Goal: Task Accomplishment & Management: Manage account settings

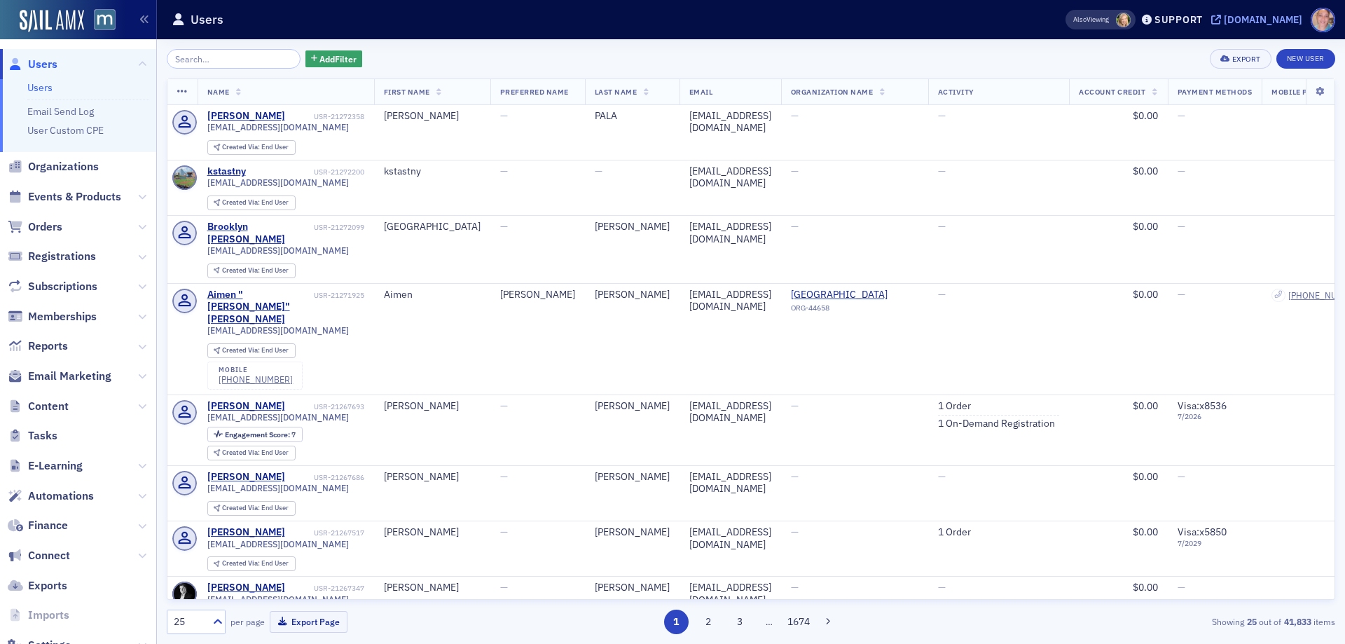
click at [1287, 19] on div "[DOMAIN_NAME]" at bounding box center [1262, 19] width 78 height 13
click at [60, 373] on span "Email Marketing" at bounding box center [69, 375] width 83 height 15
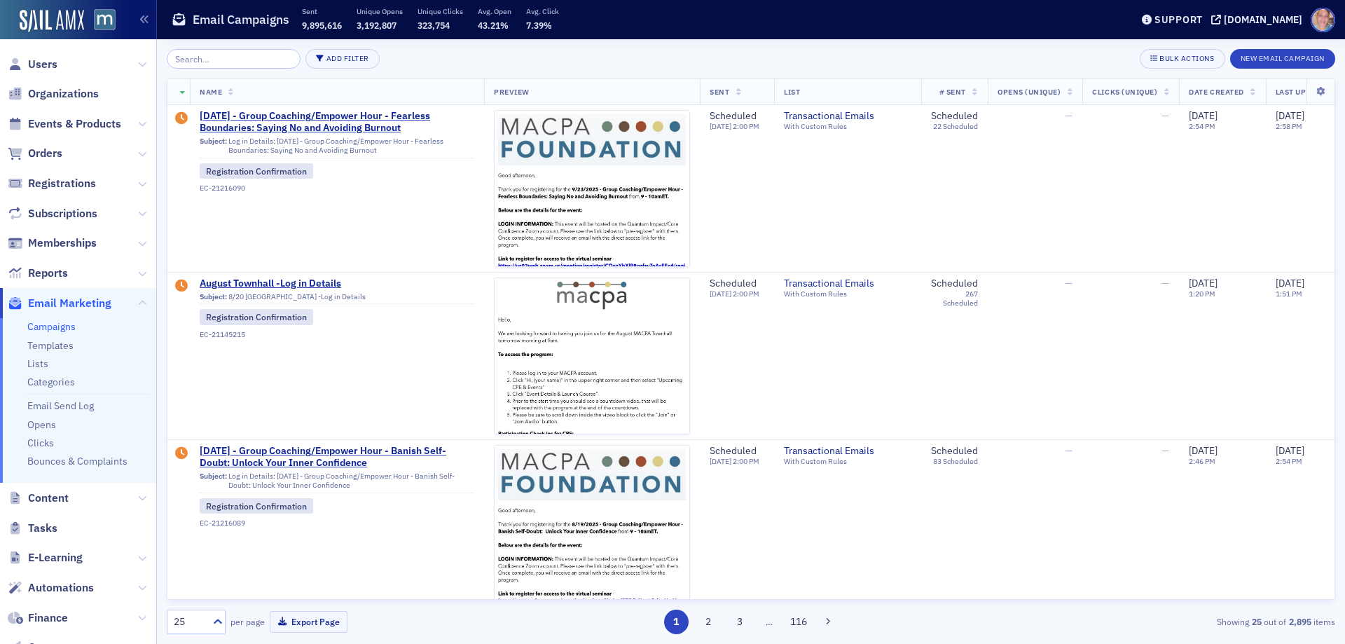
click at [49, 324] on link "Campaigns" at bounding box center [51, 326] width 48 height 13
click at [80, 123] on span "Events & Products" at bounding box center [74, 123] width 93 height 15
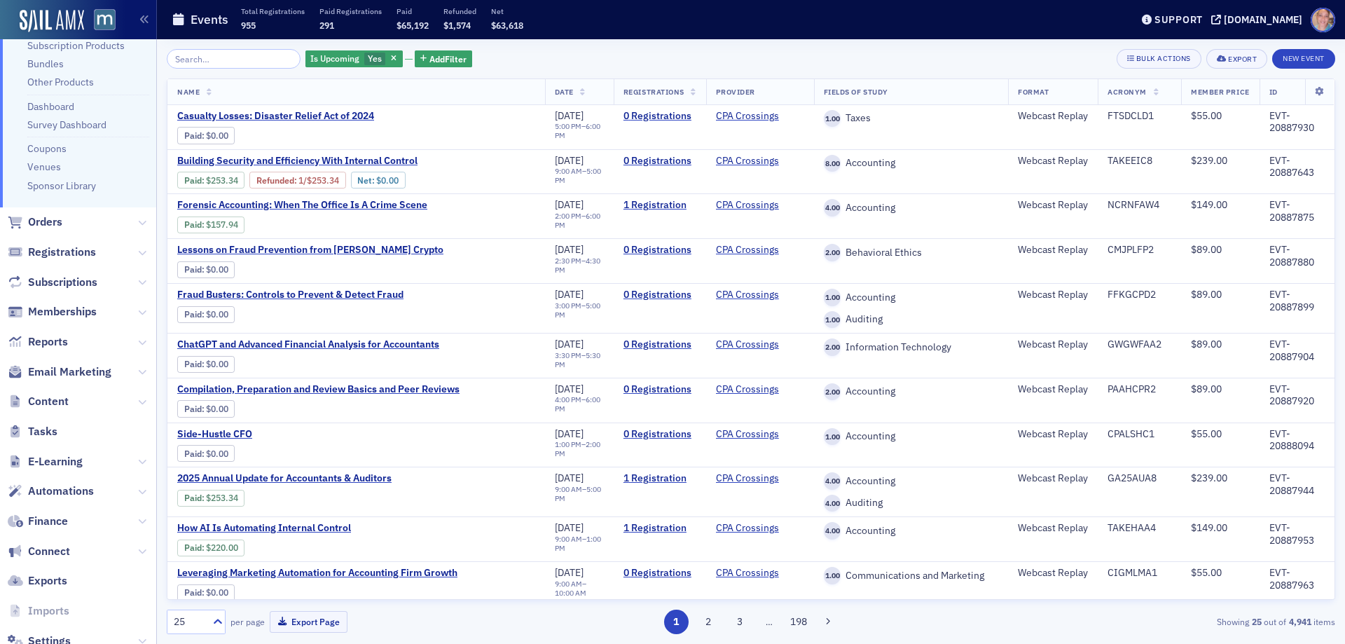
scroll to position [140, 0]
click at [57, 371] on span "Email Marketing" at bounding box center [69, 370] width 83 height 15
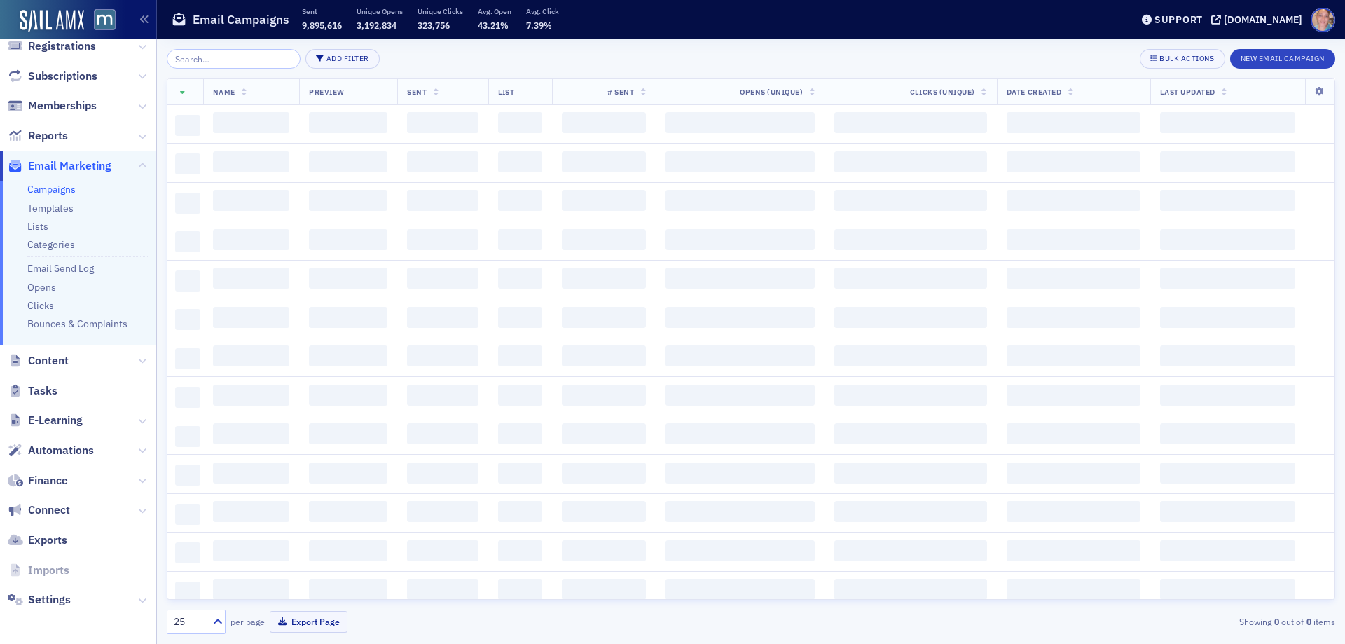
scroll to position [137, 0]
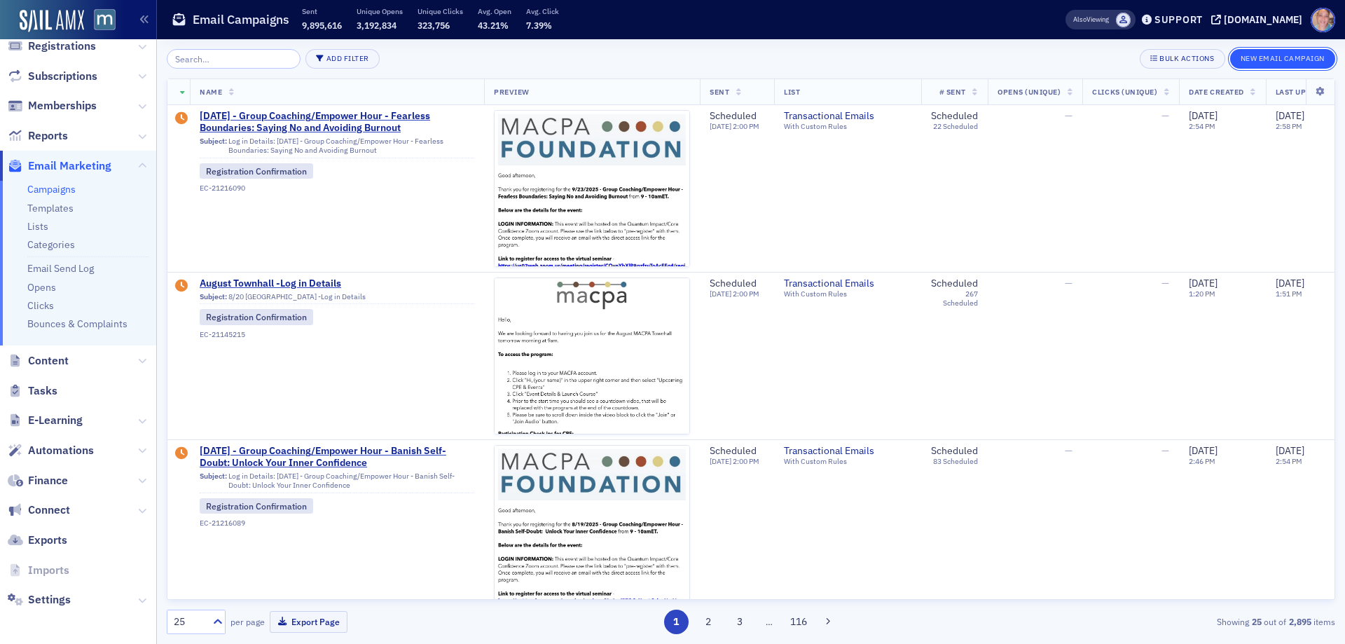
click at [1287, 55] on button "New Email Campaign" at bounding box center [1282, 59] width 105 height 20
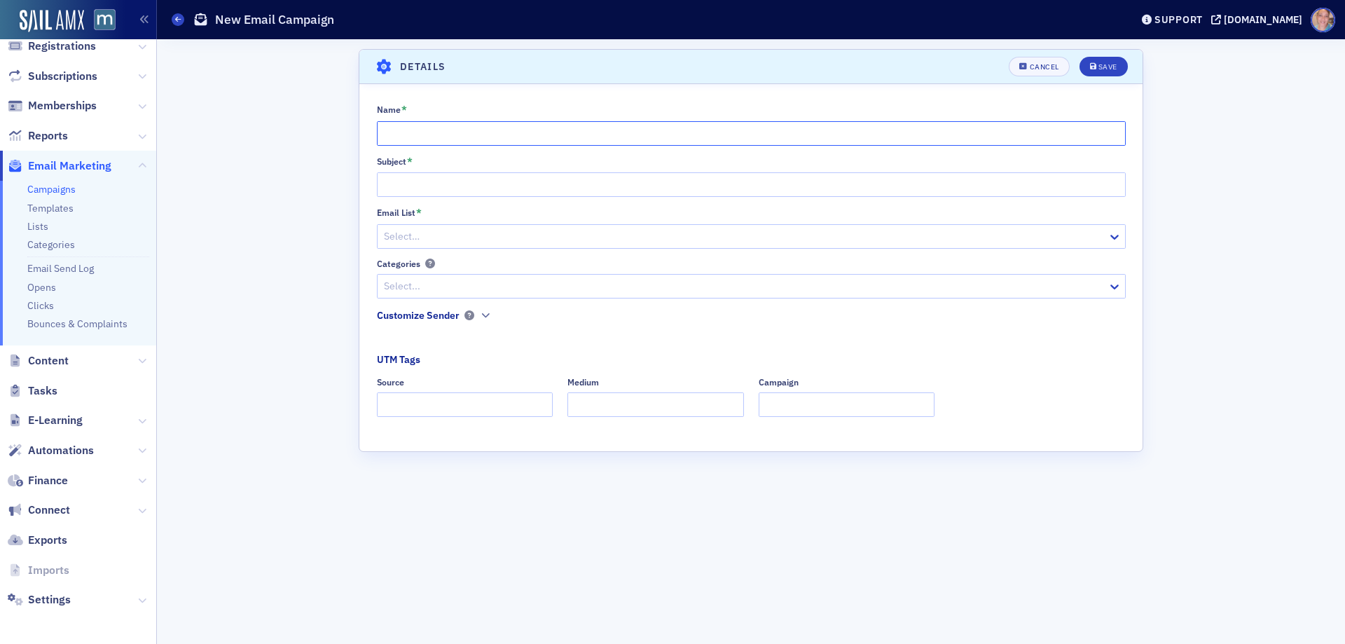
click at [429, 136] on input "Name *" at bounding box center [751, 133] width 749 height 25
paste input "CPA Demo Day for Client Portals & Document Management is almost here – login in…"
click at [380, 132] on input "CPA Demo Day for Client Portals & Document Management is almost here – login in…" at bounding box center [751, 133] width 749 height 25
type input "8/26 CPA Demo Day for Client Portals & Document Management is almost here – log…"
click at [475, 185] on input "Subject *" at bounding box center [751, 184] width 749 height 25
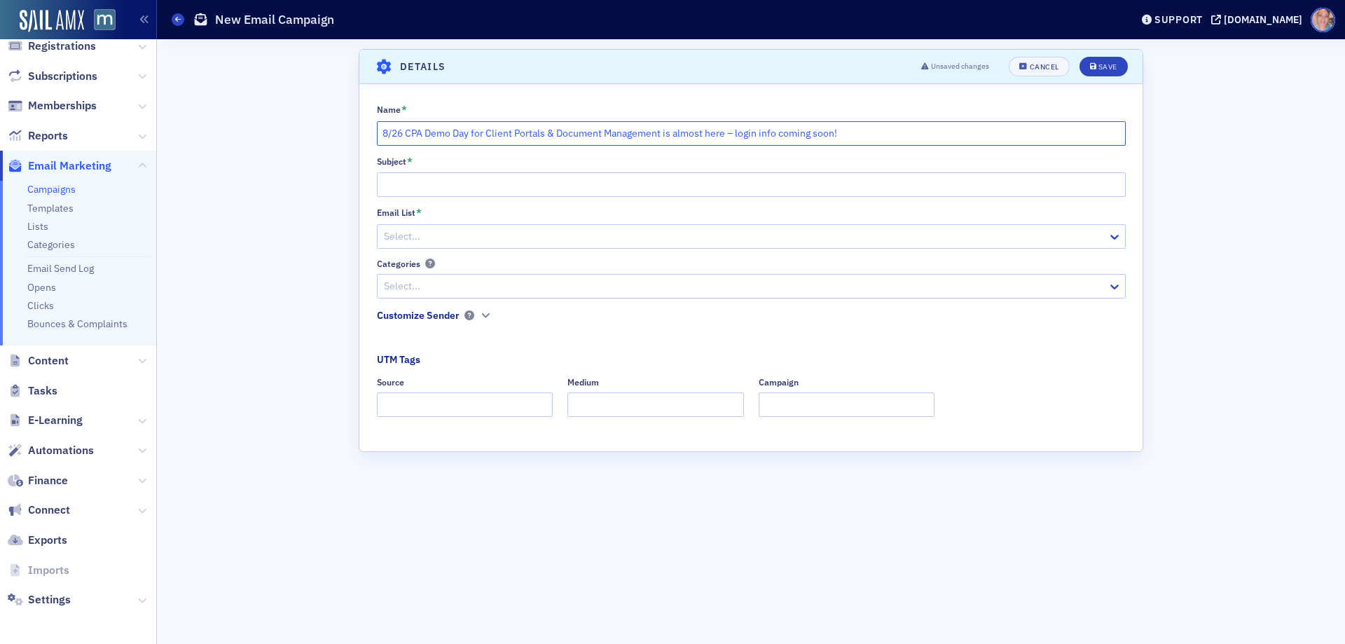
click at [493, 131] on input "8/26 CPA Demo Day for Client Portals & Document Management is almost here – log…" at bounding box center [751, 133] width 749 height 25
click at [405, 190] on input "Subject *" at bounding box center [751, 184] width 749 height 25
paste input "8/26 CPA Demo Day for Client Portals & Document Management is almost here – log…"
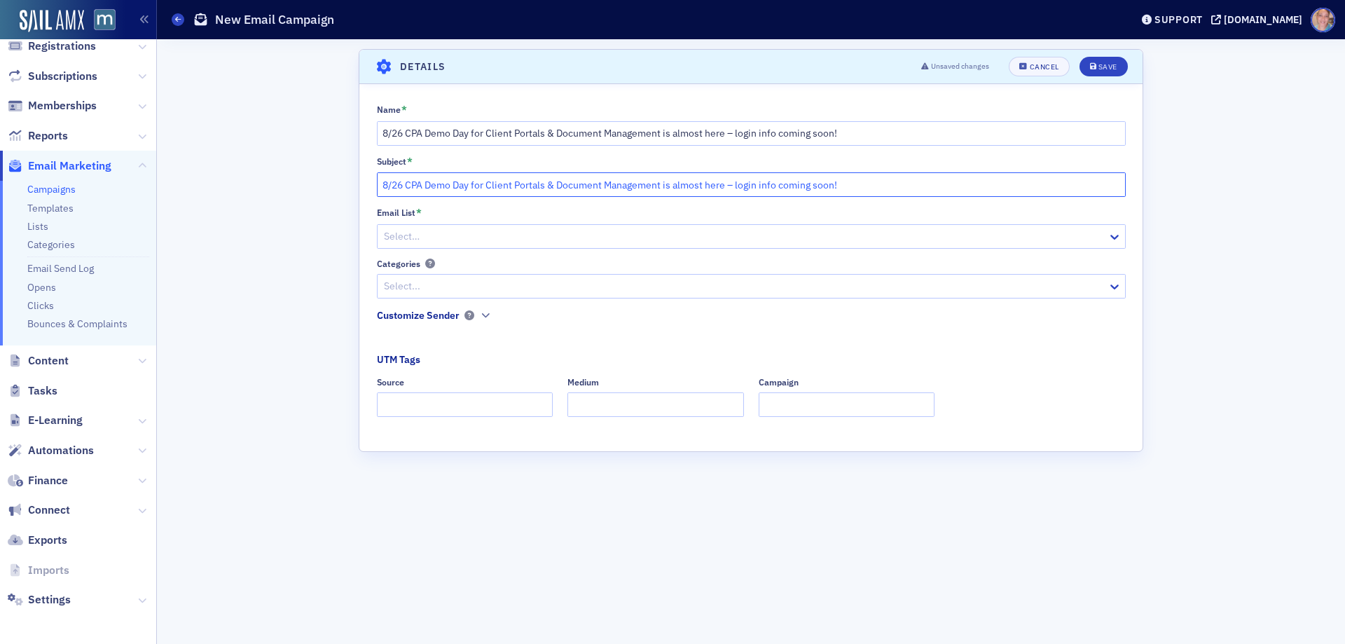
type input "8/26 CPA Demo Day for Client Portals & Document Management is almost here – log…"
click at [483, 241] on div at bounding box center [743, 237] width 723 height 18
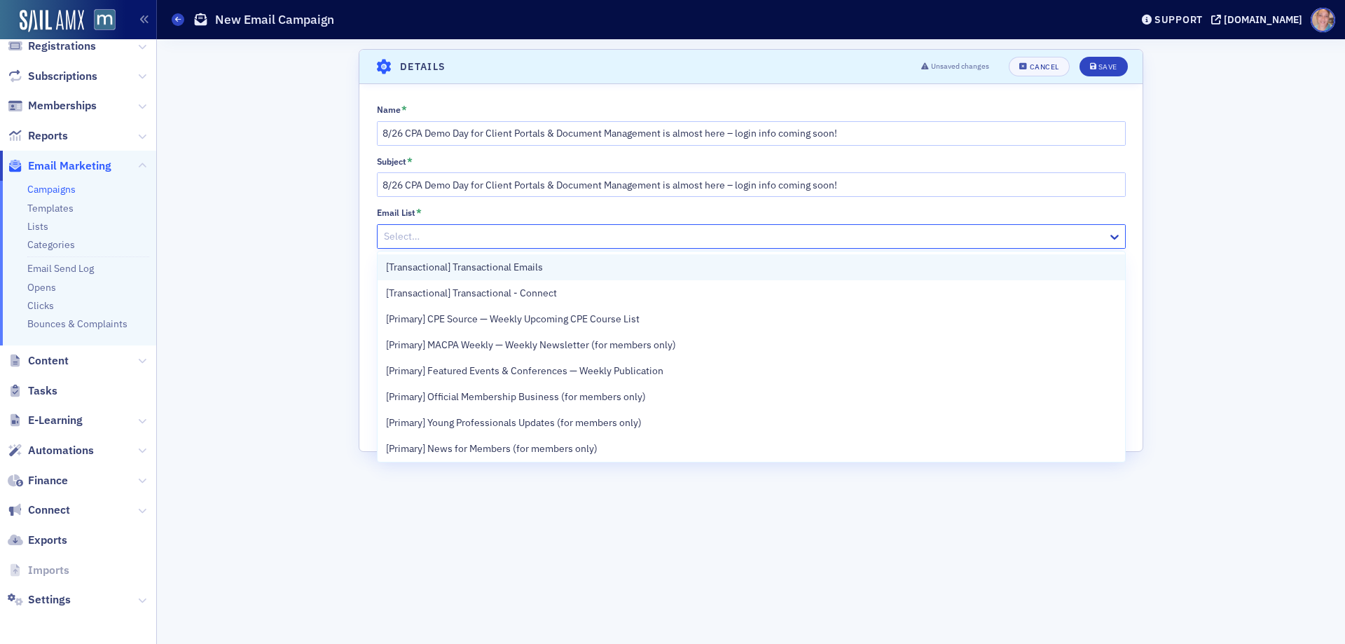
click at [560, 265] on div "[Transactional] Transactional Emails" at bounding box center [751, 267] width 730 height 15
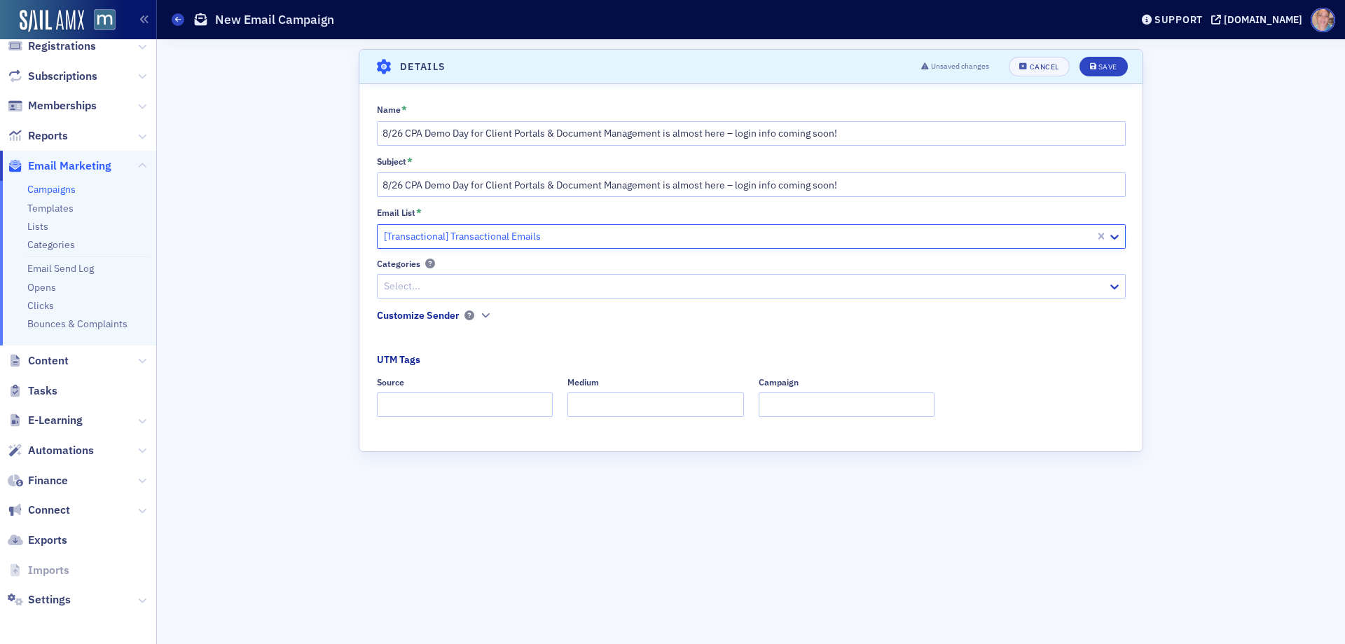
click at [502, 282] on div at bounding box center [743, 286] width 723 height 18
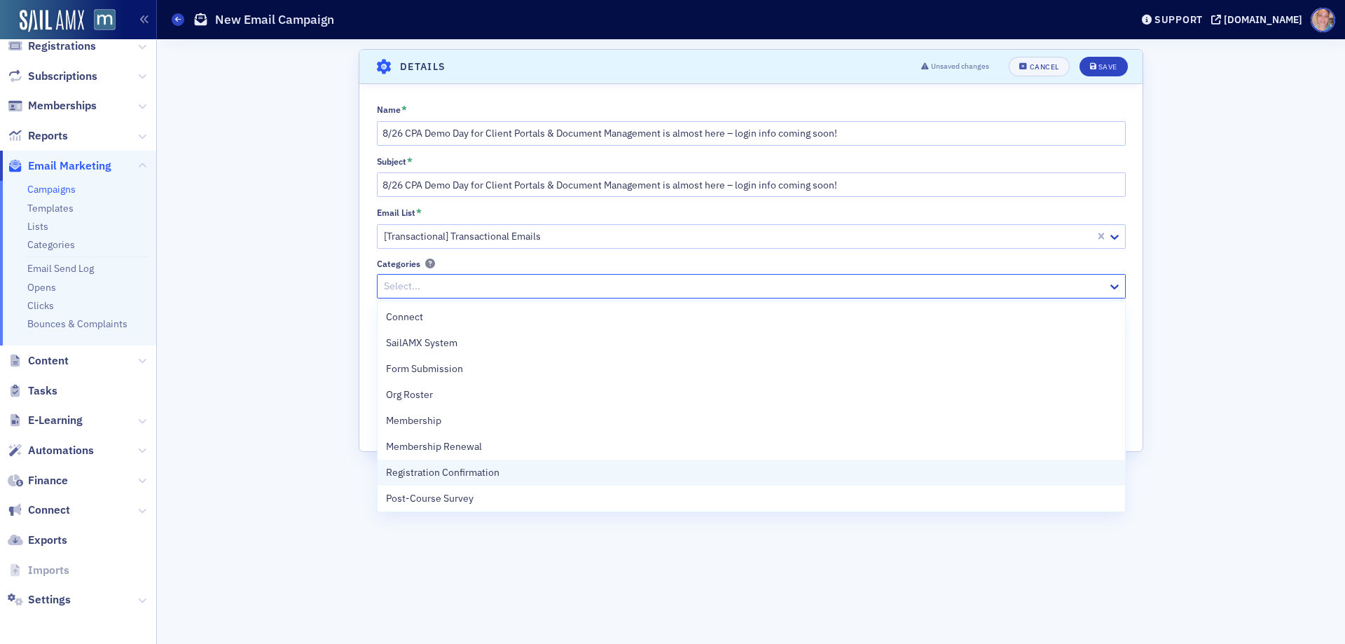
click at [494, 471] on span "Registration Confirmation" at bounding box center [442, 472] width 113 height 15
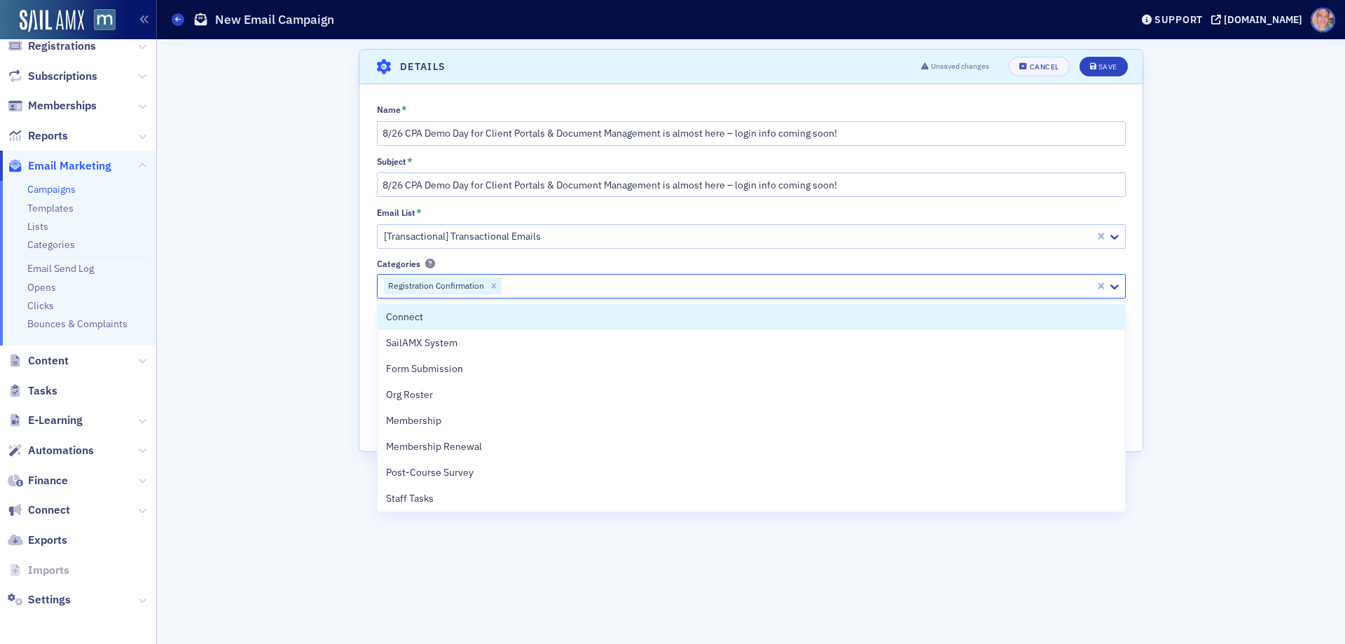
click at [373, 322] on div "Name * 8/26 CPA Demo Day for Client Portals & Document Management is almost her…" at bounding box center [750, 265] width 783 height 323
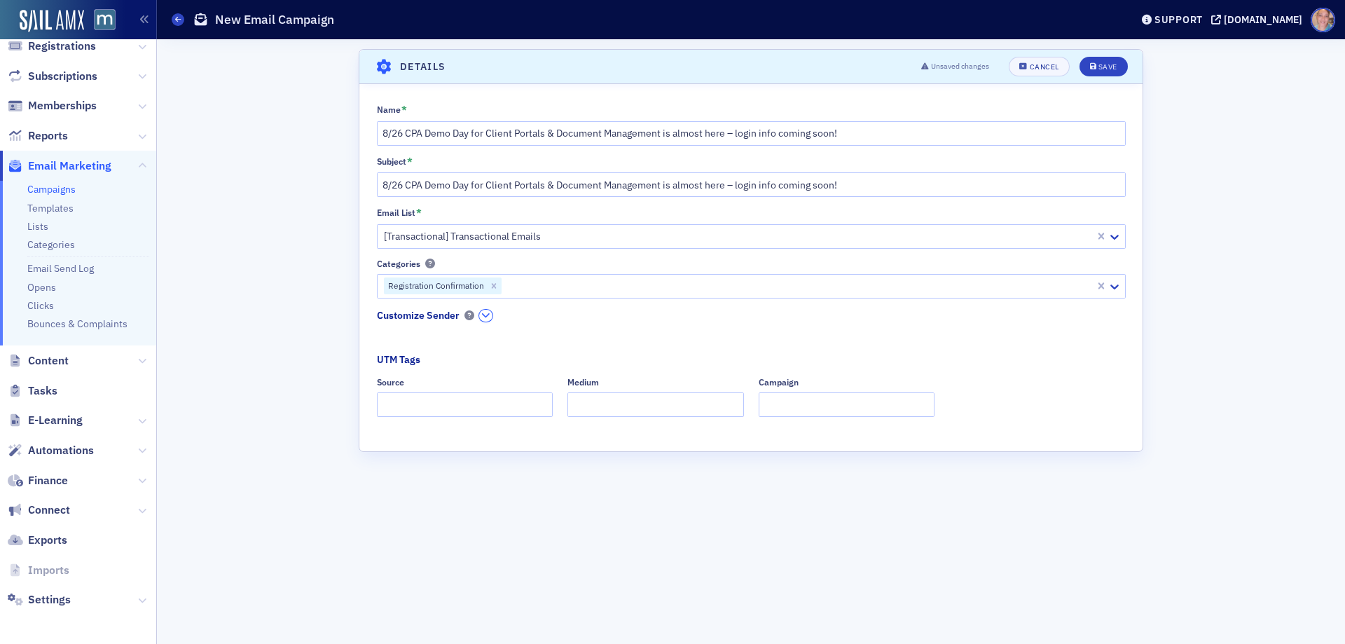
click at [486, 317] on icon "button" at bounding box center [485, 315] width 8 height 8
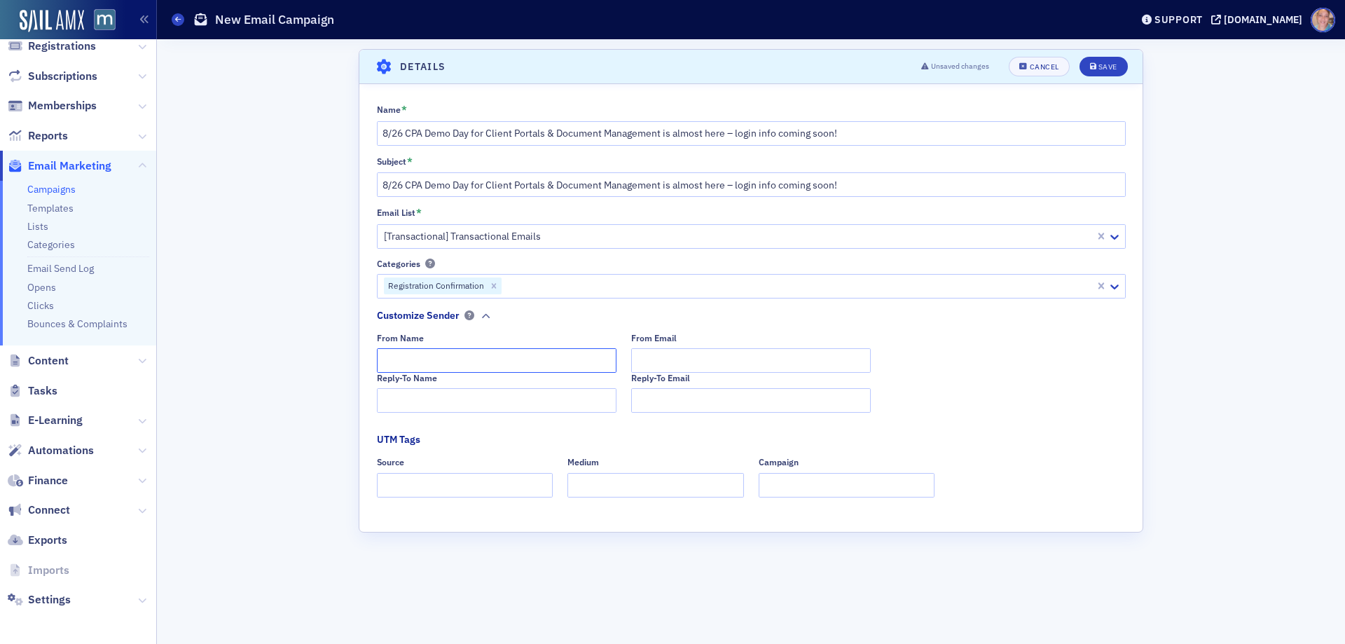
click at [476, 366] on input "From Name" at bounding box center [497, 360] width 240 height 25
type input "MACPA Professional Development Team"
click at [463, 396] on input "Reply-To Name" at bounding box center [497, 400] width 240 height 25
paste input "MACPA Professional Development Team"
type input "MACPA Professional Development Team"
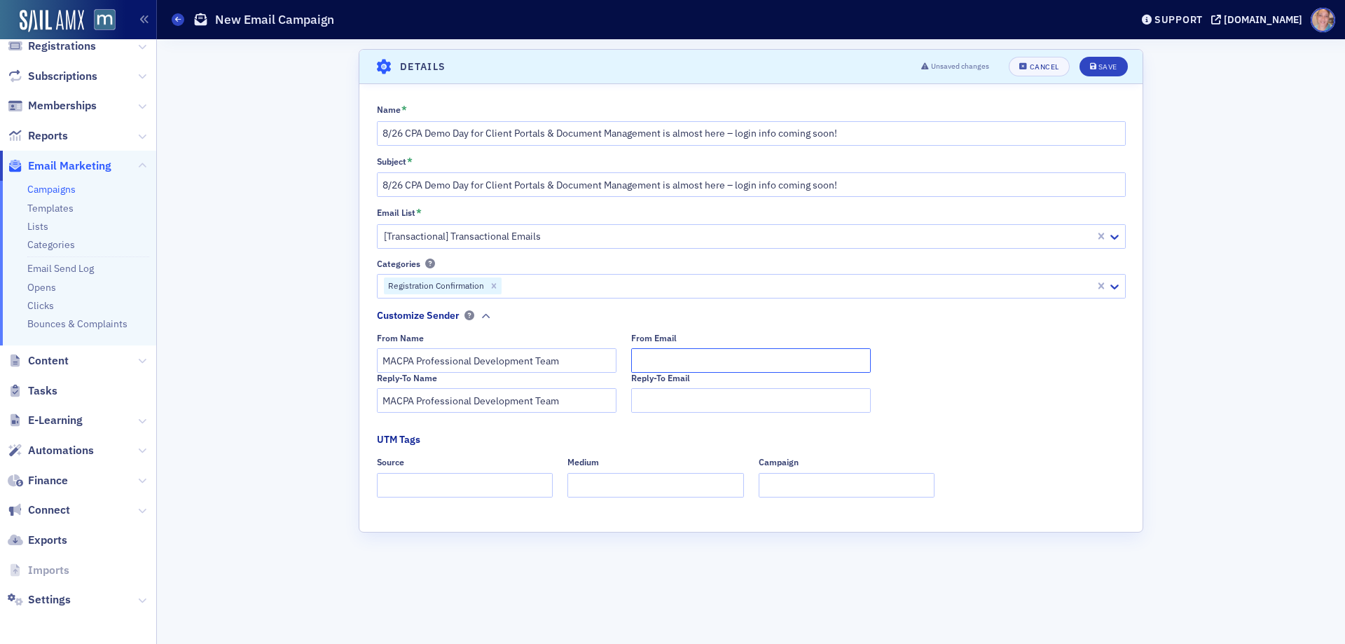
drag, startPoint x: 678, startPoint y: 361, endPoint x: 670, endPoint y: 354, distance: 10.4
click at [676, 360] on input "From Email" at bounding box center [751, 360] width 240 height 25
type input "team@macpa.org"
click at [494, 477] on input "Source" at bounding box center [465, 485] width 176 height 25
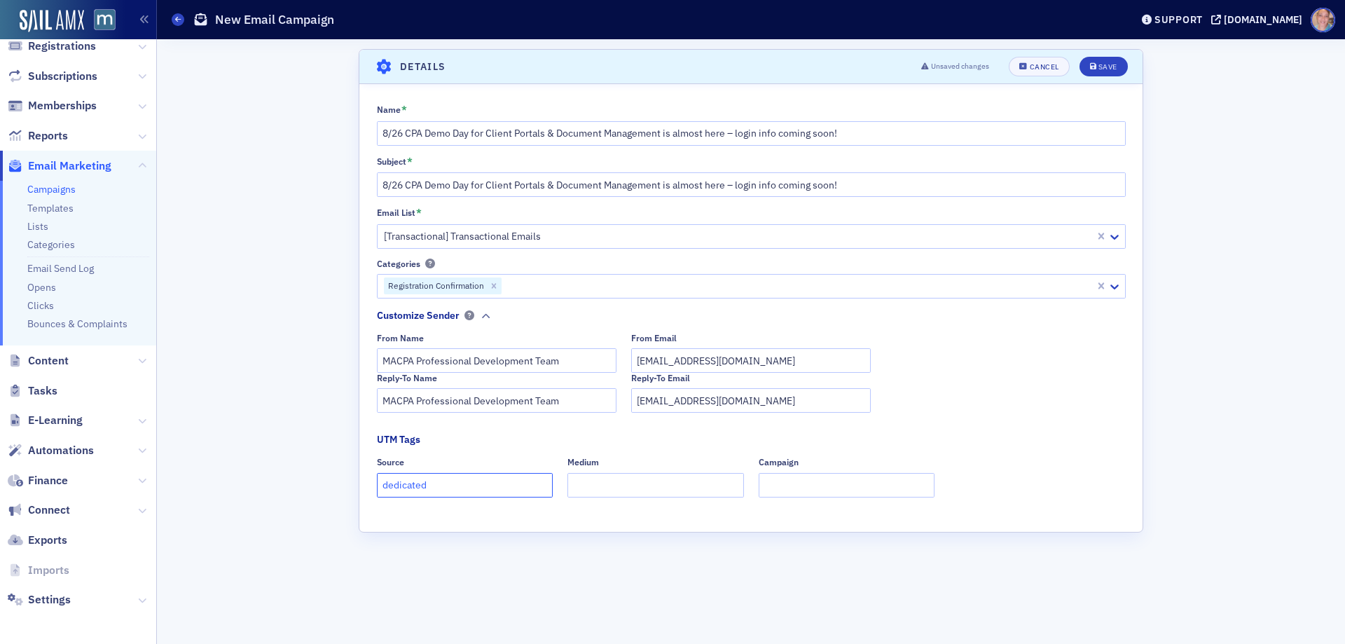
type input "dedicated"
type input "email"
type input "demo day"
click at [1100, 66] on div "Save" at bounding box center [1107, 67] width 19 height 8
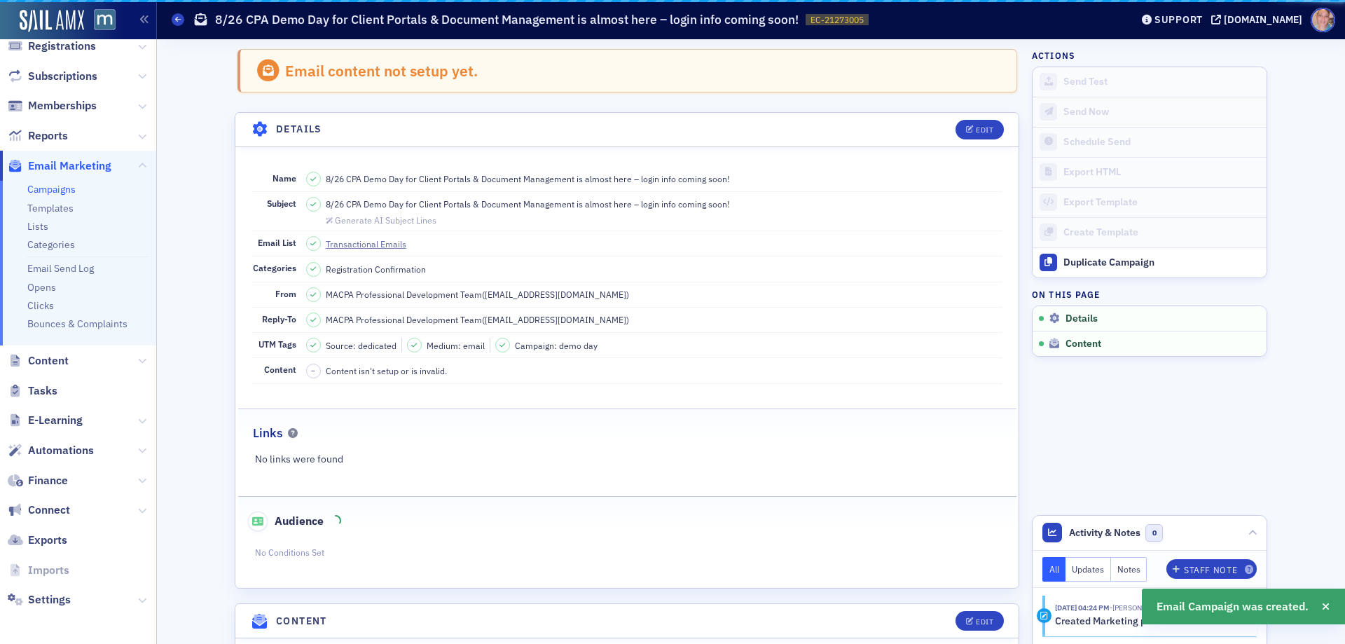
scroll to position [66, 0]
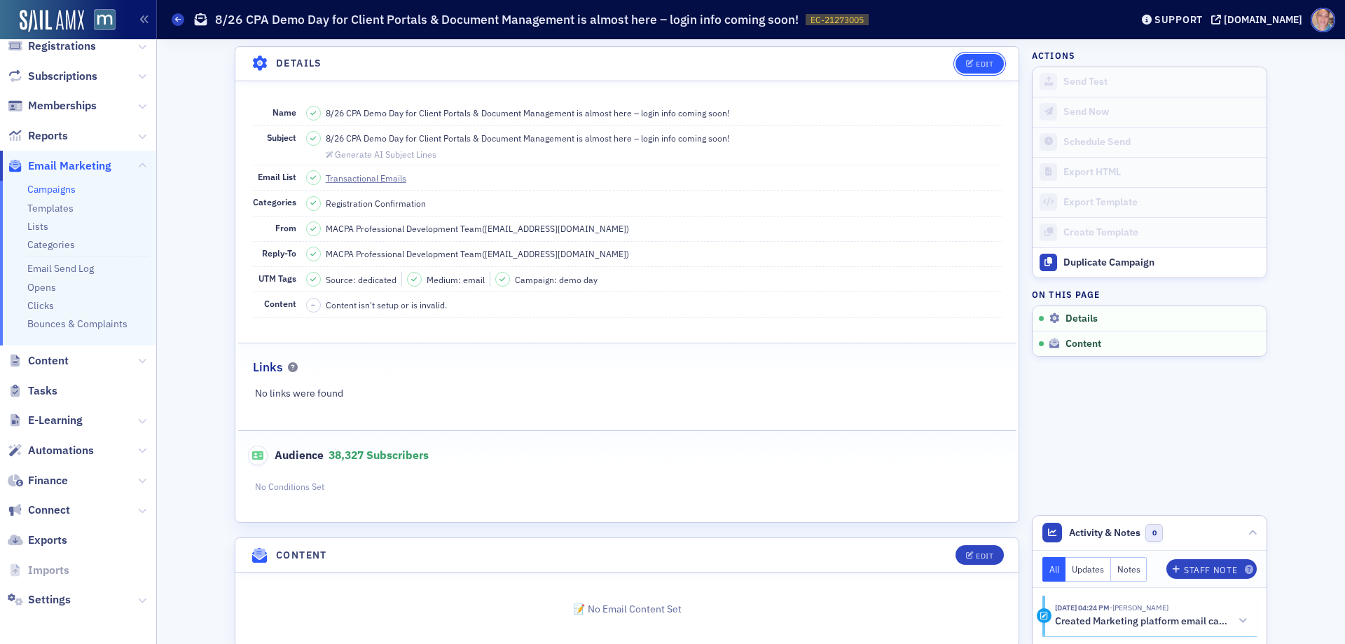
click at [981, 62] on div "Edit" at bounding box center [985, 64] width 18 height 8
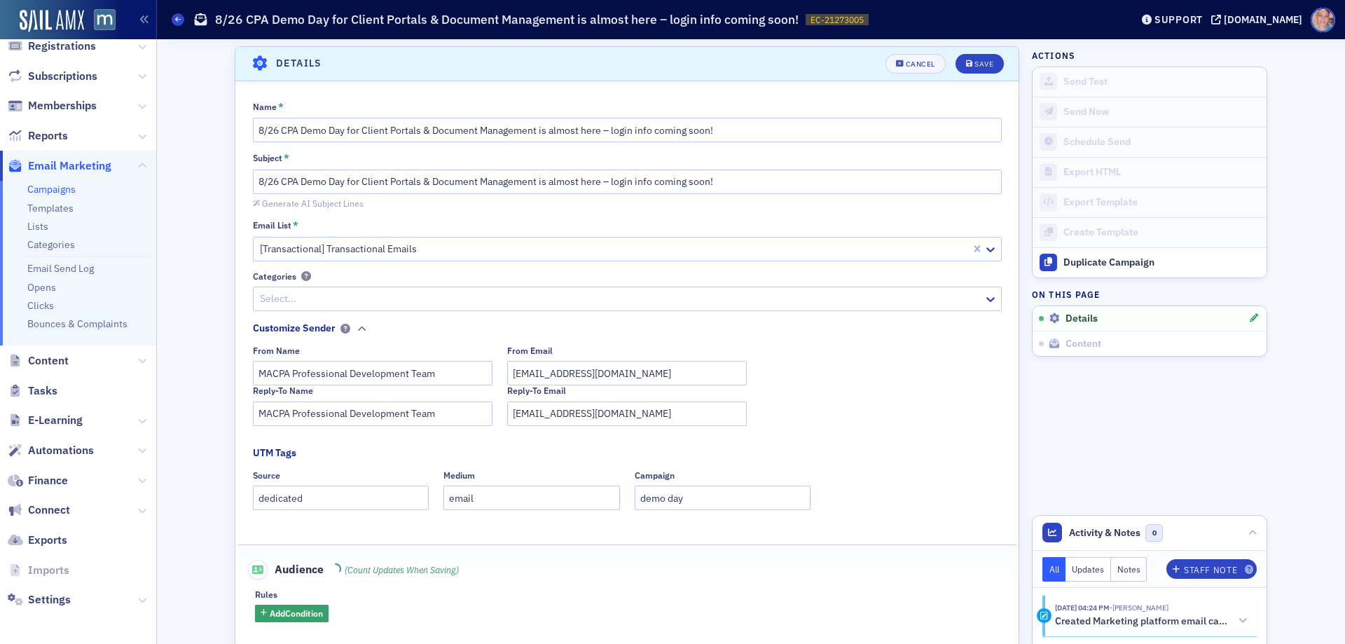
scroll to position [190, 0]
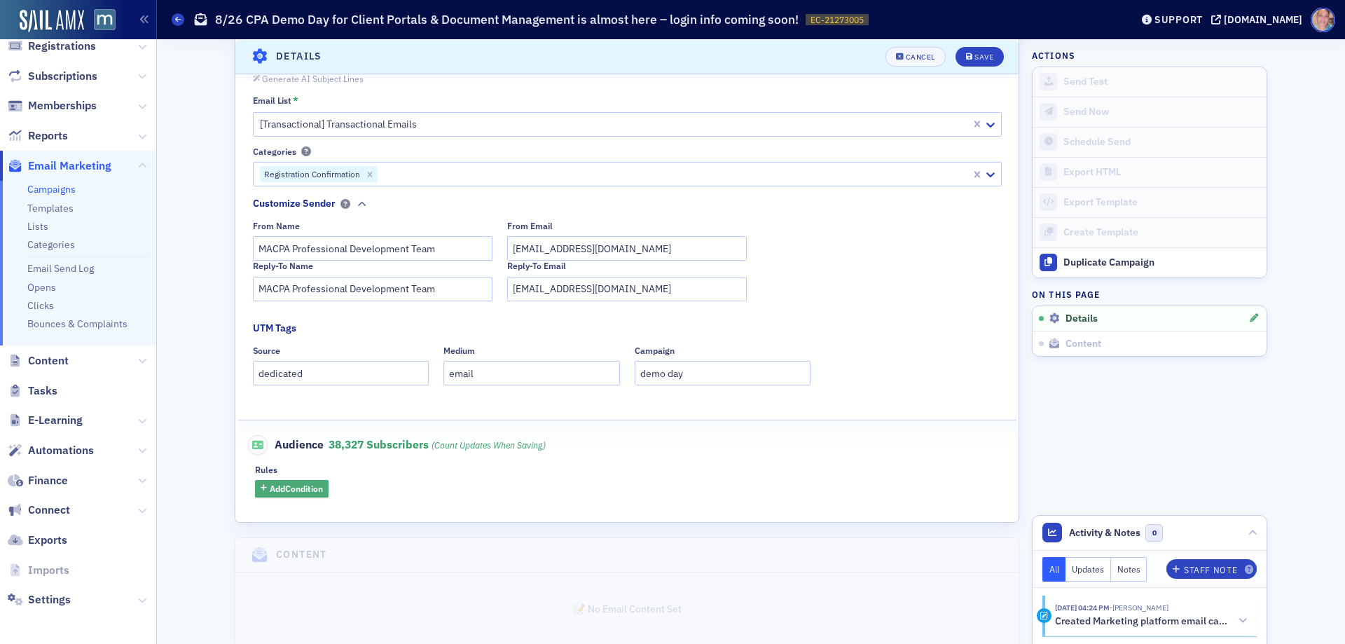
click at [279, 485] on span "Add Condition" at bounding box center [296, 488] width 53 height 13
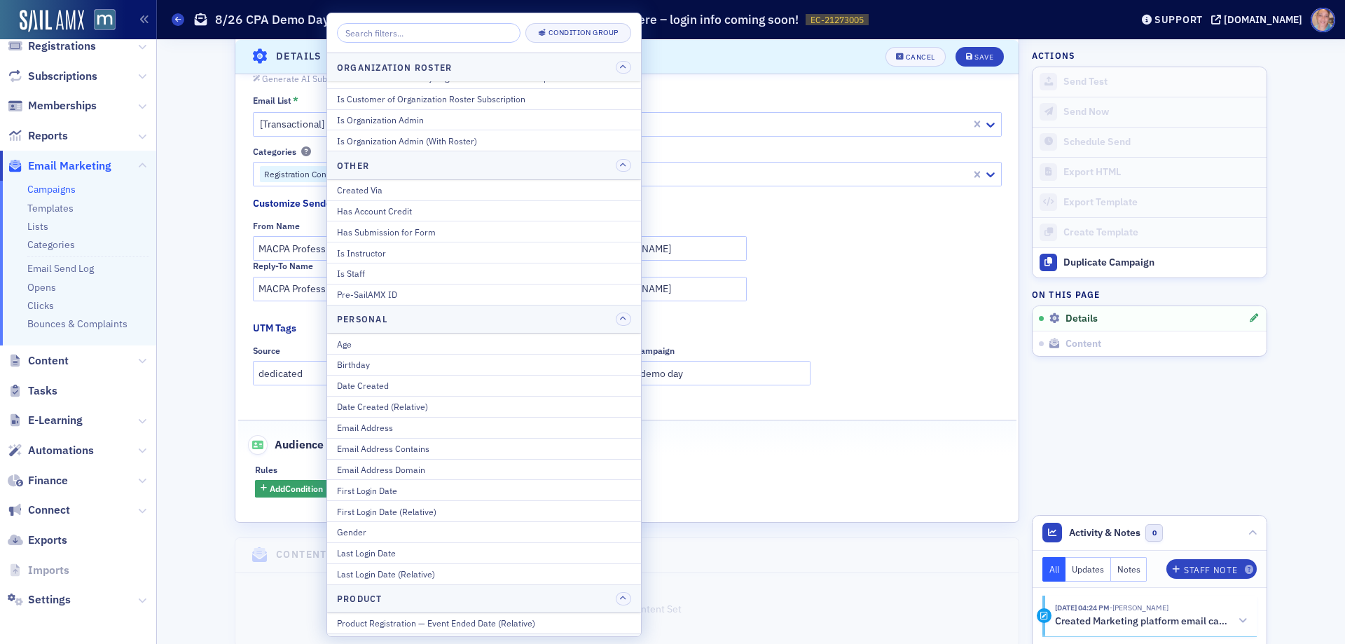
scroll to position [1331, 0]
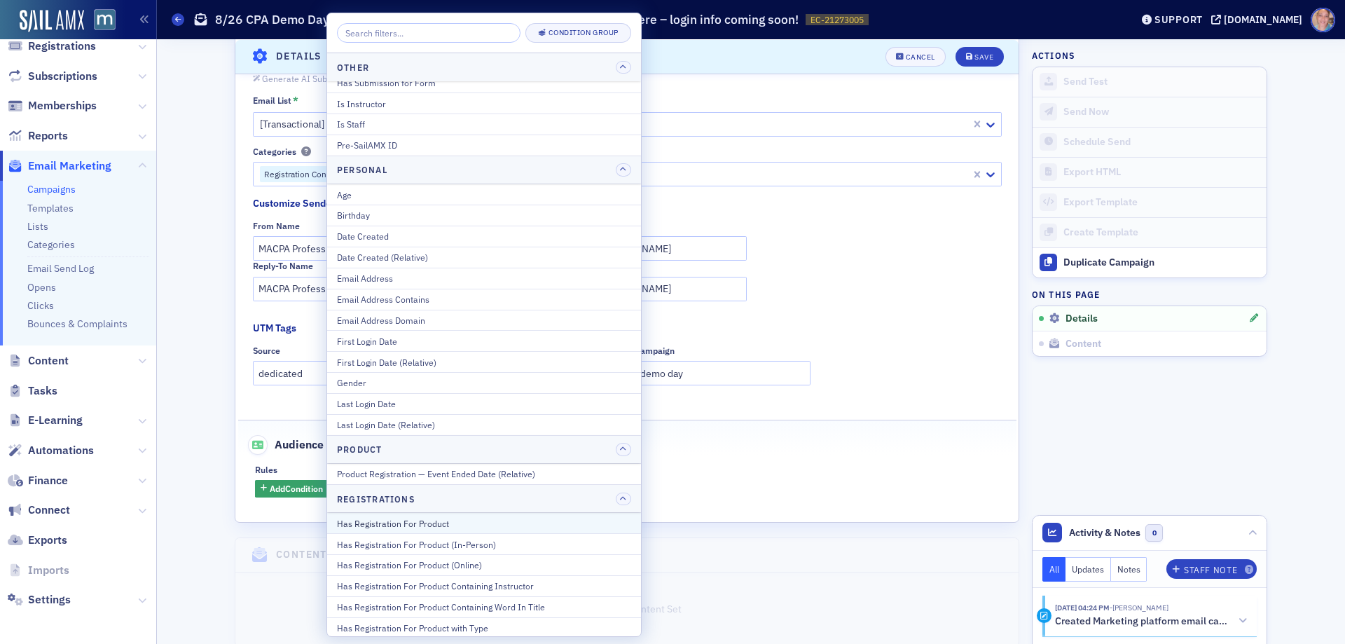
click at [444, 525] on div "Has Registration For Product" at bounding box center [484, 523] width 294 height 13
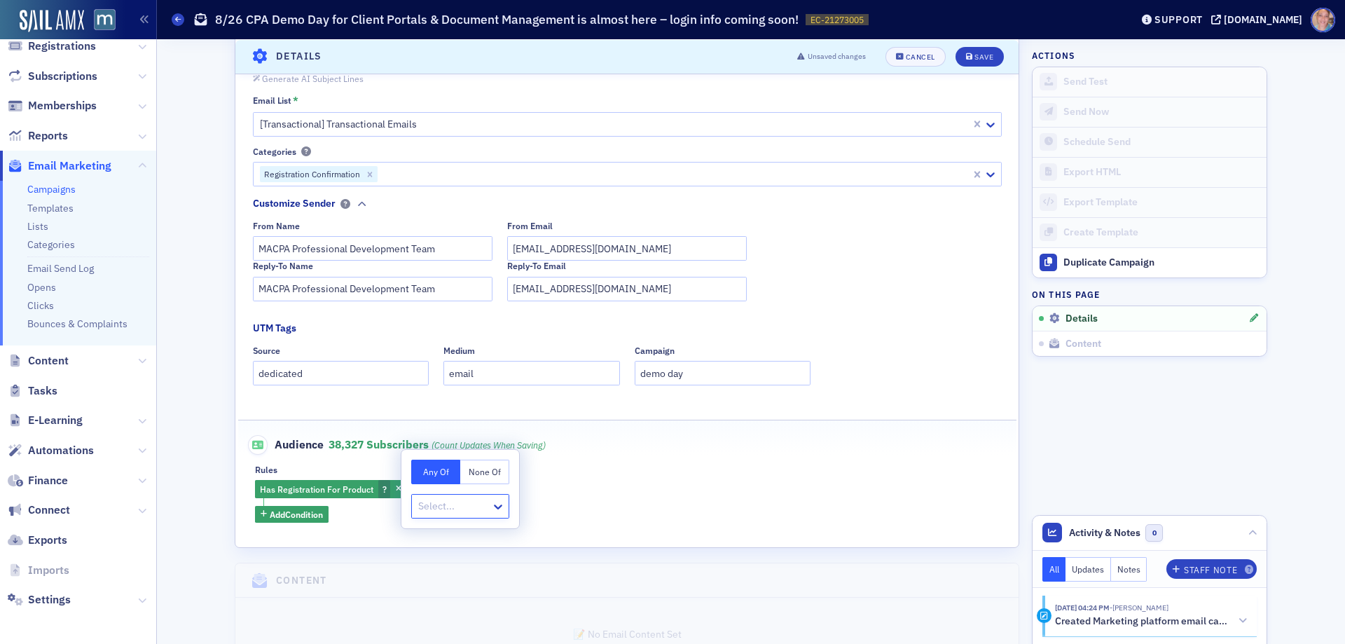
type input "EVT-21145866"
click at [602, 531] on span "MACPA Demo Day - Client Portals & Document Management [8/26/2025 9:00am]" at bounding box center [586, 536] width 333 height 15
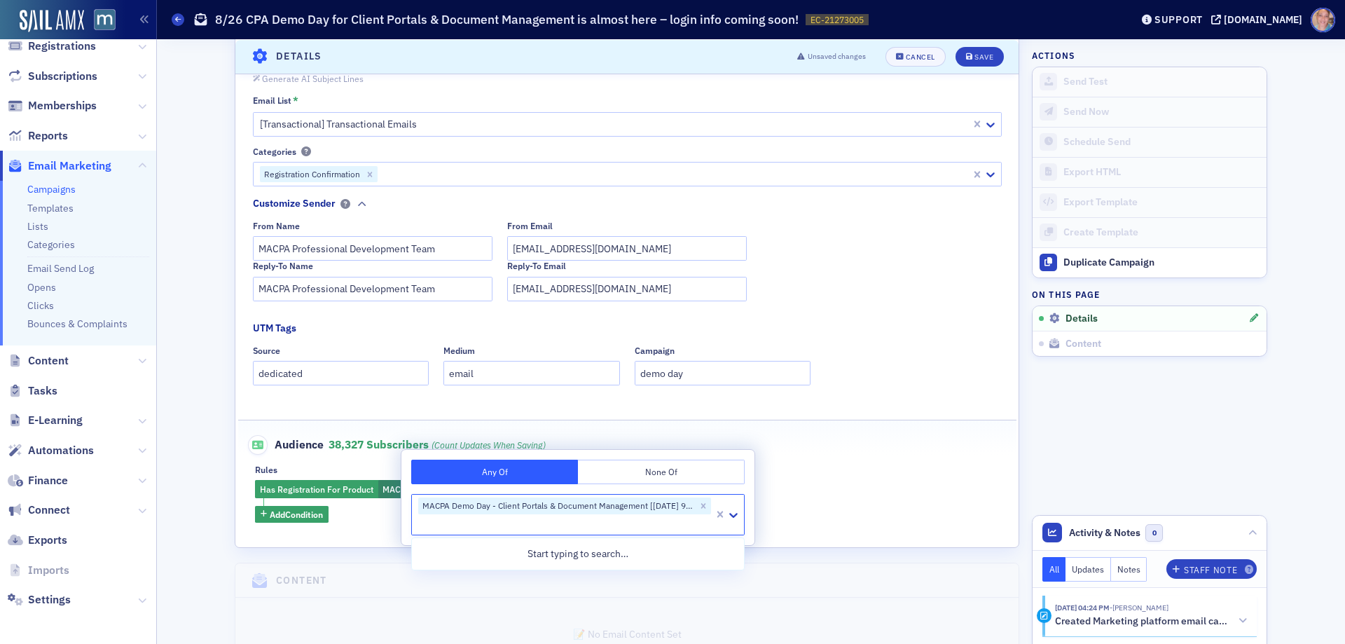
click at [908, 457] on fieldset "Audience 38,327 Subscribers (count updates when saving) Rules Has Registration …" at bounding box center [627, 473] width 778 height 108
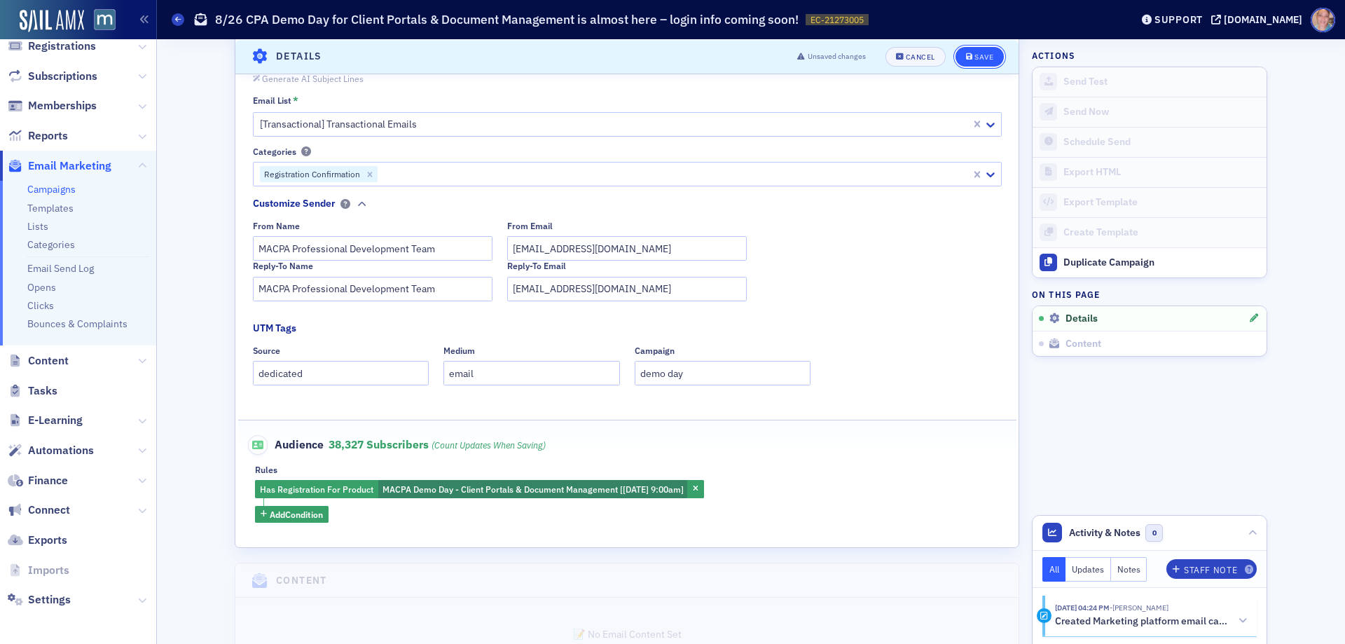
click at [980, 55] on div "Save" at bounding box center [983, 57] width 19 height 8
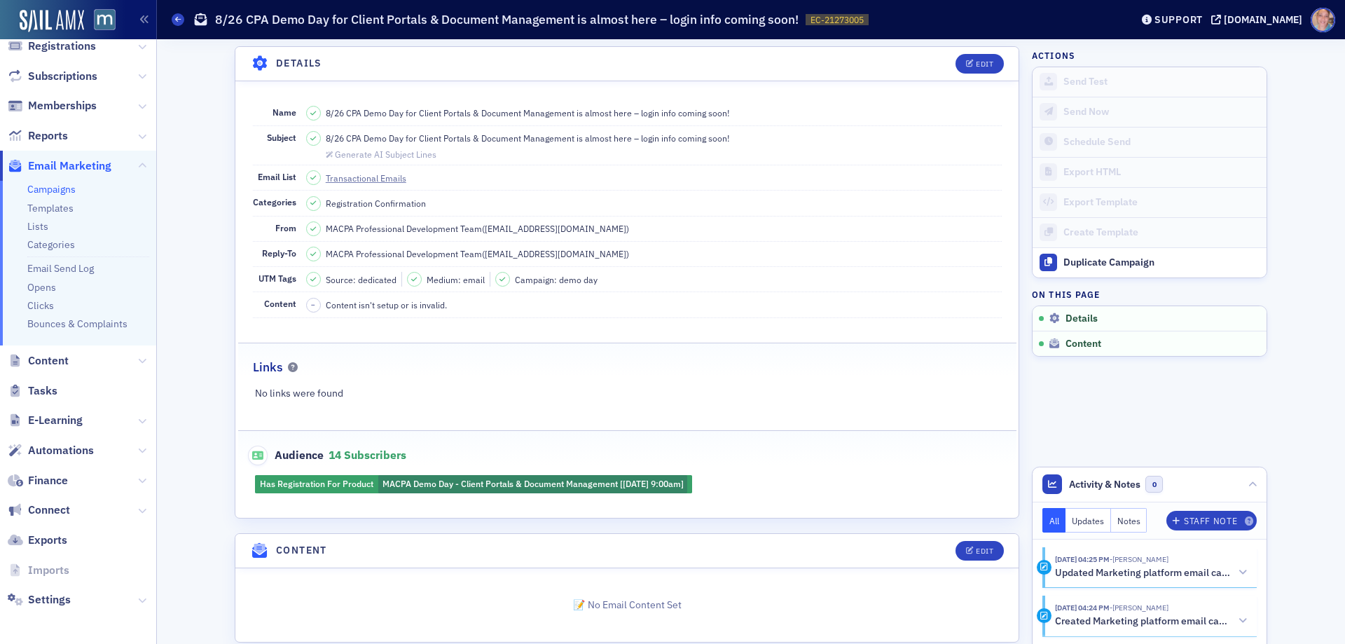
scroll to position [89, 0]
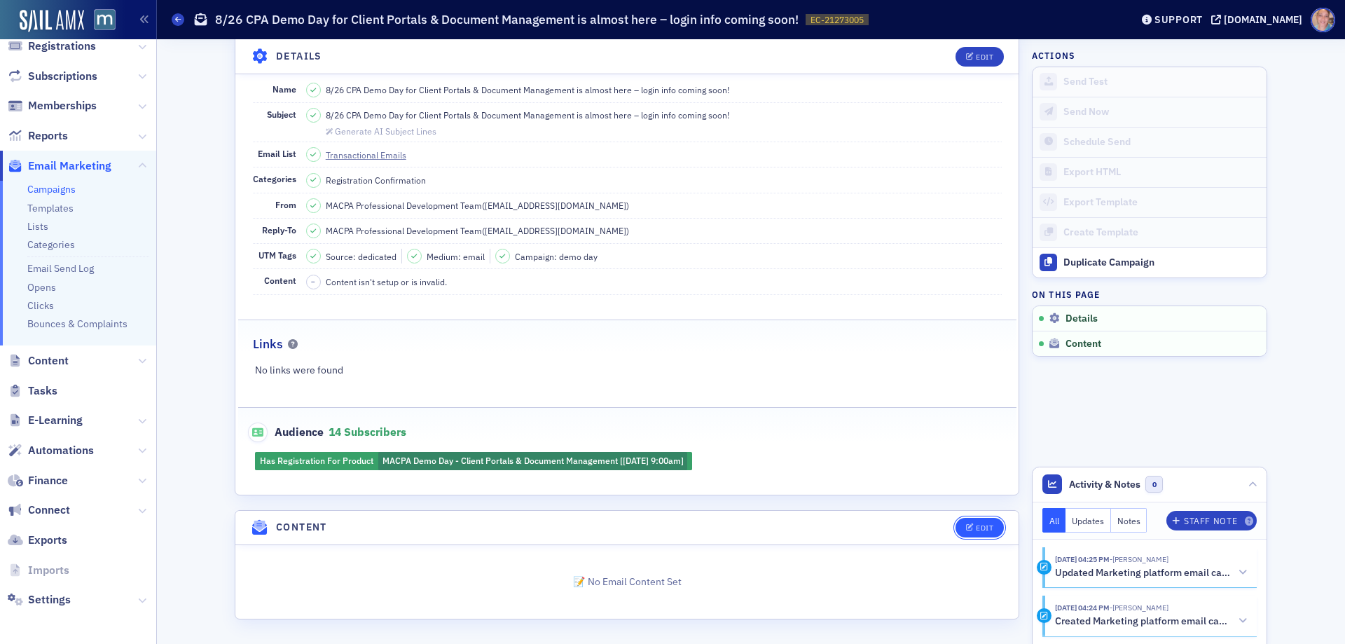
click at [967, 528] on icon "button" at bounding box center [970, 528] width 8 height 8
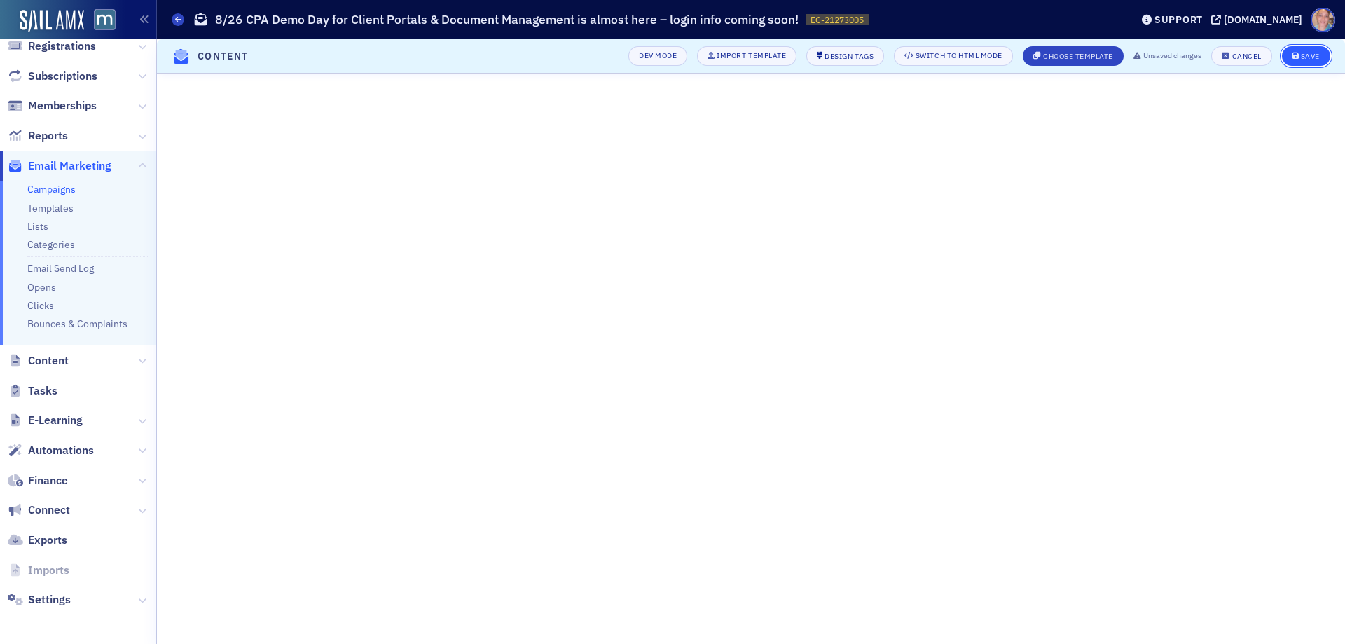
click at [1303, 56] on div "Save" at bounding box center [1310, 57] width 19 height 8
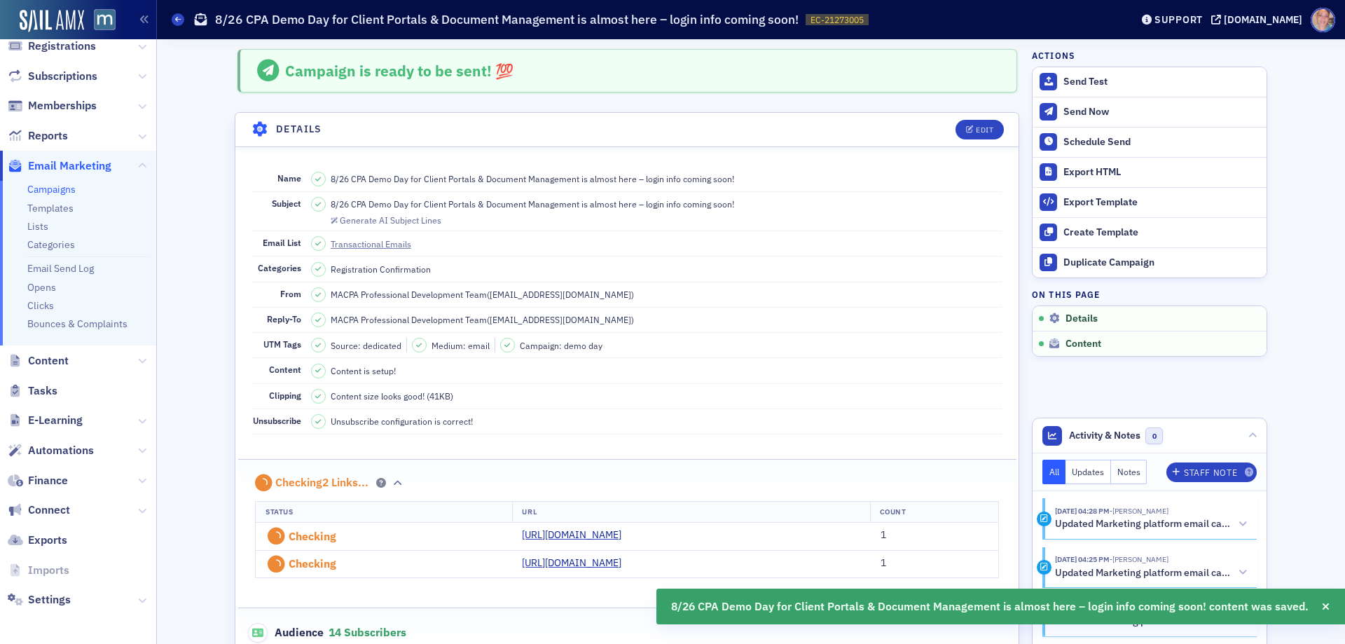
scroll to position [677, 0]
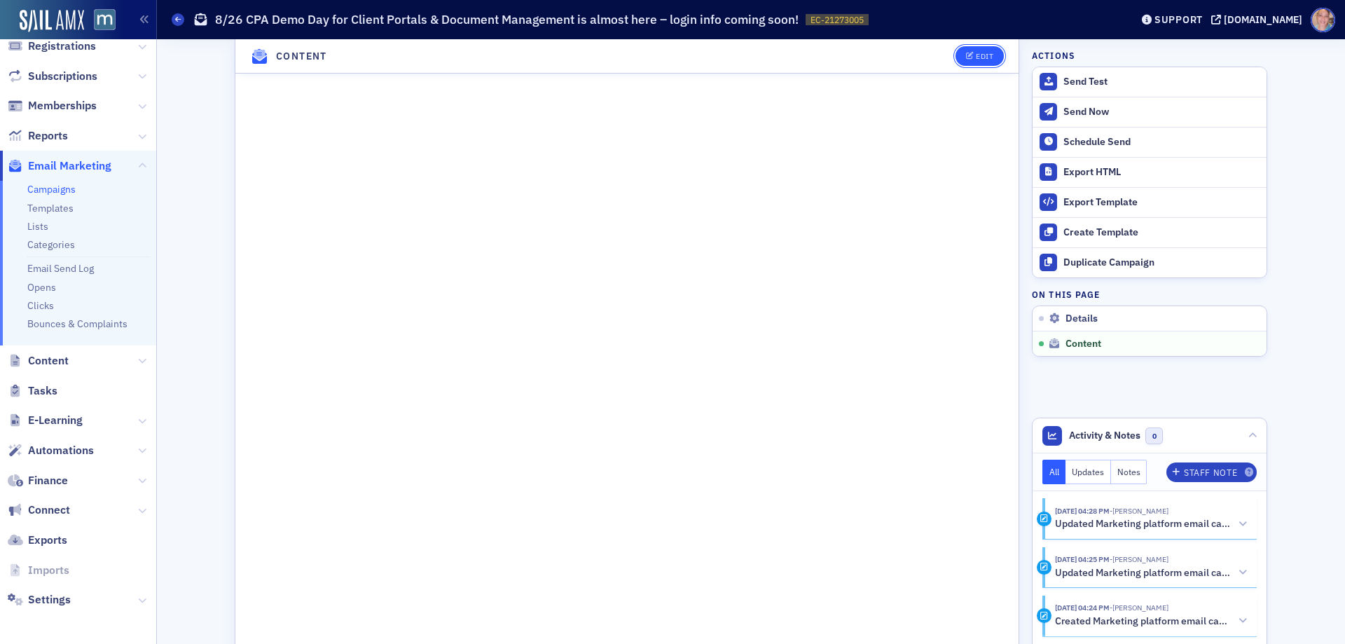
click at [976, 60] on div "Edit" at bounding box center [985, 57] width 18 height 8
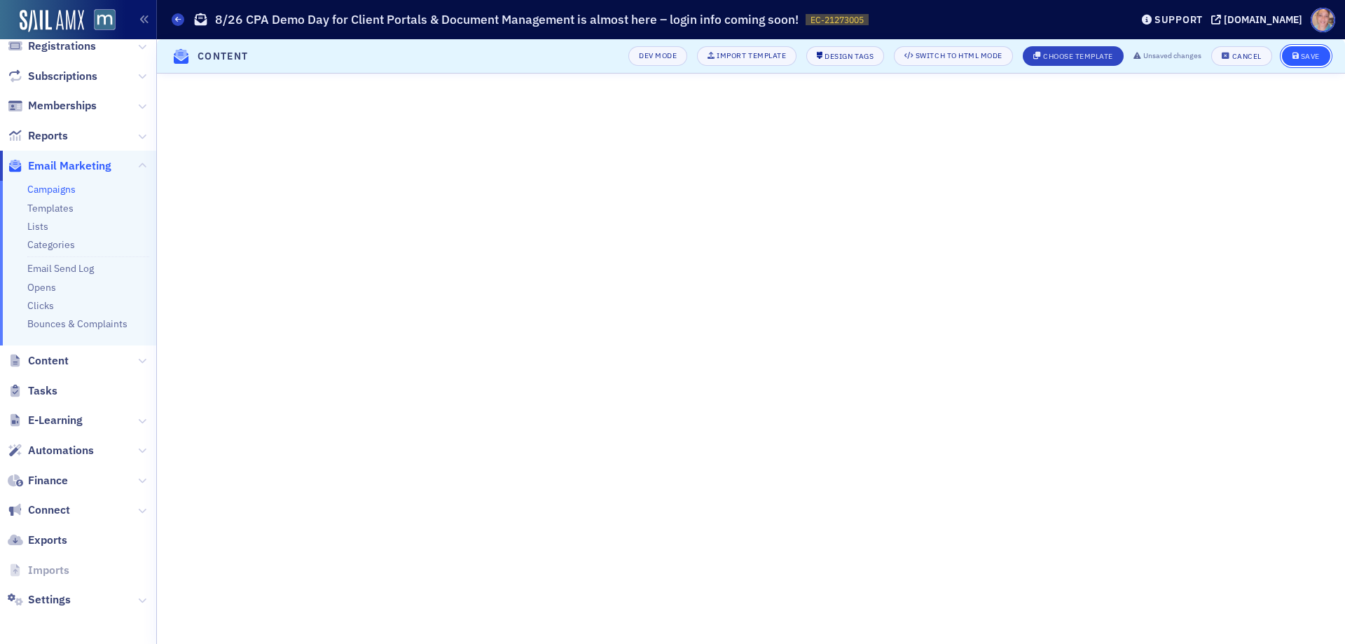
click at [1303, 53] on div "Save" at bounding box center [1310, 57] width 19 height 8
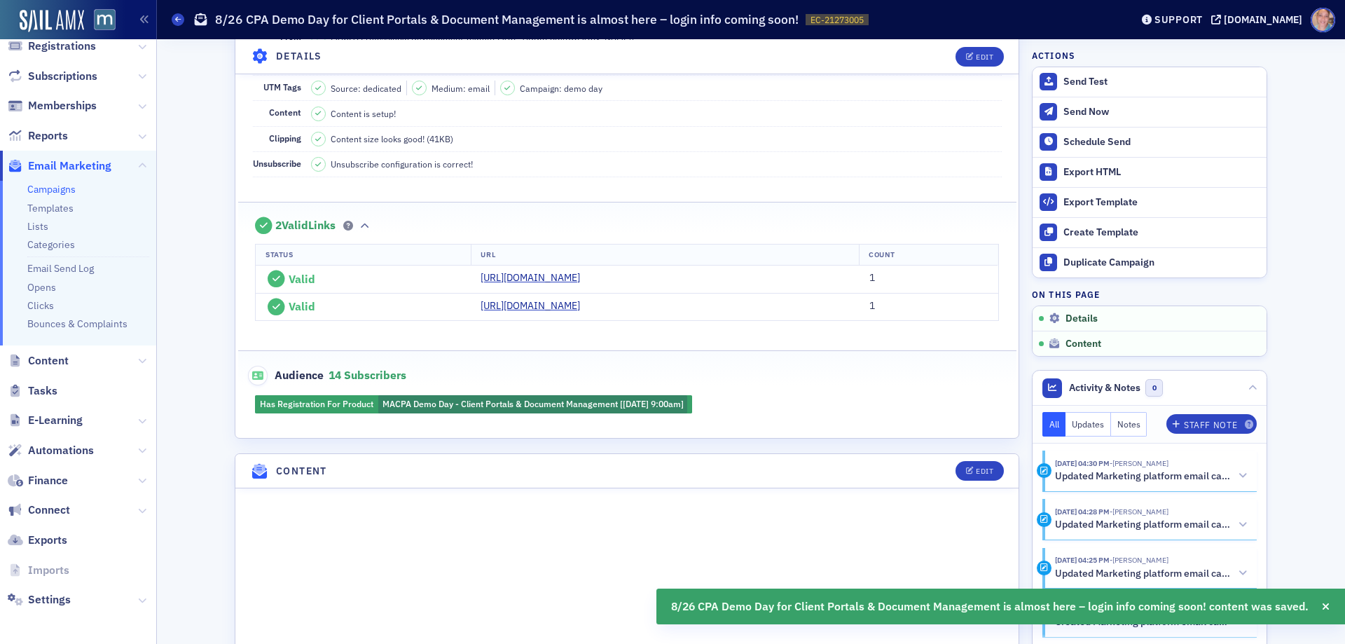
scroll to position [256, 0]
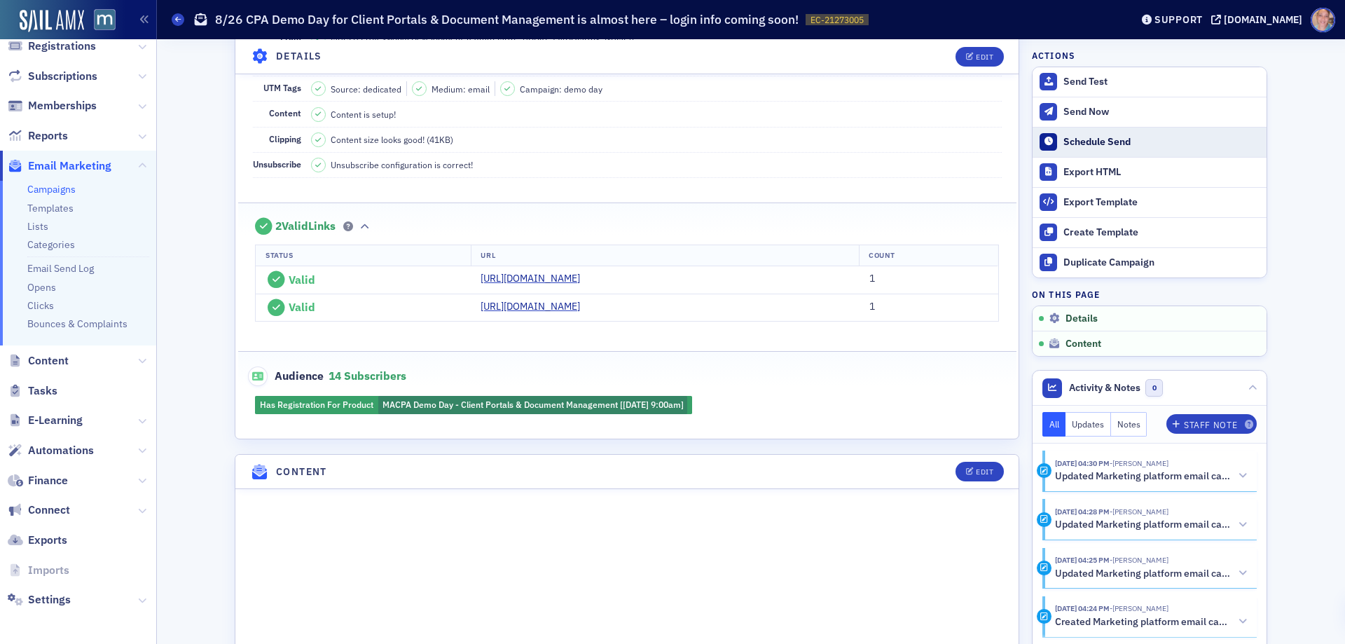
click at [1111, 136] on div "Schedule Send" at bounding box center [1161, 142] width 196 height 13
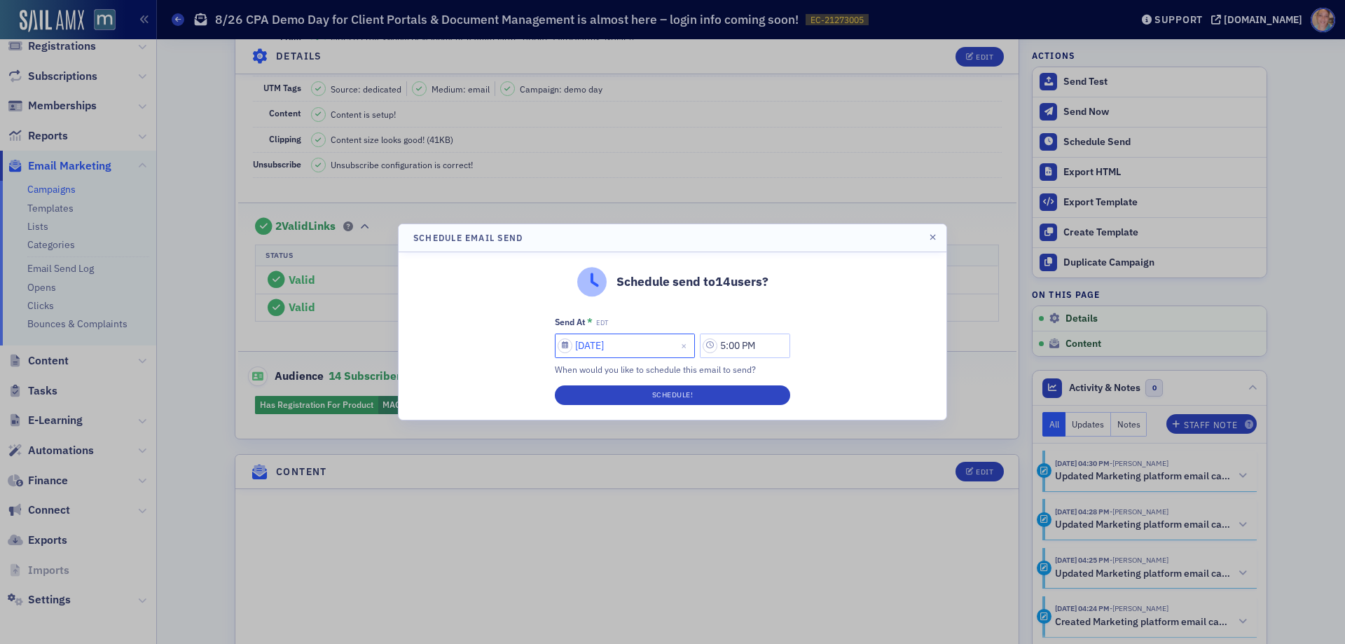
click at [587, 340] on input "08/15/2025" at bounding box center [625, 345] width 140 height 25
select select "7"
select select "2025"
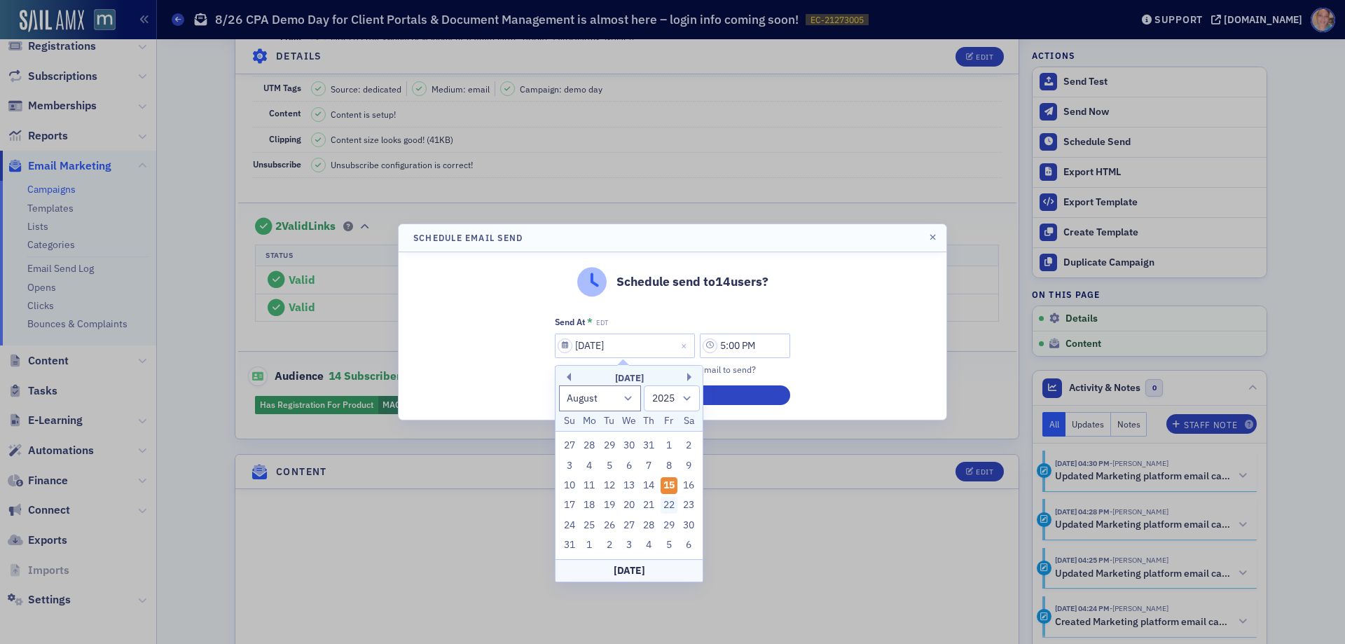
click at [670, 501] on div "22" at bounding box center [668, 505] width 17 height 17
type input "08/22/2025"
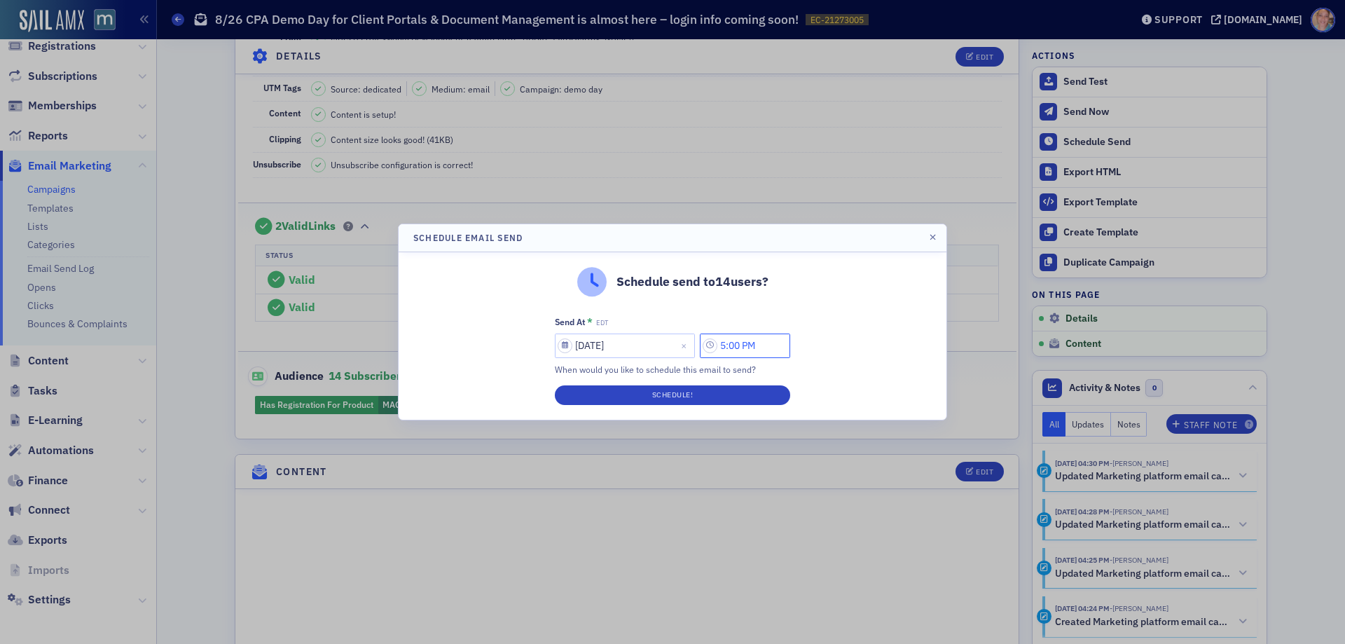
click at [749, 346] on input "5:00 PM" at bounding box center [745, 345] width 90 height 25
click at [569, 347] on icon at bounding box center [576, 346] width 14 height 14
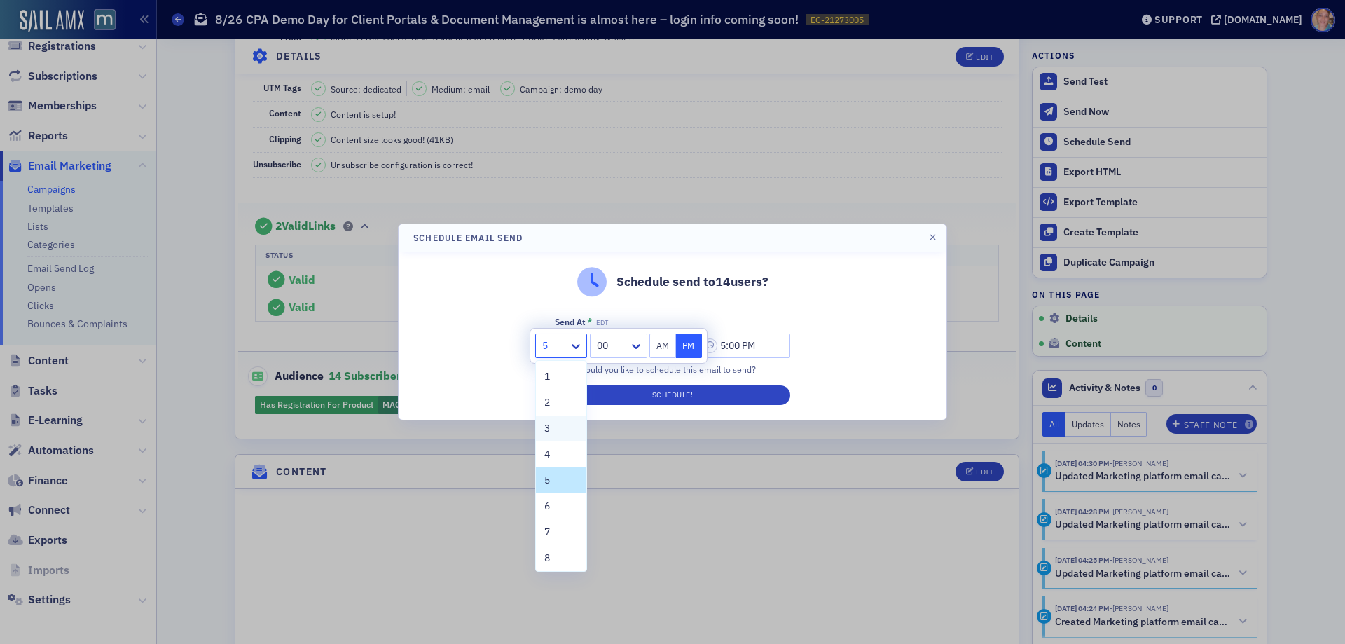
click at [547, 429] on span "3" at bounding box center [547, 428] width 6 height 15
type input "3:00 PM"
click at [688, 346] on button "PM" at bounding box center [689, 345] width 27 height 25
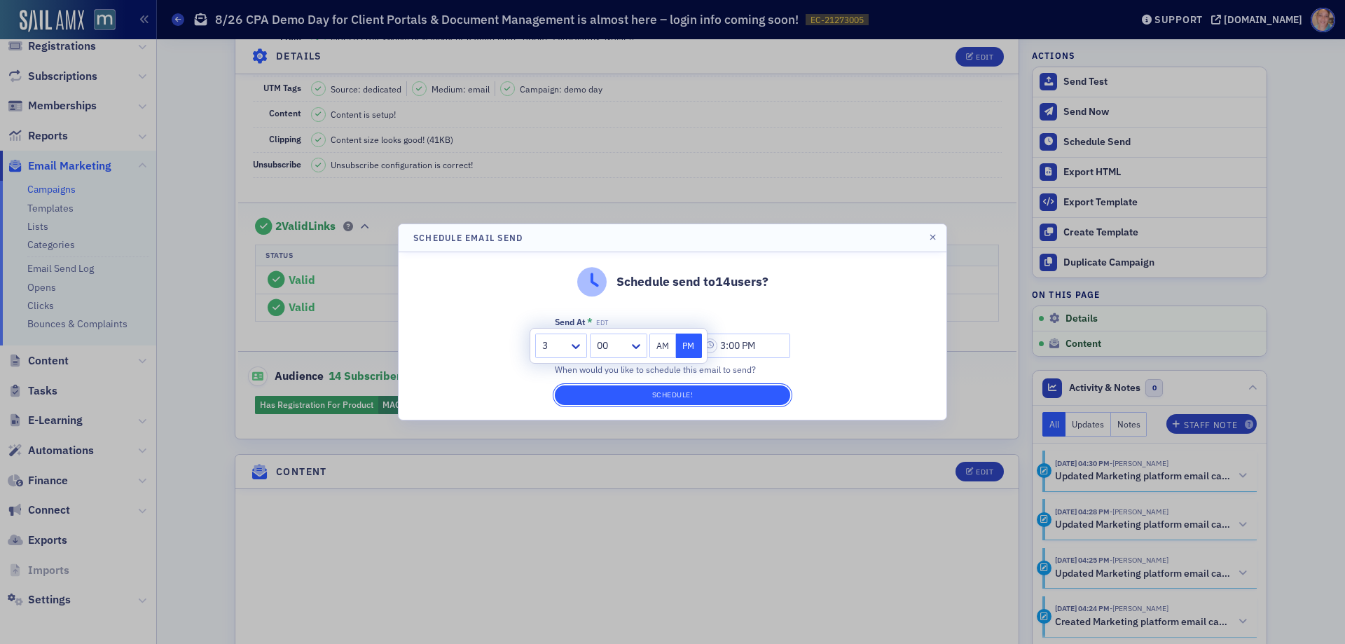
click at [681, 389] on button "Schedule!" at bounding box center [672, 395] width 235 height 20
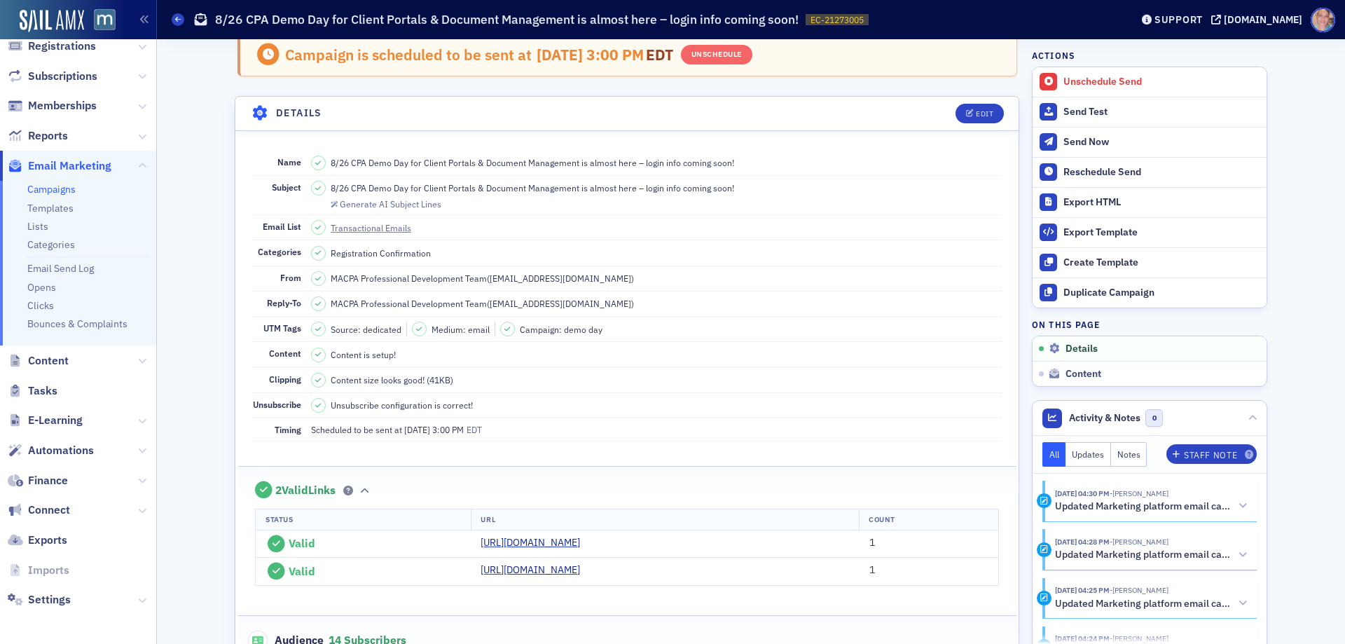
scroll to position [0, 0]
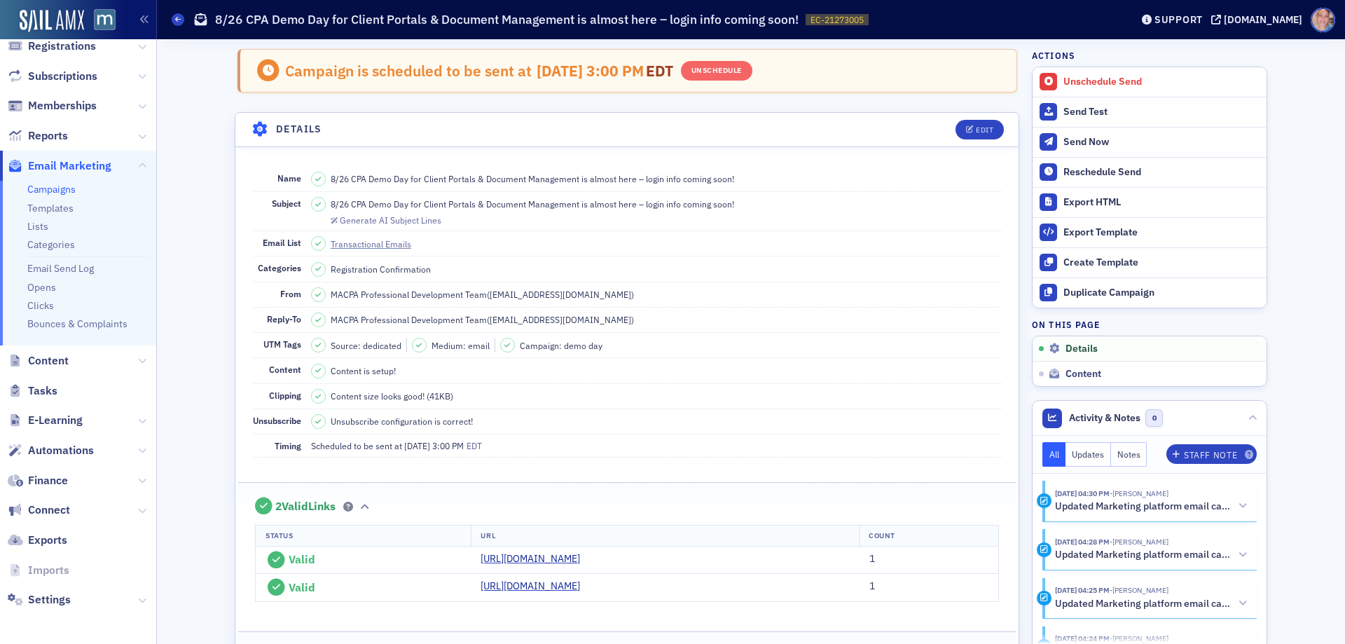
click at [39, 186] on link "Campaigns" at bounding box center [51, 189] width 48 height 13
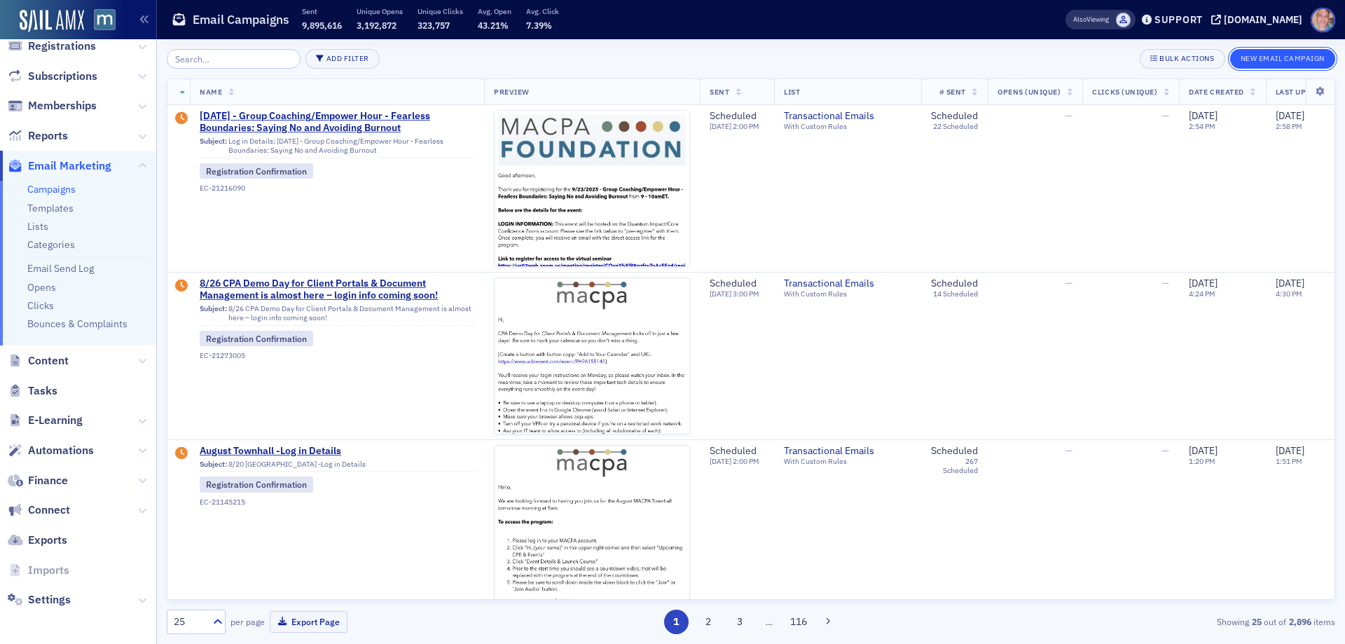
click at [1288, 56] on button "New Email Campaign" at bounding box center [1282, 59] width 105 height 20
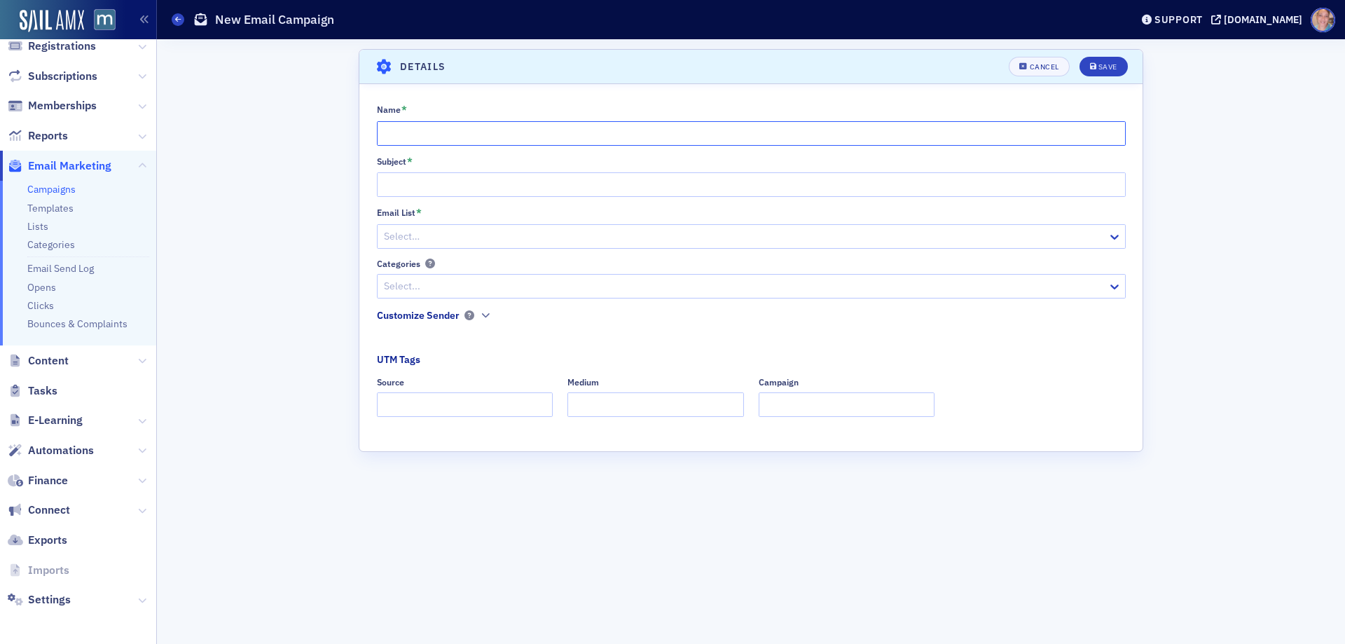
click at [491, 143] on input "Name *" at bounding box center [751, 133] width 749 height 25
paste input "CPA Demo Day for Client Portals & Document Management is tomorrow – explore the…"
click at [498, 137] on input "8/26 CPA Demo Day for Client Portals & Document Management is tomorrow – explor…" at bounding box center [751, 133] width 749 height 25
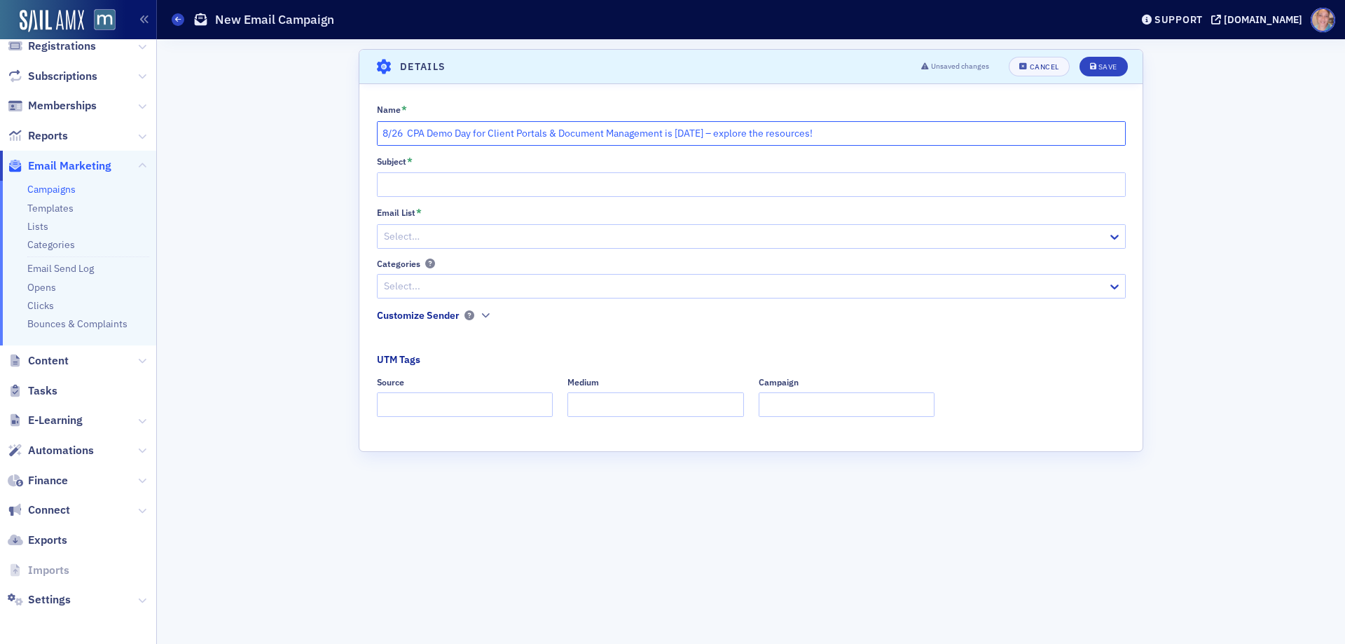
click at [756, 134] on input "8/26 CPA Demo Day for Client Portals & Document Management is tomorrow – explor…" at bounding box center [751, 133] width 749 height 25
click at [730, 134] on input "8/26 CPA Demo Day for Client Portals & Document Management is tomorrow – explor…" at bounding box center [751, 133] width 749 height 25
drag, startPoint x: 733, startPoint y: 132, endPoint x: 905, endPoint y: 118, distance: 172.2
click at [905, 133] on input "8/26 CPA Demo Day for Client Portals & Document Management is tomorrow – explor…" at bounding box center [751, 133] width 749 height 25
type input "8/26 CPA Demo Day for Client Portals & Document Management is tomorrow – Log In…"
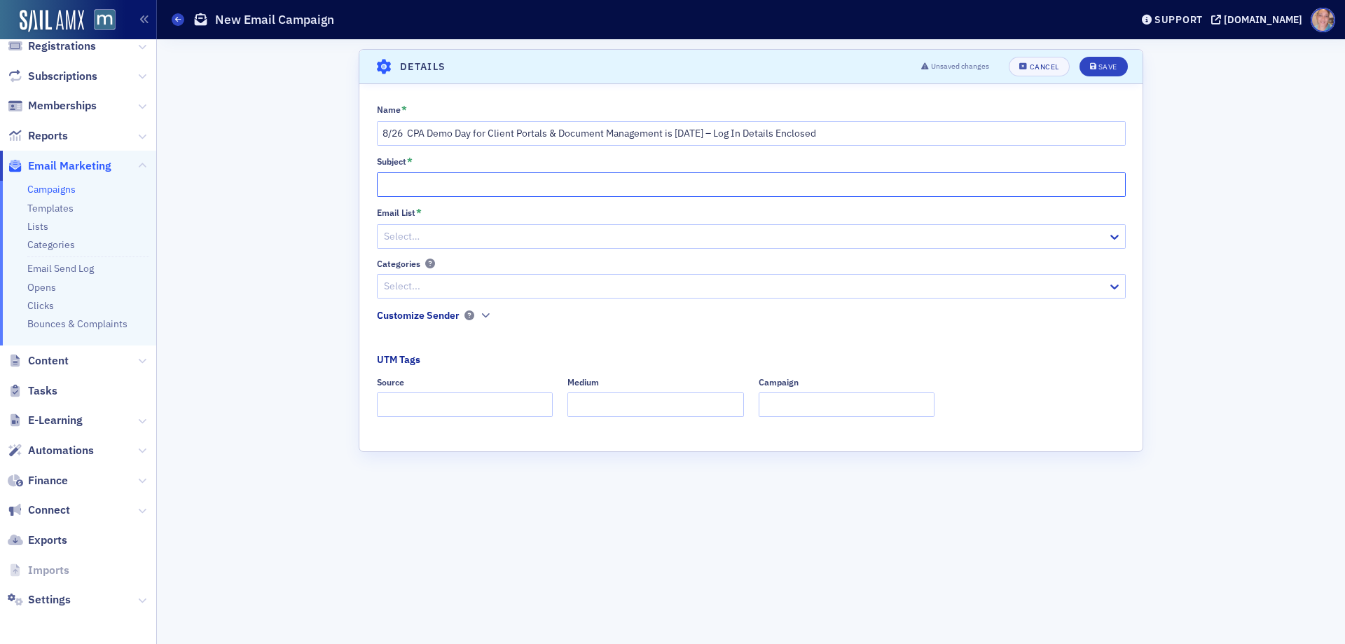
click at [472, 183] on input "Subject *" at bounding box center [751, 184] width 749 height 25
paste input "8/26 CPA Demo Day for Client Portals & Document Management is tomorrow – Log In…"
type input "8/26 CPA Demo Day for Client Portals & Document Management is tomorrow – Log In…"
click at [468, 237] on div at bounding box center [743, 237] width 723 height 18
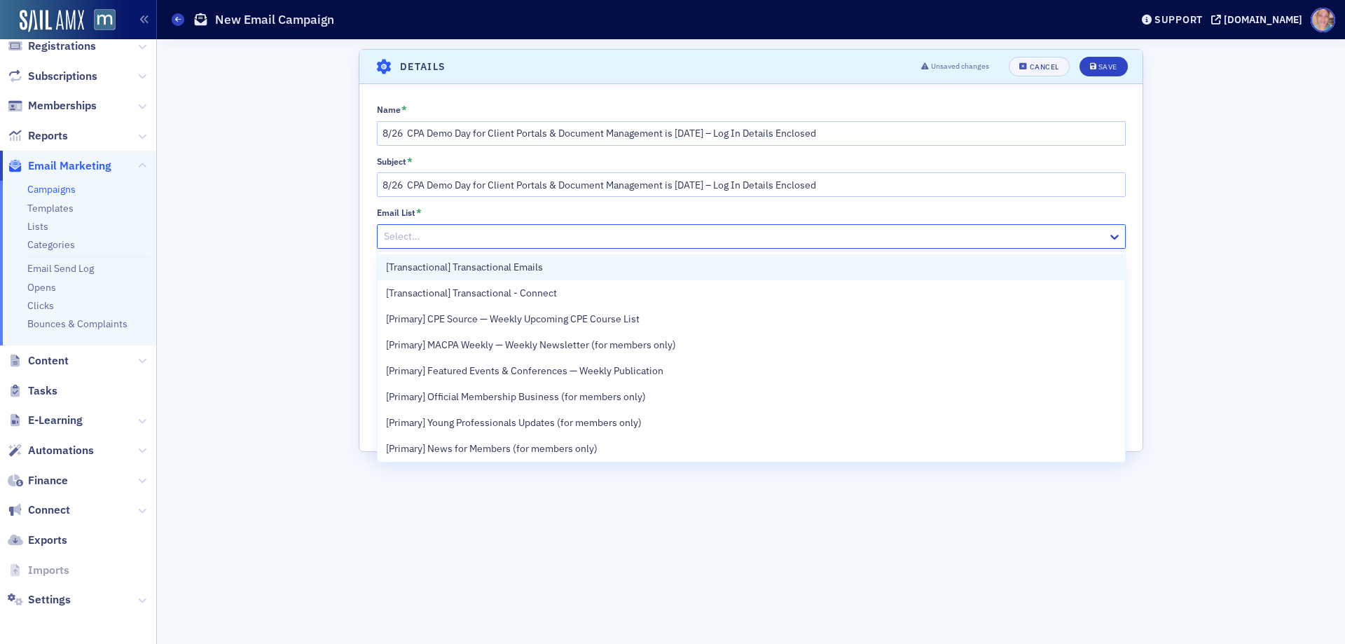
click at [536, 268] on span "[Transactional] Transactional Emails" at bounding box center [464, 267] width 157 height 15
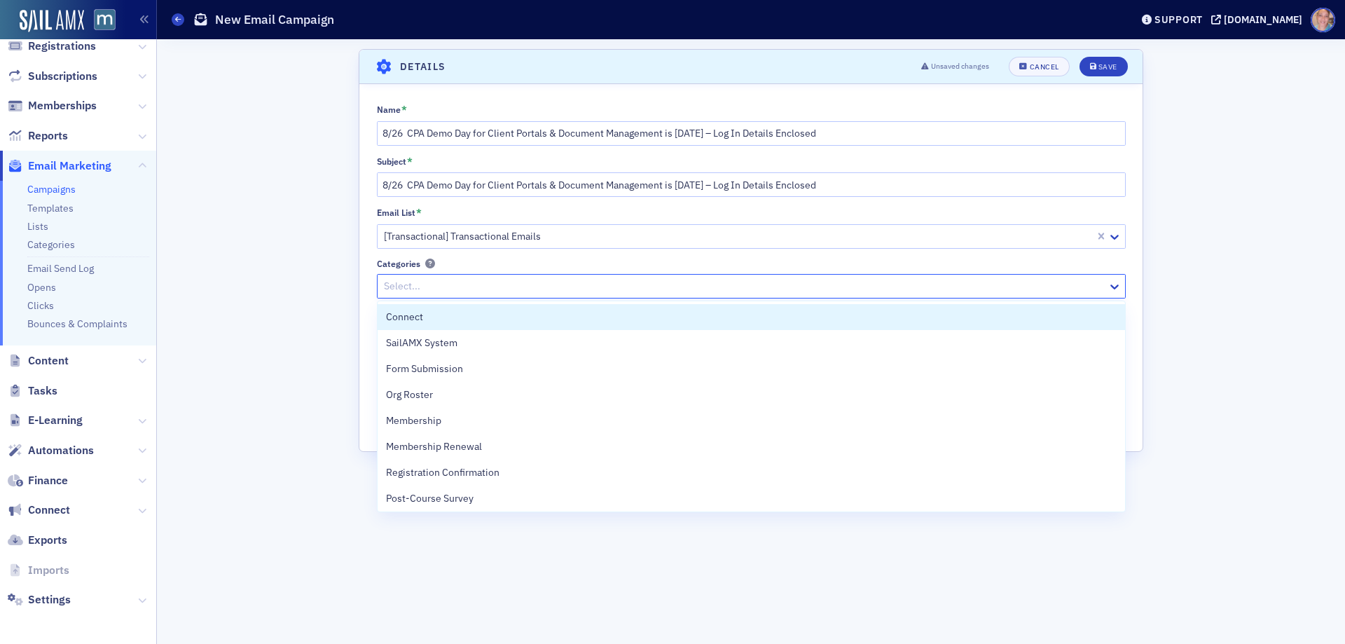
click at [529, 289] on div at bounding box center [743, 286] width 723 height 18
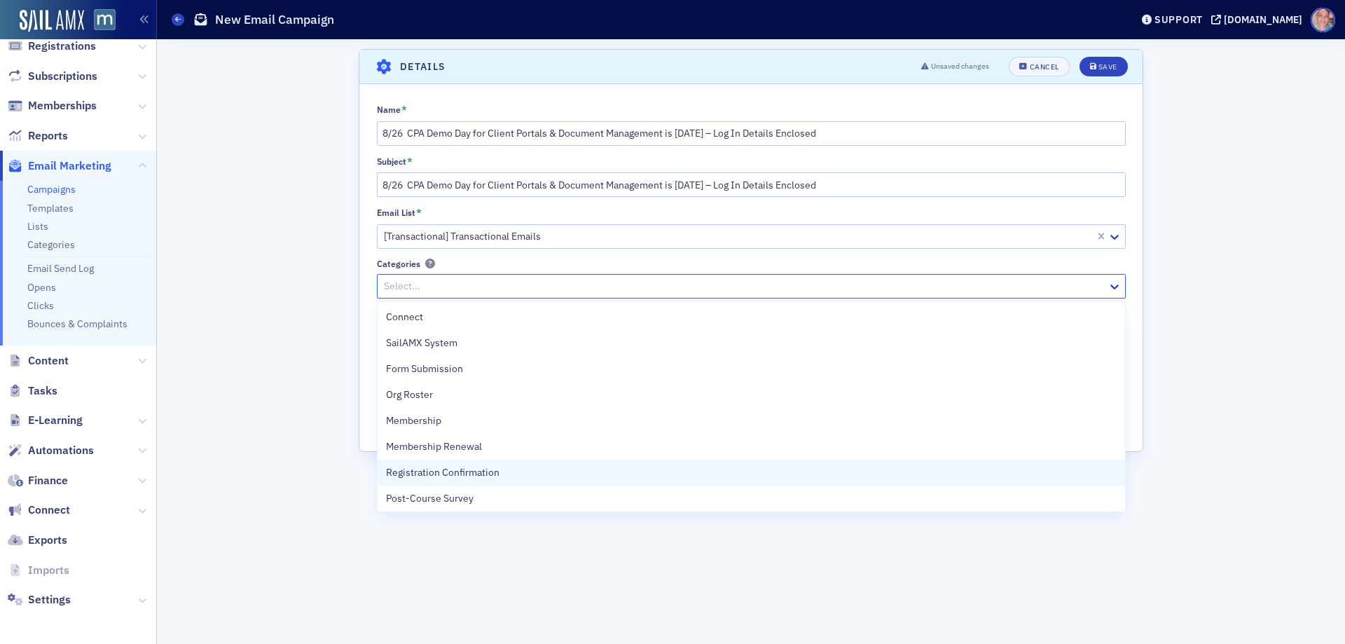
click at [482, 473] on span "Registration Confirmation" at bounding box center [442, 472] width 113 height 15
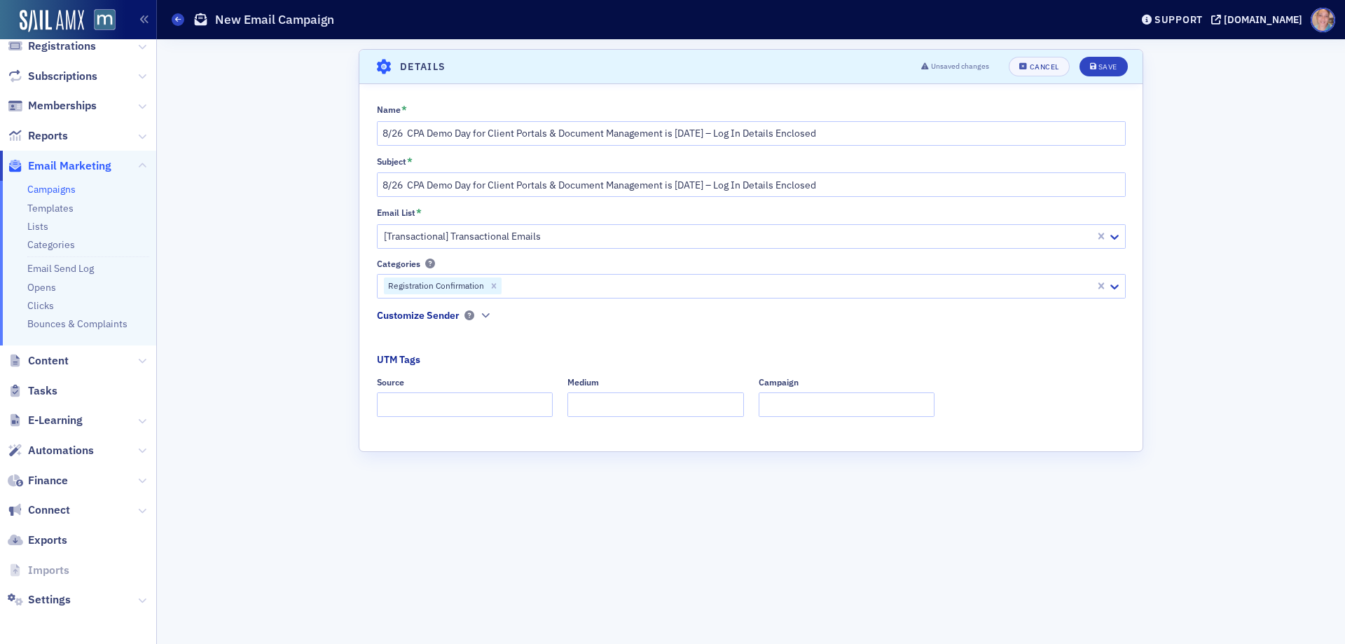
click at [369, 331] on div "Name * 8/26 CPA Demo Day for Client Portals & Document Management is tomorrow –…" at bounding box center [750, 265] width 783 height 323
click at [486, 318] on icon "button" at bounding box center [485, 315] width 8 height 8
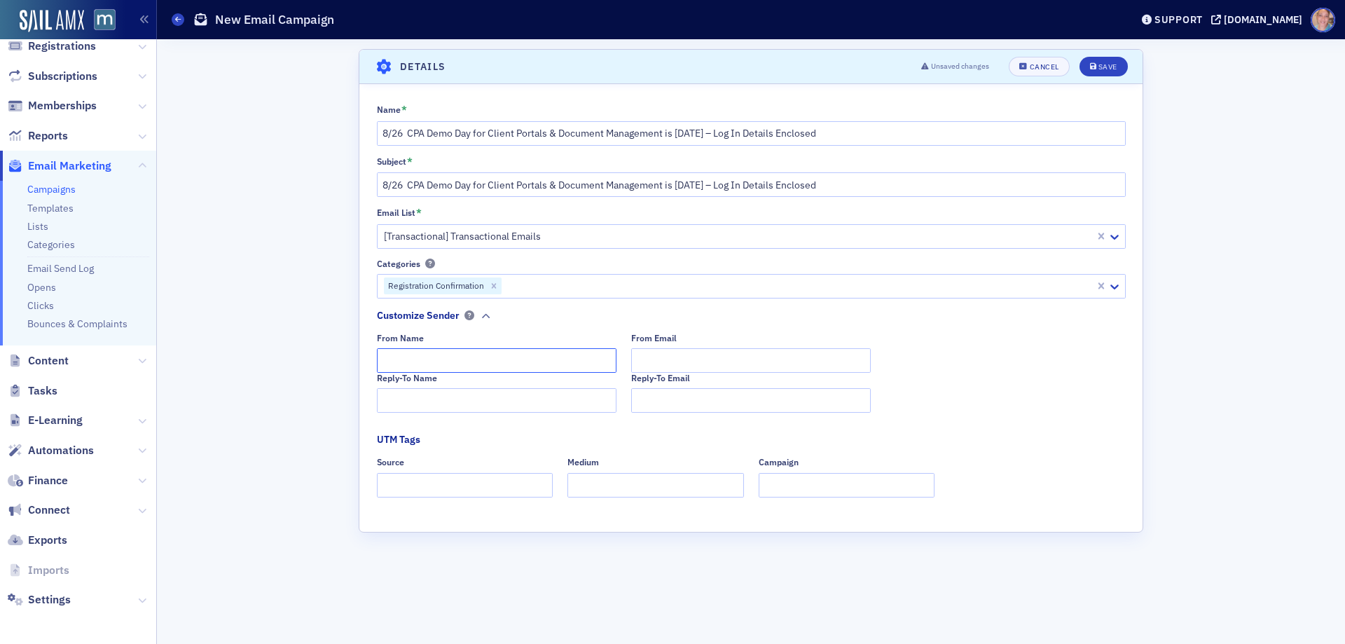
click at [464, 356] on input "From Name" at bounding box center [497, 360] width 240 height 25
click at [499, 359] on input "From Name" at bounding box center [497, 360] width 240 height 25
paste input "MACPA Professional Development Team"
type input "MACPA Professional Development Team"
click at [465, 405] on input "Reply-To Name" at bounding box center [497, 400] width 240 height 25
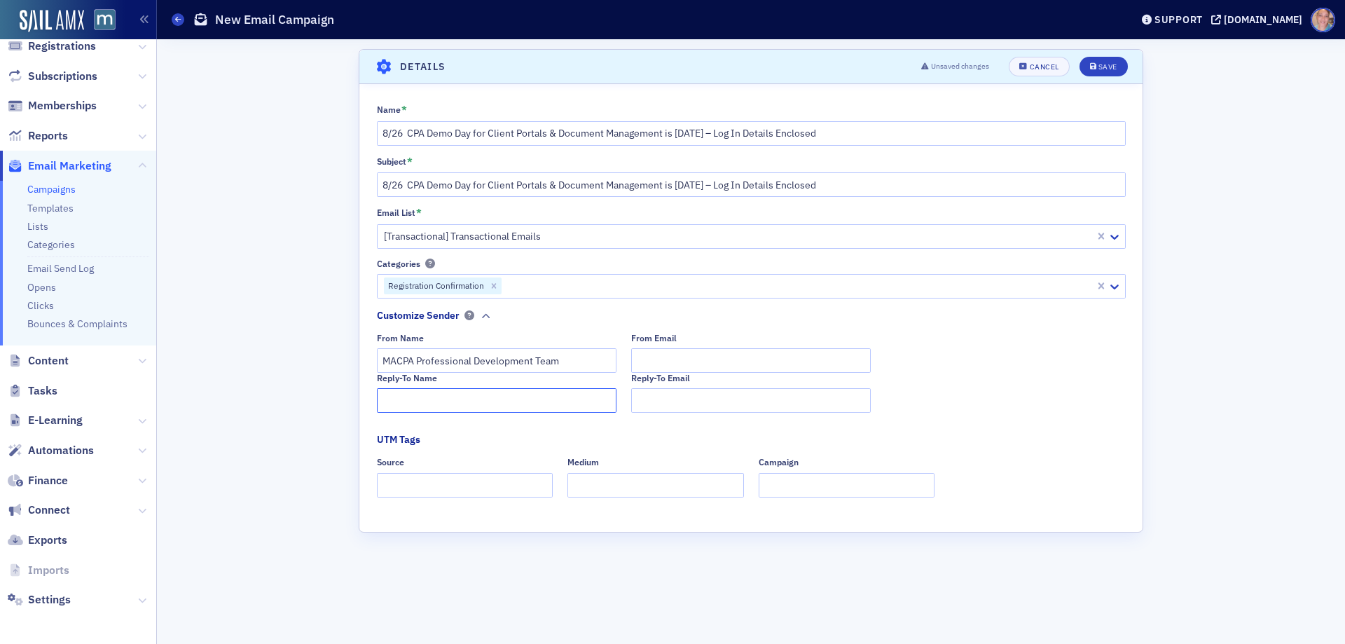
paste input "MACPA Professional Development Team"
type input "MACPA Professional Development Team"
click at [763, 342] on div "From Email" at bounding box center [751, 338] width 240 height 11
click at [742, 357] on input "From Email" at bounding box center [751, 360] width 240 height 25
type input "team@macpa.org"
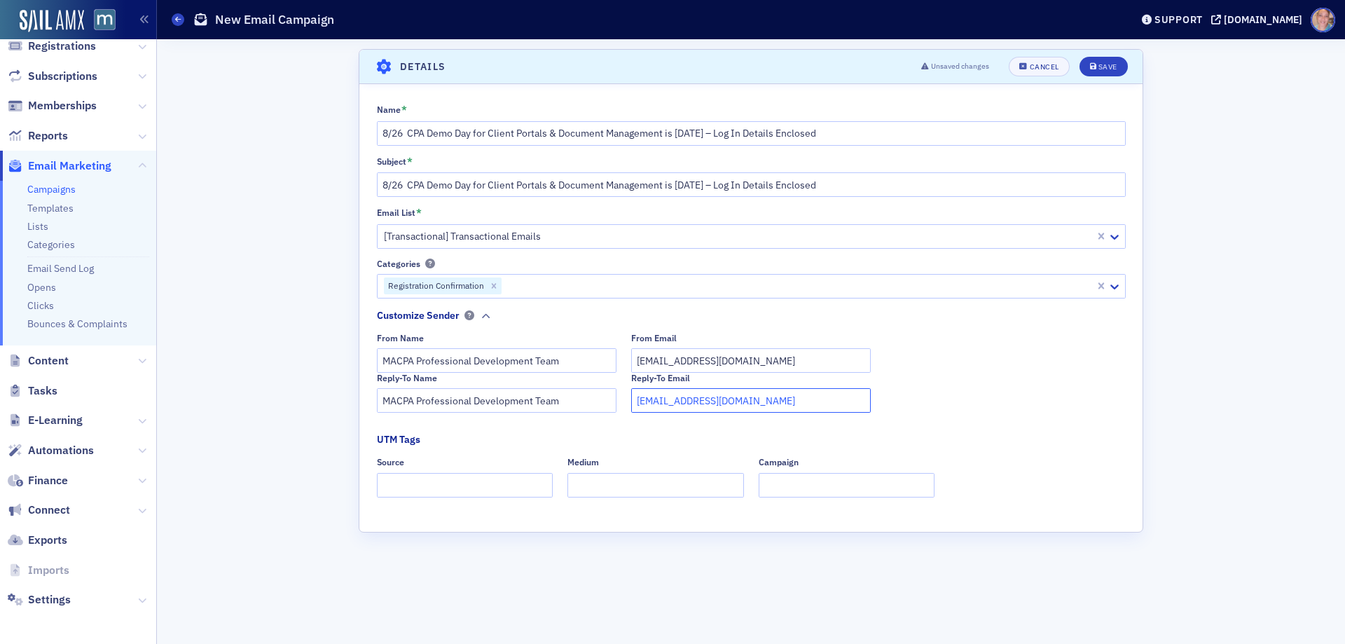
type input "team@macpa.org"
click at [451, 484] on input "Source" at bounding box center [465, 485] width 176 height 25
type input "dedicated"
type input "email"
type input "demo day"
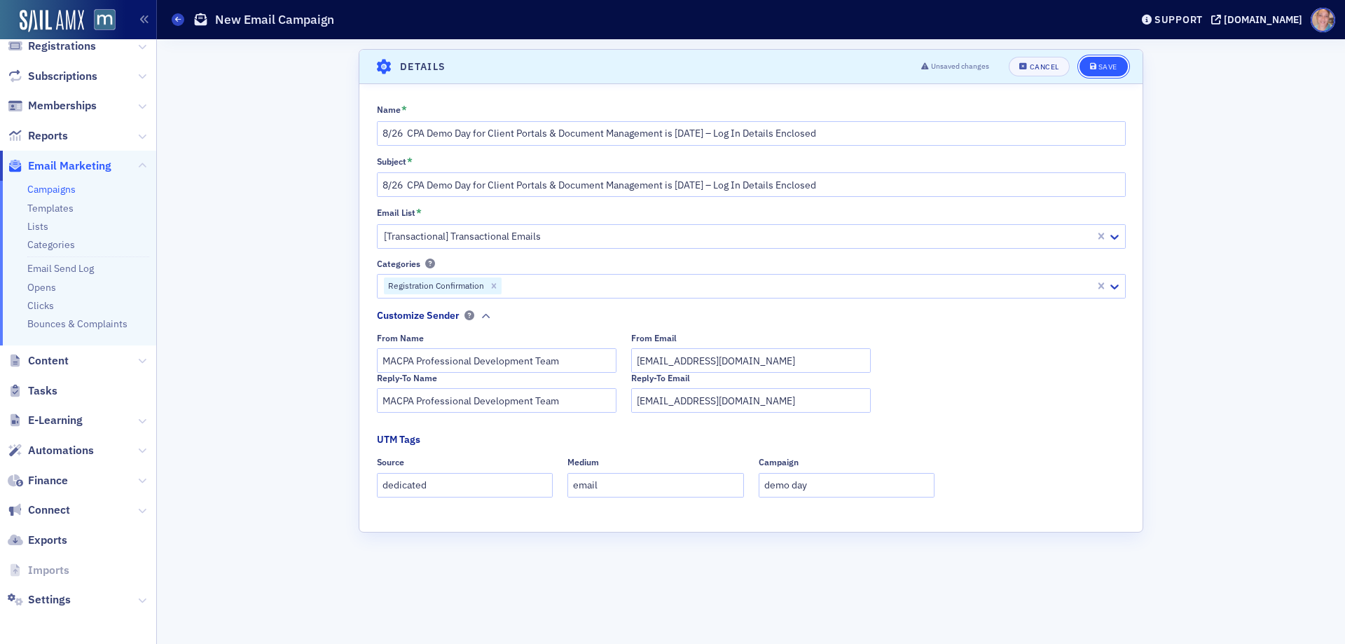
click at [1102, 68] on div "Save" at bounding box center [1107, 67] width 19 height 8
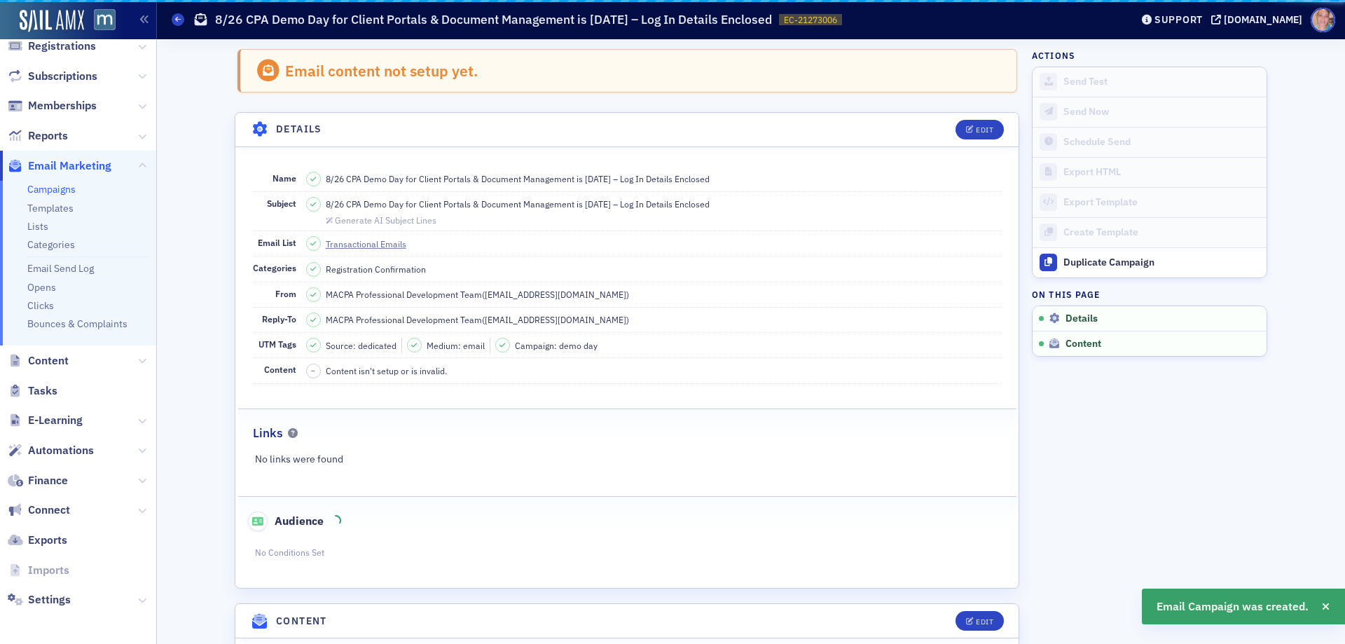
scroll to position [66, 0]
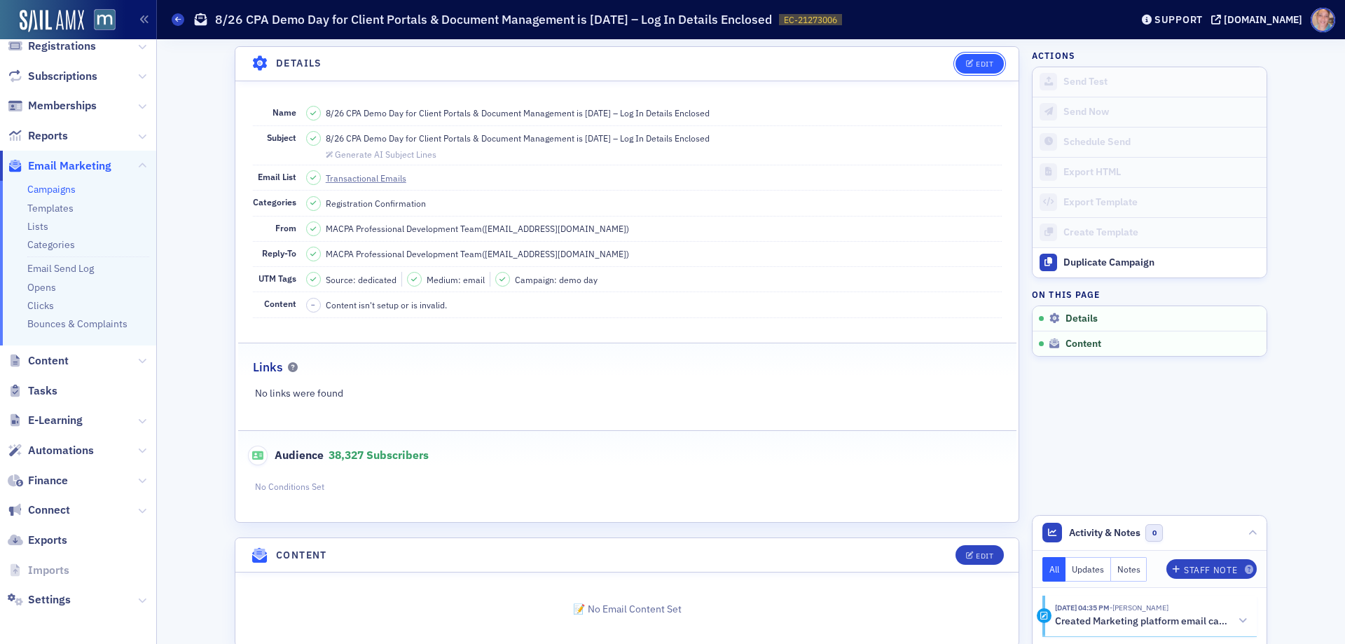
click at [979, 64] on div "Edit" at bounding box center [985, 64] width 18 height 8
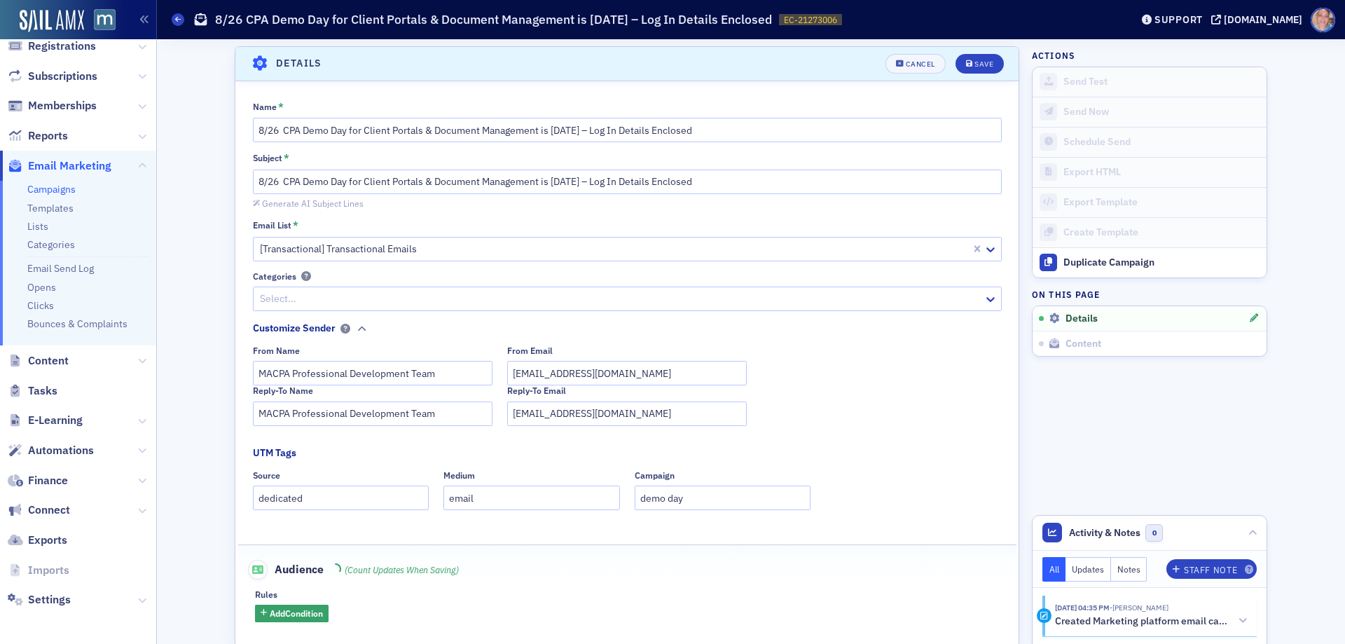
scroll to position [190, 0]
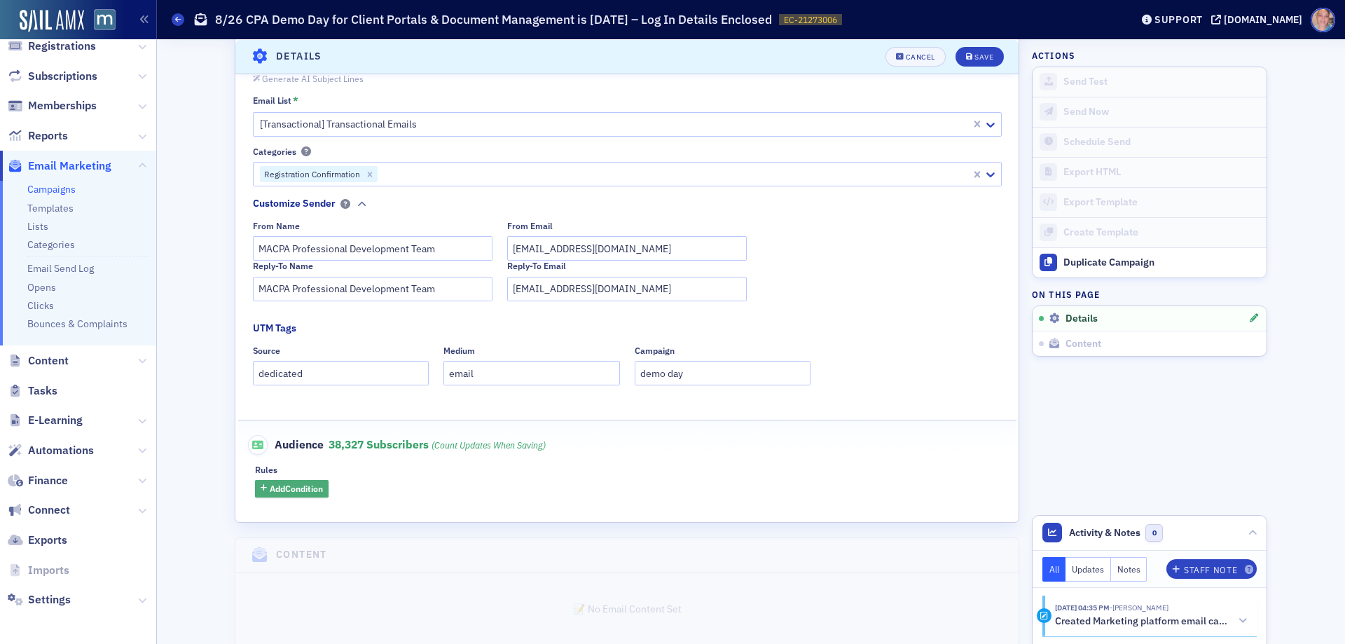
click at [300, 492] on span "Add Condition" at bounding box center [296, 488] width 53 height 13
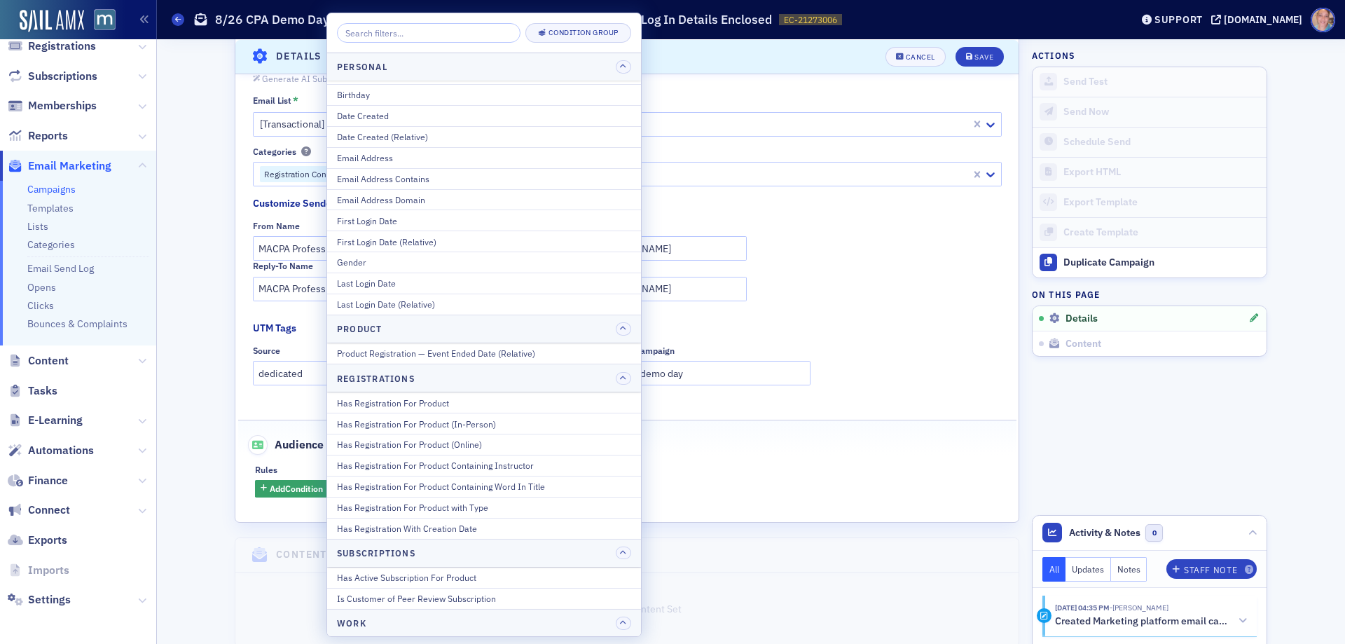
scroll to position [1471, 0]
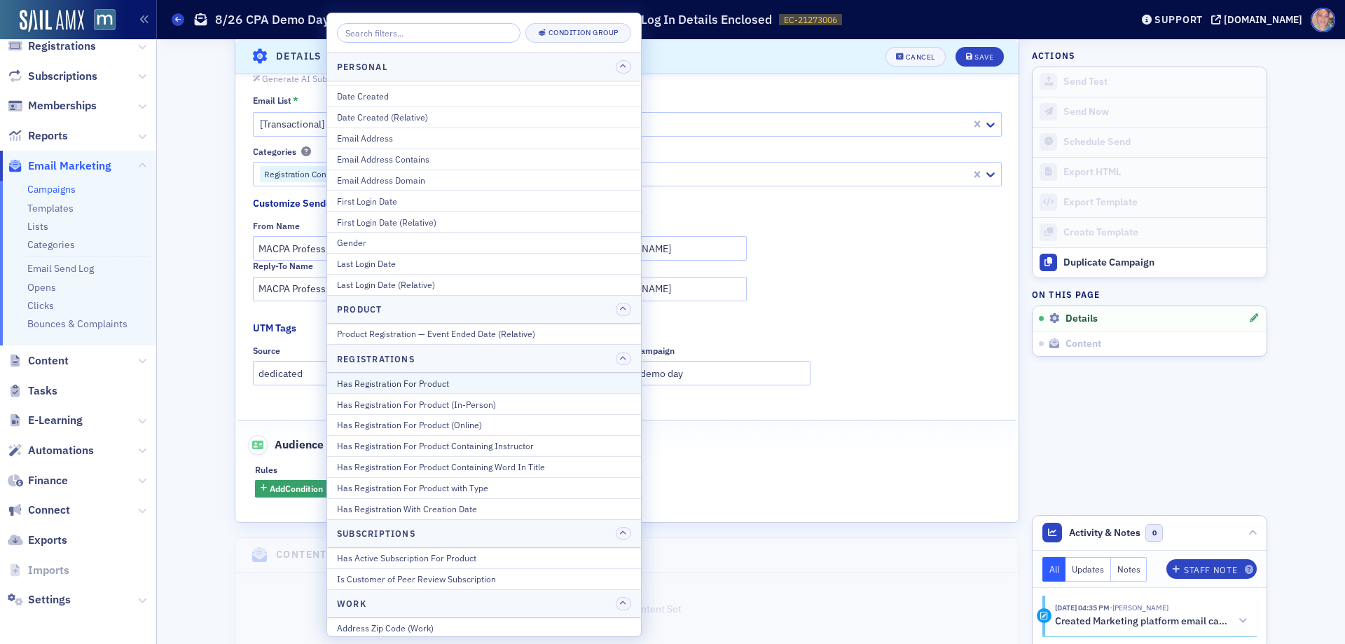
click at [452, 379] on div "Has Registration For Product" at bounding box center [484, 383] width 294 height 13
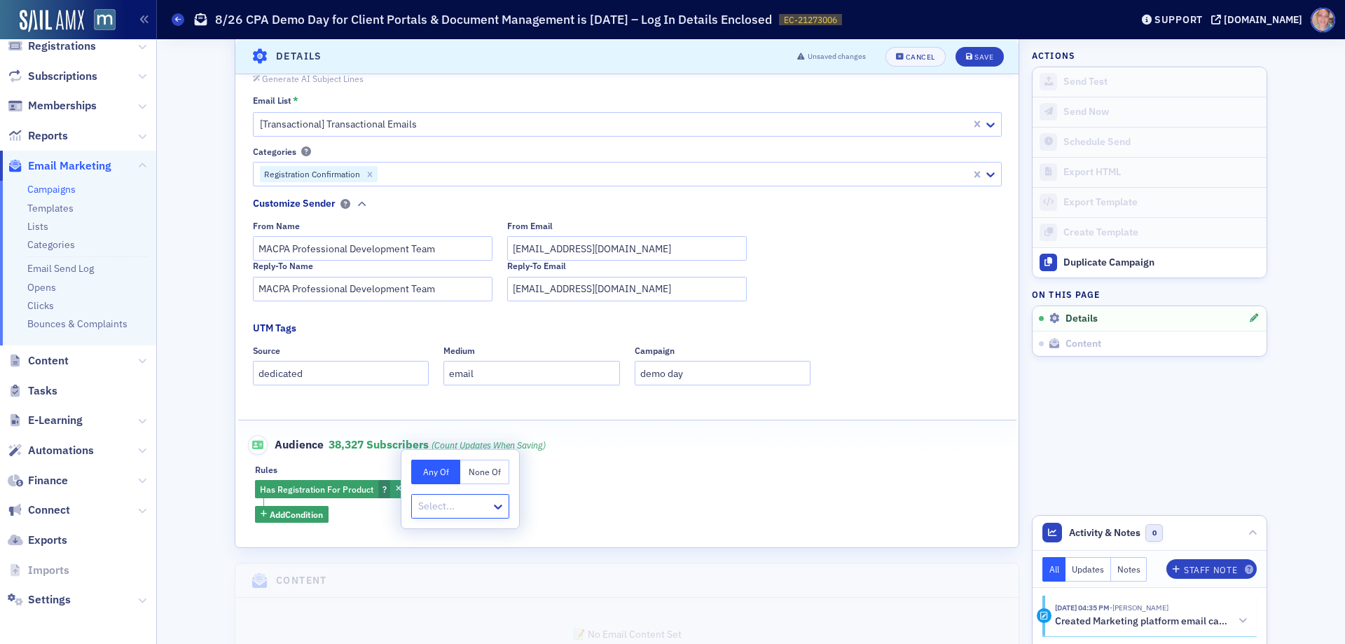
type input "EVT-21145866"
click at [520, 539] on span "MACPA Demo Day - Client Portals & Document Management [8/26/2025 9:00am]" at bounding box center [586, 536] width 333 height 15
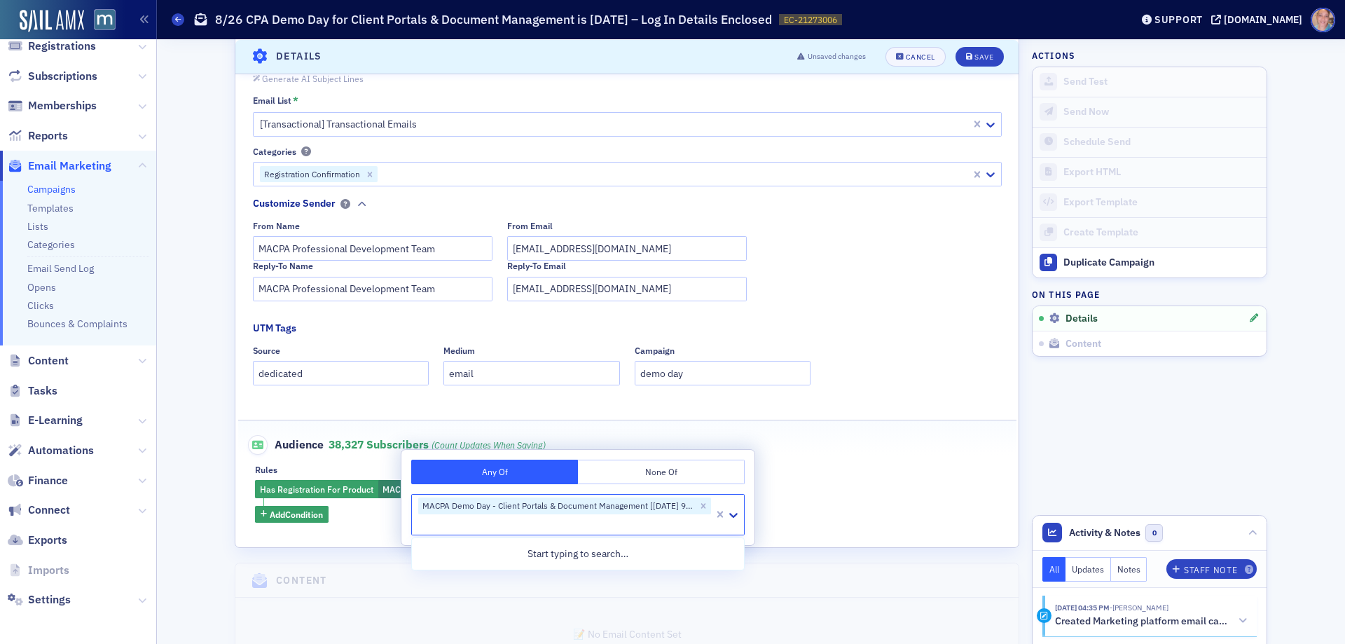
click at [920, 319] on div "Name * 8/26 CPA Demo Day for Client Portals & Document Management is tomorrow –…" at bounding box center [626, 249] width 783 height 547
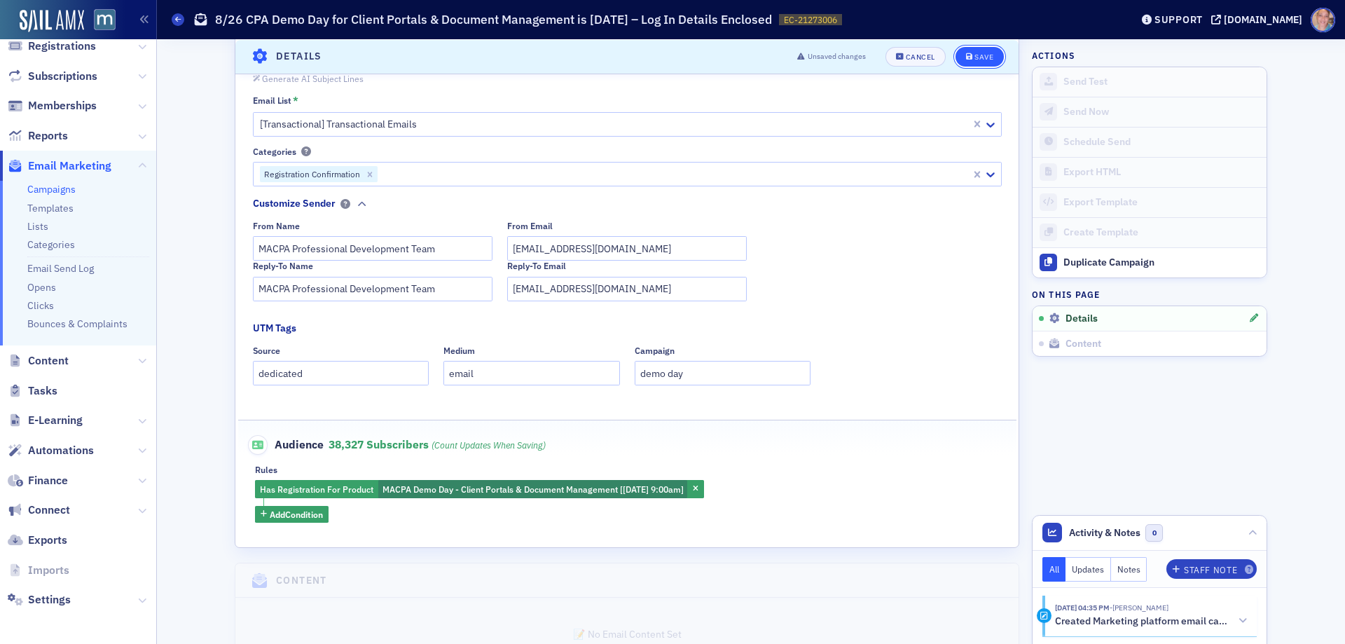
click at [987, 54] on div "Save" at bounding box center [983, 57] width 19 height 8
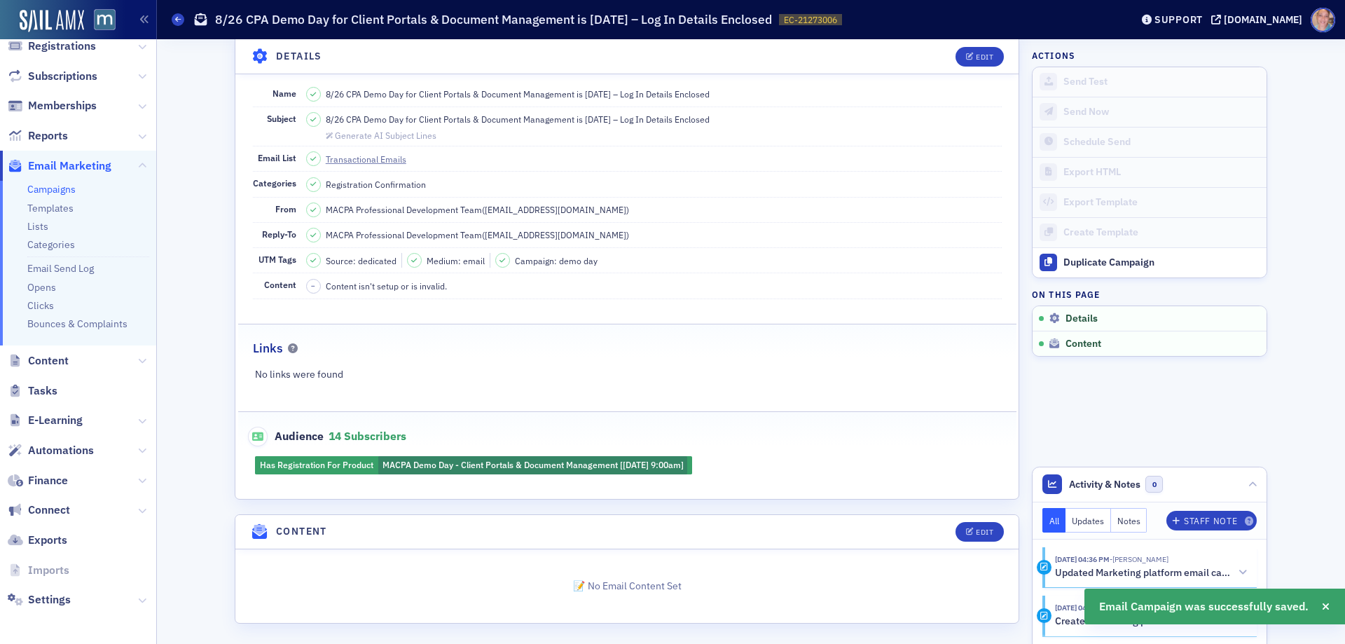
scroll to position [89, 0]
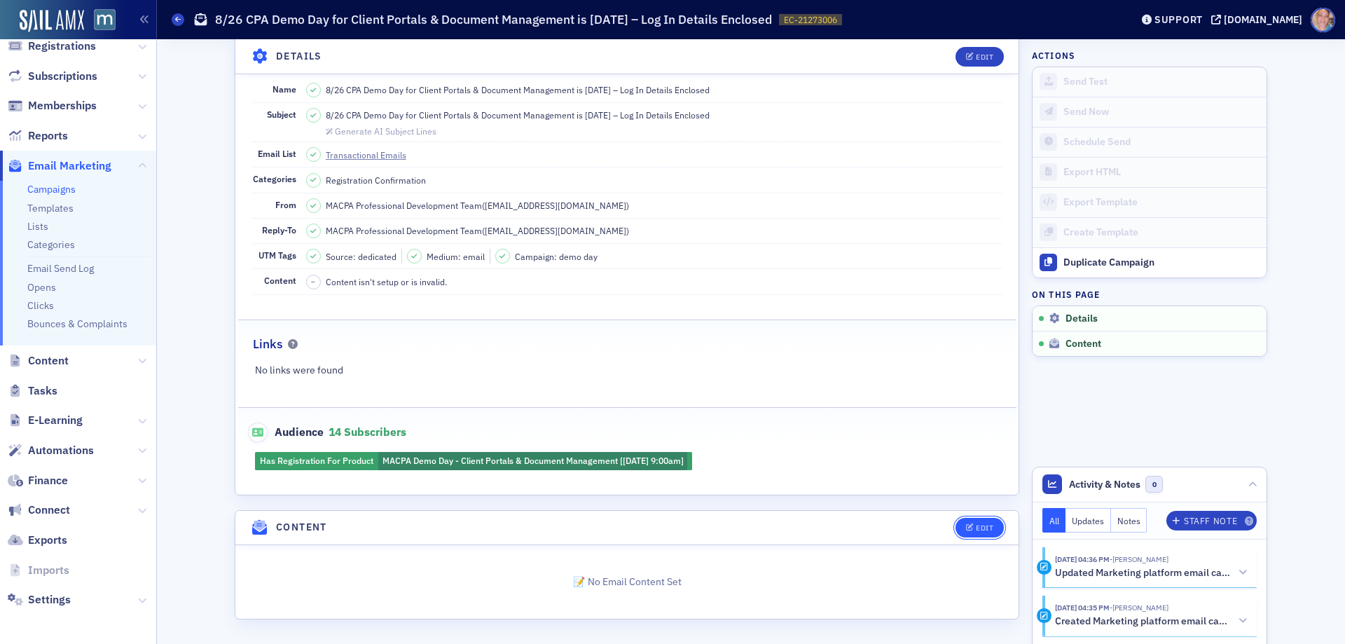
click at [976, 526] on div "Edit" at bounding box center [985, 528] width 18 height 8
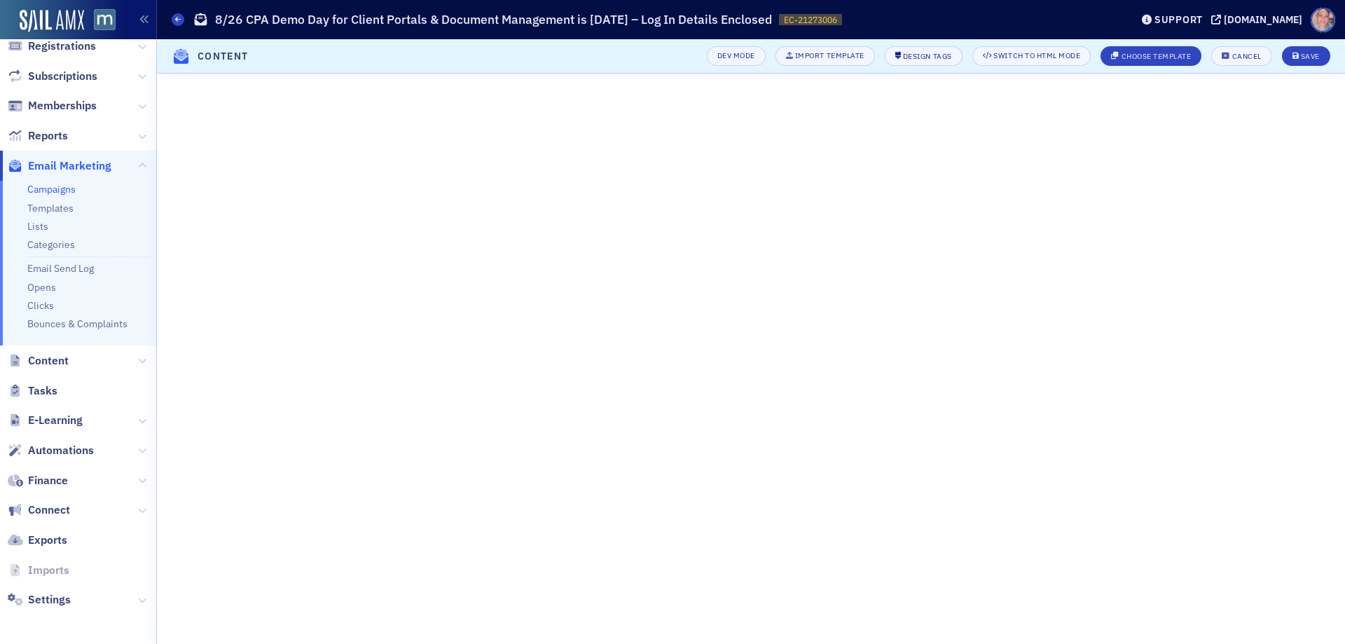
scroll to position [0, 0]
click at [1312, 56] on div "Save" at bounding box center [1310, 57] width 19 height 8
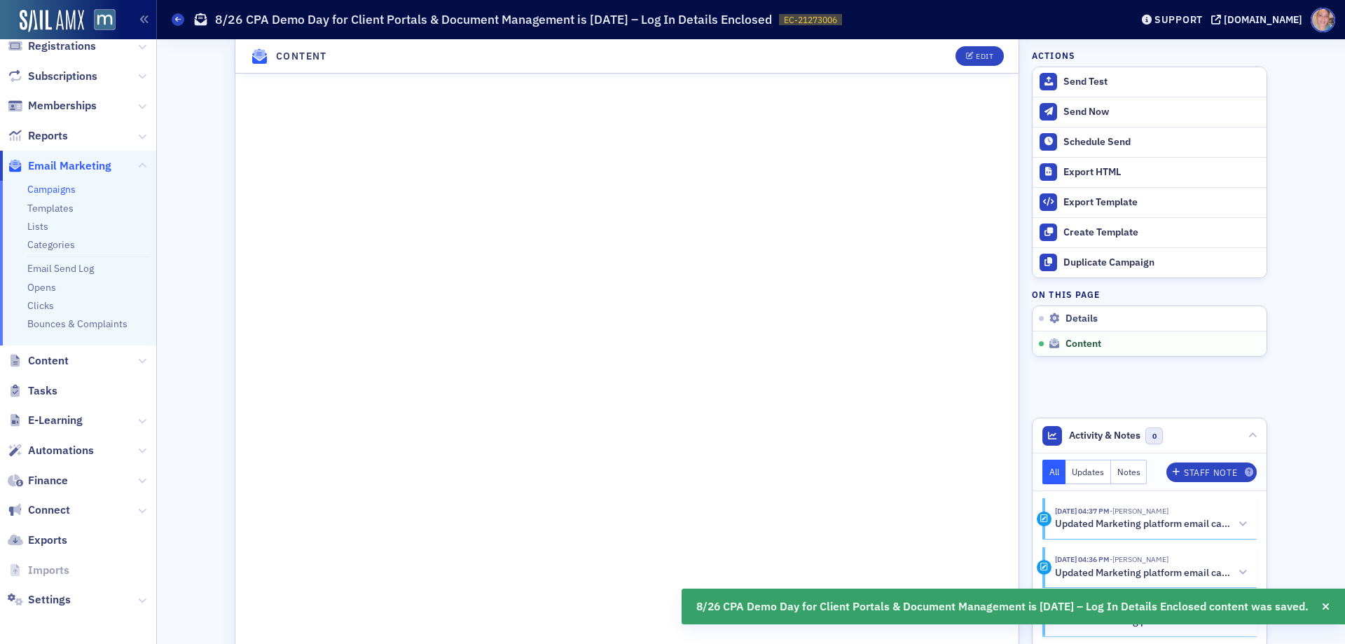
scroll to position [756, 0]
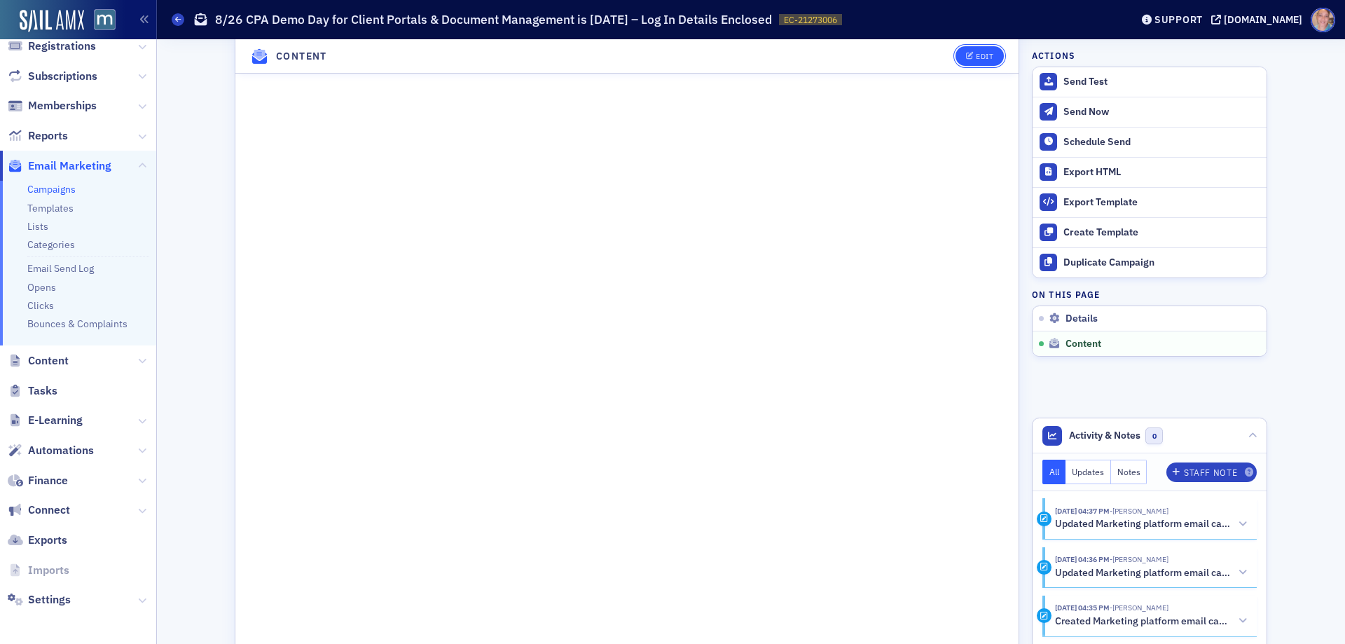
click at [978, 58] on button "Edit" at bounding box center [979, 56] width 48 height 20
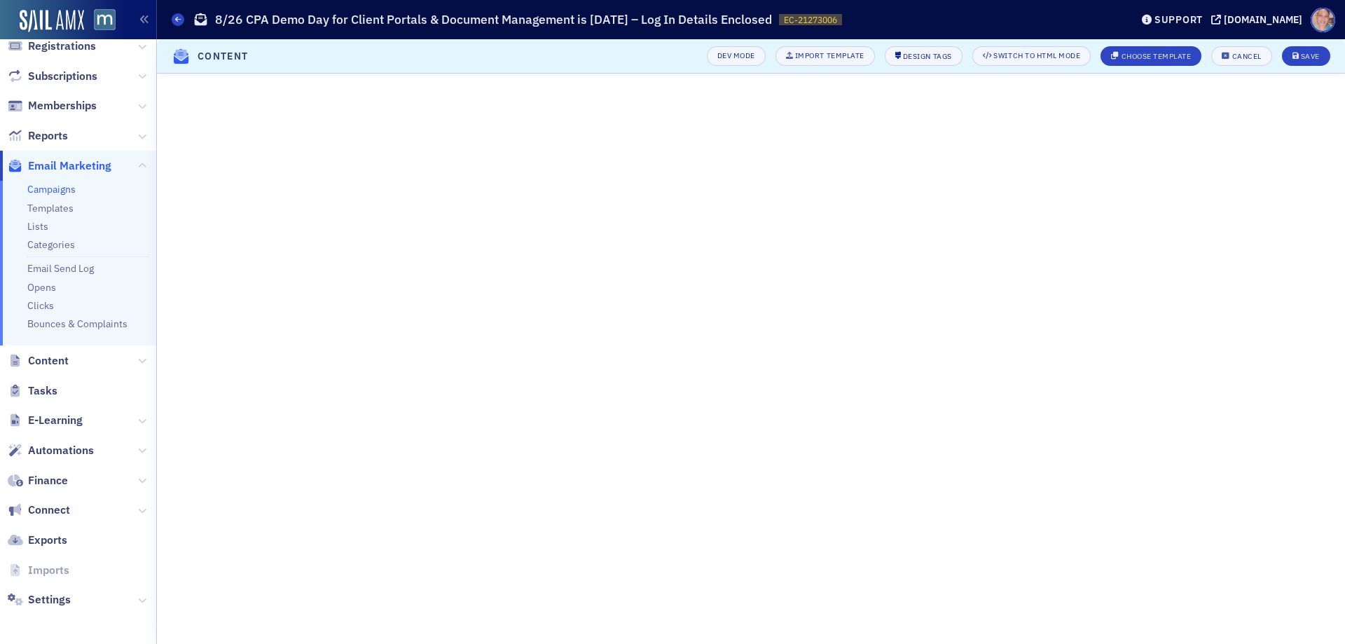
scroll to position [169, 0]
click at [1308, 53] on div "Save" at bounding box center [1310, 57] width 19 height 8
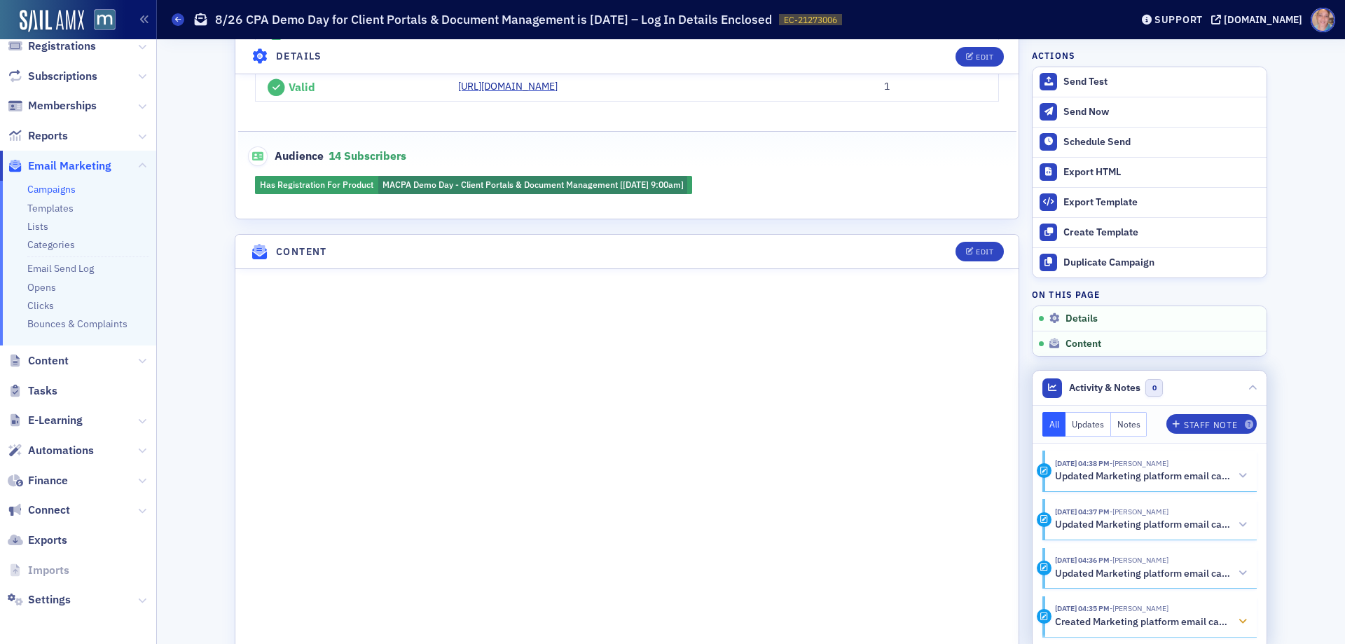
scroll to position [406, 0]
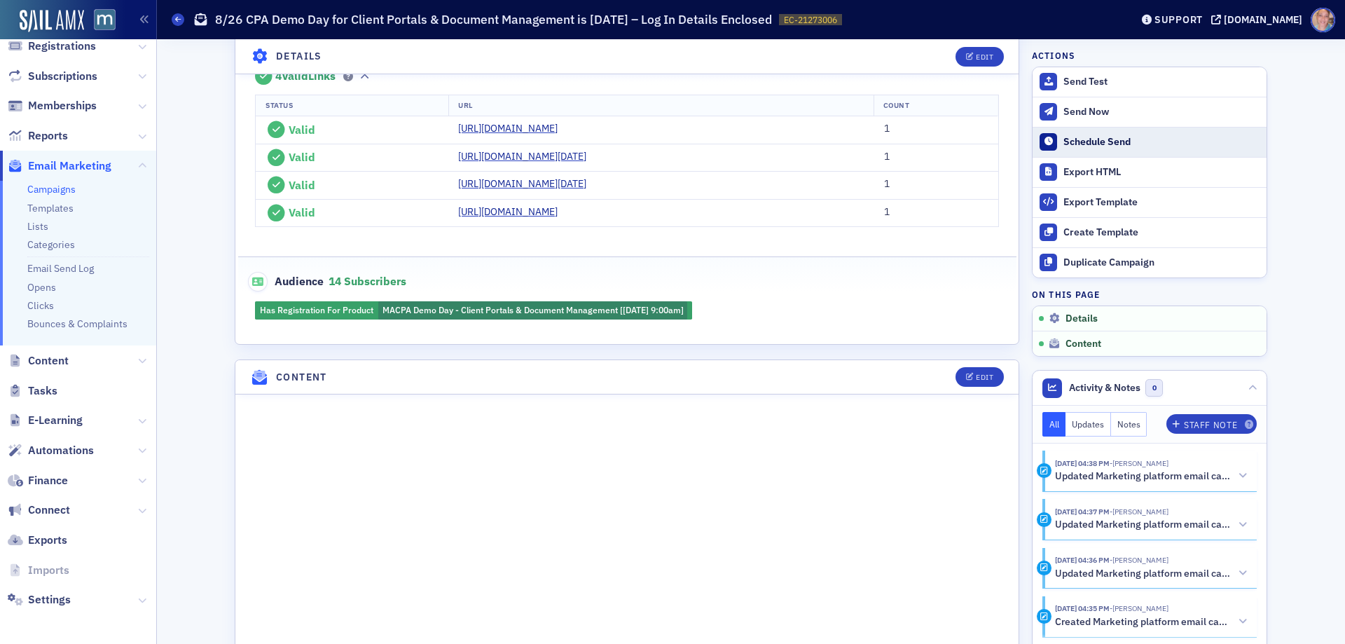
click at [1088, 145] on div "Schedule Send" at bounding box center [1161, 142] width 196 height 13
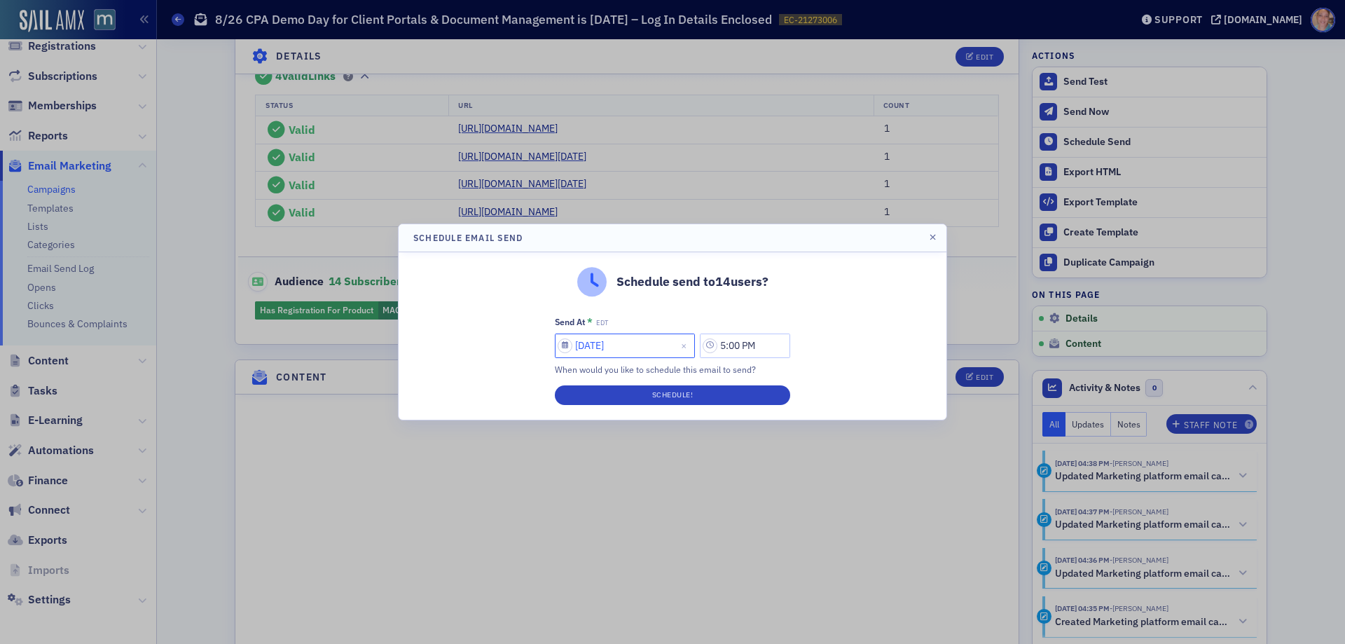
click at [591, 348] on input "08/15/2025" at bounding box center [625, 345] width 140 height 25
select select "7"
select select "2025"
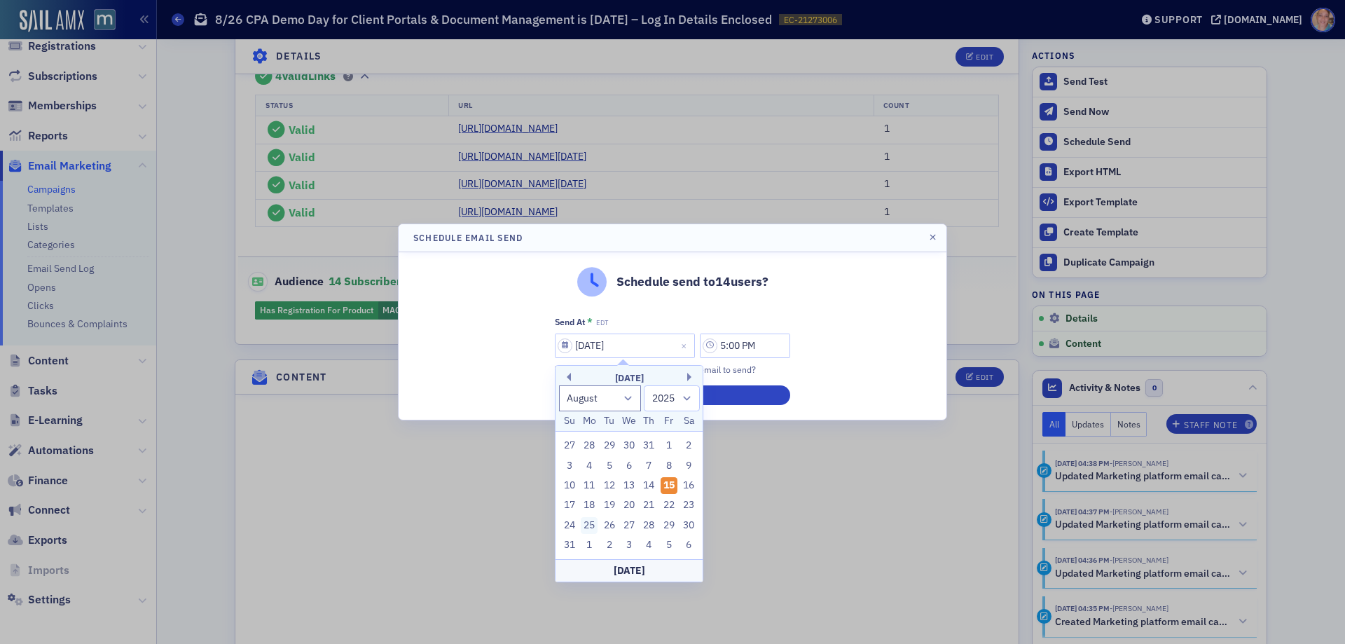
click at [592, 521] on div "25" at bounding box center [589, 525] width 17 height 17
type input "08/25/2025"
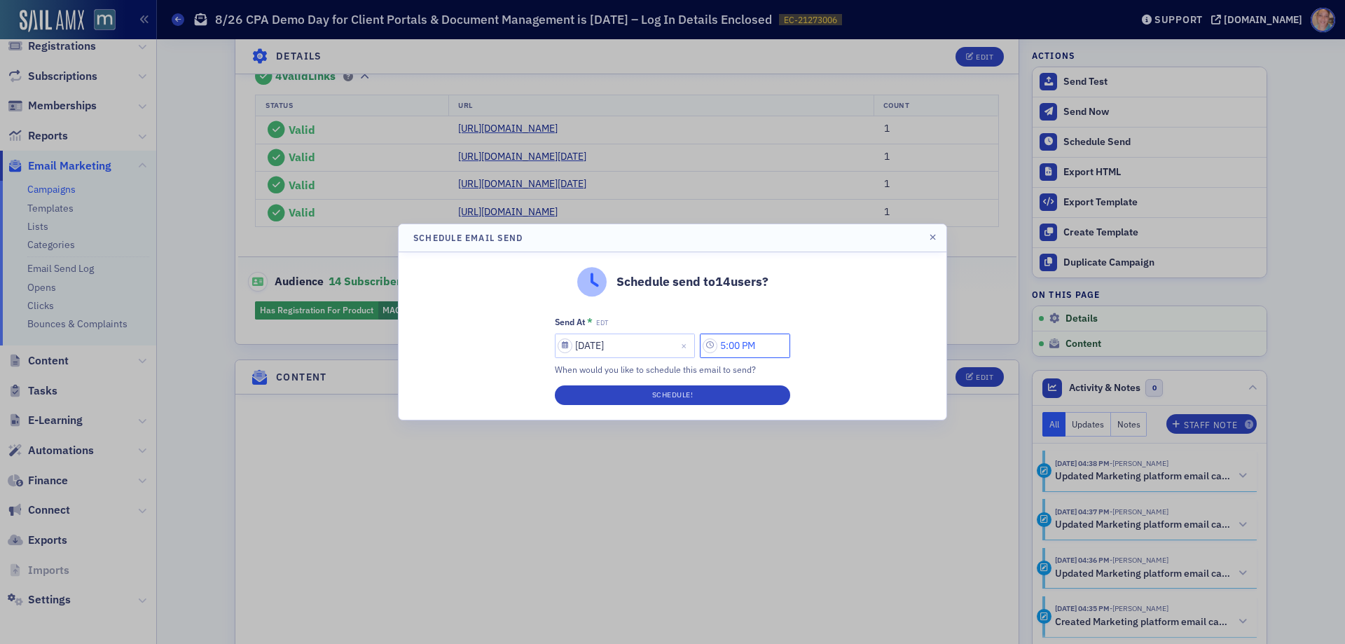
click at [748, 347] on input "5:00 PM" at bounding box center [745, 345] width 90 height 25
click at [570, 347] on icon at bounding box center [576, 346] width 14 height 14
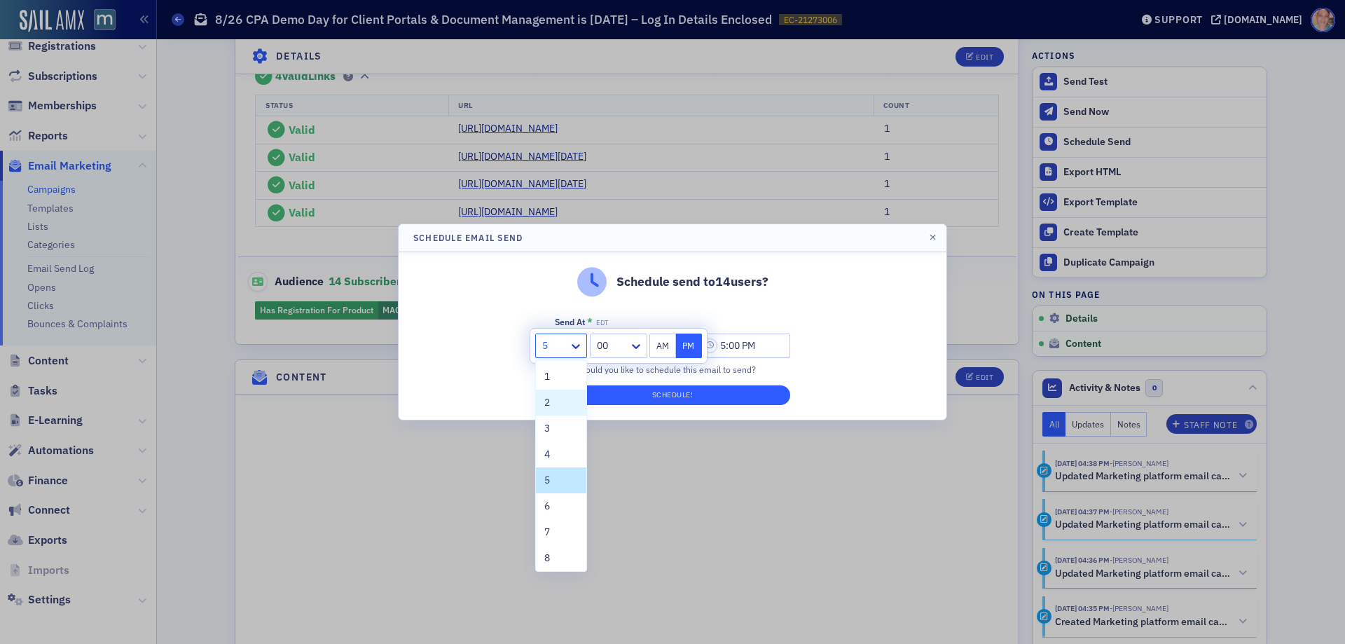
click at [556, 401] on div "2" at bounding box center [561, 402] width 34 height 15
type input "2:00 PM"
click at [686, 389] on button "Schedule!" at bounding box center [672, 395] width 235 height 20
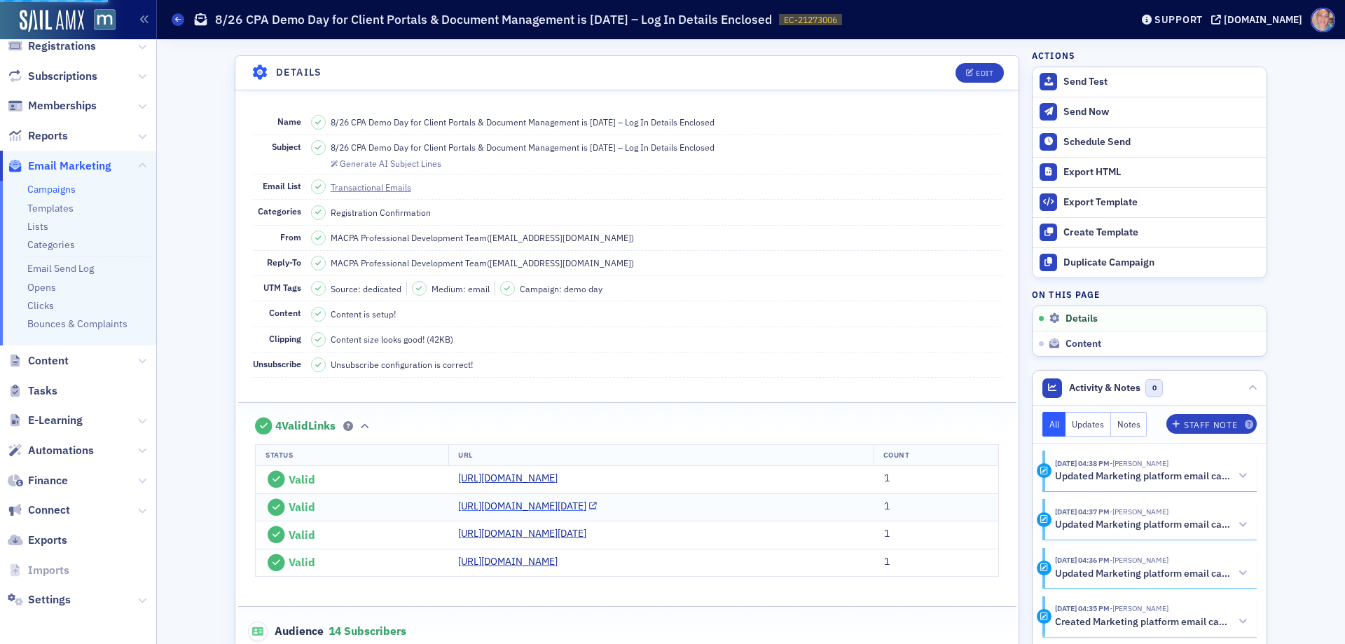
scroll to position [0, 0]
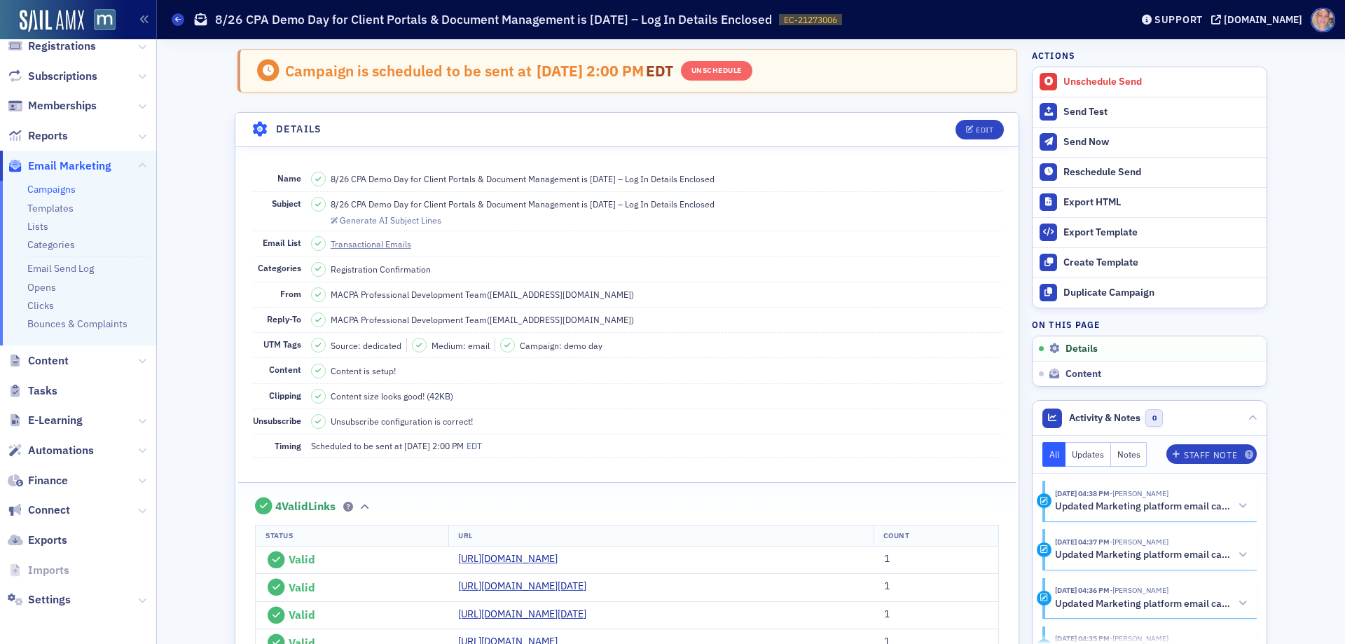
drag, startPoint x: 59, startPoint y: 186, endPoint x: 67, endPoint y: 177, distance: 11.9
click at [59, 187] on link "Campaigns" at bounding box center [51, 189] width 48 height 13
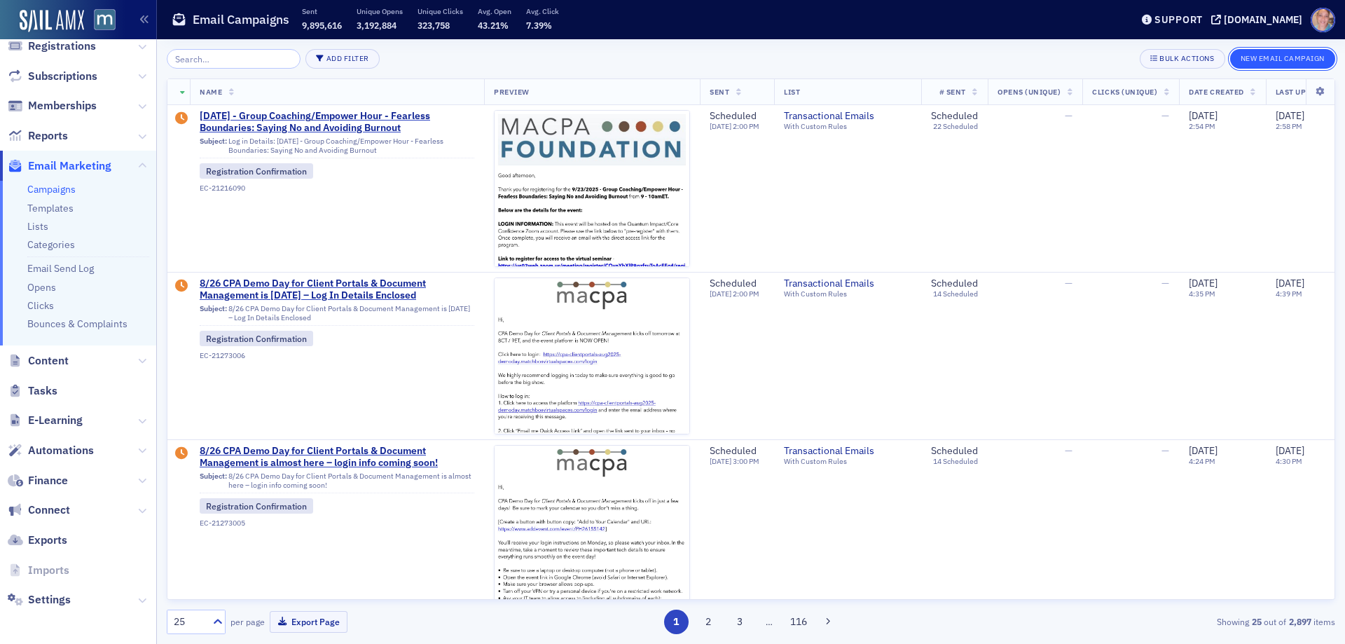
click at [1269, 56] on button "New Email Campaign" at bounding box center [1282, 59] width 105 height 20
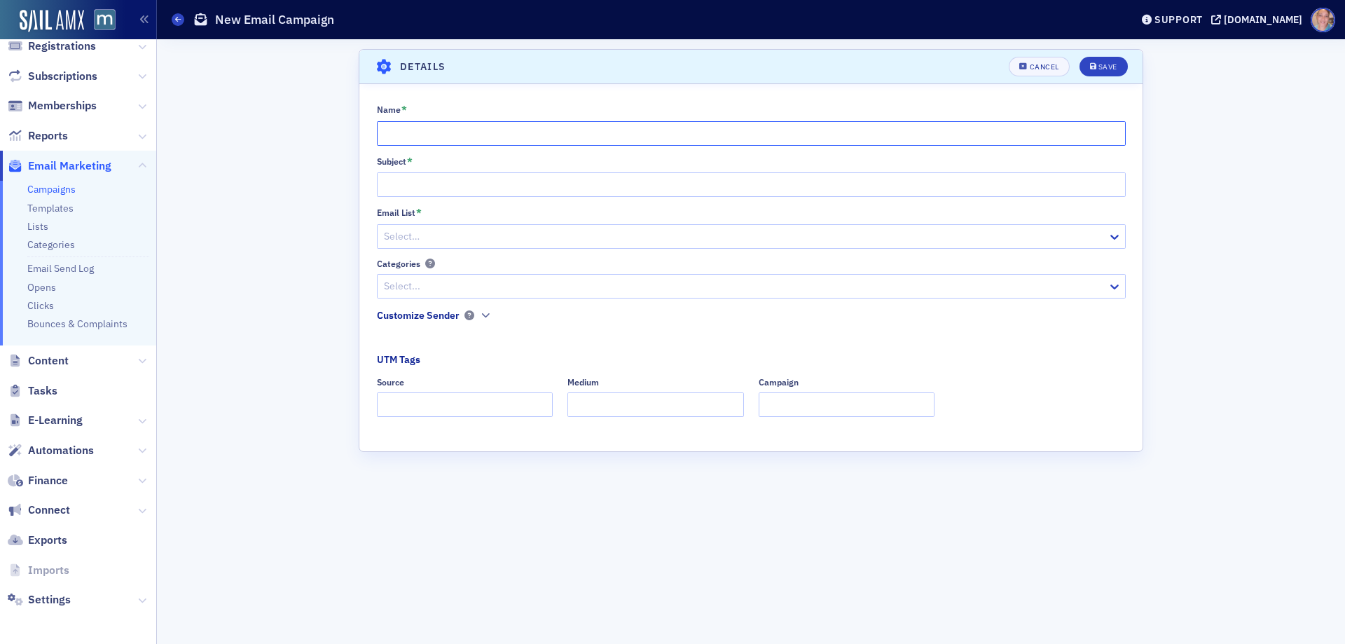
click at [462, 137] on input "Name *" at bounding box center [751, 133] width 749 height 25
paste input "8/26 CPA Demo Day for Client Portals & Document Management starts in 1 hour – l…"
type input "8/26 CPA Demo Day for Client Portals & Document Management starts in 1 hour – l…"
click at [408, 183] on input "Subject *" at bounding box center [751, 184] width 749 height 25
paste input "8/26 CPA Demo Day for Client Portals & Document Management starts in 1 hour – l…"
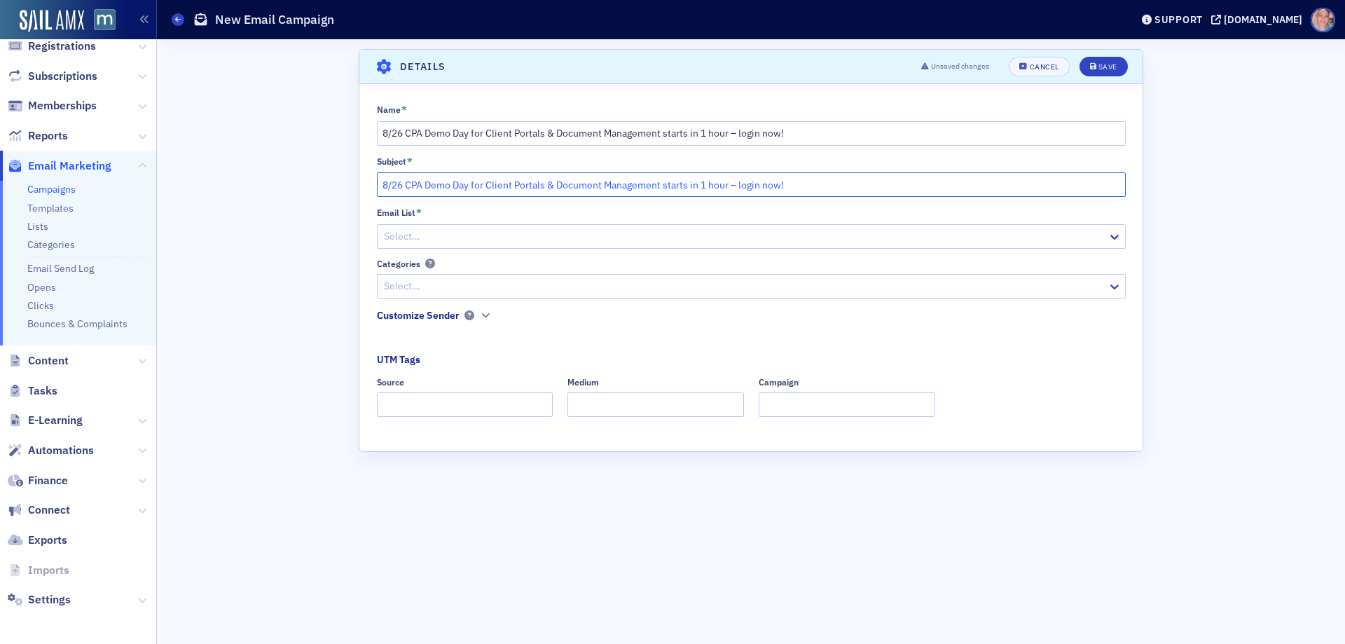
type input "8/26 CPA Demo Day for Client Portals & Document Management starts in 1 hour – l…"
click at [417, 232] on div at bounding box center [743, 237] width 723 height 18
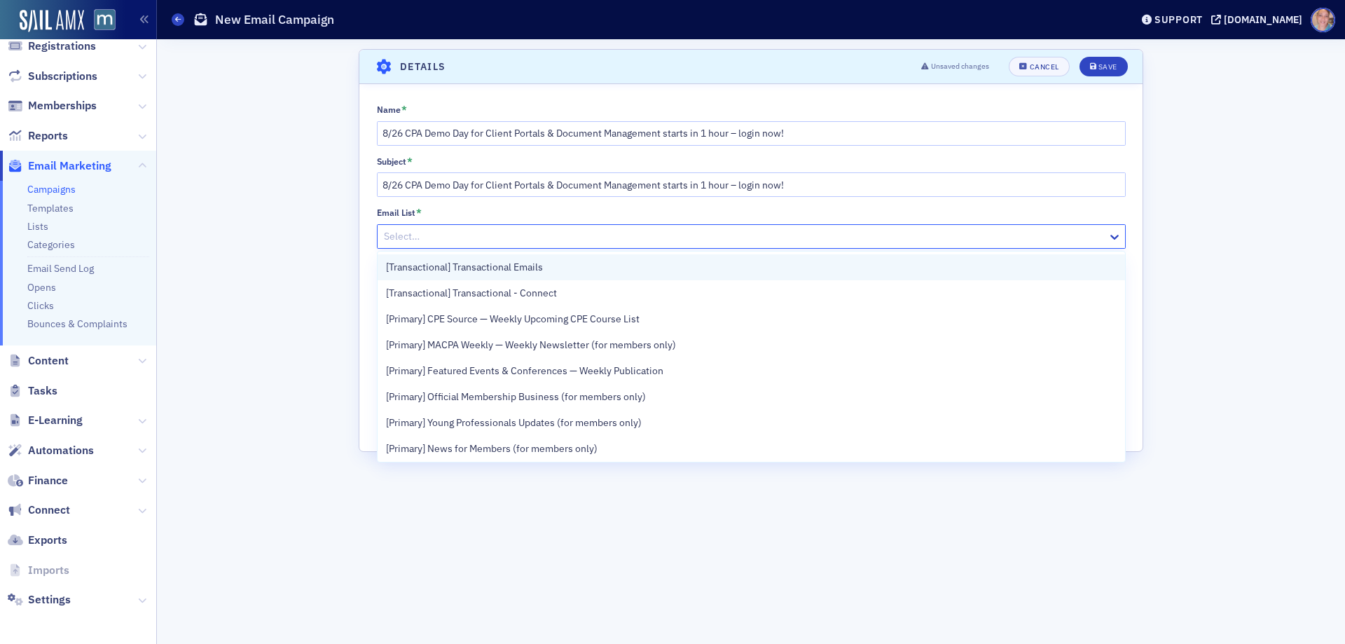
click at [567, 268] on div "[Transactional] Transactional Emails" at bounding box center [751, 267] width 730 height 15
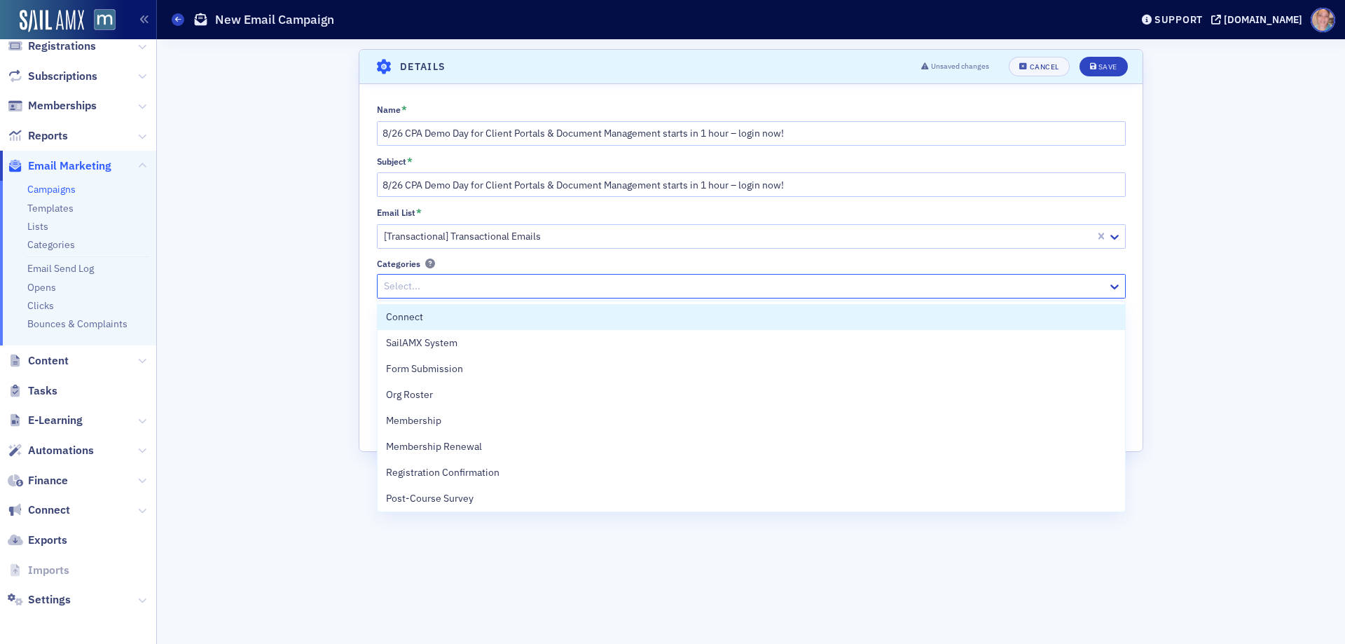
click at [554, 279] on div at bounding box center [743, 286] width 723 height 18
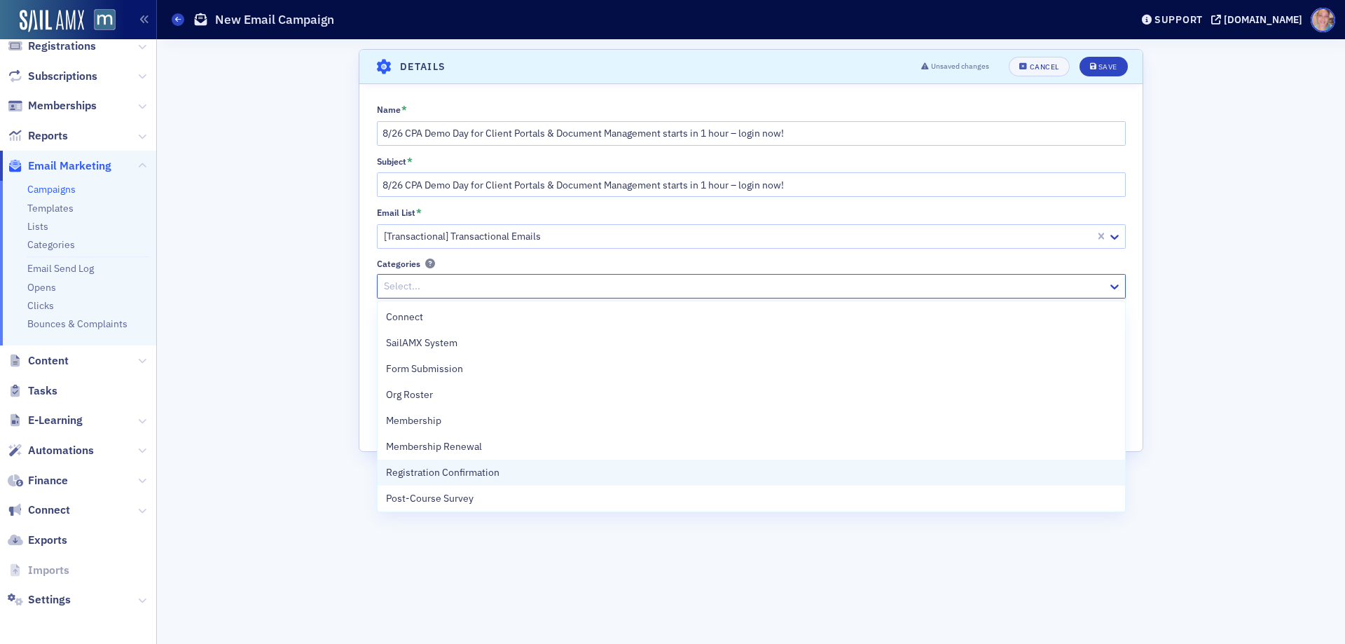
click at [506, 468] on div "Registration Confirmation" at bounding box center [751, 472] width 730 height 15
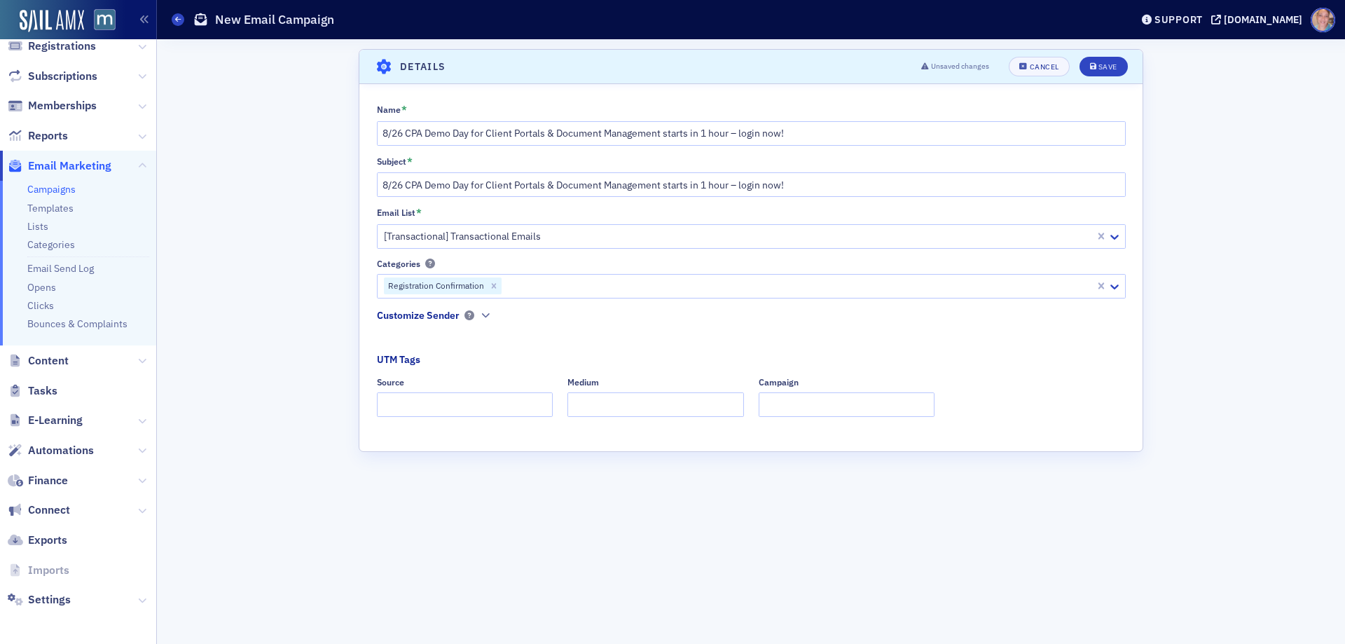
click at [361, 286] on div "Name * 8/26 CPA Demo Day for Client Portals & Document Management starts in 1 h…" at bounding box center [750, 265] width 783 height 323
click at [482, 312] on icon "button" at bounding box center [485, 315] width 8 height 8
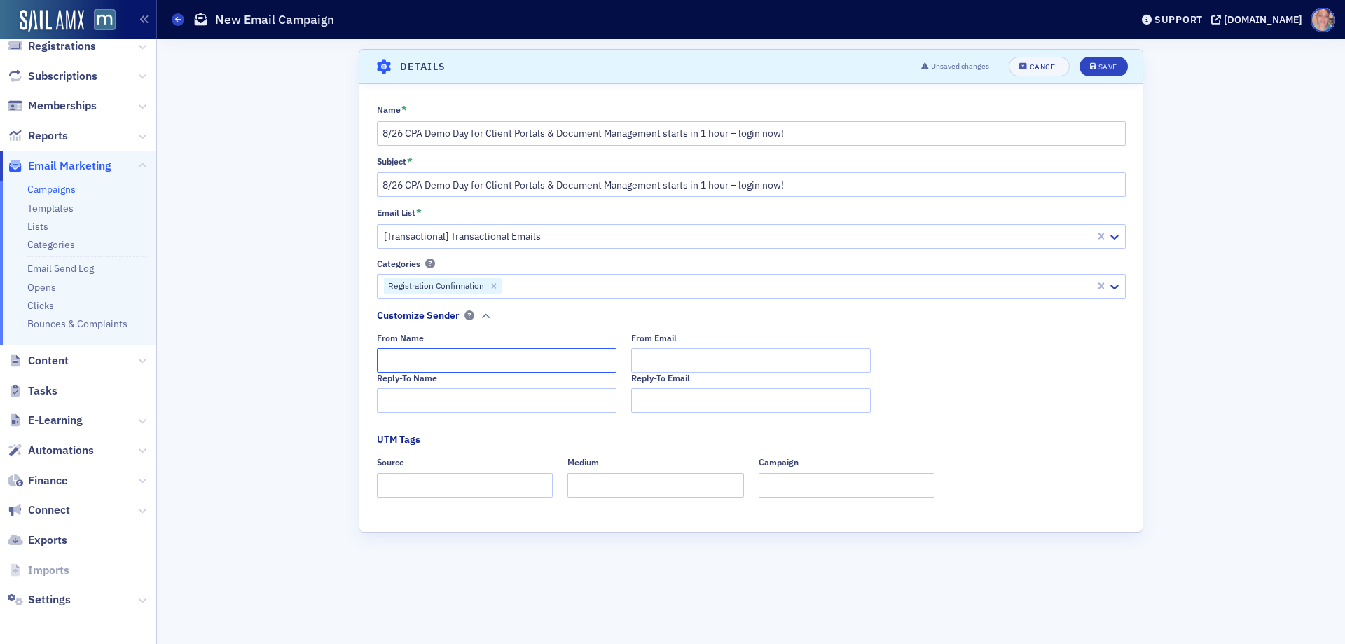
click at [407, 361] on input "From Name" at bounding box center [497, 360] width 240 height 25
paste input "MACPA Professional Development Team"
type input "MACPA Professional Development Team"
click at [399, 401] on input "Reply-To Name" at bounding box center [497, 400] width 240 height 25
paste input "MACPA Professional Development Team"
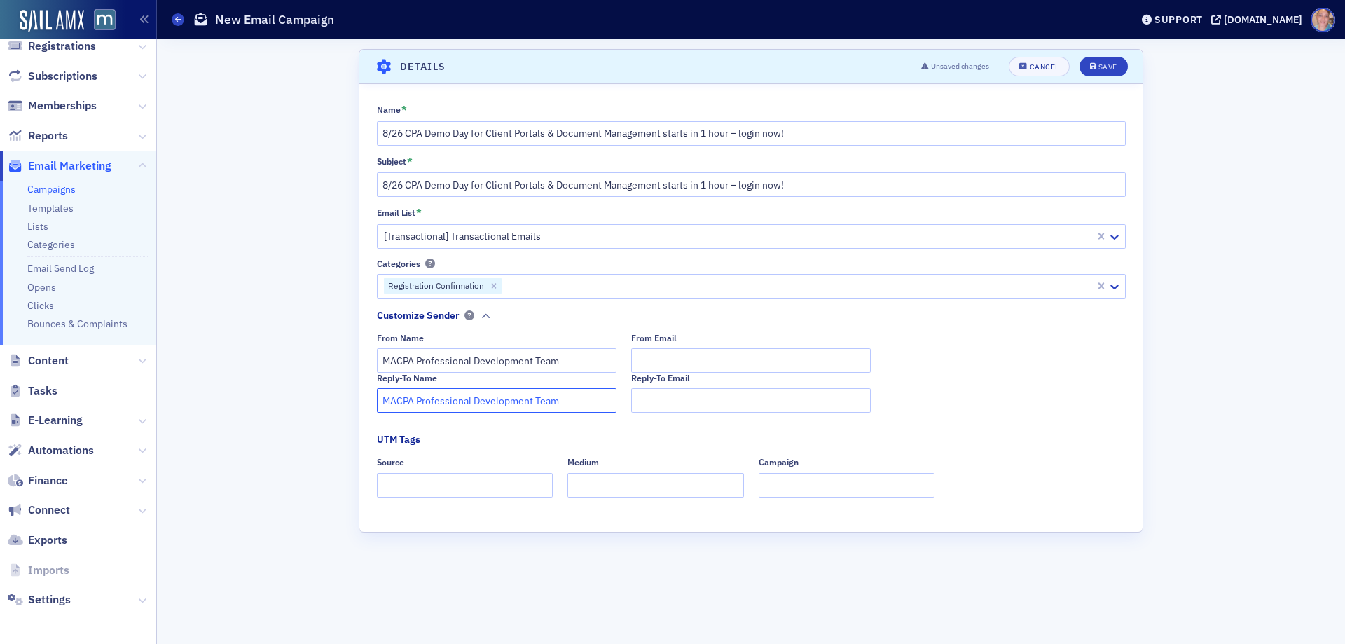
type input "MACPA Professional Development Team"
click at [723, 360] on input "From Email" at bounding box center [751, 360] width 240 height 25
type input "team@macpa.org"
click at [408, 502] on fieldset "UTM Tags Source Medium Campaign" at bounding box center [751, 469] width 749 height 74
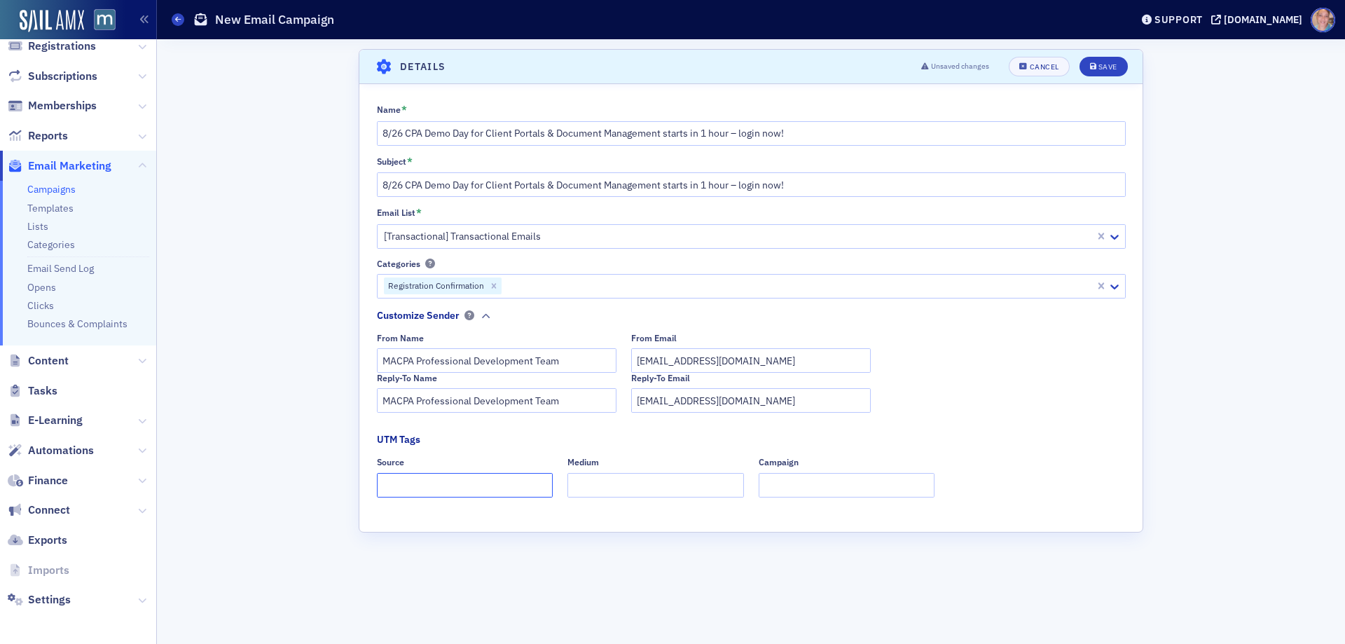
click at [483, 485] on input "Source" at bounding box center [465, 485] width 176 height 25
type input "dedicated"
type input "email"
type input "demo day"
click at [1109, 66] on div "Save" at bounding box center [1107, 67] width 19 height 8
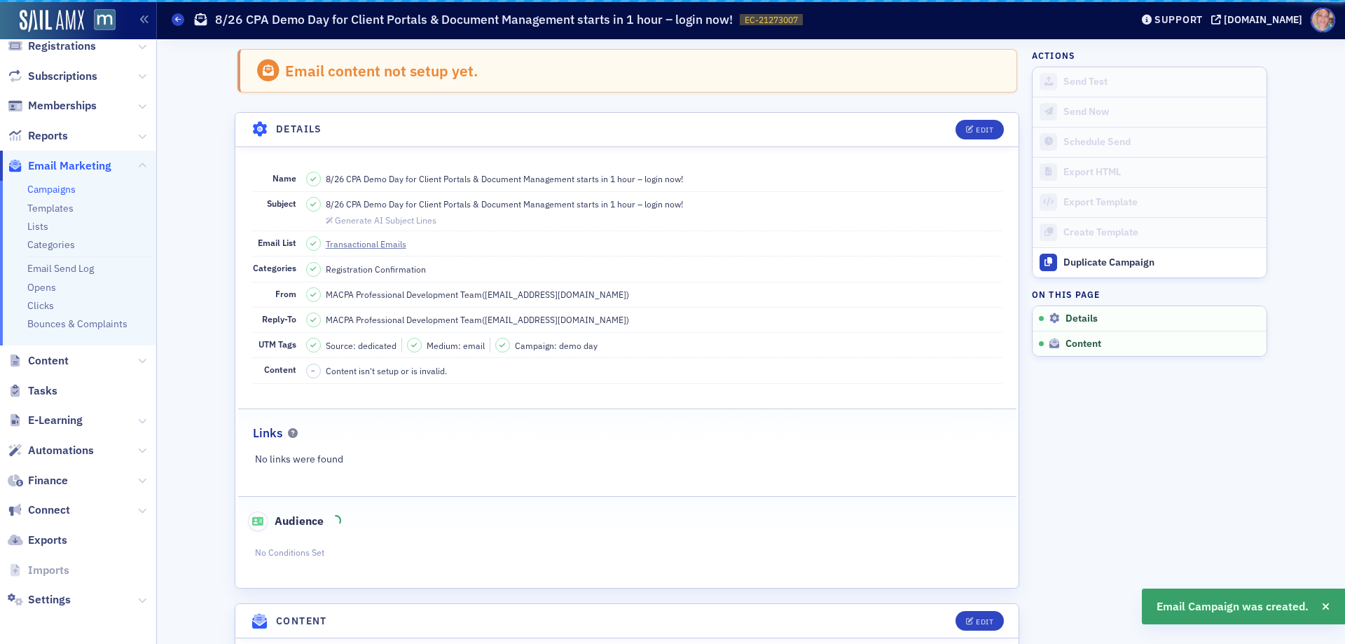
scroll to position [66, 0]
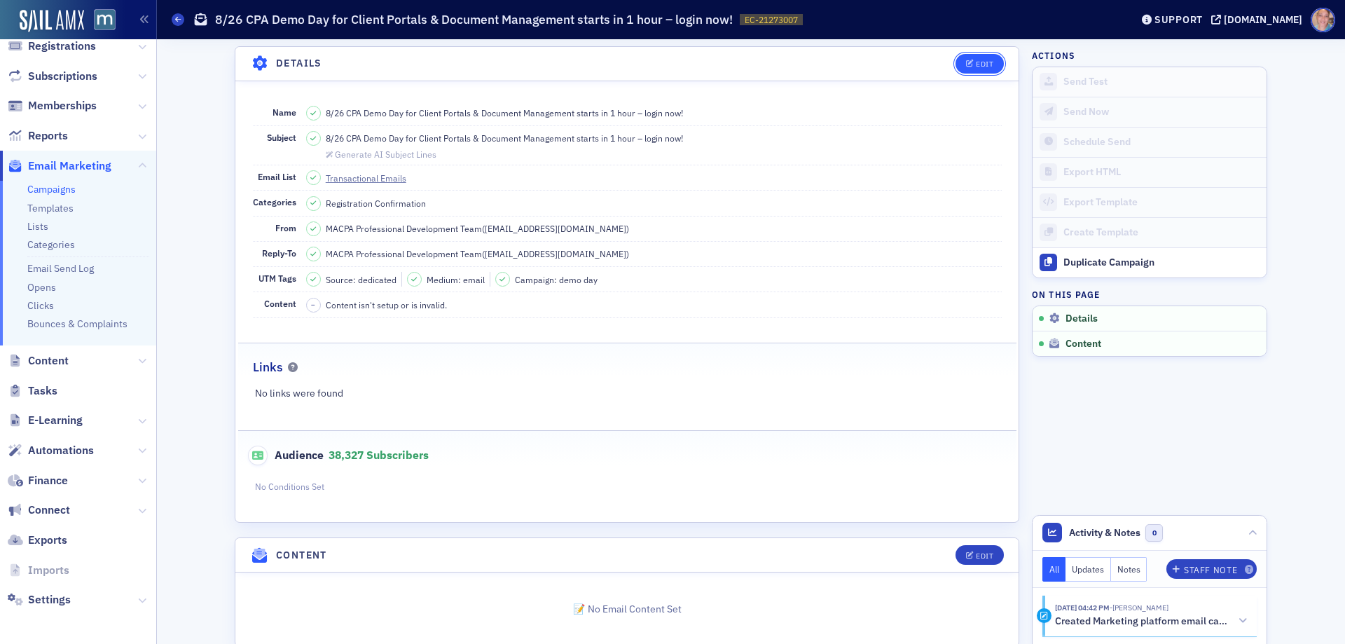
click at [980, 60] on div "Edit" at bounding box center [985, 64] width 18 height 8
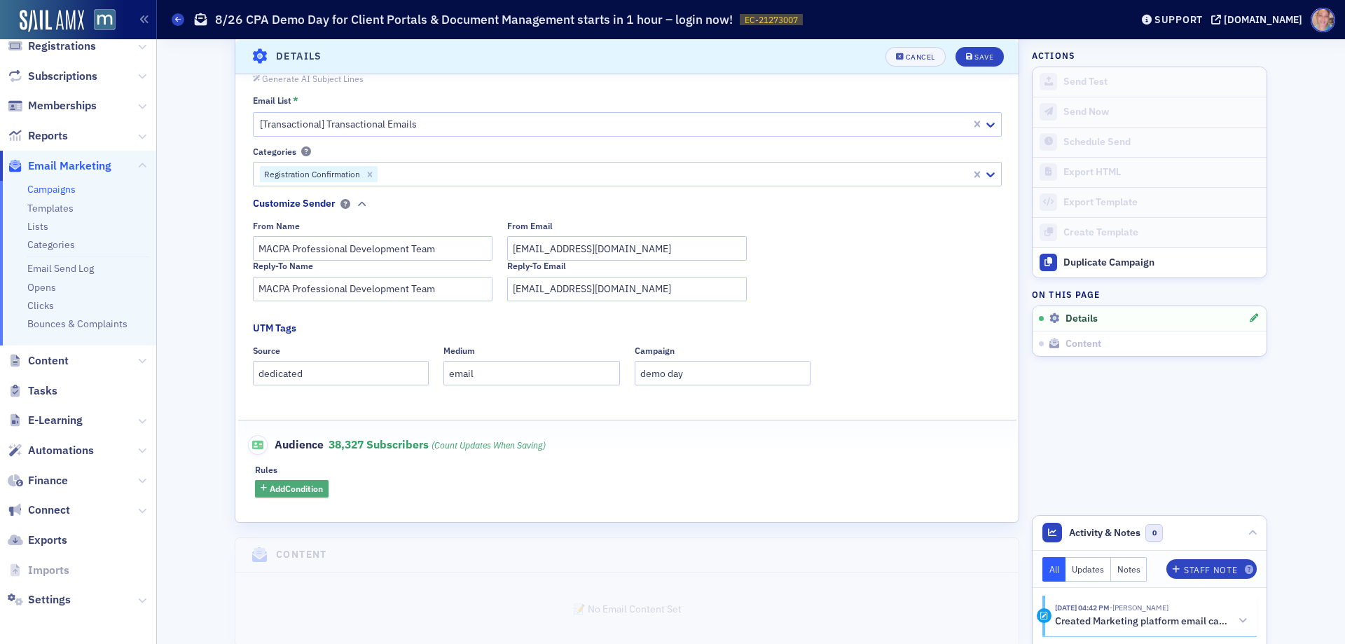
click at [307, 484] on span "Add Condition" at bounding box center [296, 488] width 53 height 13
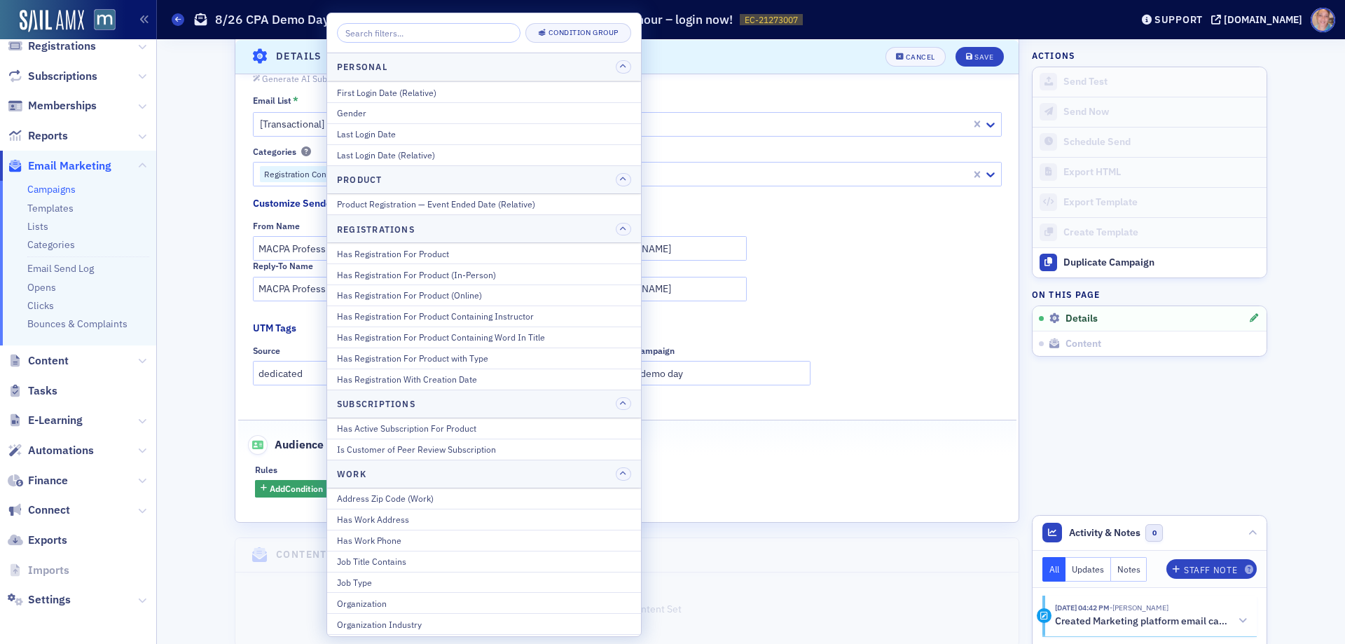
scroll to position [1522, 0]
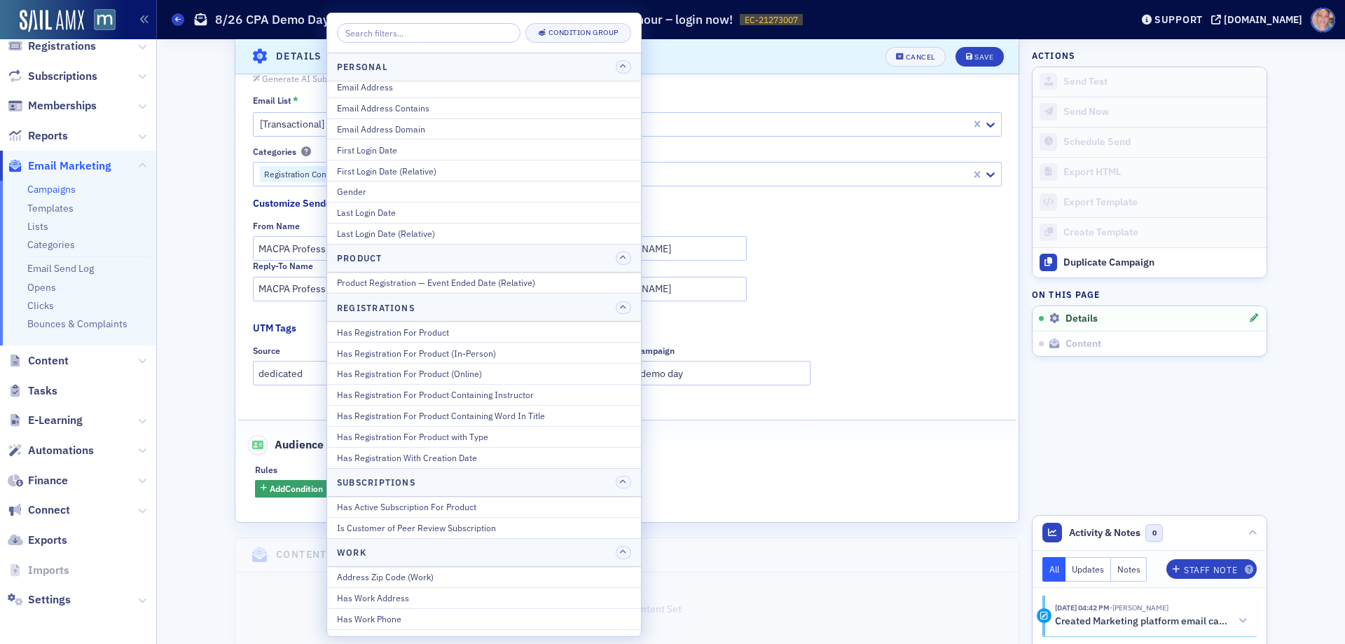
drag, startPoint x: 425, startPoint y: 331, endPoint x: 426, endPoint y: 321, distance: 9.9
click at [425, 331] on div "Has Registration For Product" at bounding box center [484, 332] width 294 height 13
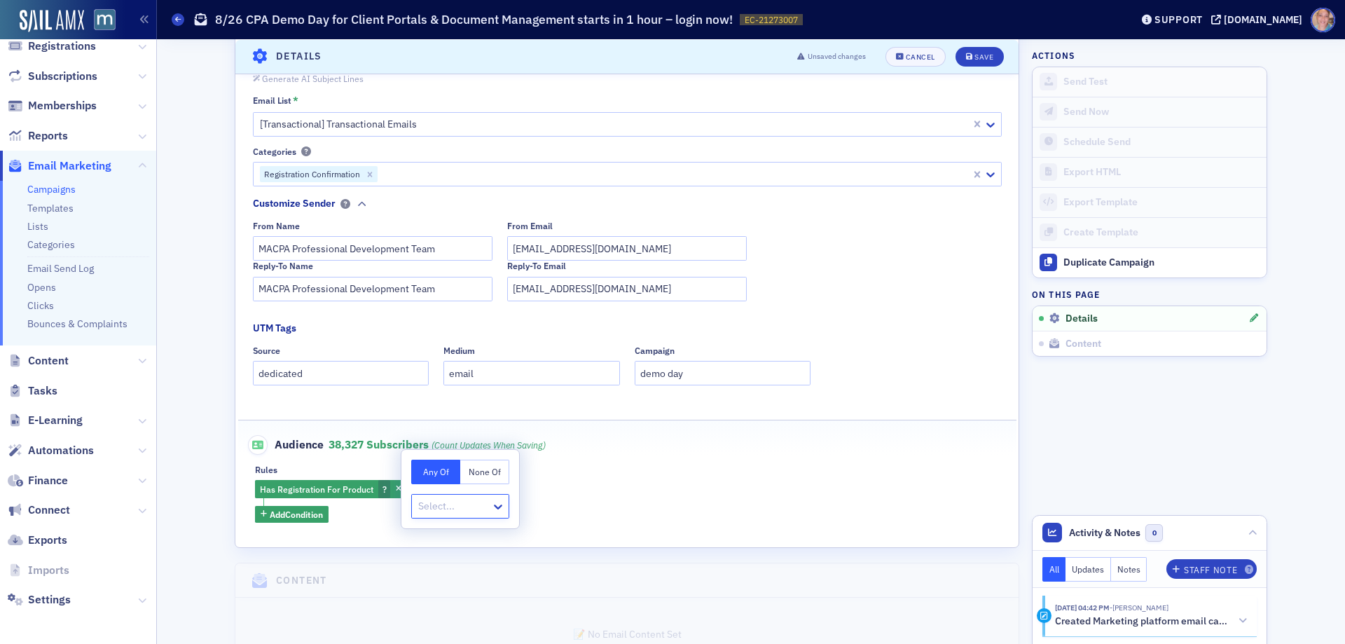
type input "EVT-21145866"
click at [613, 536] on span "MACPA Demo Day - Client Portals & Document Management [8/26/2025 9:00am]" at bounding box center [586, 536] width 333 height 15
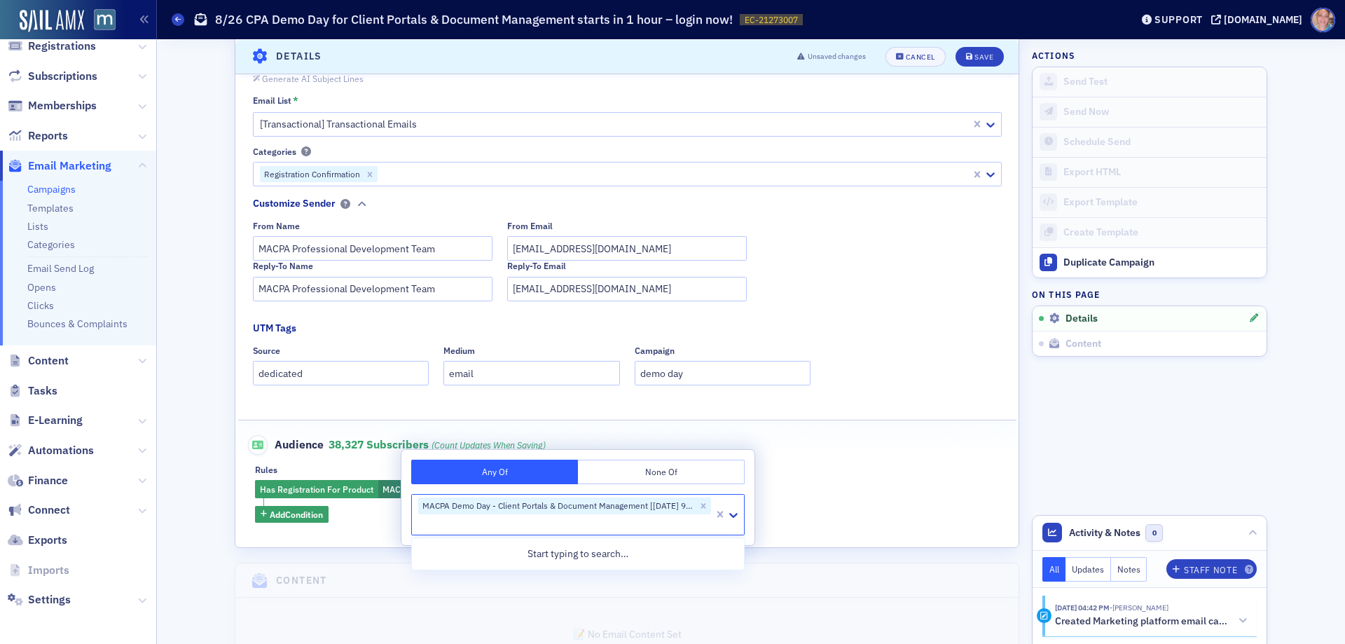
click at [868, 459] on fieldset "Audience 38,327 Subscribers (count updates when saving) Rules Has Registration …" at bounding box center [627, 473] width 778 height 108
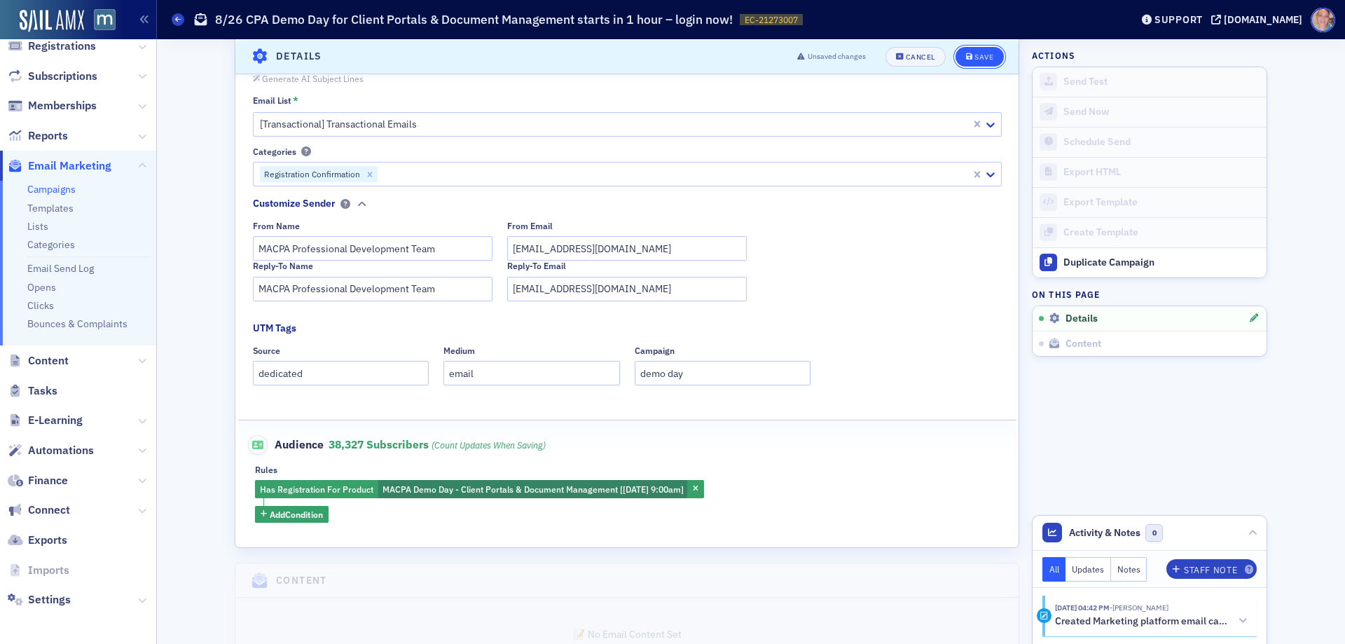
click at [983, 55] on div "Save" at bounding box center [983, 57] width 19 height 8
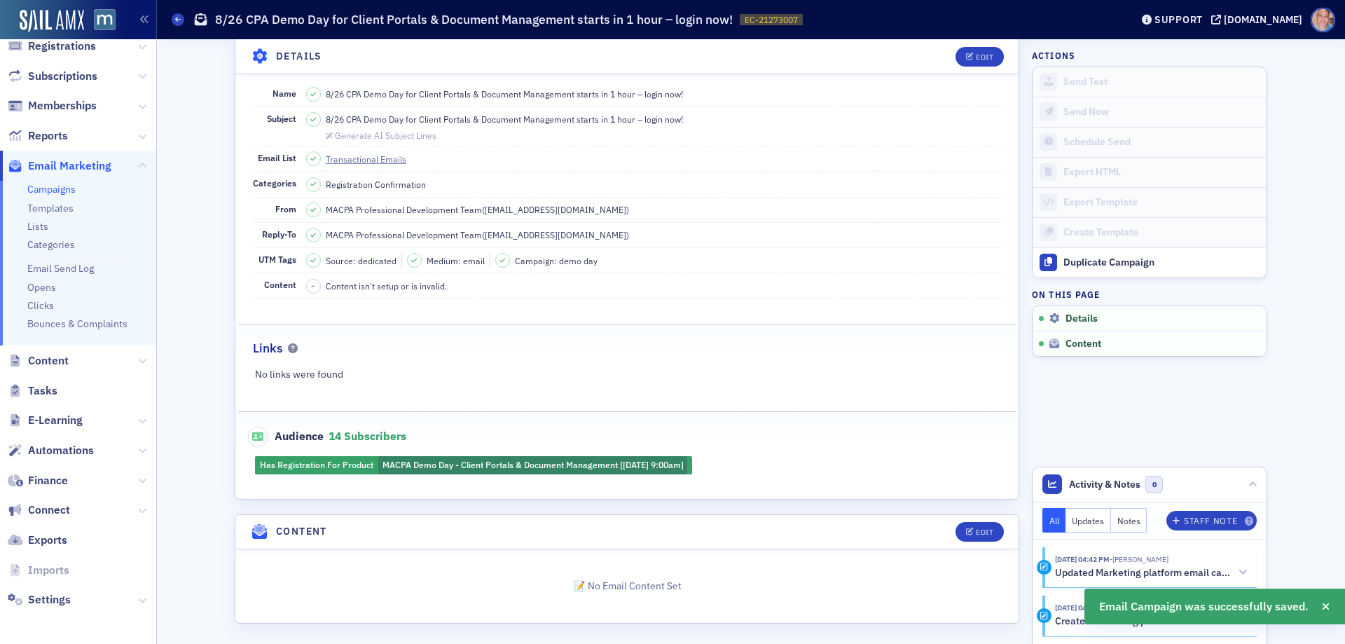
scroll to position [89, 0]
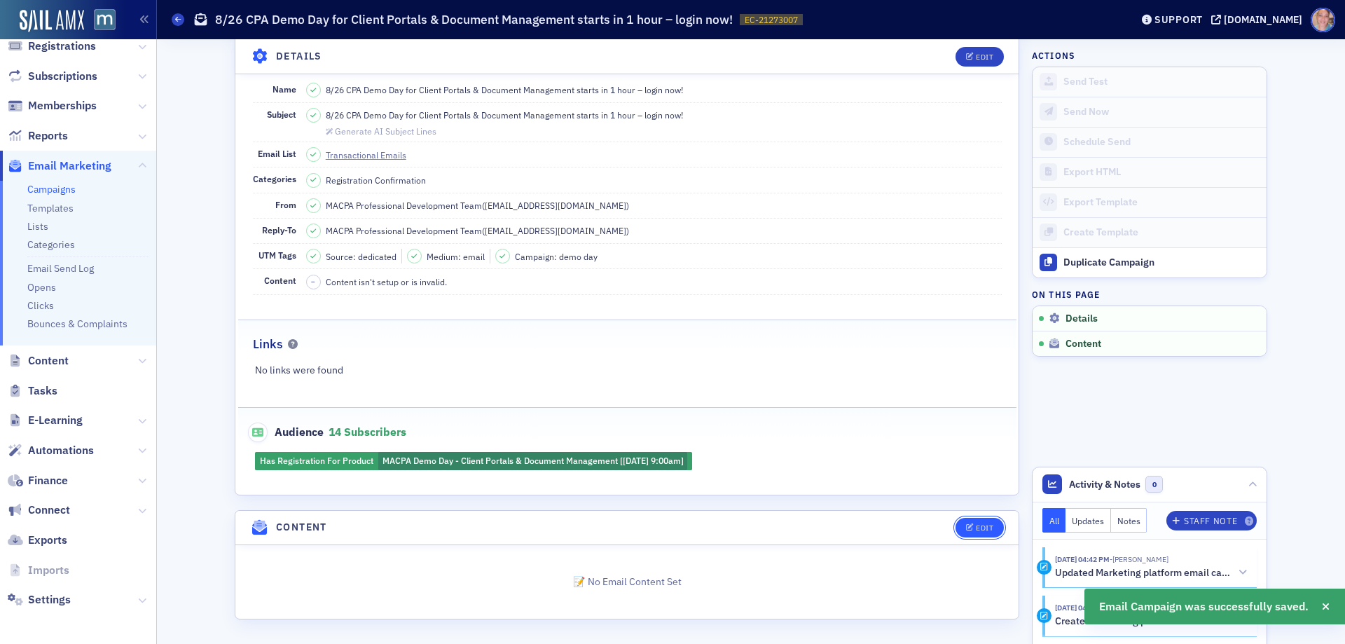
click at [969, 524] on span "Edit" at bounding box center [979, 528] width 27 height 8
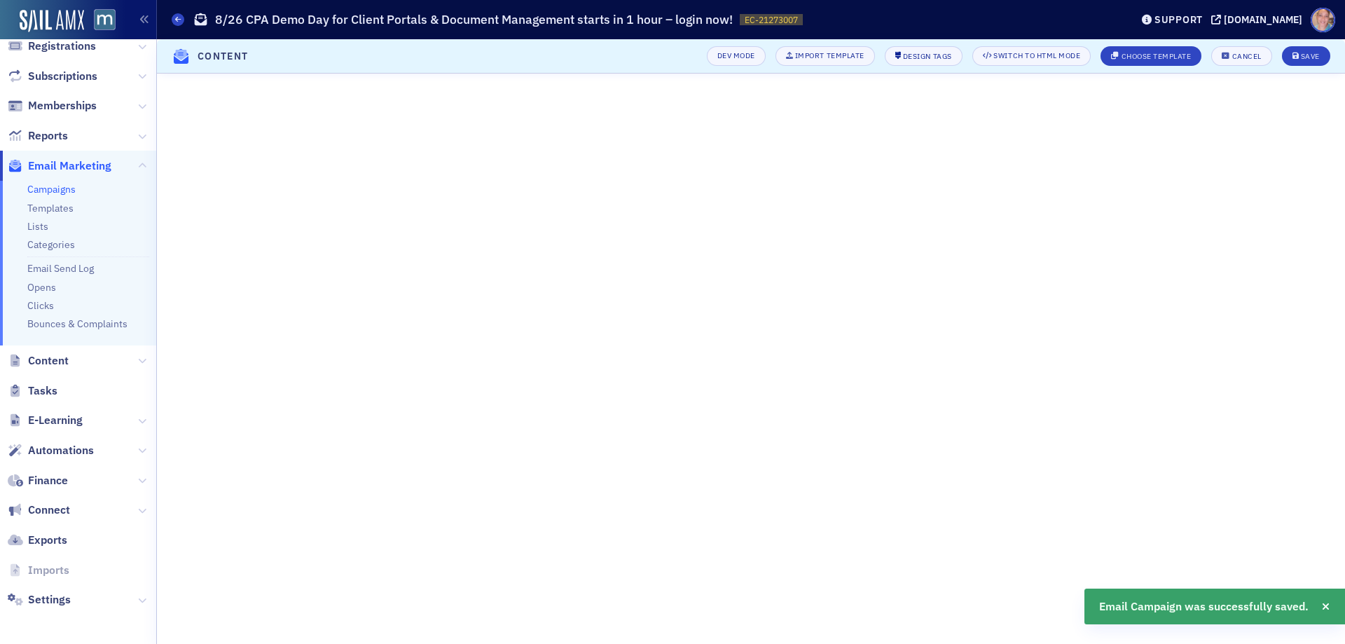
scroll to position [0, 0]
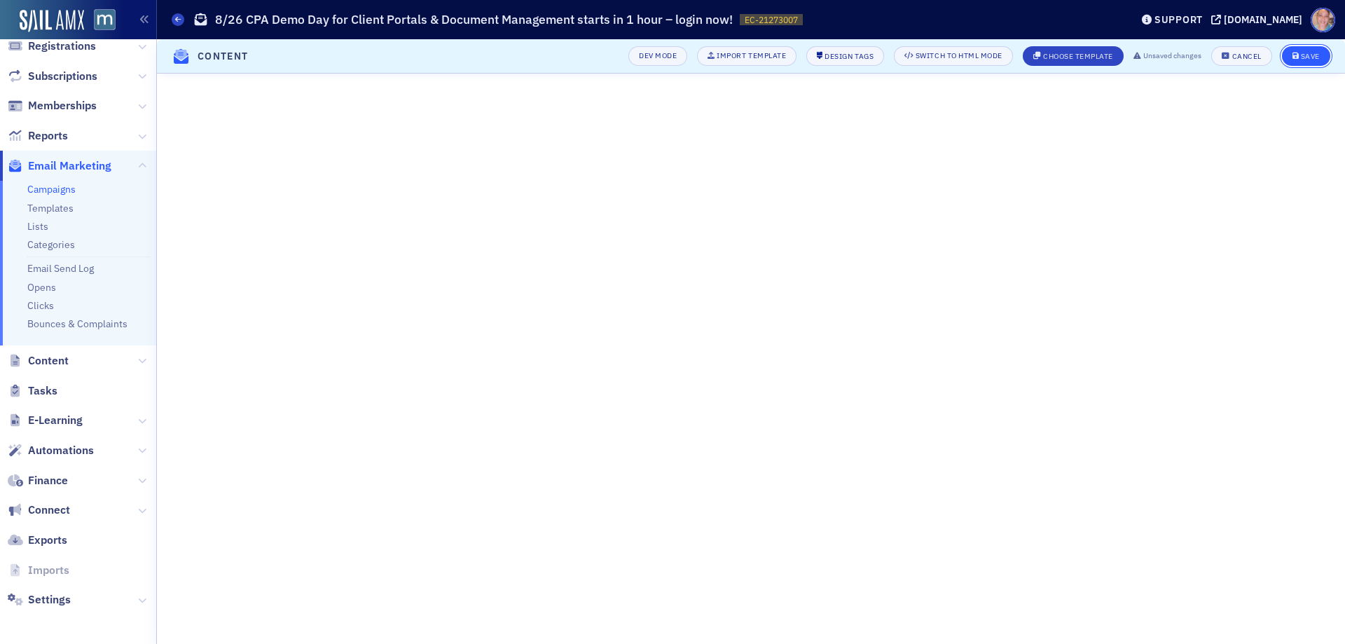
click at [1310, 53] on div "Save" at bounding box center [1310, 57] width 19 height 8
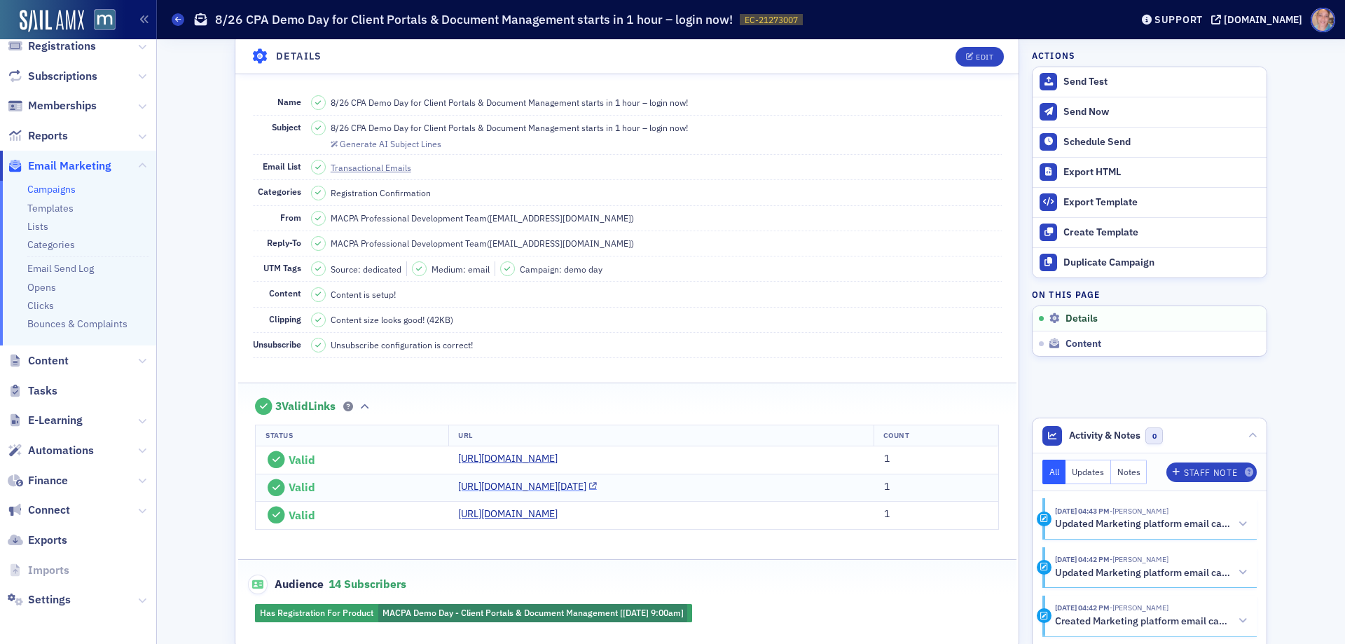
scroll to position [210, 0]
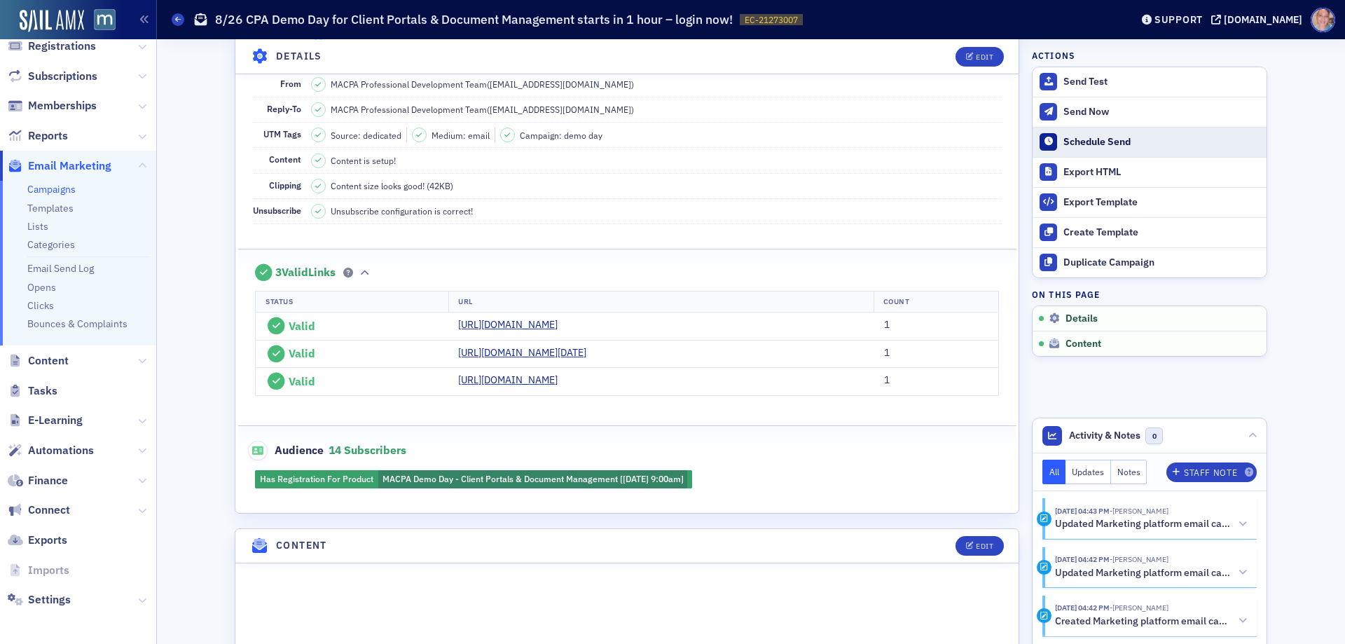
click at [1107, 137] on div "Schedule Send" at bounding box center [1161, 142] width 196 height 13
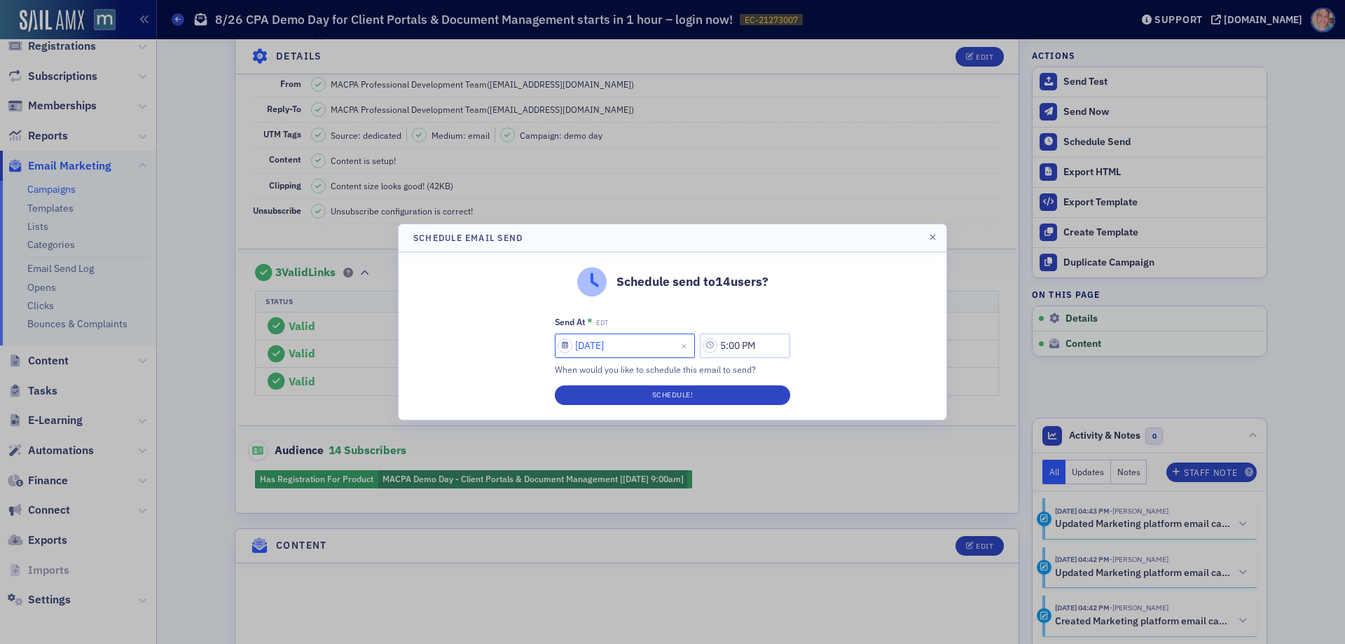
click at [622, 348] on input "08/15/2025" at bounding box center [625, 345] width 140 height 25
select select "7"
select select "2025"
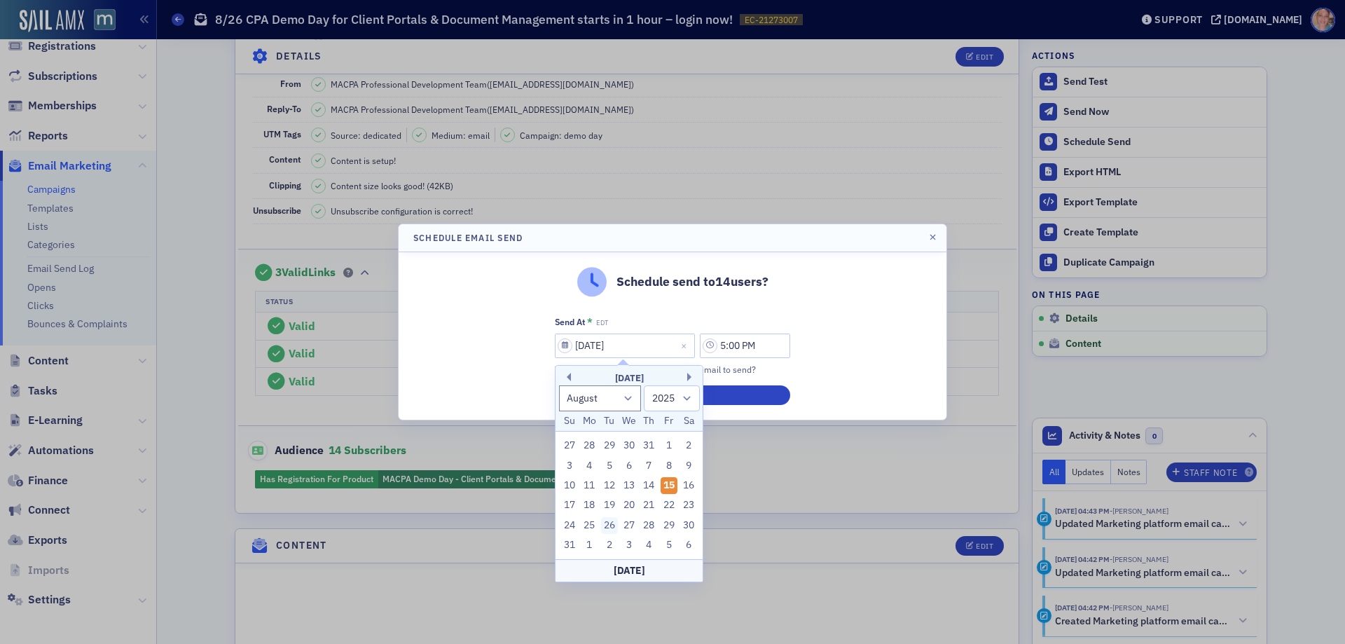
click at [611, 524] on div "26" at bounding box center [609, 525] width 17 height 17
type input "08/26/2025"
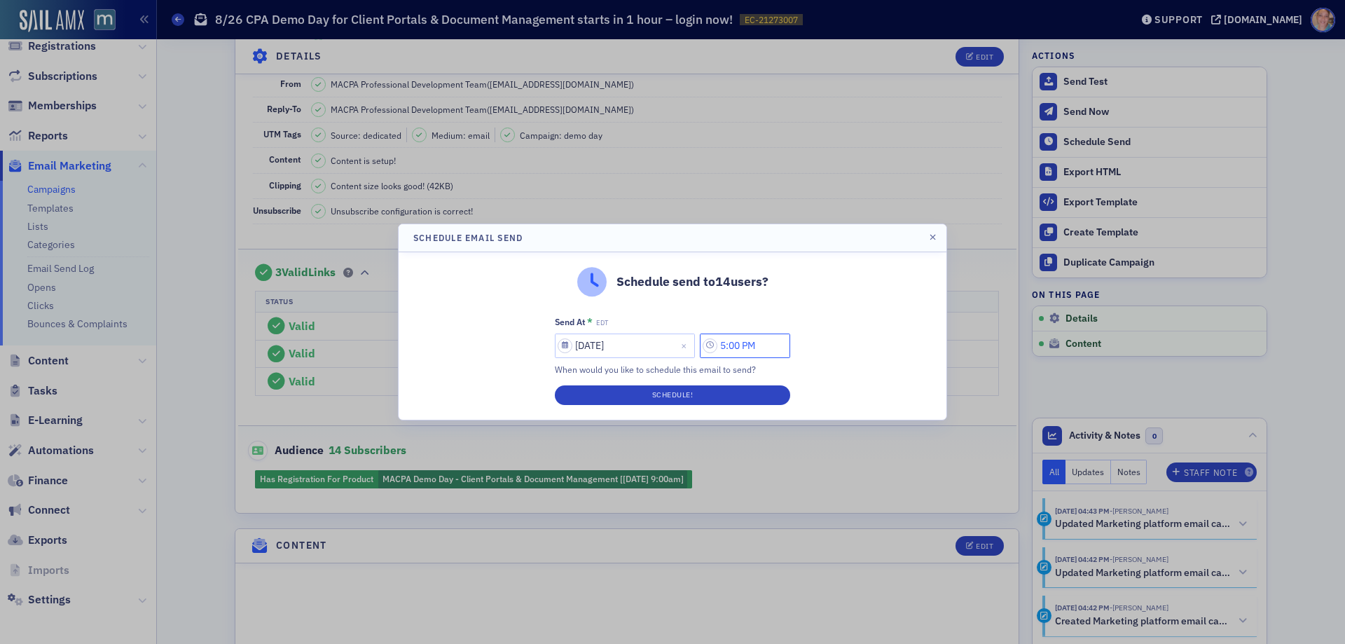
click at [746, 346] on input "5:00 PM" at bounding box center [745, 345] width 90 height 25
click at [569, 342] on icon at bounding box center [576, 346] width 14 height 14
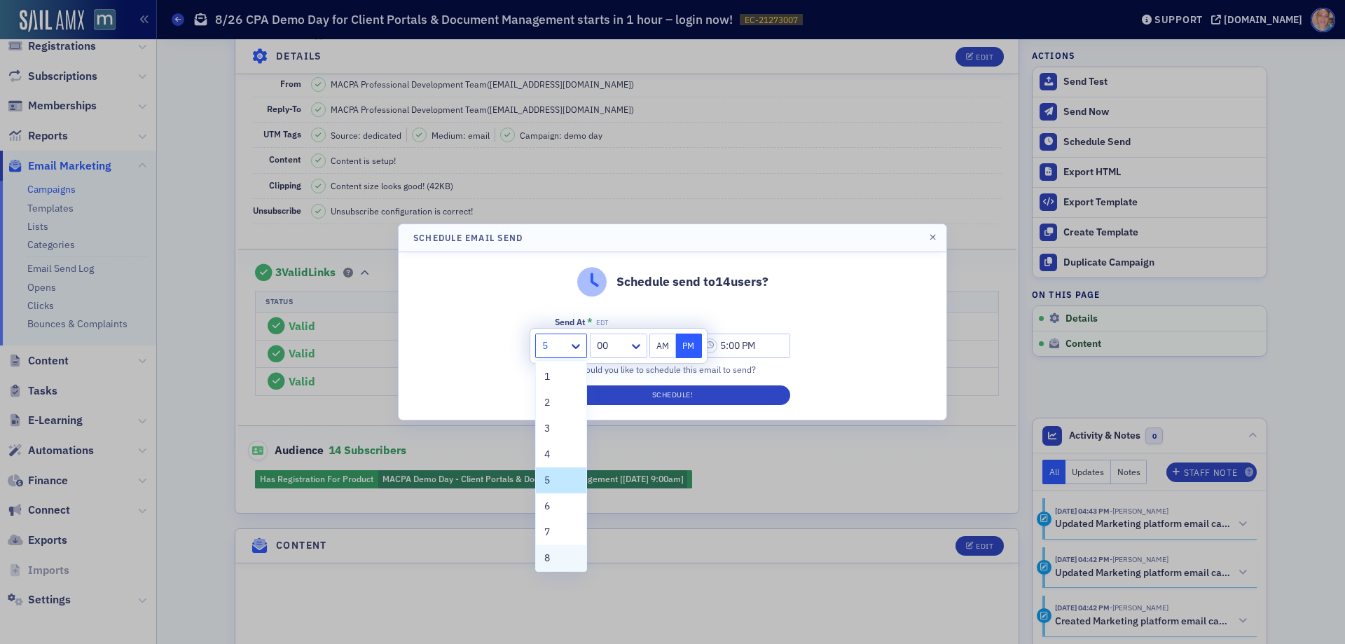
drag, startPoint x: 543, startPoint y: 559, endPoint x: 567, endPoint y: 511, distance: 53.6
click at [543, 558] on div "8" at bounding box center [561, 558] width 50 height 26
drag, startPoint x: 665, startPoint y: 343, endPoint x: 672, endPoint y: 332, distance: 13.2
click at [665, 342] on button "AM" at bounding box center [662, 345] width 27 height 25
type input "8:00 AM"
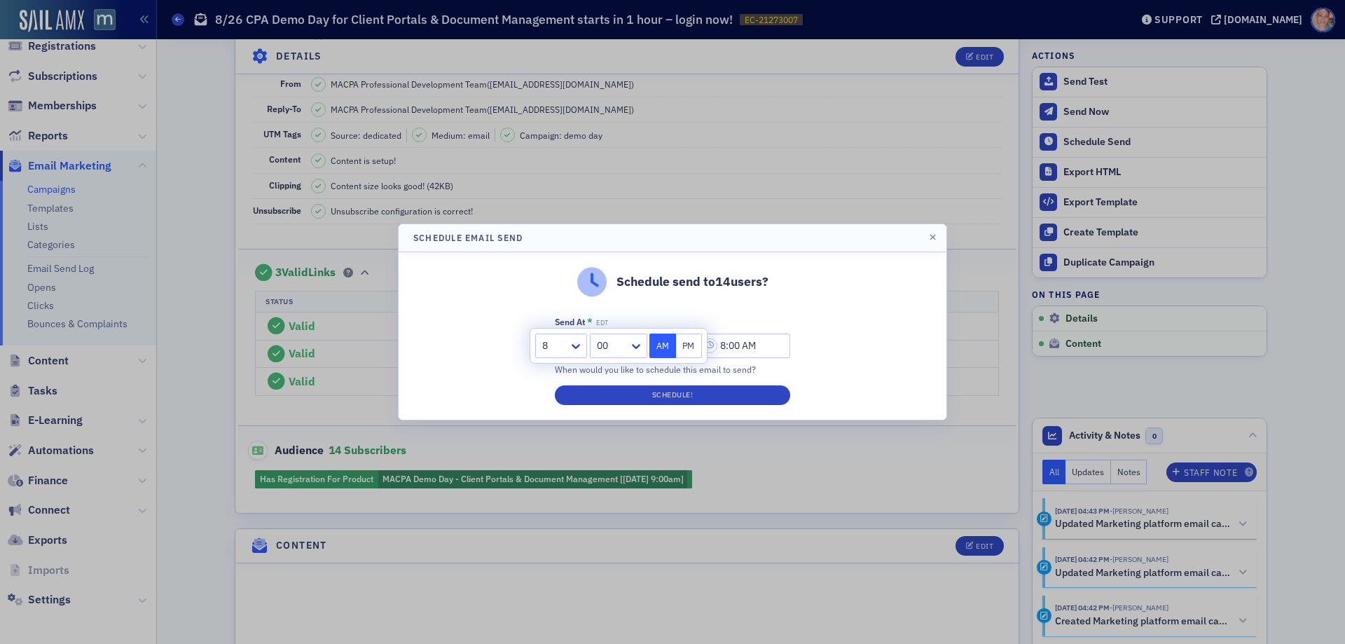
click at [833, 301] on div "Schedule send to 14 users? Send At * EDT 08/26/2025 8:00 AM When would you like…" at bounding box center [672, 335] width 548 height 167
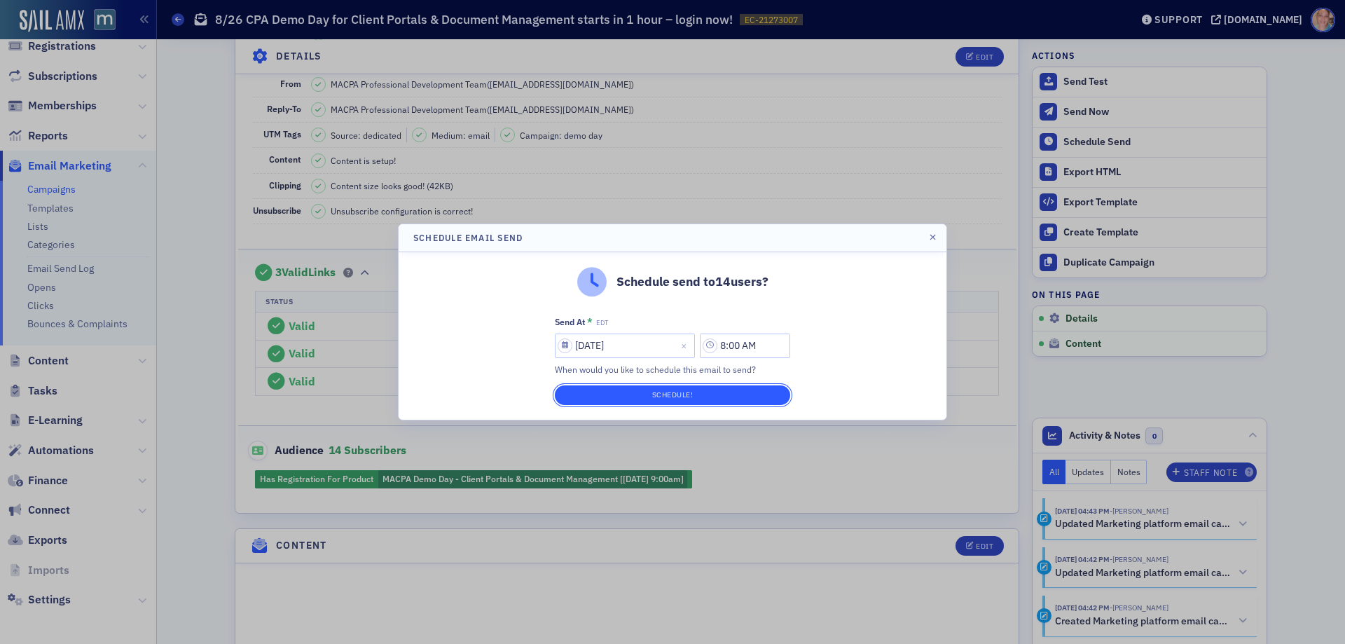
click at [673, 395] on button "Schedule!" at bounding box center [672, 395] width 235 height 20
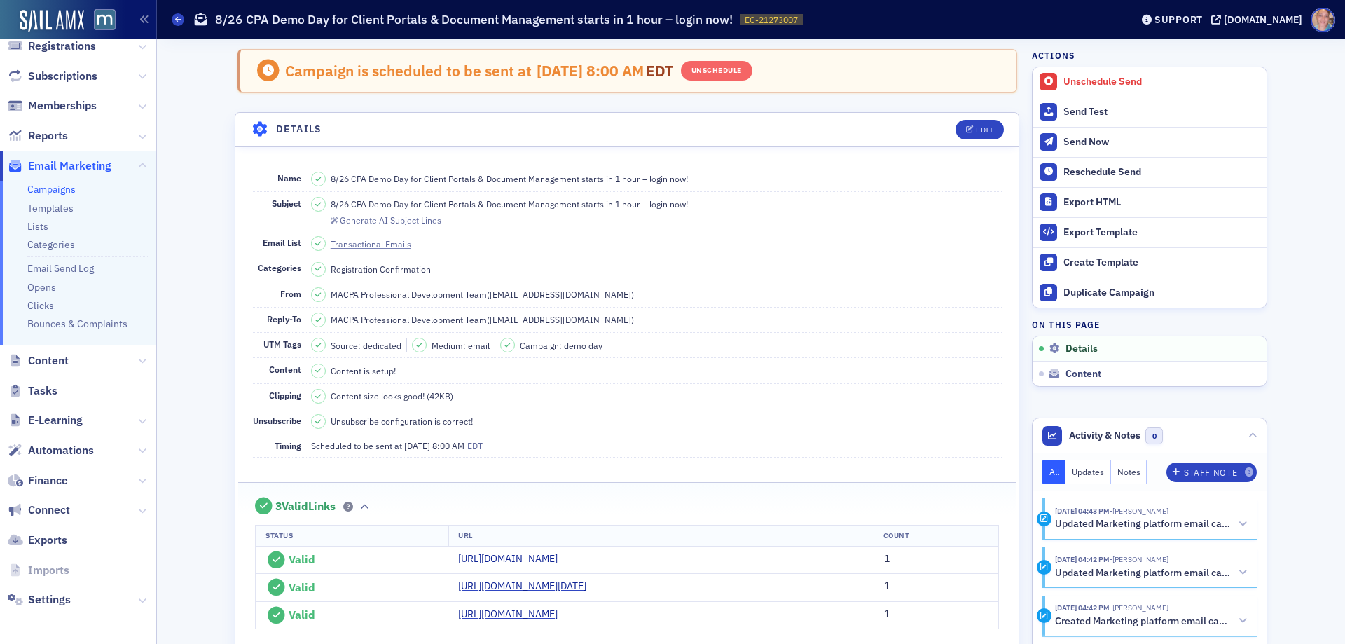
scroll to position [0, 0]
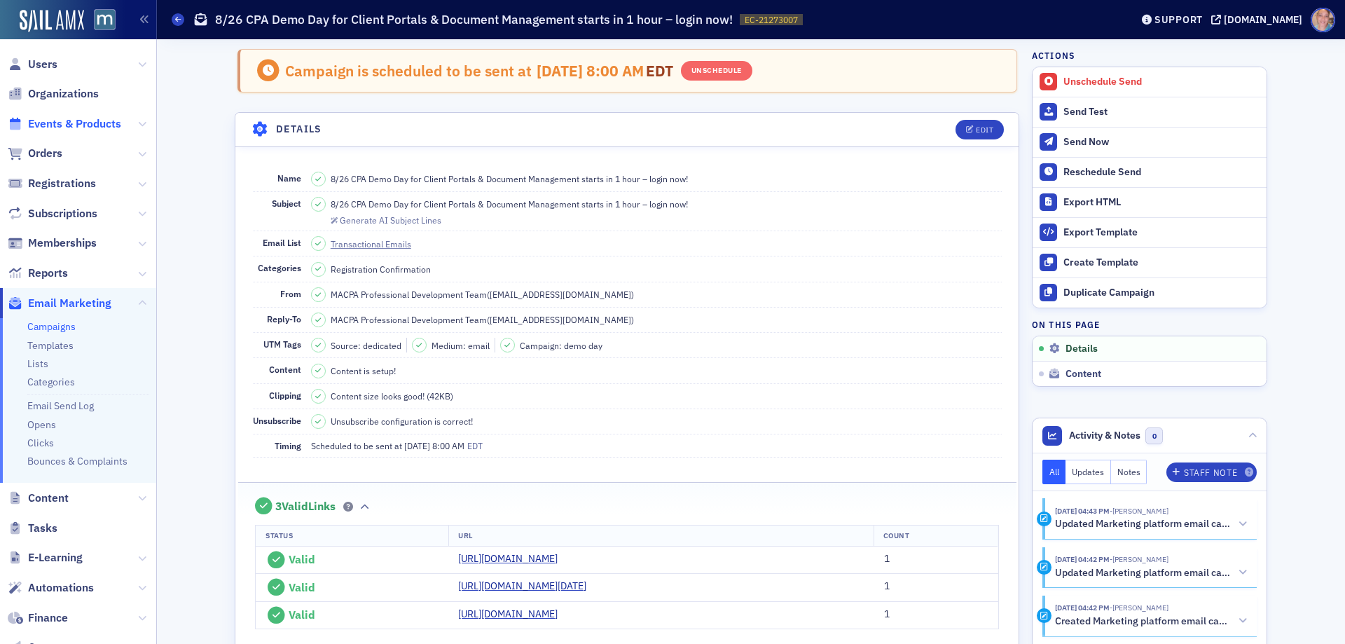
click at [43, 124] on span "Events & Products" at bounding box center [74, 123] width 93 height 15
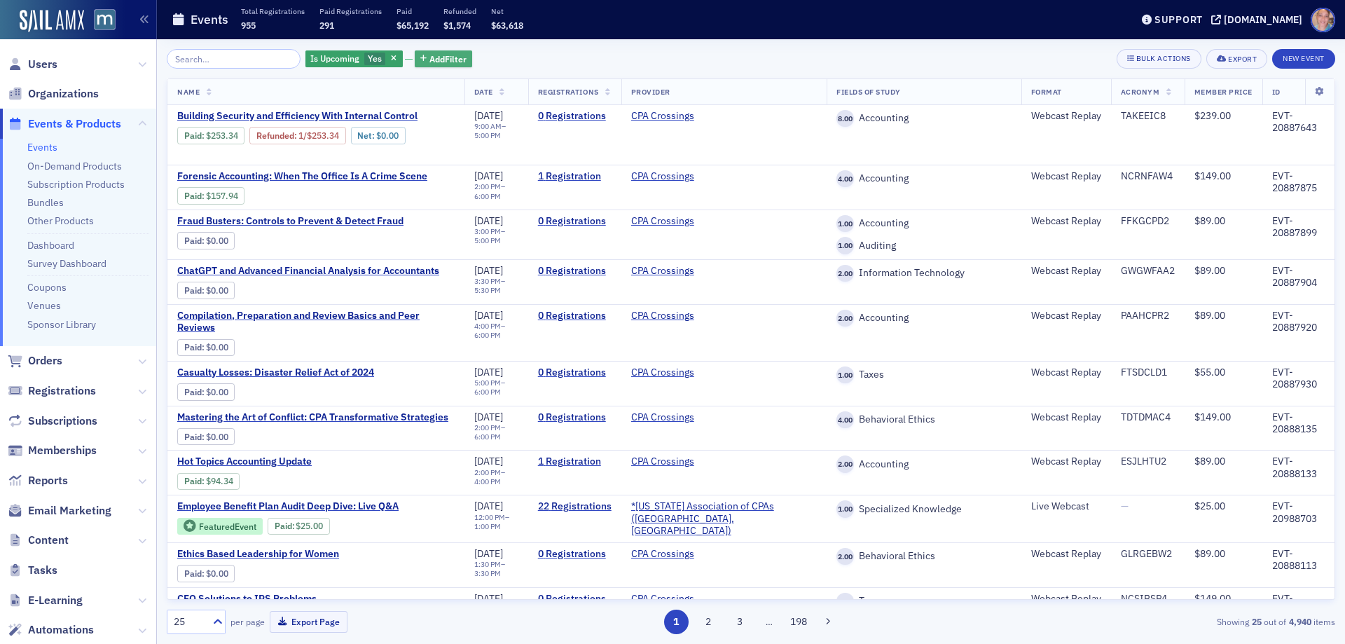
click at [431, 62] on span "Add Filter" at bounding box center [447, 59] width 37 height 13
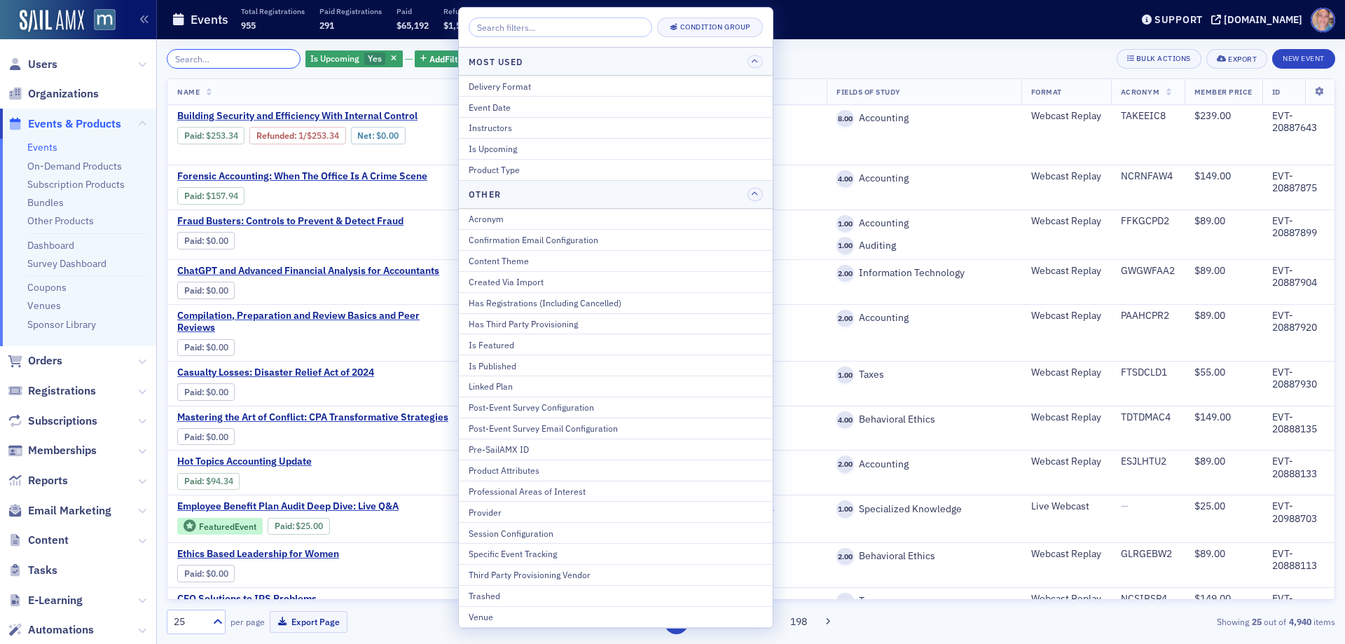
click at [218, 60] on input "search" at bounding box center [234, 59] width 134 height 20
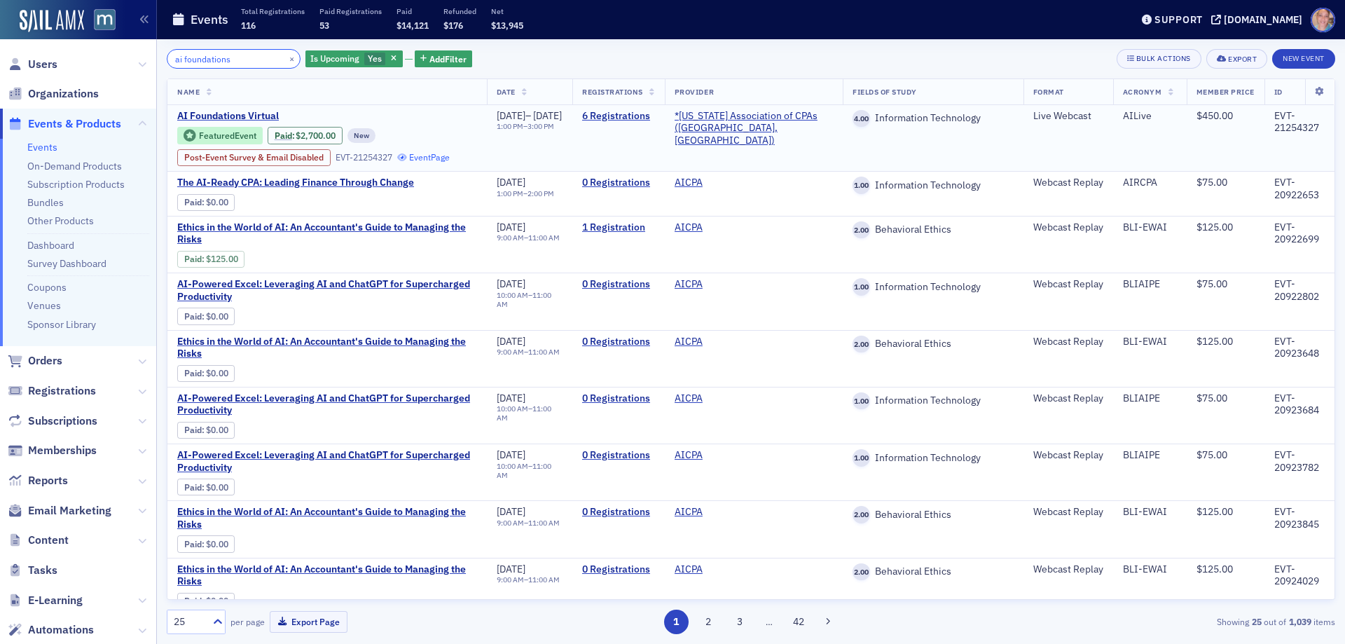
type input "ai foundations"
click at [286, 60] on button "×" at bounding box center [292, 58] width 13 height 13
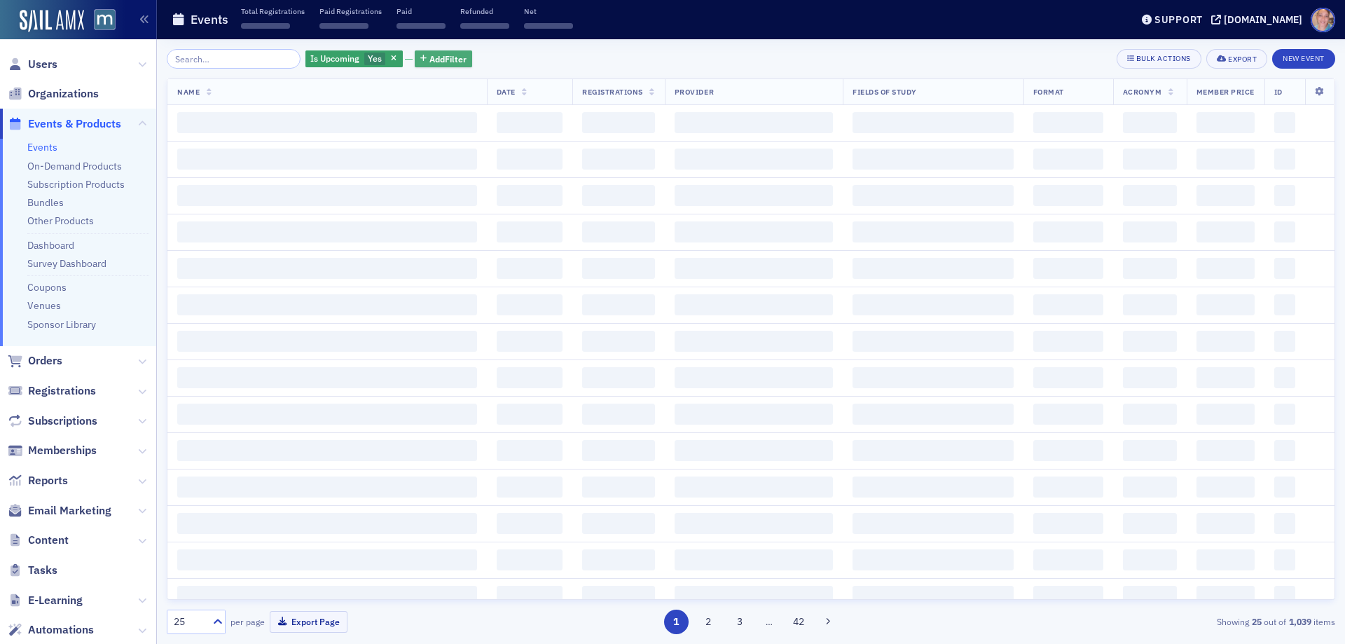
click at [435, 53] on span "Add Filter" at bounding box center [447, 59] width 37 height 13
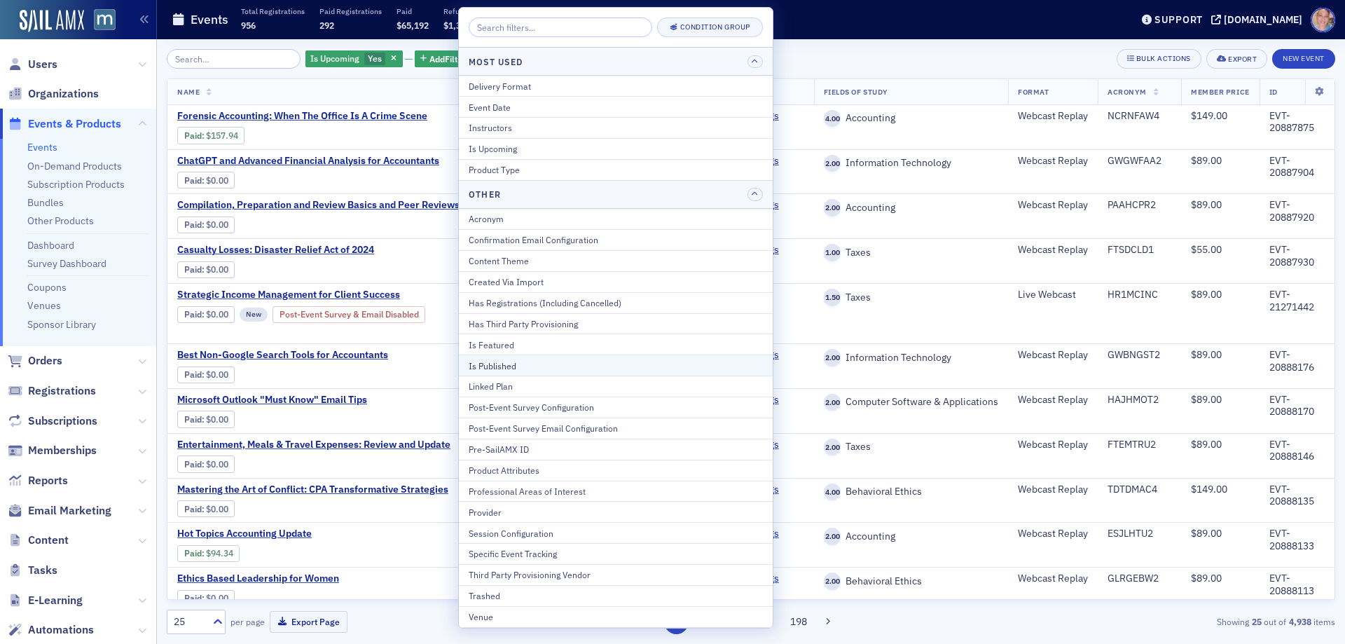
click at [512, 363] on div "Is Published" at bounding box center [616, 365] width 294 height 13
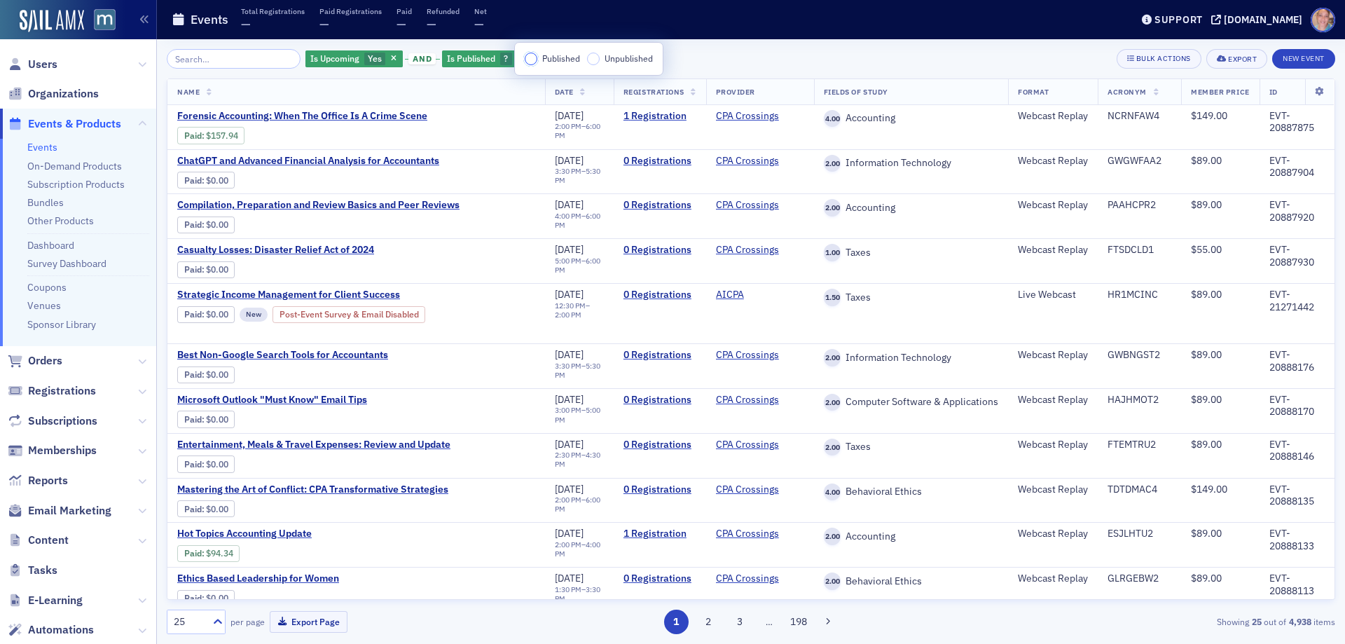
click at [533, 57] on input "Published" at bounding box center [531, 59] width 13 height 13
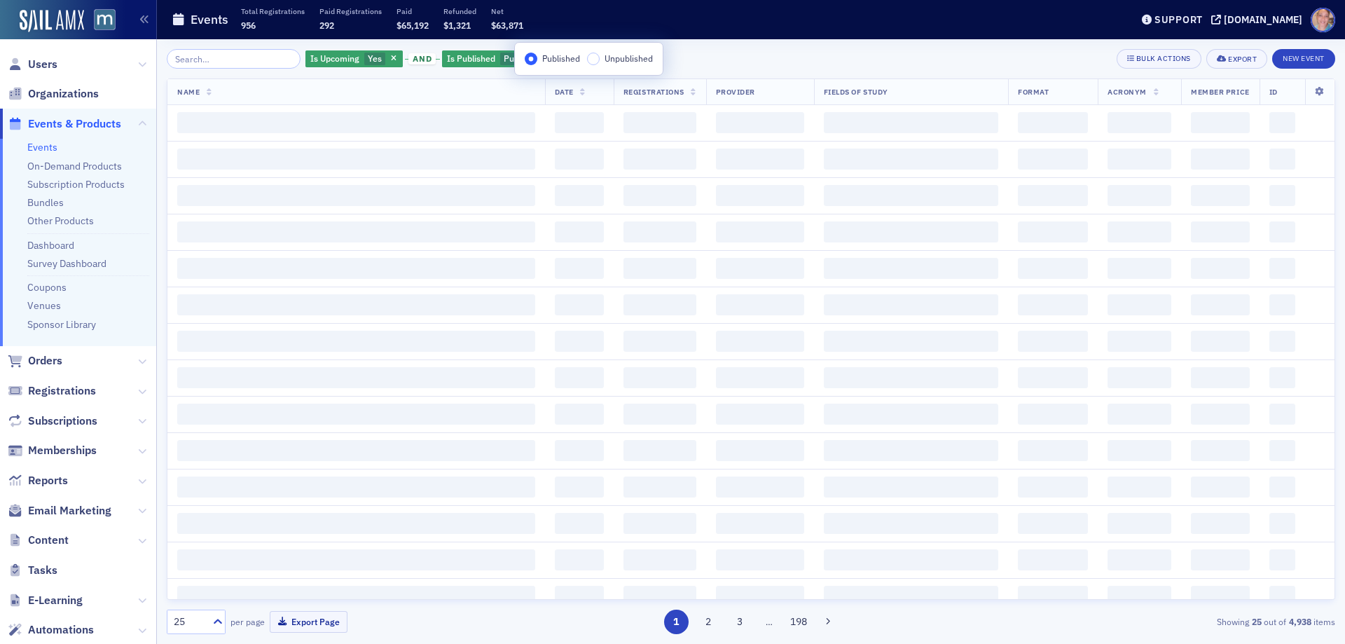
drag, startPoint x: 731, startPoint y: 54, endPoint x: 823, endPoint y: 5, distance: 104.0
click at [731, 53] on div "Is Upcoming Yes and Is Published Published Add Filter Bulk Actions Export New E…" at bounding box center [751, 59] width 1168 height 20
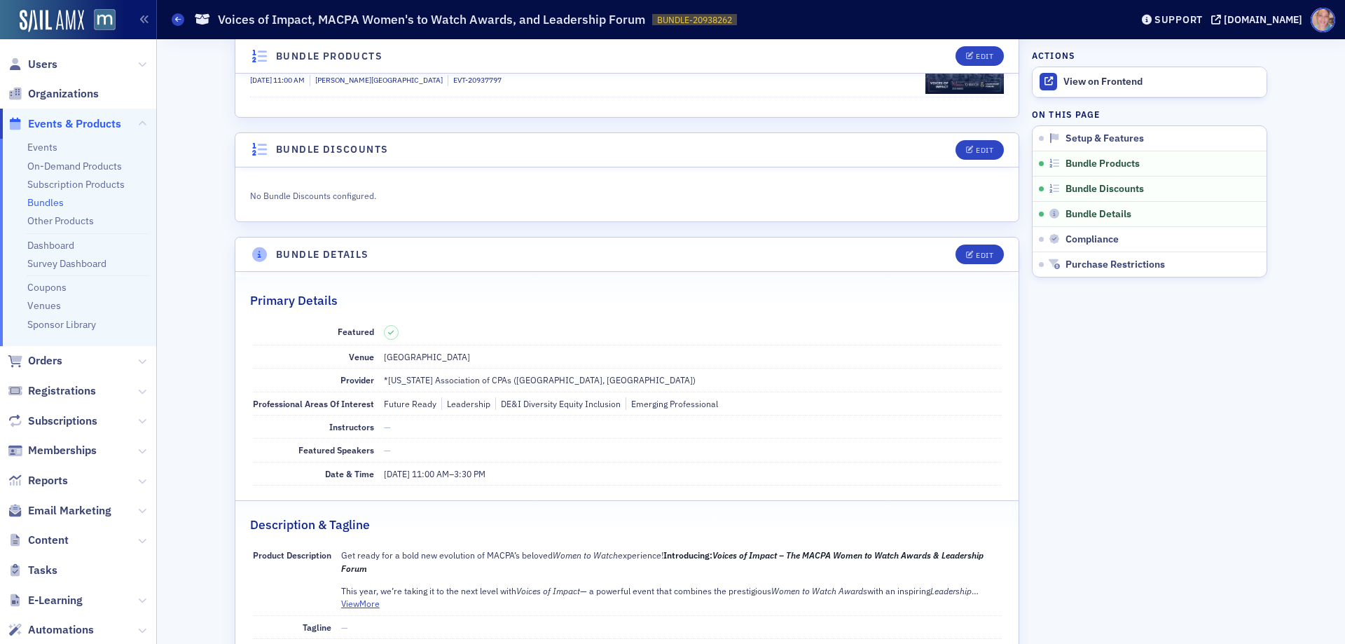
scroll to position [560, 0]
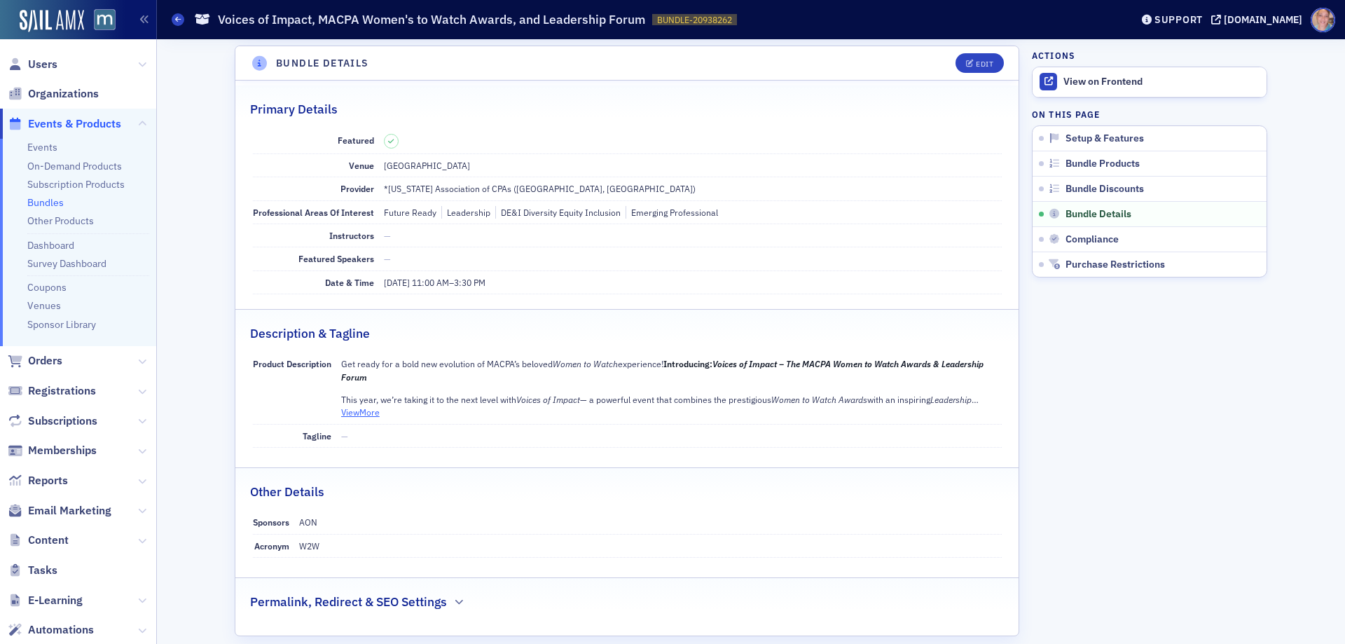
click at [363, 415] on button "View More" at bounding box center [360, 411] width 39 height 13
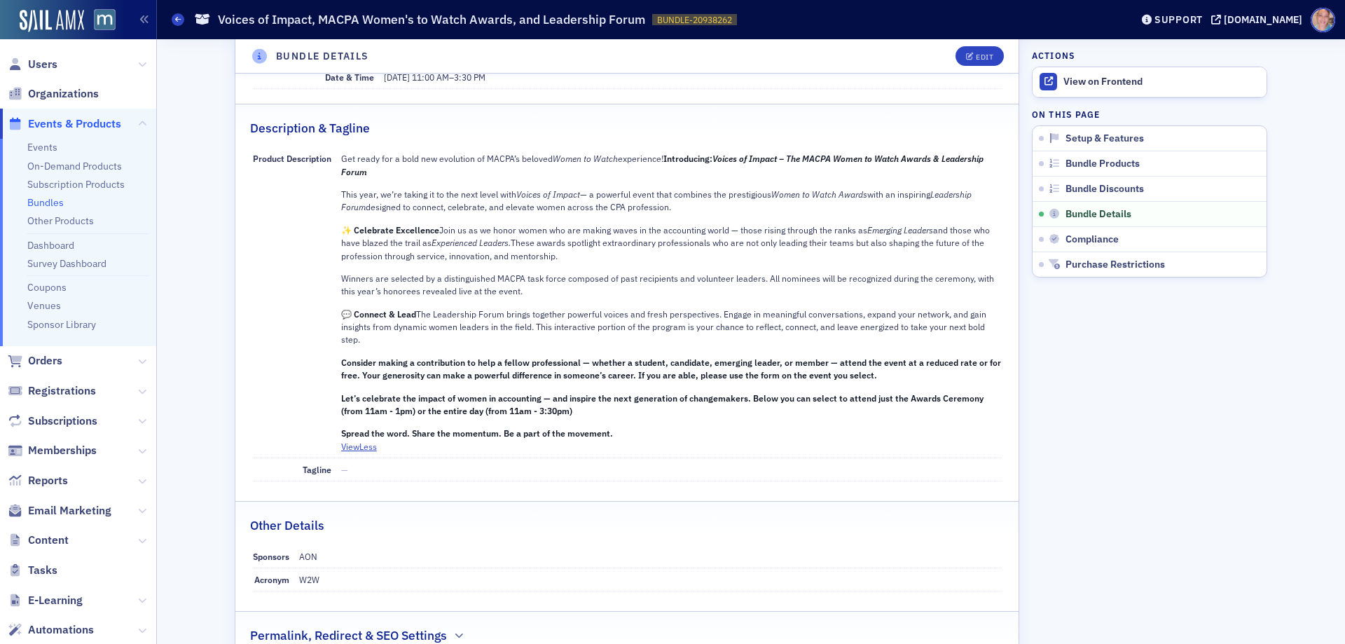
scroll to position [770, 0]
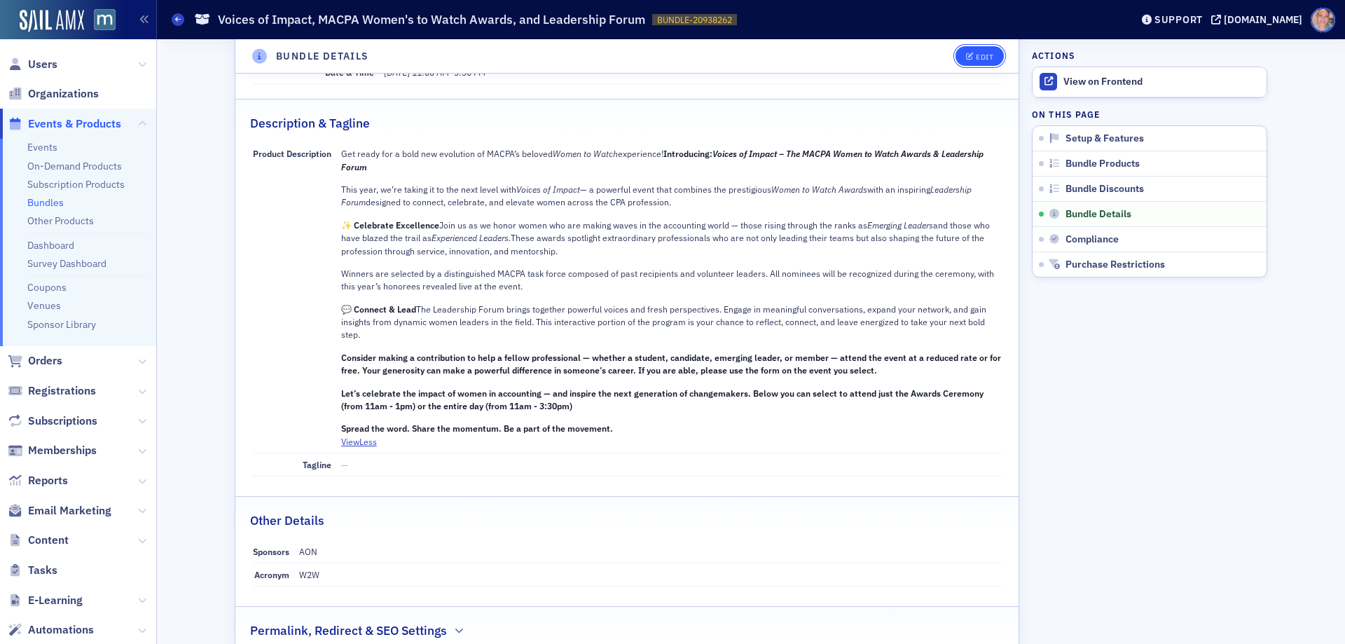
click at [966, 55] on icon "button" at bounding box center [970, 57] width 8 height 8
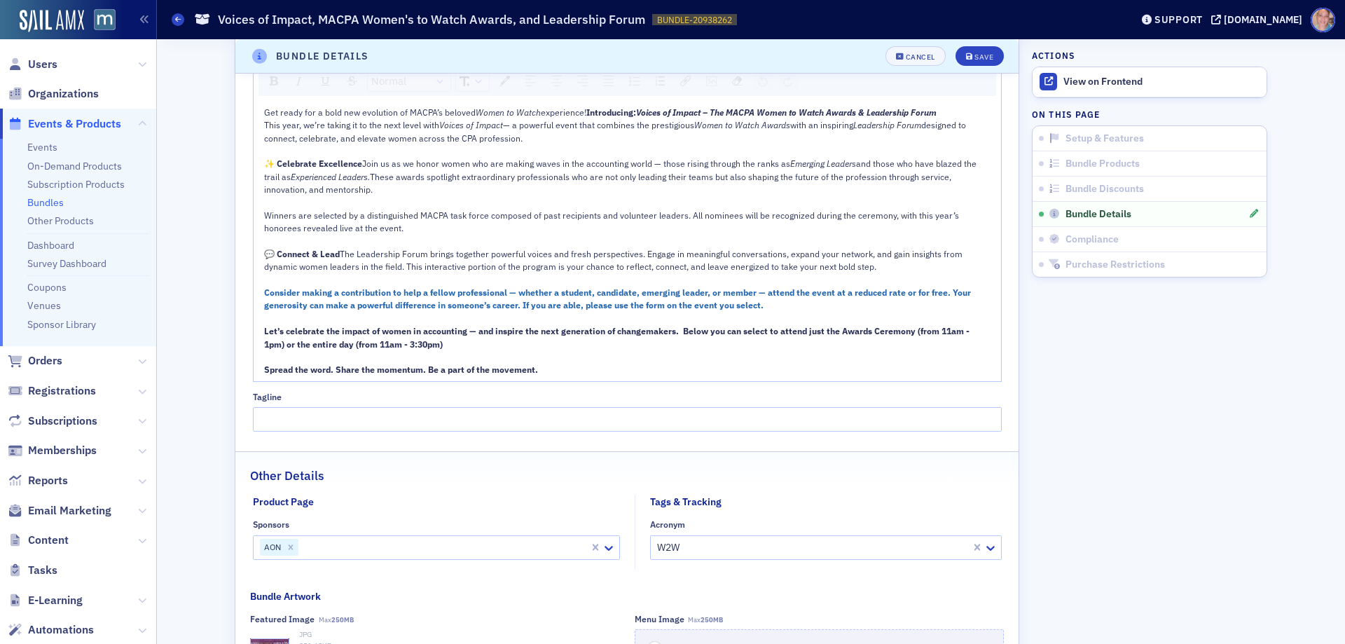
scroll to position [980, 0]
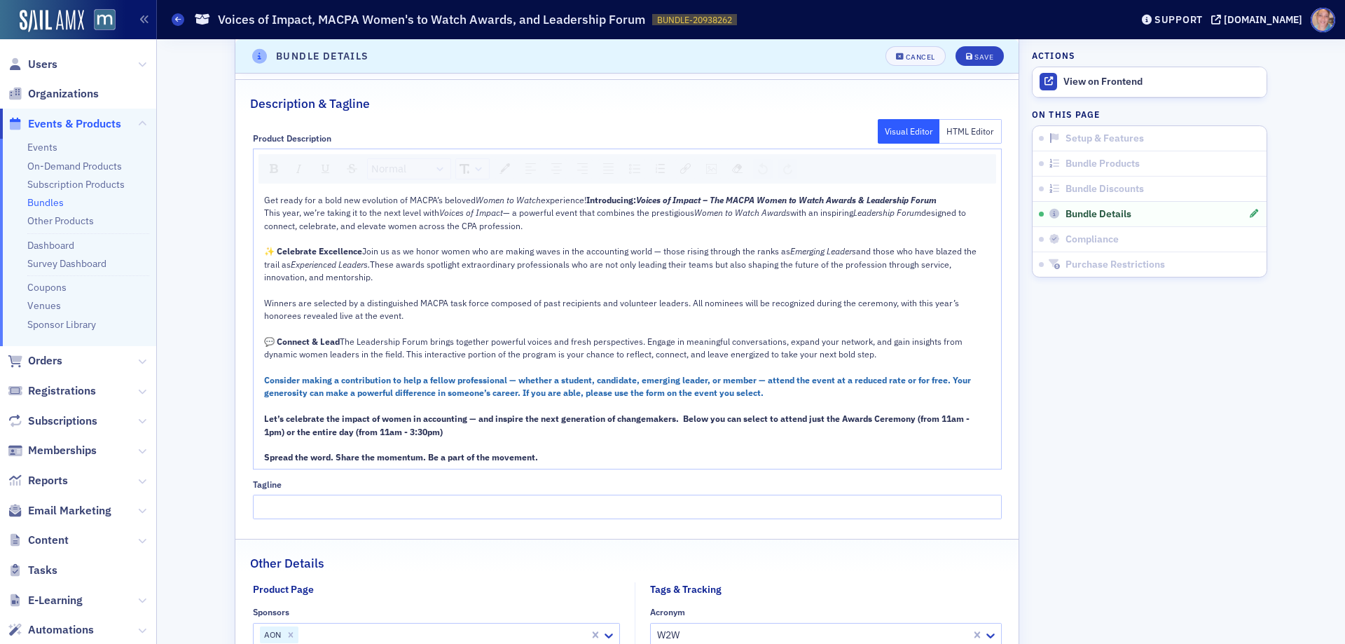
click at [880, 354] on div "💬 Connect & Lead The Leadership Forum brings together powerful voices and fresh…" at bounding box center [627, 348] width 727 height 26
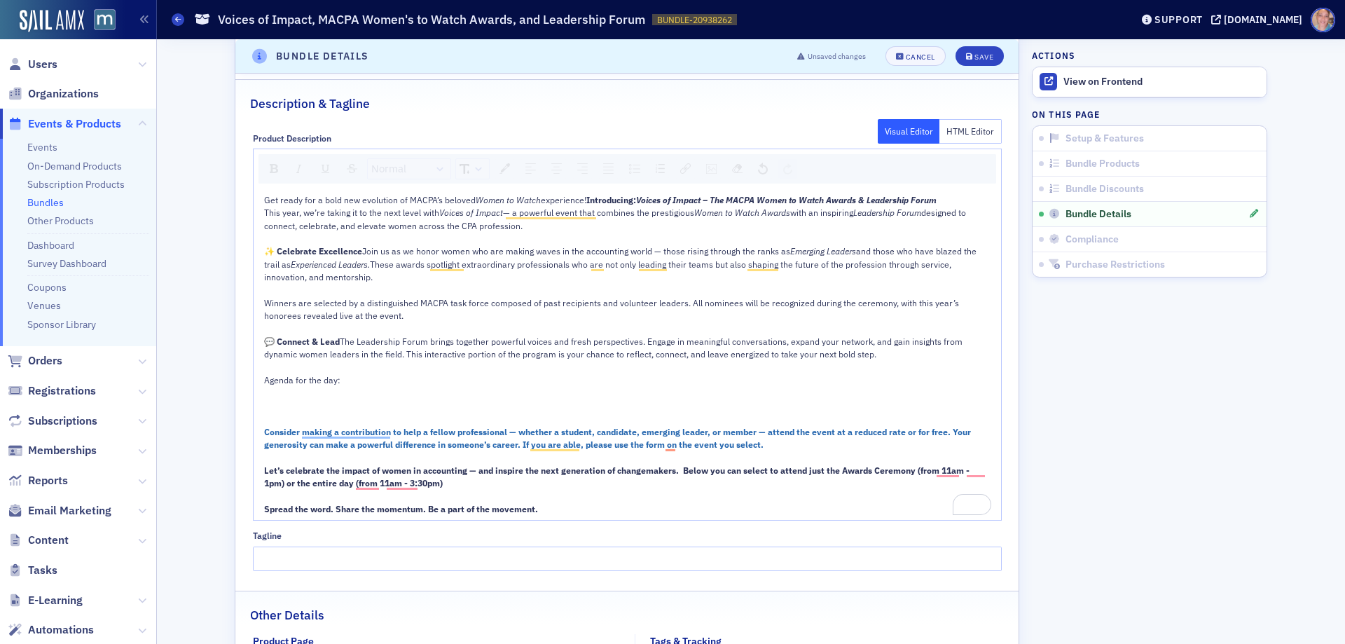
click at [264, 395] on div "To enrich screen reader interactions, please activate Accessibility in Grammarl…" at bounding box center [627, 392] width 727 height 13
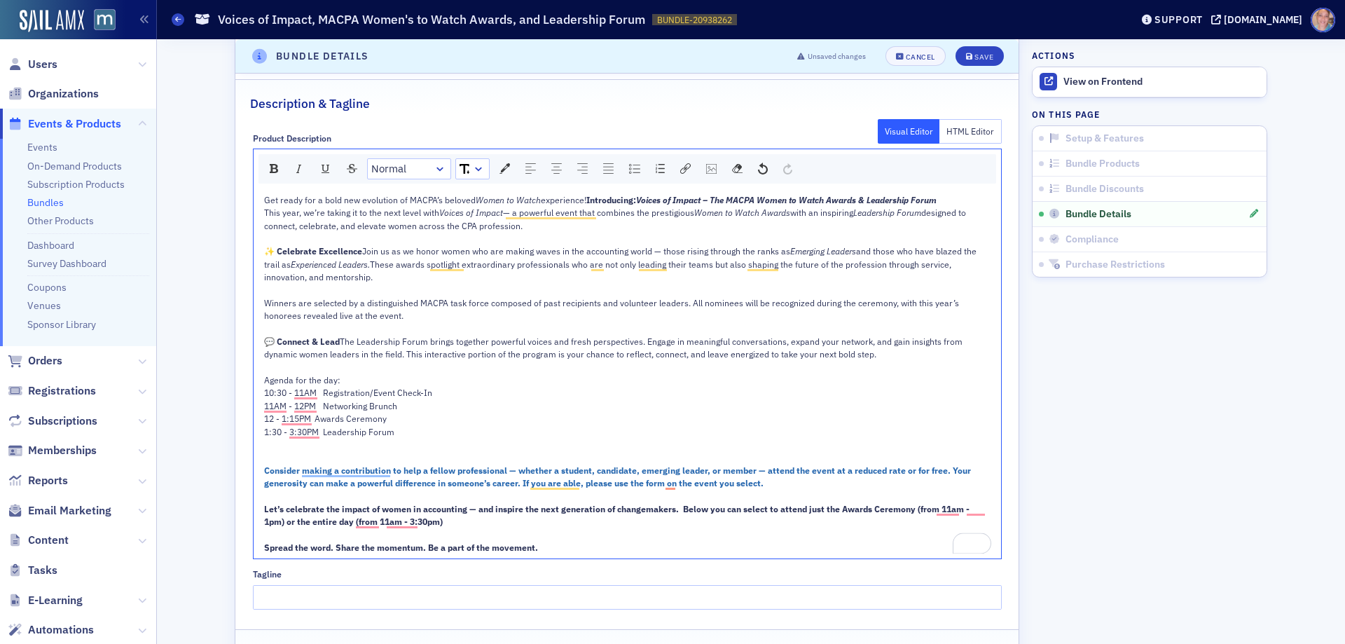
drag, startPoint x: 340, startPoint y: 384, endPoint x: 368, endPoint y: 379, distance: 27.7
click at [340, 383] on div "Agenda for the day:" at bounding box center [627, 379] width 727 height 13
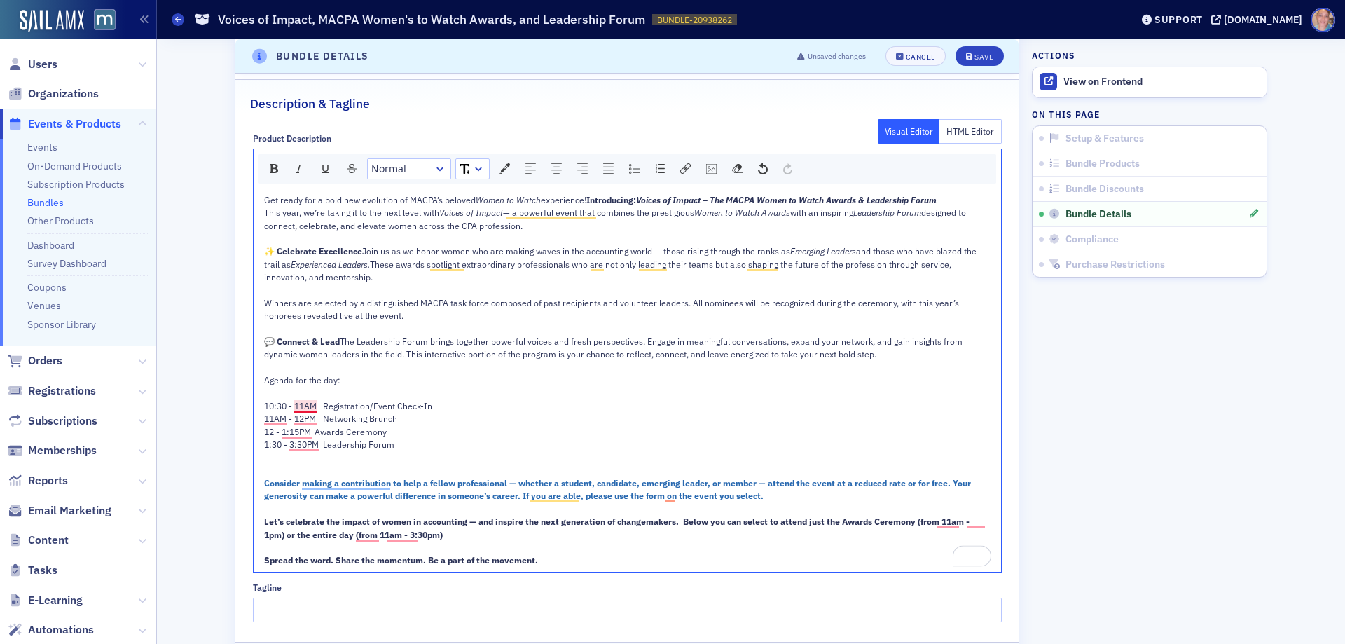
click at [310, 408] on span "10:30 - 11AM Registration/Event Check-In" at bounding box center [348, 405] width 168 height 11
click at [311, 434] on span "12 - 1:15PM Awards Ceremony" at bounding box center [325, 431] width 123 height 11
click at [314, 443] on span "1:30 - 3:30PM Leadership Forum" at bounding box center [329, 443] width 130 height 11
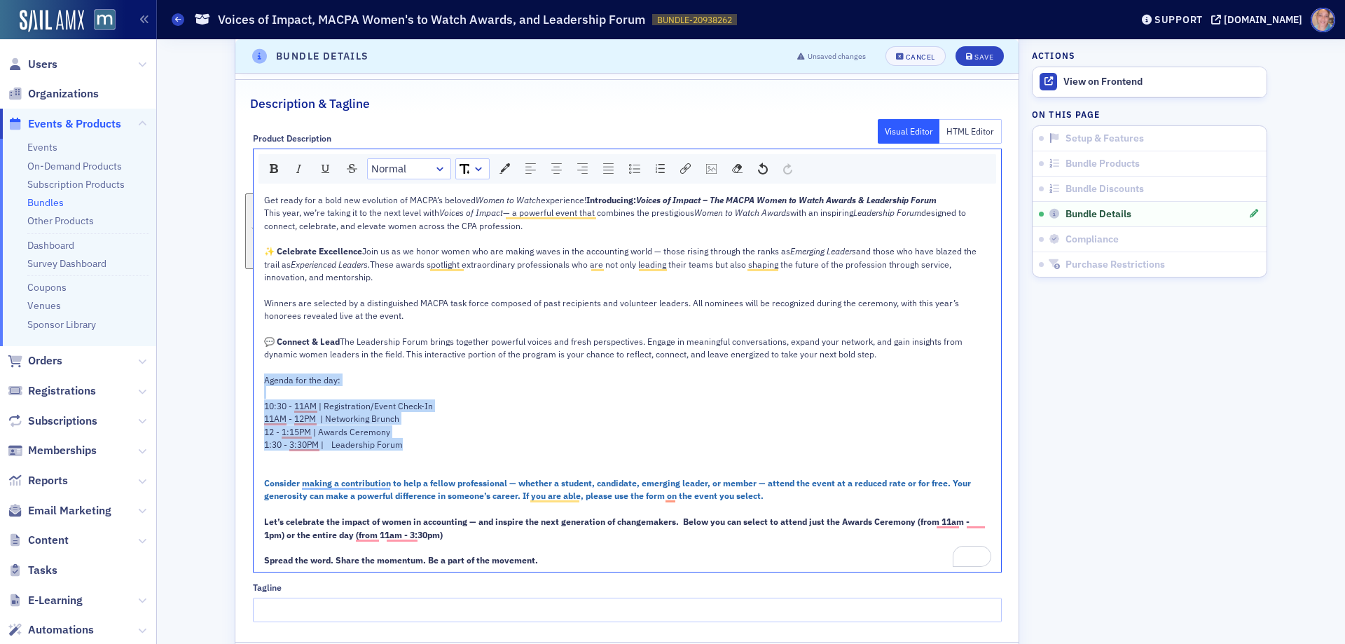
drag, startPoint x: 403, startPoint y: 446, endPoint x: 249, endPoint y: 377, distance: 168.3
click at [254, 377] on div "Get ready for a bold new evolution of MACPA’s beloved Women to Watch experience…" at bounding box center [627, 379] width 747 height 383
click at [270, 169] on img "rdw-inline-control" at bounding box center [274, 168] width 8 height 9
click at [462, 406] on div "10:30 - 11AM | Registration/Event Check-In" at bounding box center [627, 405] width 727 height 13
drag, startPoint x: 343, startPoint y: 431, endPoint x: 256, endPoint y: 376, distance: 102.6
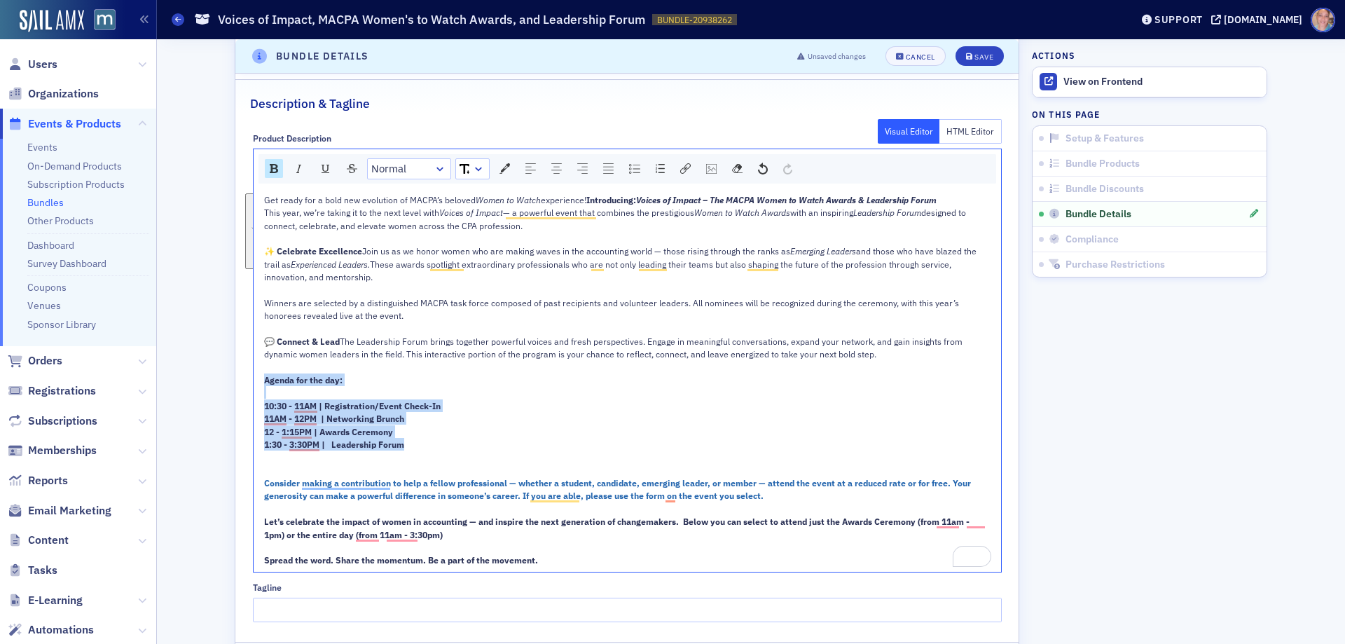
click at [256, 376] on div "Get ready for a bold new evolution of MACPA’s beloved Women to Watch experience…" at bounding box center [627, 379] width 747 height 383
click at [551, 164] on img "rdw-textalign-control" at bounding box center [556, 168] width 11 height 11
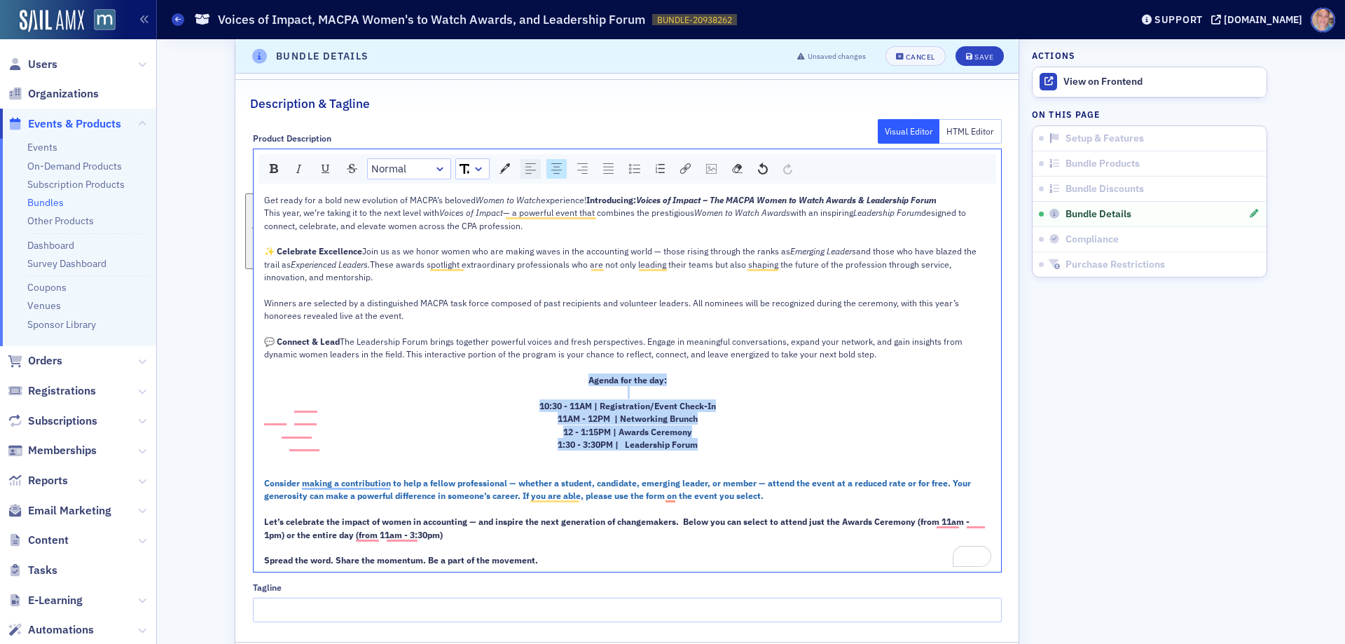
click at [520, 167] on div "rdw-textalign-control" at bounding box center [530, 169] width 20 height 20
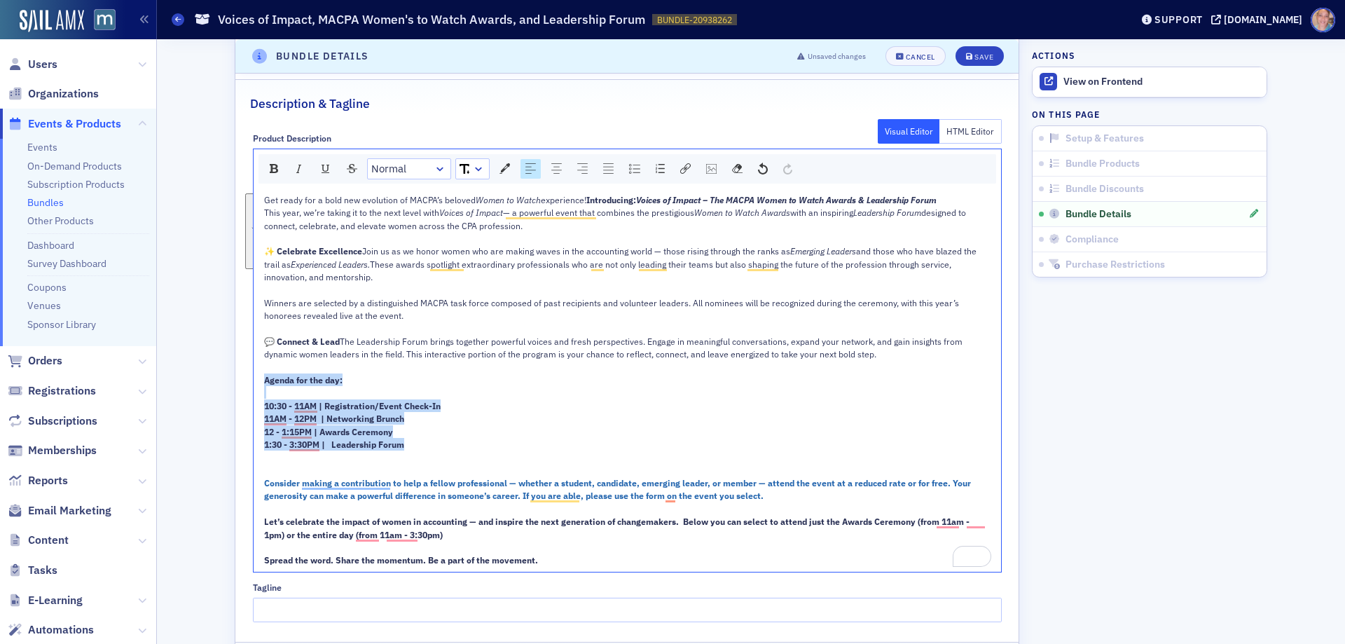
click at [438, 166] on div "rdw-dropdown" at bounding box center [439, 169] width 11 height 14
click at [400, 217] on li "H1" at bounding box center [408, 212] width 80 height 21
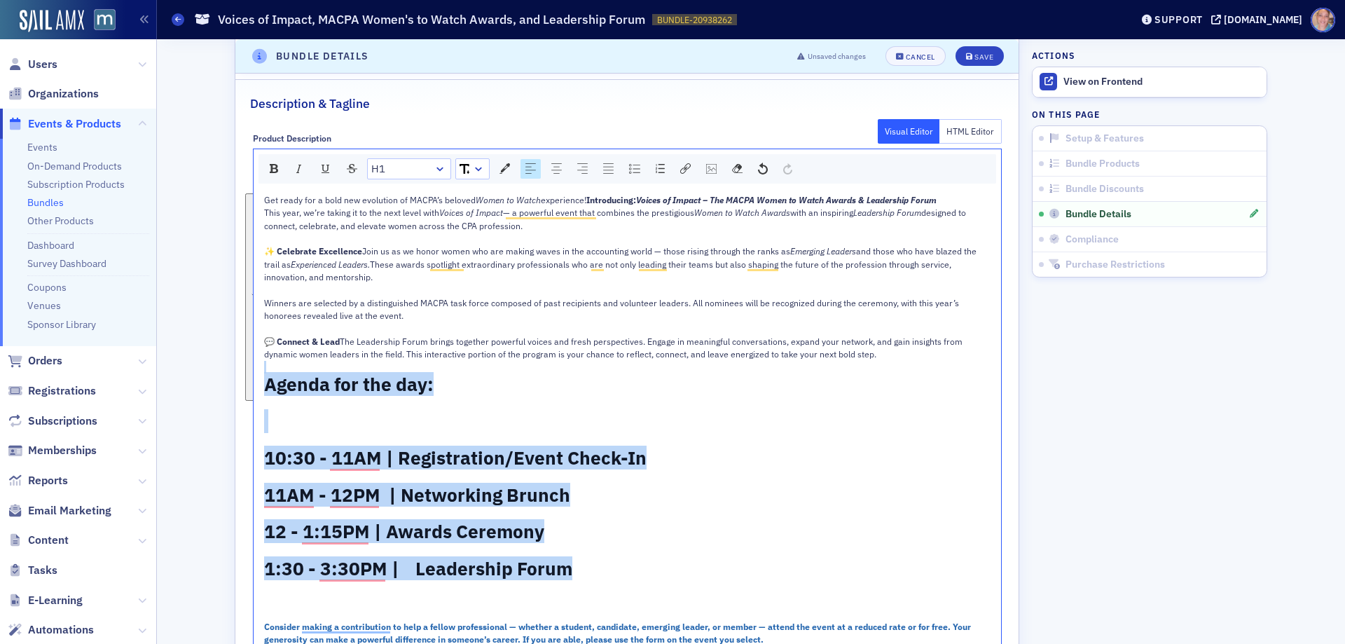
click at [395, 173] on link "H1" at bounding box center [409, 169] width 83 height 20
click at [390, 230] on li "H2" at bounding box center [408, 233] width 80 height 21
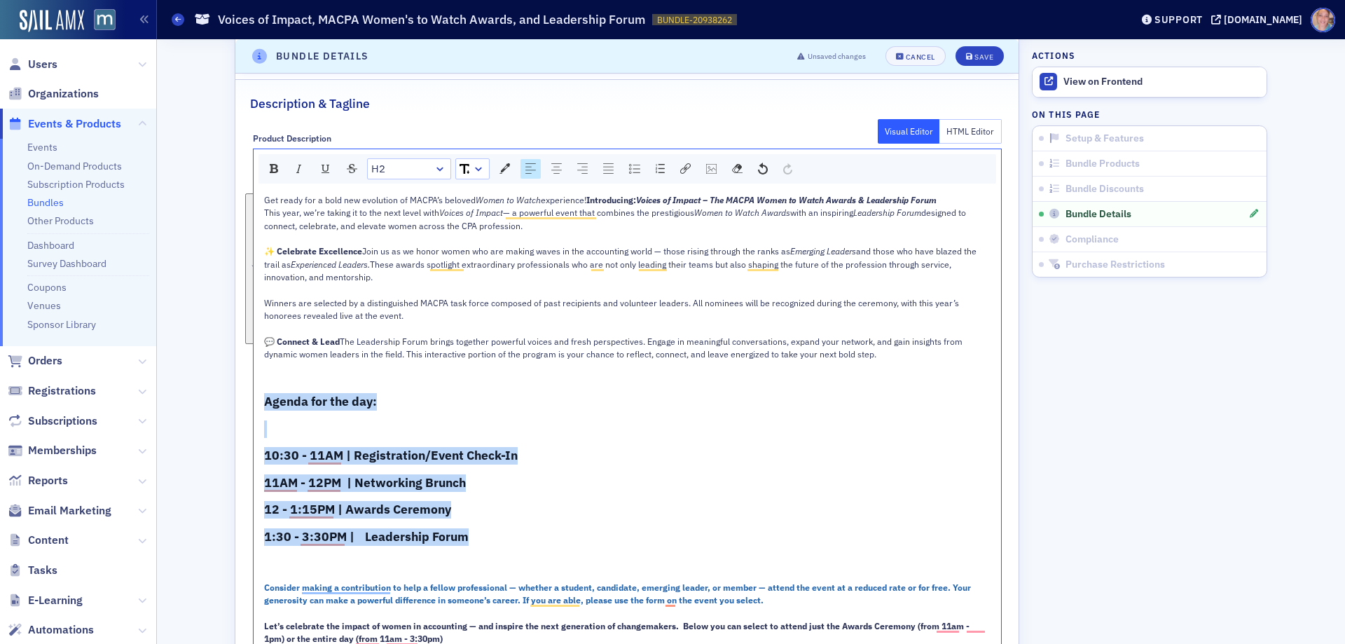
click at [391, 172] on link "H2" at bounding box center [409, 169] width 83 height 20
click at [381, 247] on li "H3" at bounding box center [408, 254] width 80 height 21
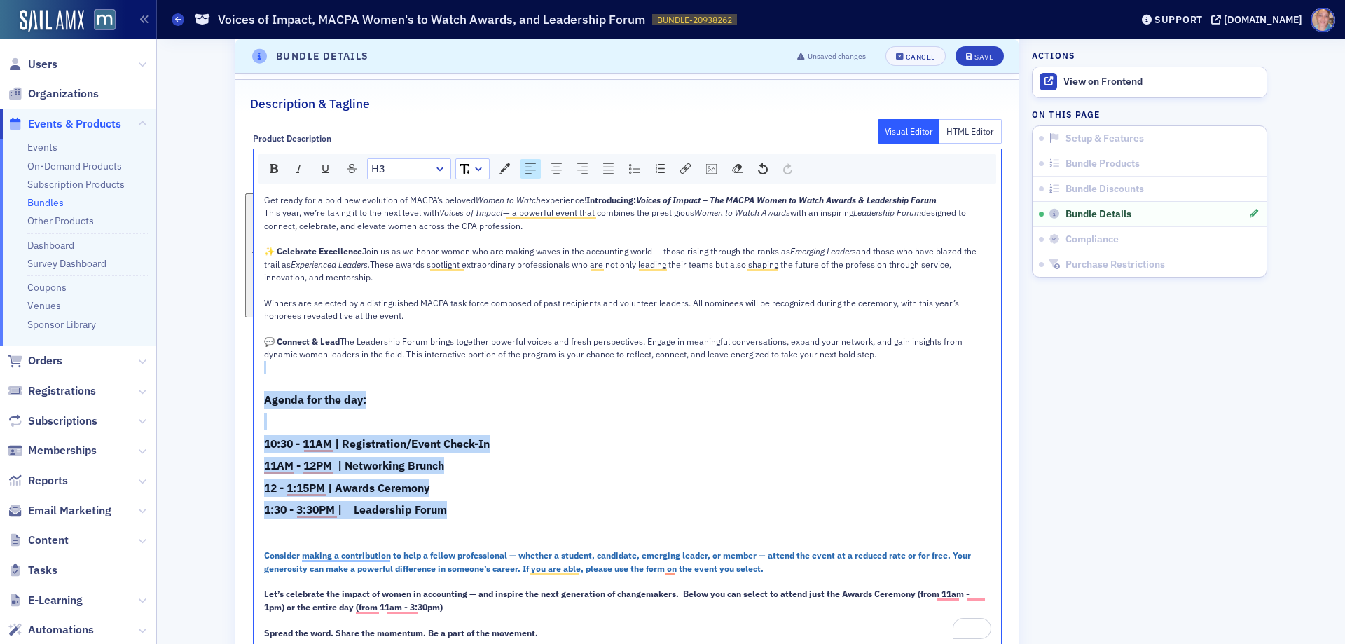
click at [391, 169] on link "H3" at bounding box center [409, 169] width 83 height 20
click at [382, 270] on li "H4" at bounding box center [408, 274] width 80 height 21
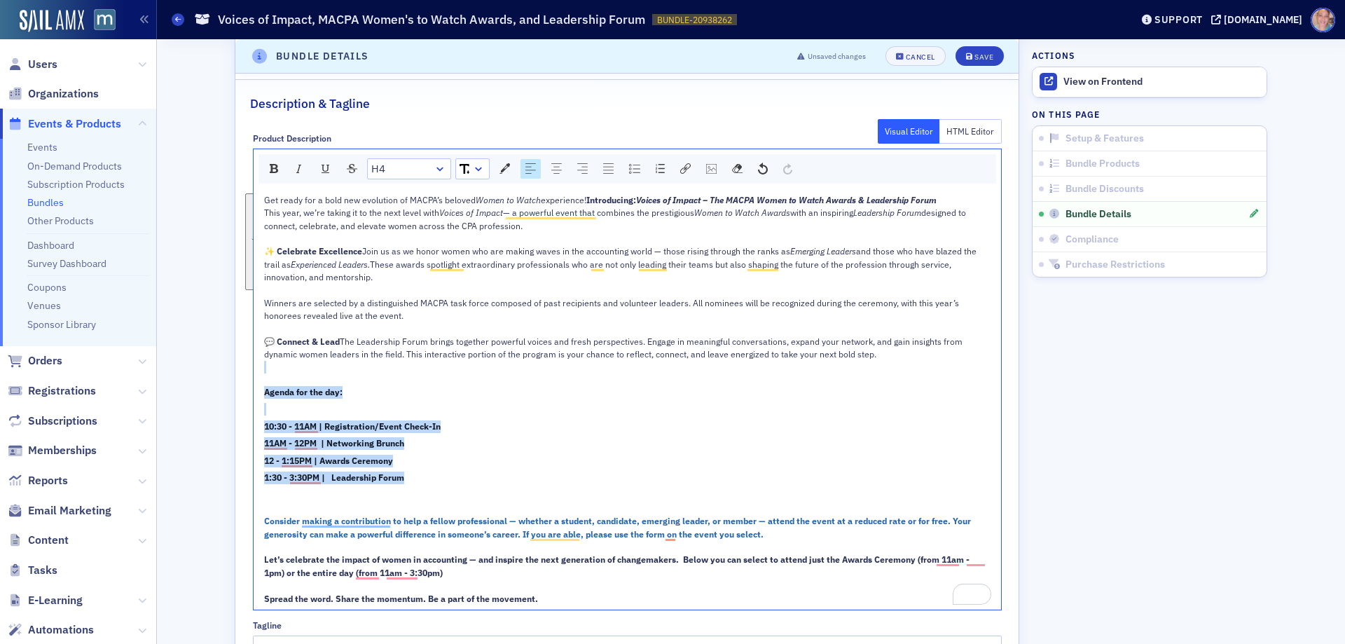
click at [380, 173] on link "H4" at bounding box center [409, 169] width 83 height 20
click at [380, 296] on li "H5" at bounding box center [408, 295] width 80 height 21
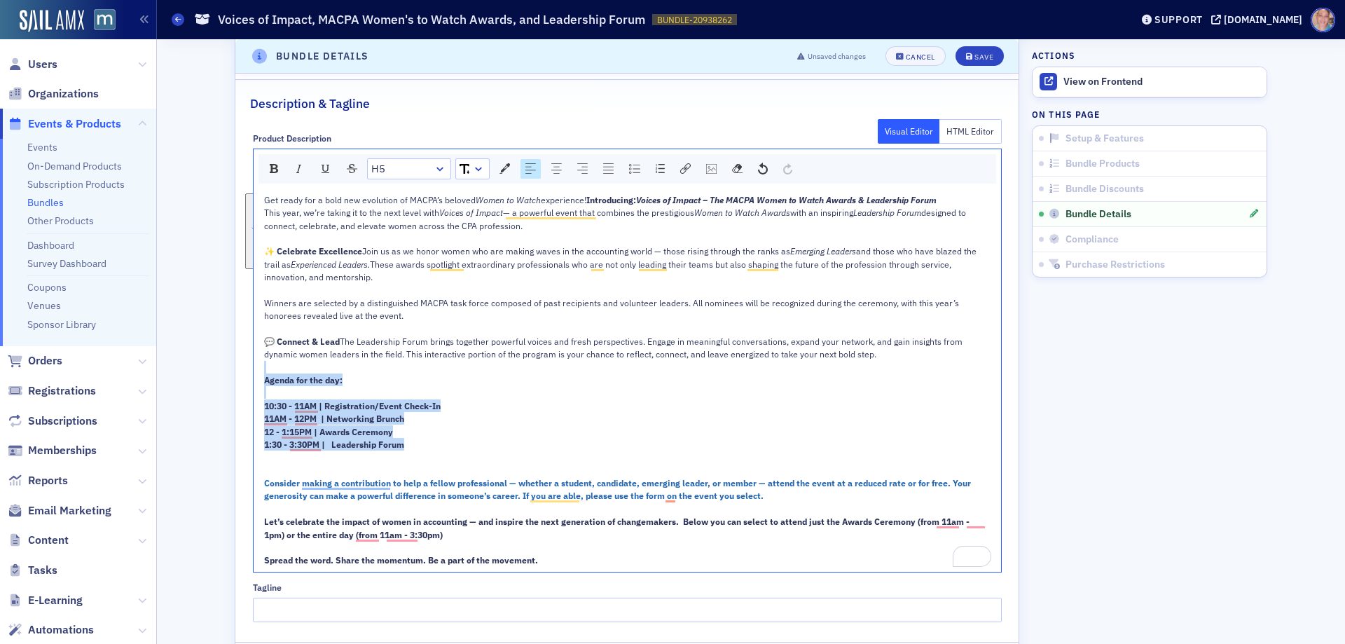
click at [391, 172] on link "H5" at bounding box center [409, 169] width 83 height 20
click at [380, 316] on li "H6" at bounding box center [408, 315] width 80 height 21
click at [396, 169] on link "H6" at bounding box center [409, 169] width 83 height 20
click at [379, 278] on li "H4" at bounding box center [408, 274] width 80 height 21
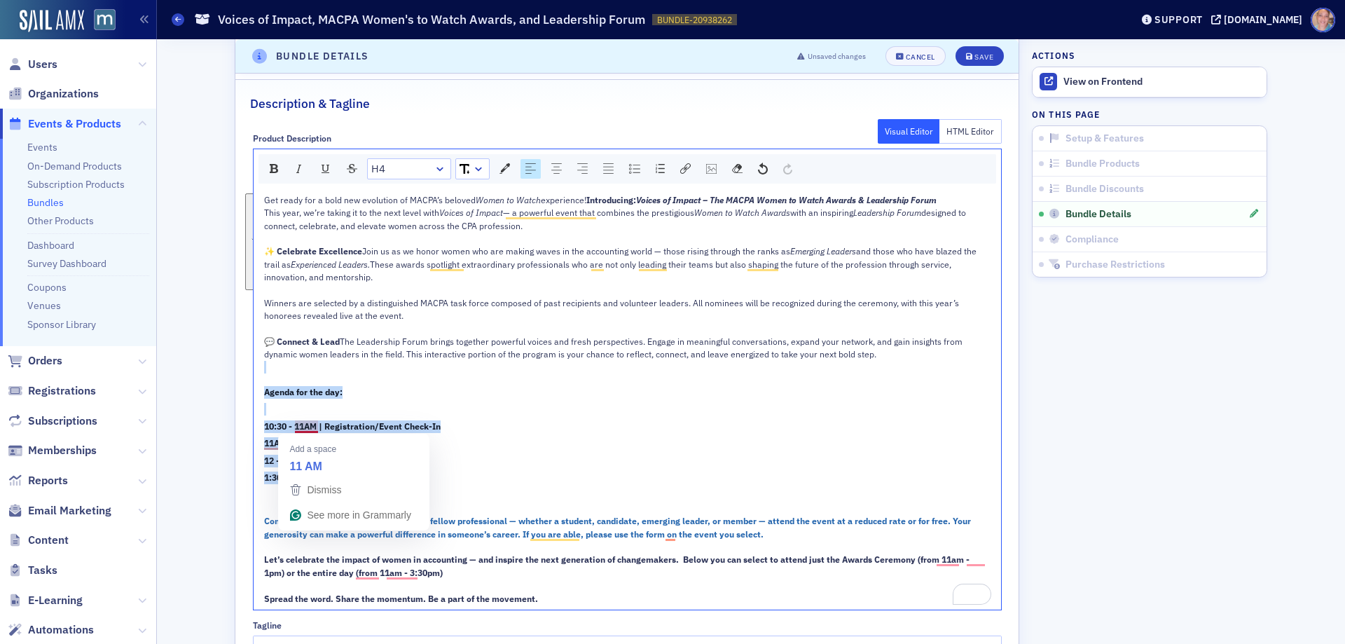
click at [293, 419] on div "Get ready for a bold new evolution of MACPA’s beloved Women to Watch experience…" at bounding box center [627, 398] width 727 height 411
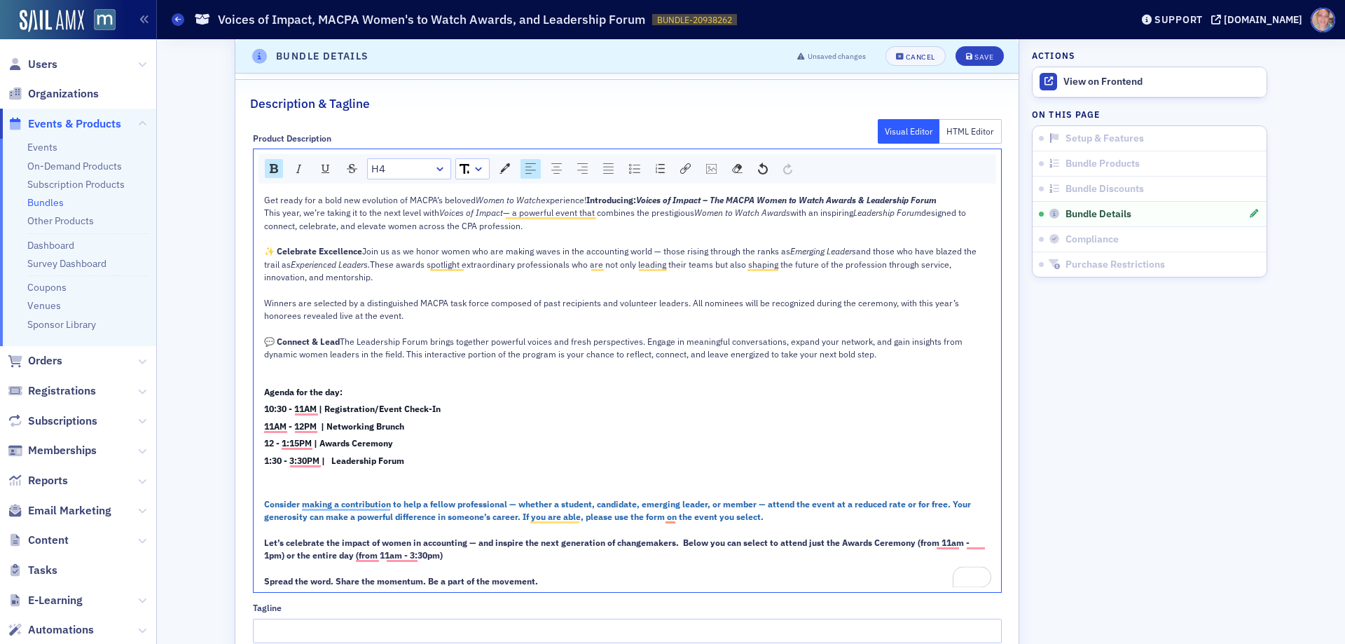
click at [349, 393] on h4 "Agenda for the day:" at bounding box center [627, 392] width 727 height 13
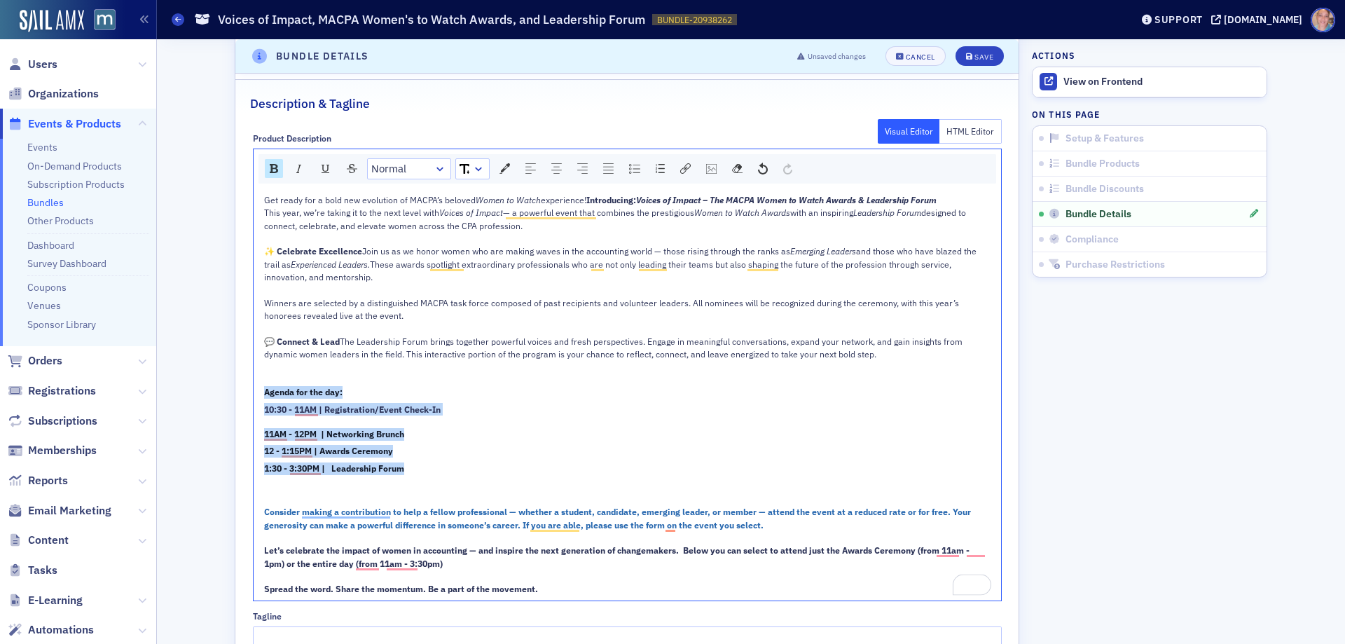
drag, startPoint x: 421, startPoint y: 478, endPoint x: 244, endPoint y: 365, distance: 210.0
click at [244, 376] on div "Product Description Visual Editor HTML Editor Normal Get ready for a bold new e…" at bounding box center [626, 387] width 783 height 528
click at [435, 169] on div "rdw-dropdown" at bounding box center [439, 169] width 11 height 14
click at [391, 247] on li "H3" at bounding box center [408, 254] width 80 height 21
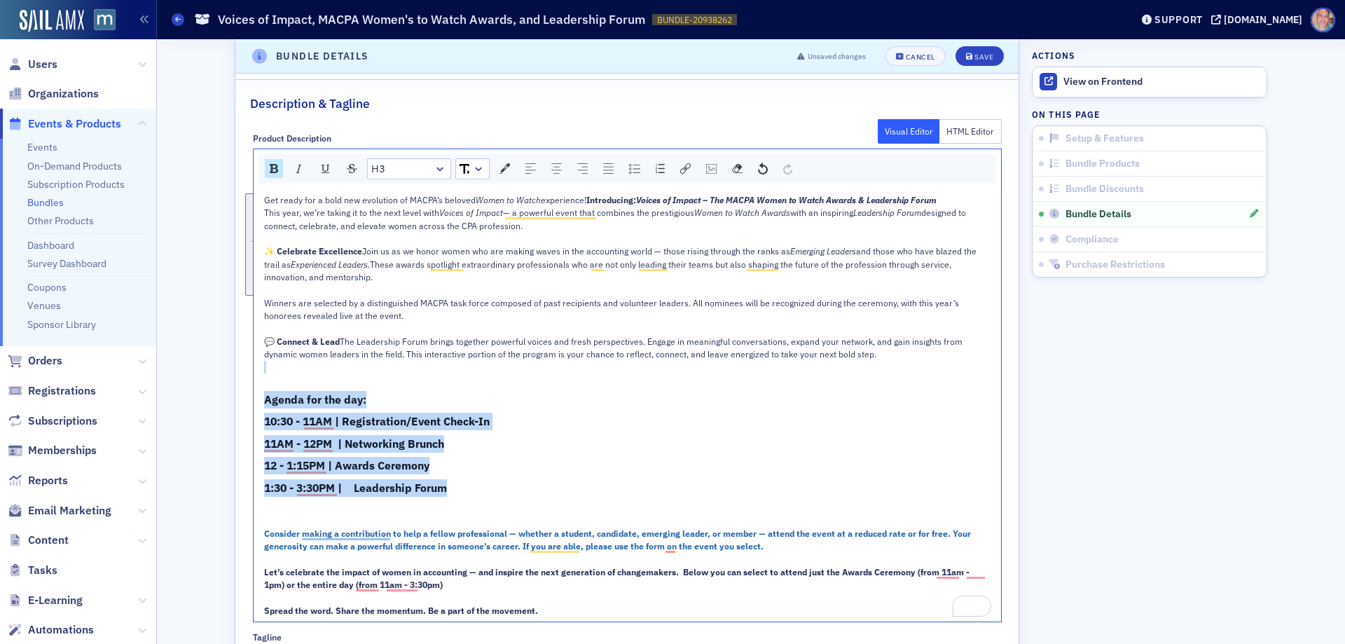
click at [434, 169] on div "rdw-dropdown" at bounding box center [439, 169] width 11 height 14
click at [384, 275] on li "H4" at bounding box center [408, 274] width 80 height 21
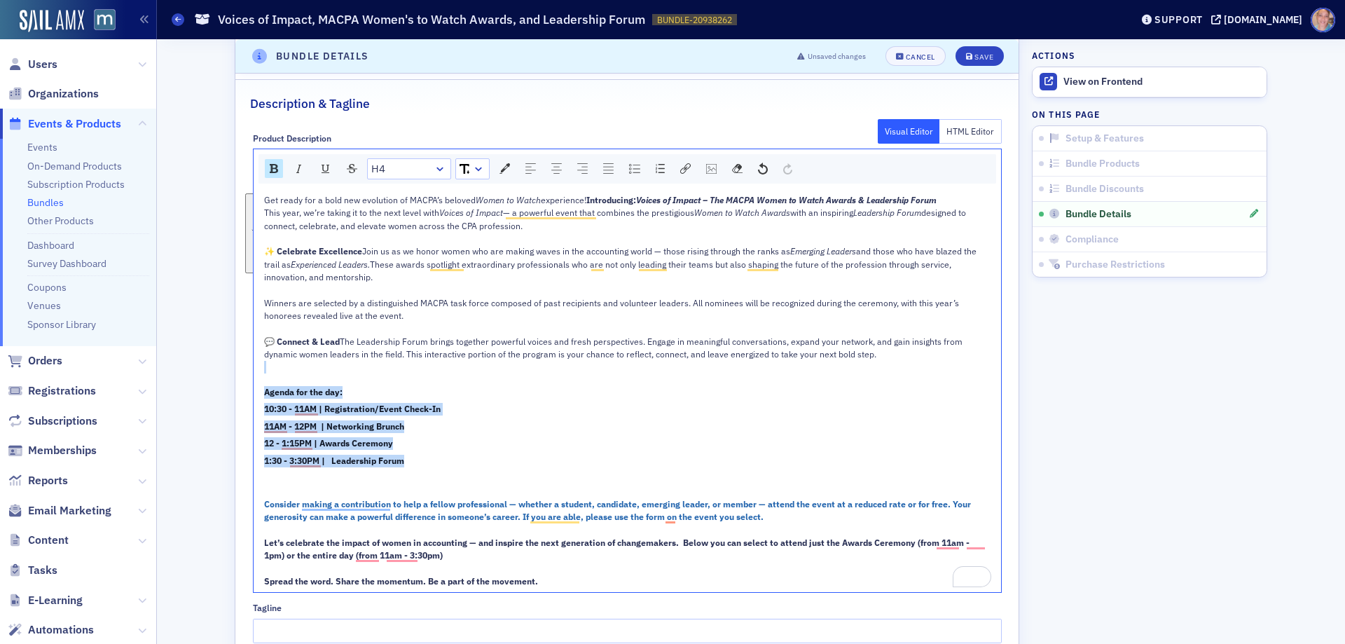
click at [290, 387] on span "Agenda for the day:" at bounding box center [303, 391] width 78 height 11
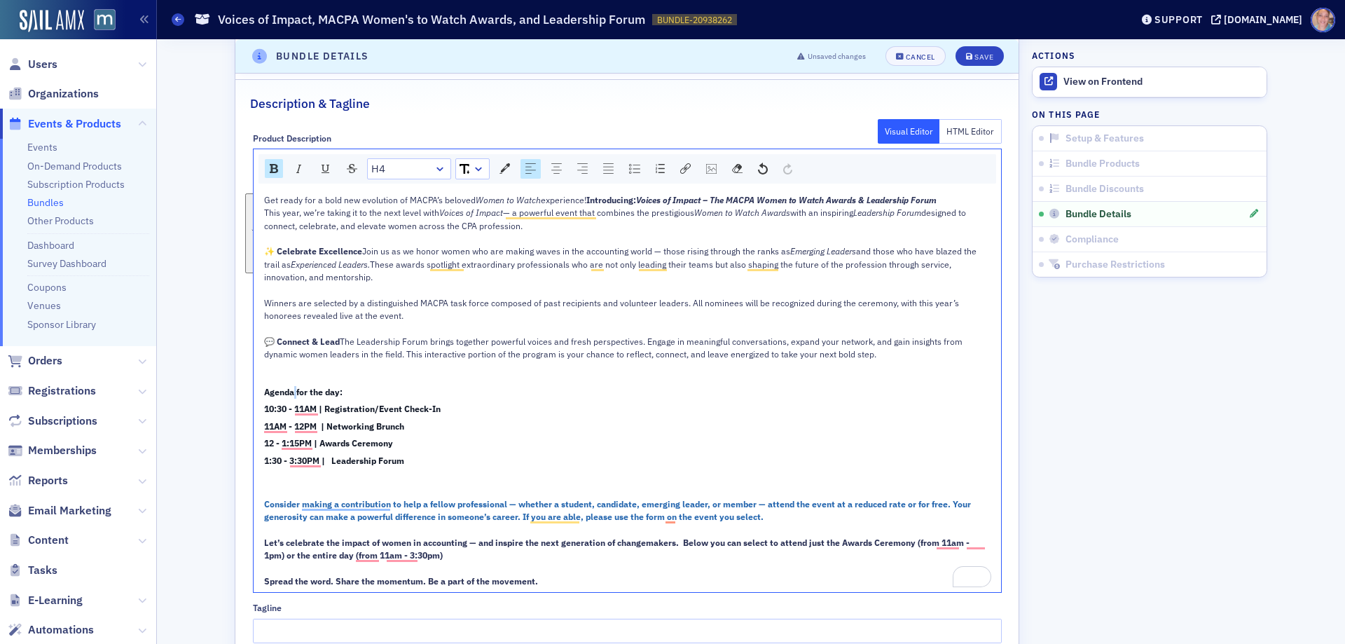
click at [289, 387] on span "Agenda for the day:" at bounding box center [303, 391] width 78 height 11
click at [295, 167] on img "rdw-inline-control" at bounding box center [298, 168] width 11 height 11
click at [507, 406] on div "10:30 - 11AM | Registration/Event Check-In" at bounding box center [627, 409] width 727 height 13
click at [975, 48] on button "Save" at bounding box center [979, 56] width 48 height 20
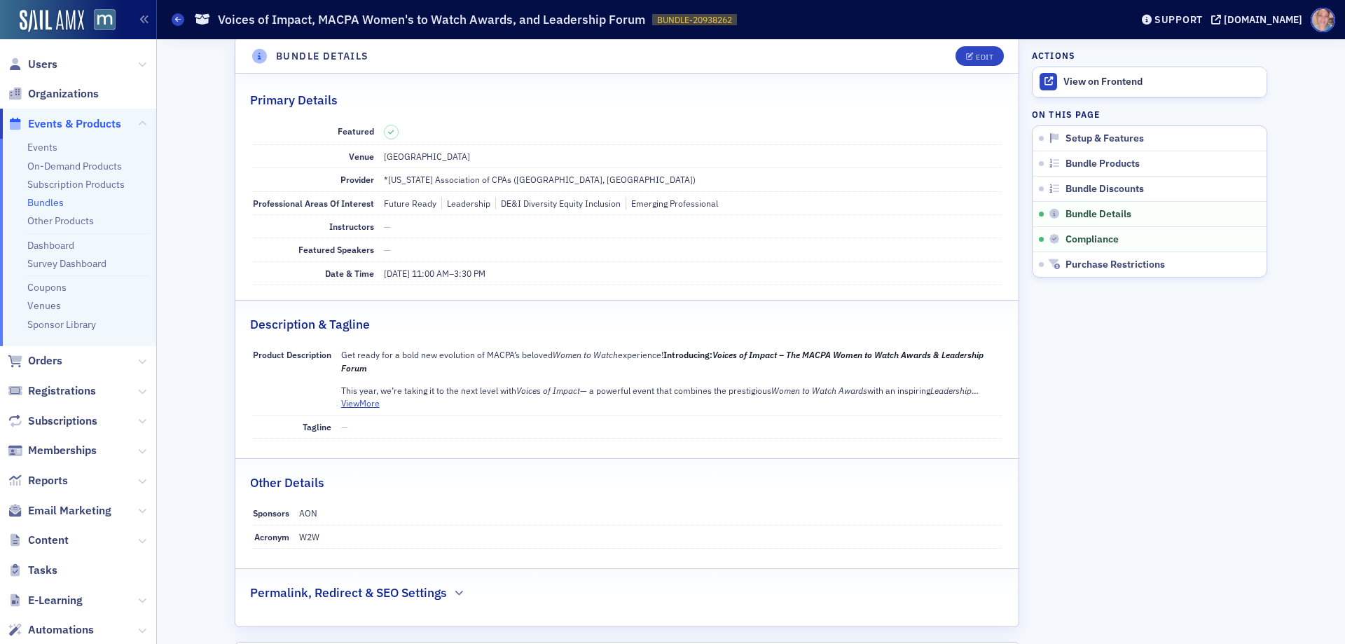
scroll to position [560, 0]
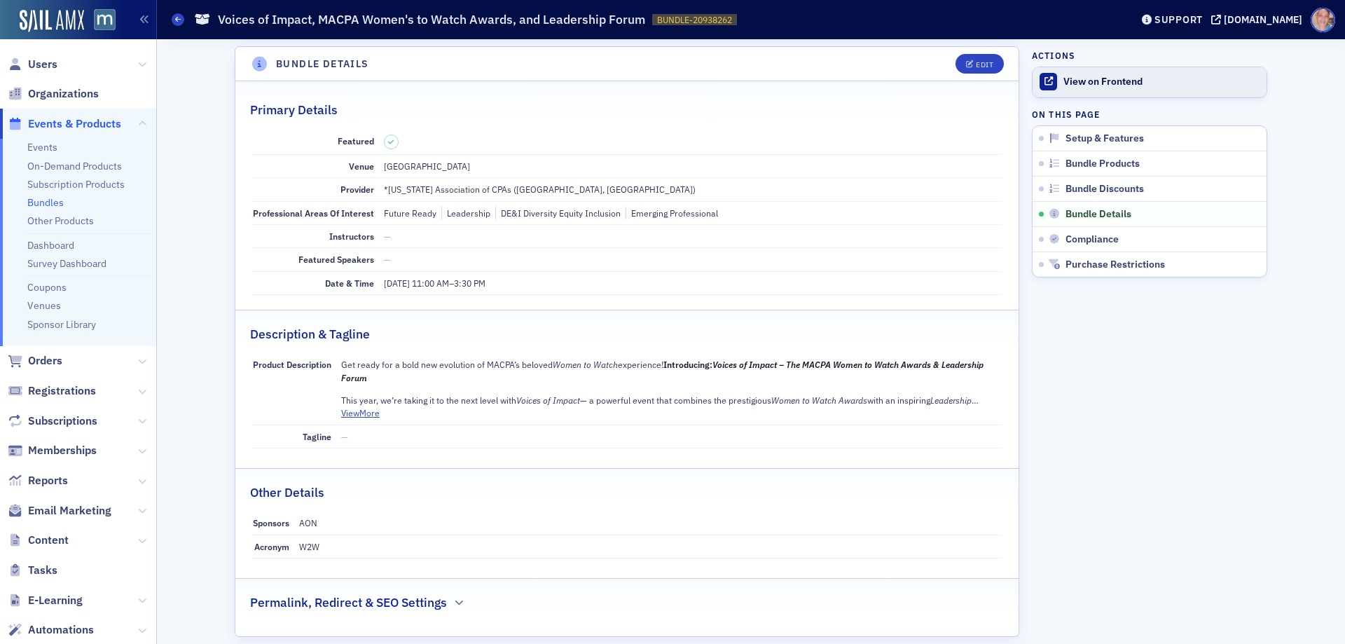
click at [1085, 76] on div "View on Frontend" at bounding box center [1161, 82] width 196 height 13
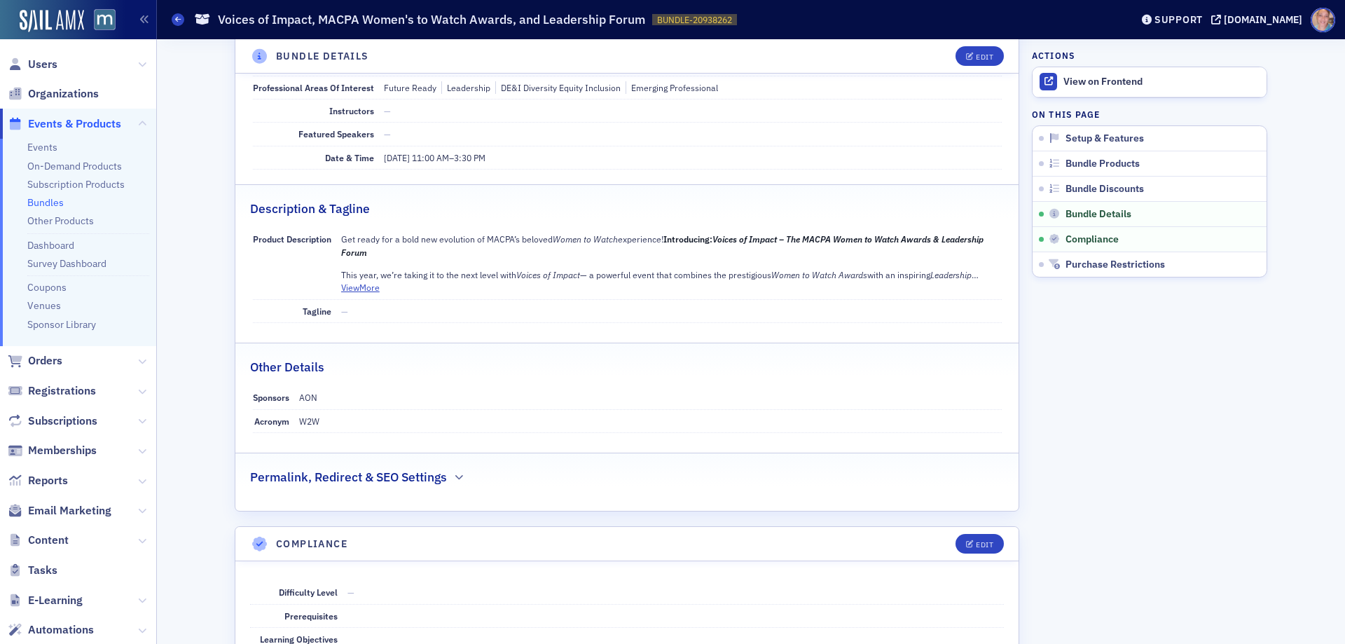
scroll to position [840, 0]
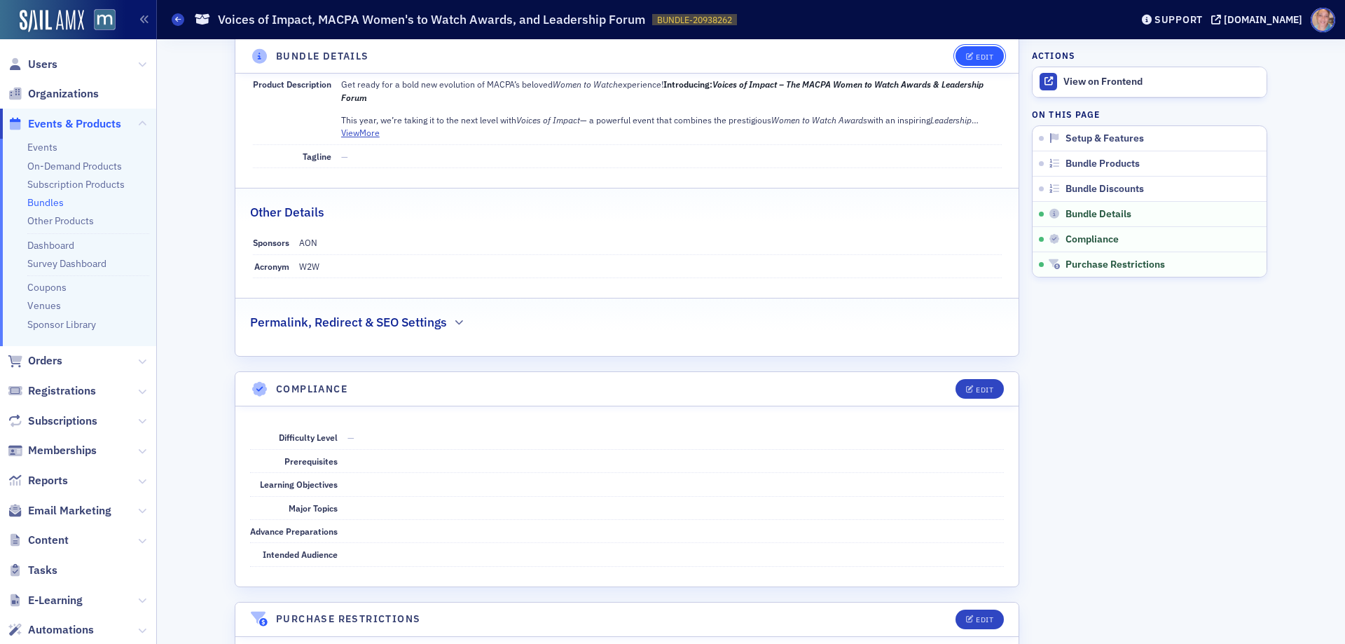
click at [969, 65] on button "Edit" at bounding box center [979, 56] width 48 height 20
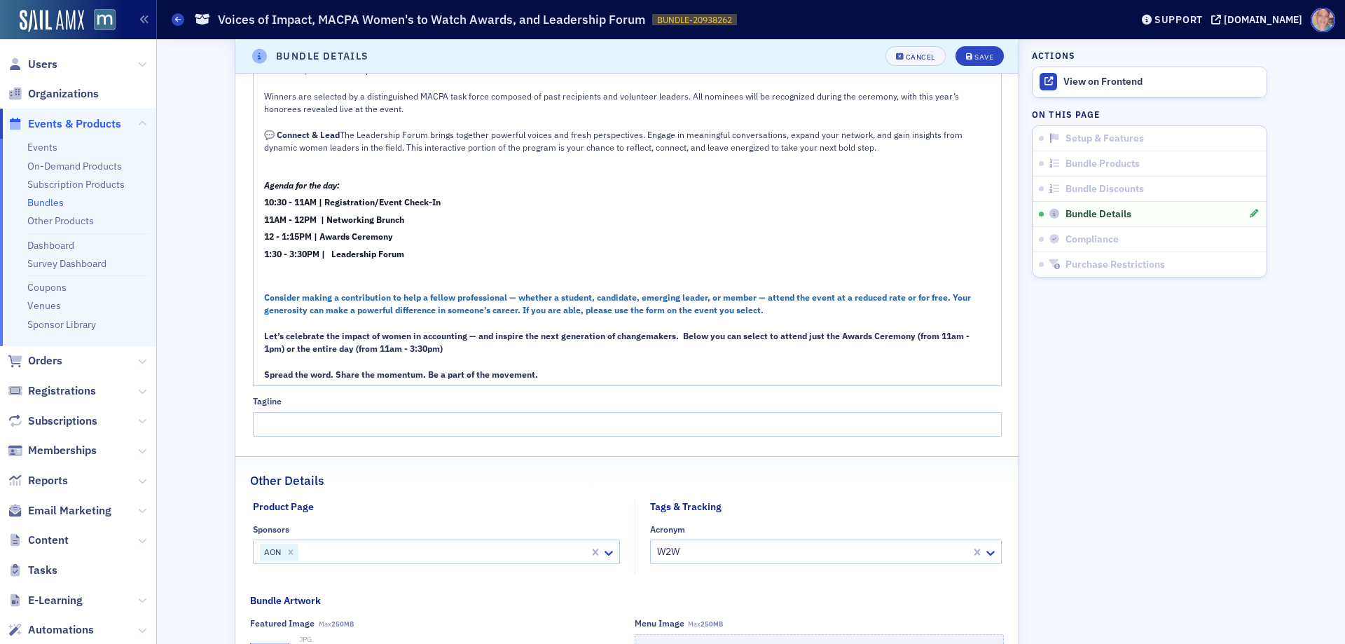
scroll to position [1192, 0]
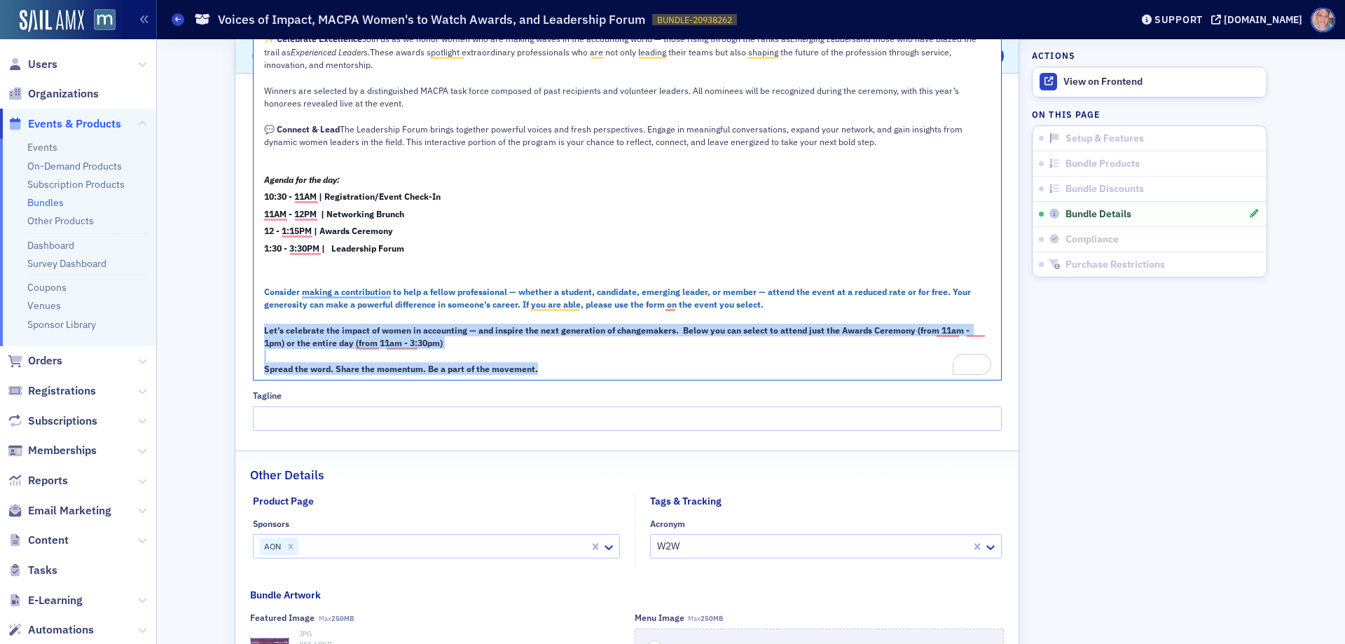
drag, startPoint x: 556, startPoint y: 367, endPoint x: 183, endPoint y: 334, distance: 374.0
click at [183, 334] on div "Setup & Features Voices of Impact, MACPA Women's to Watch Awards, and Leadershi…" at bounding box center [751, 51] width 1168 height 2408
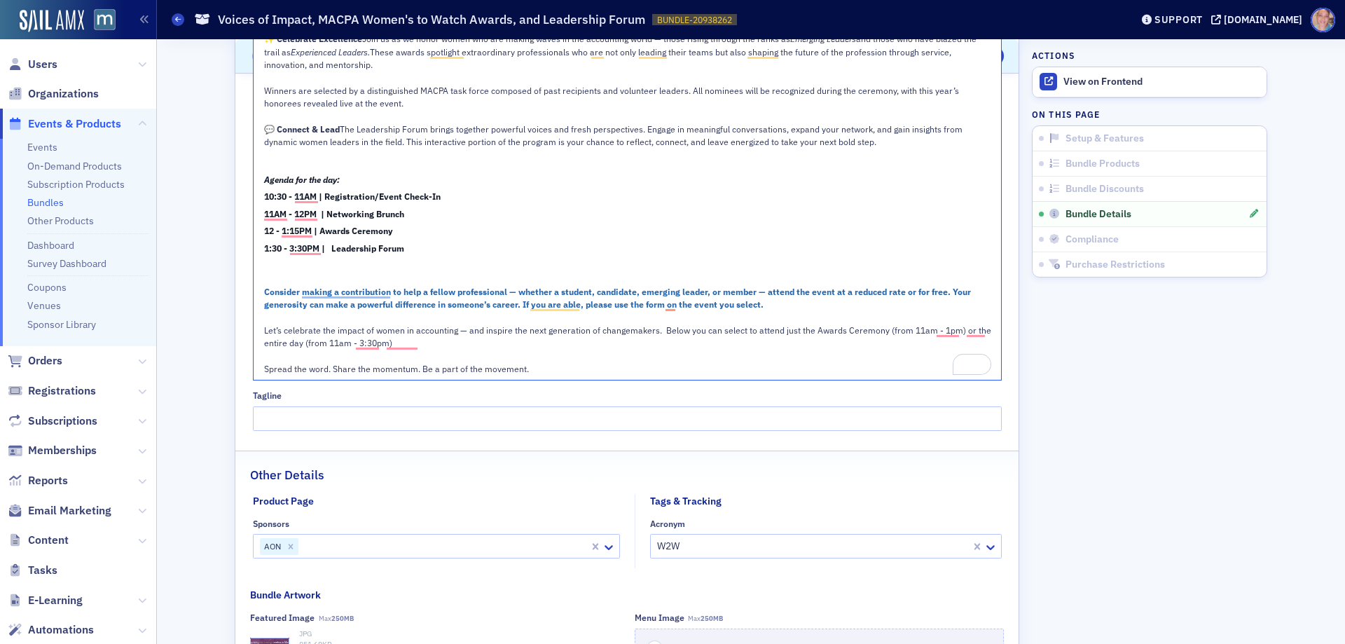
click at [466, 300] on span "Consider making a contribution to help a fellow professional — whether a studen…" at bounding box center [618, 298] width 709 height 24
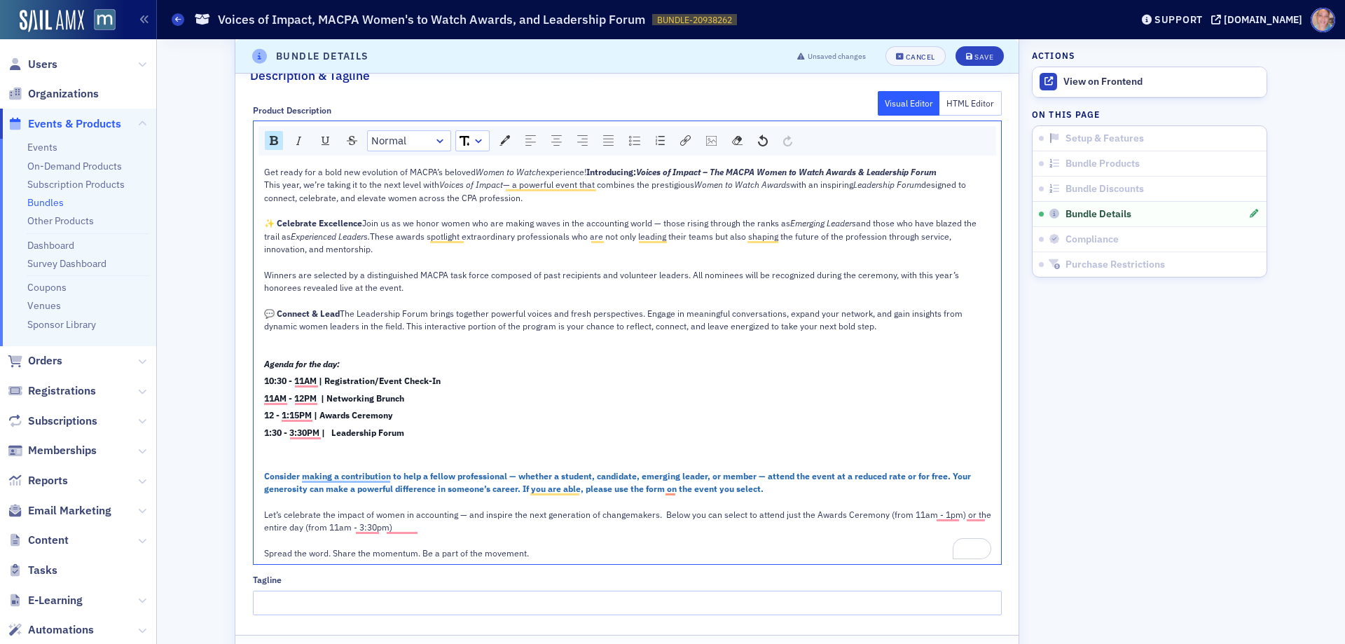
scroll to position [912, 0]
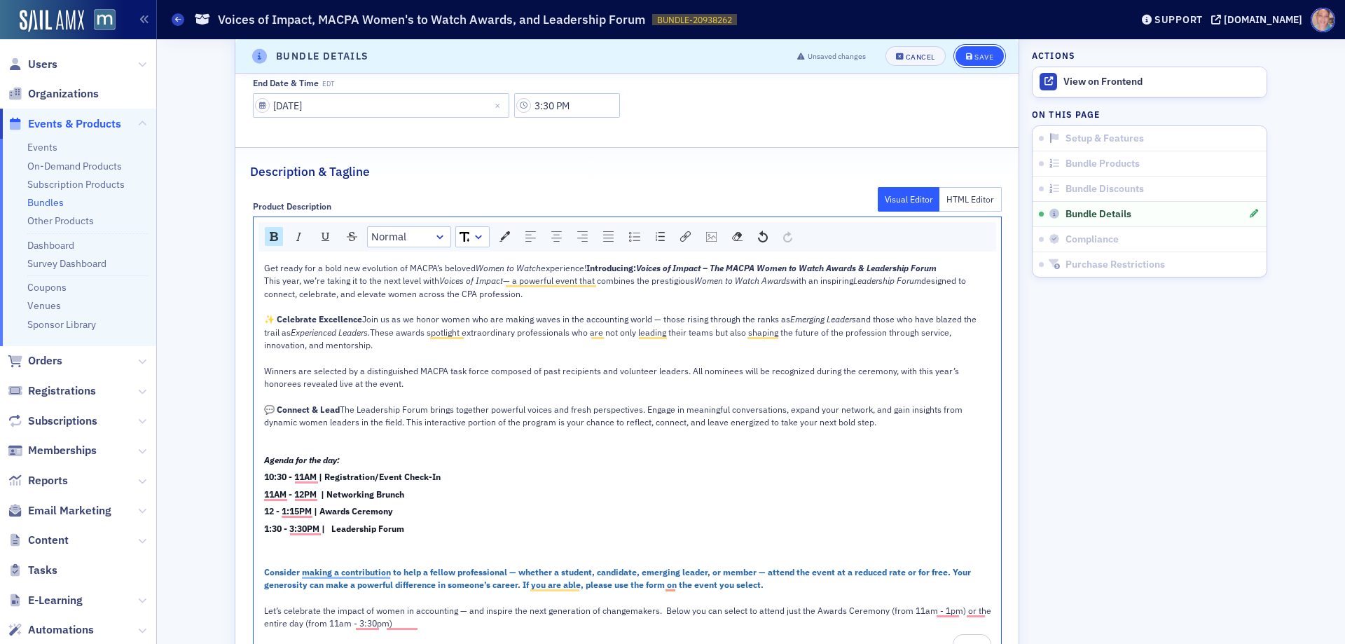
click at [959, 55] on button "Save" at bounding box center [979, 56] width 48 height 20
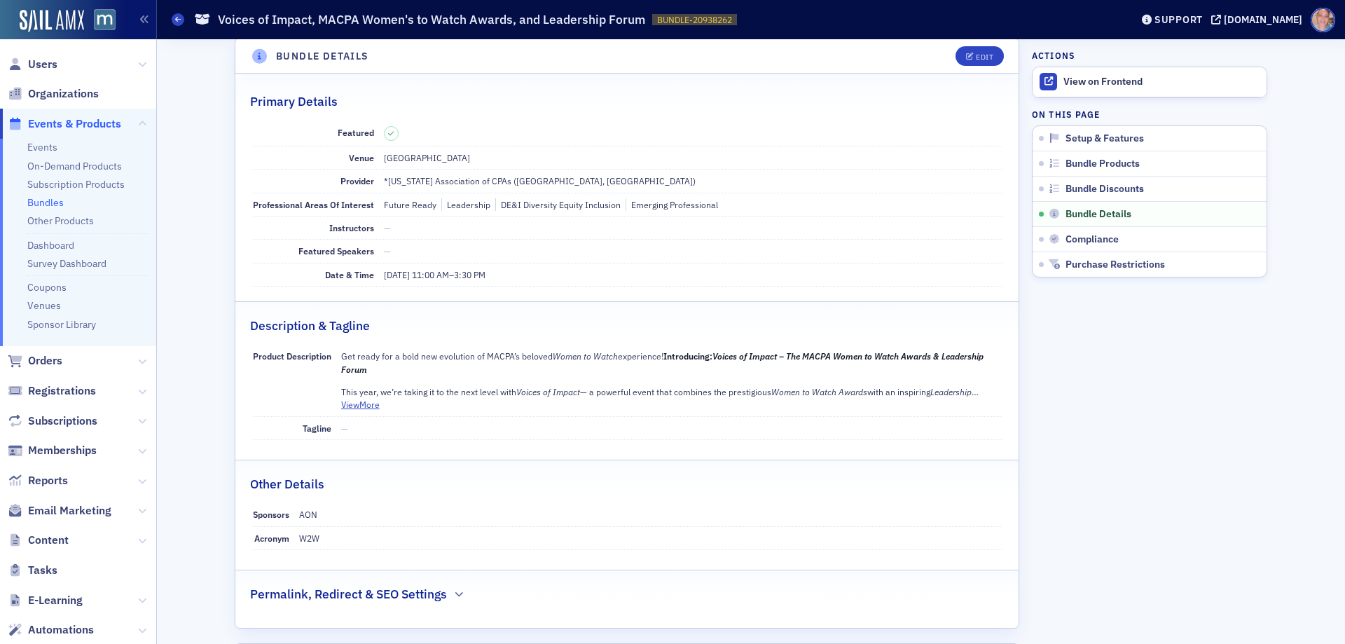
scroll to position [560, 0]
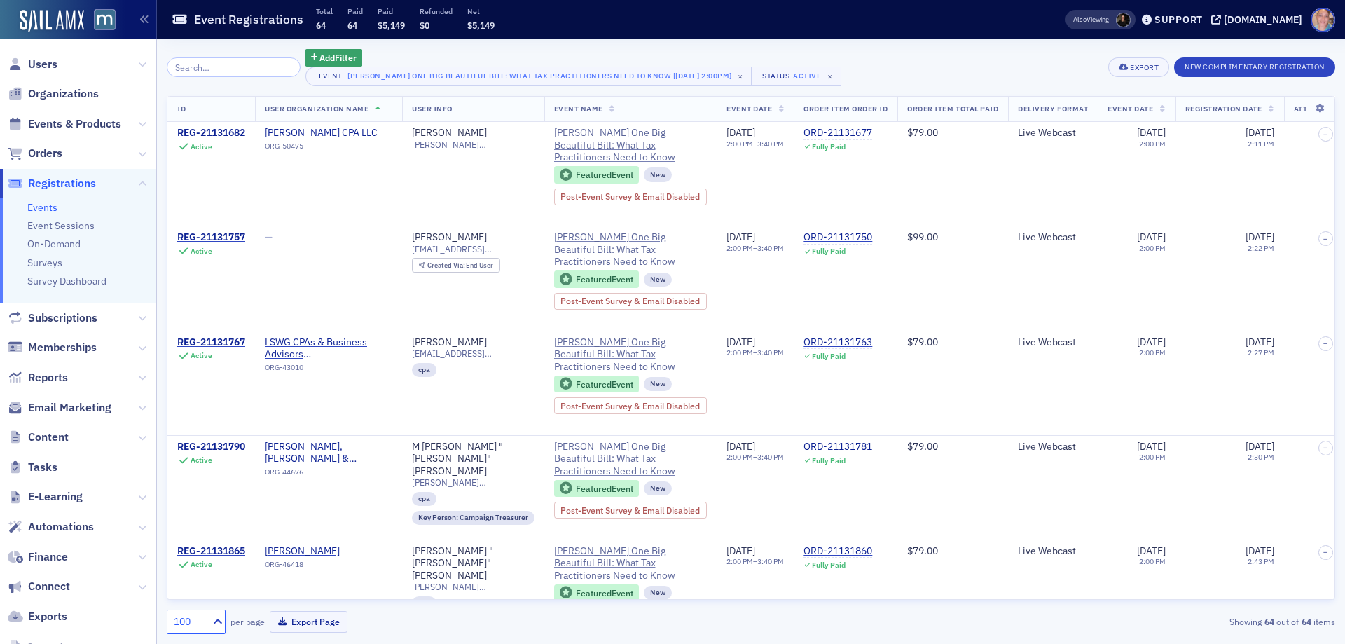
scroll to position [2101, 0]
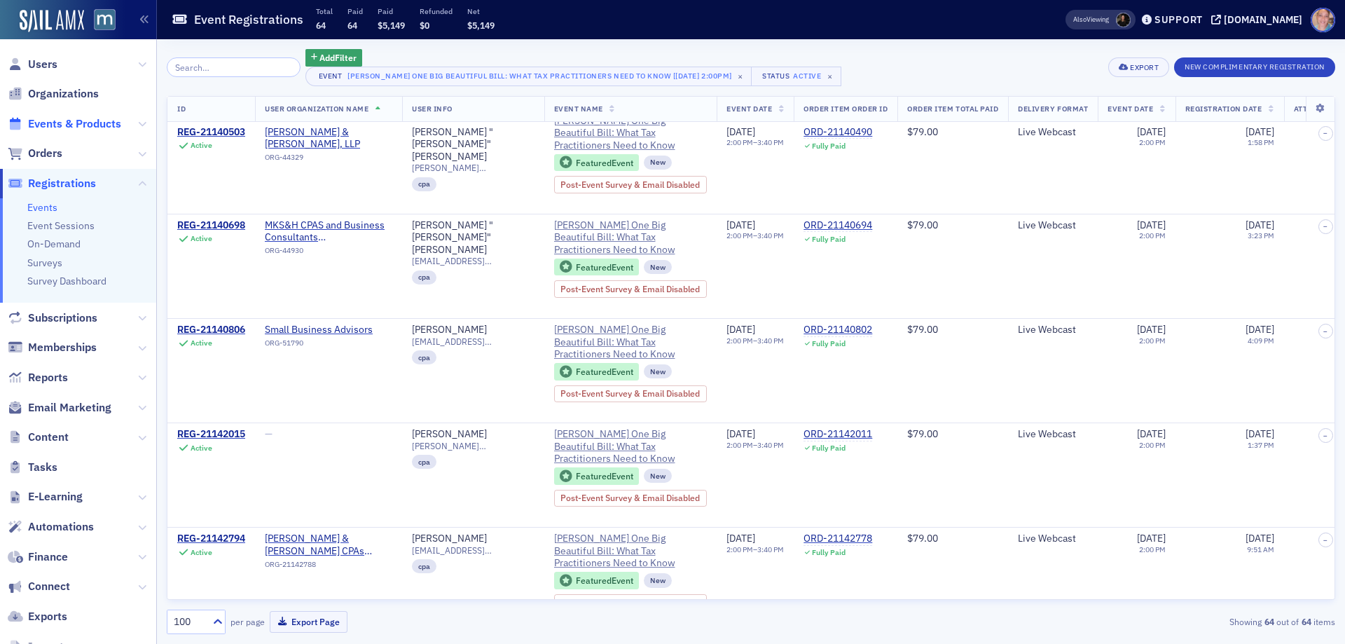
click at [60, 116] on span "Events & Products" at bounding box center [74, 123] width 93 height 15
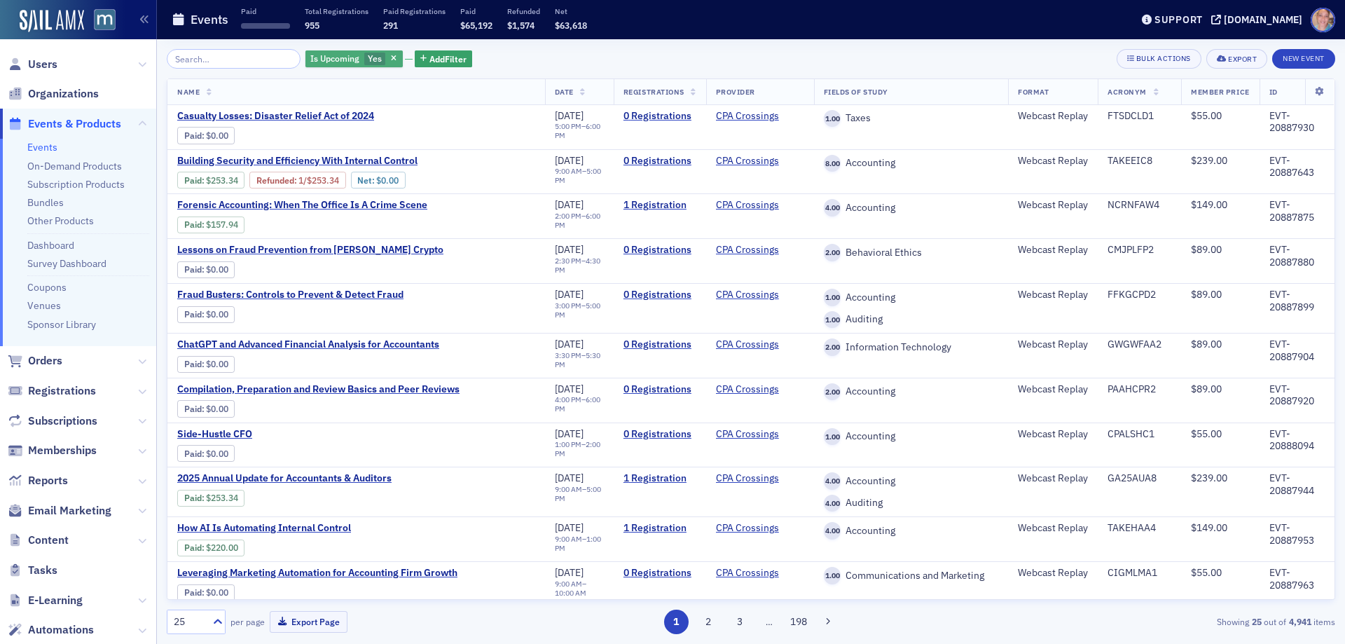
click at [335, 55] on span "Is Upcoming" at bounding box center [334, 58] width 49 height 11
click at [445, 55] on input "No" at bounding box center [441, 59] width 13 height 13
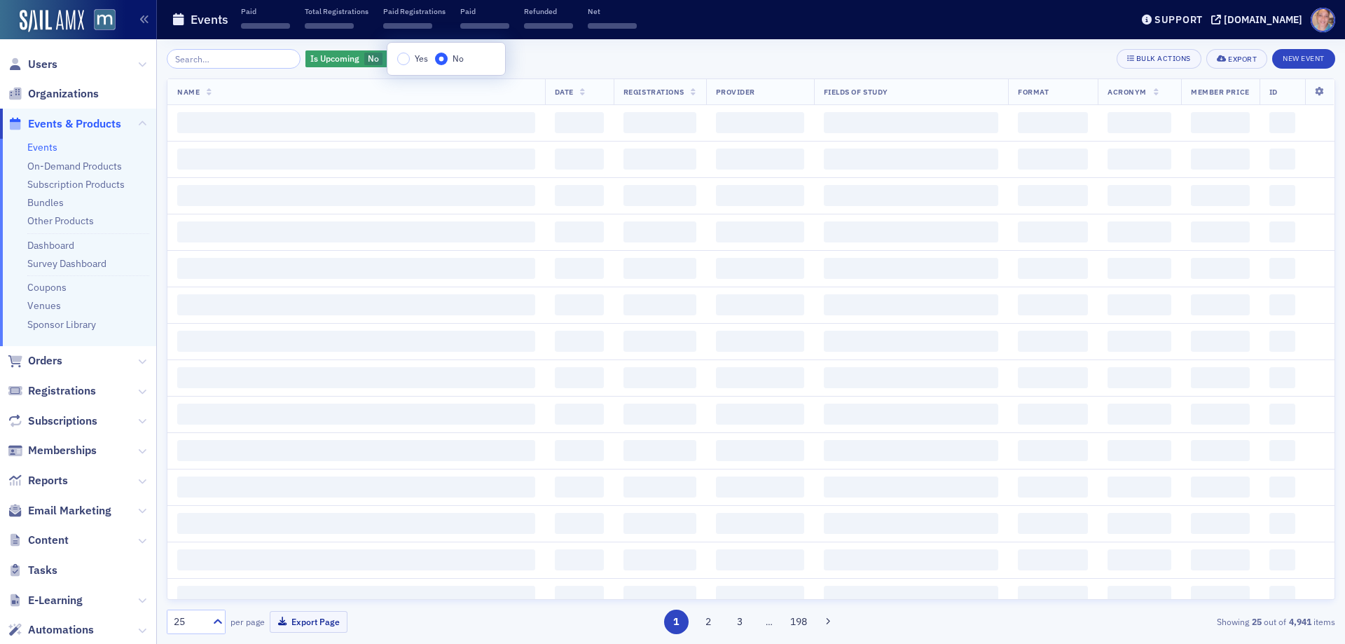
drag, startPoint x: 569, startPoint y: 55, endPoint x: 523, endPoint y: 57, distance: 45.6
click at [569, 55] on div "Is Upcoming No Add Filter Bulk Actions Export New Event" at bounding box center [751, 59] width 1168 height 20
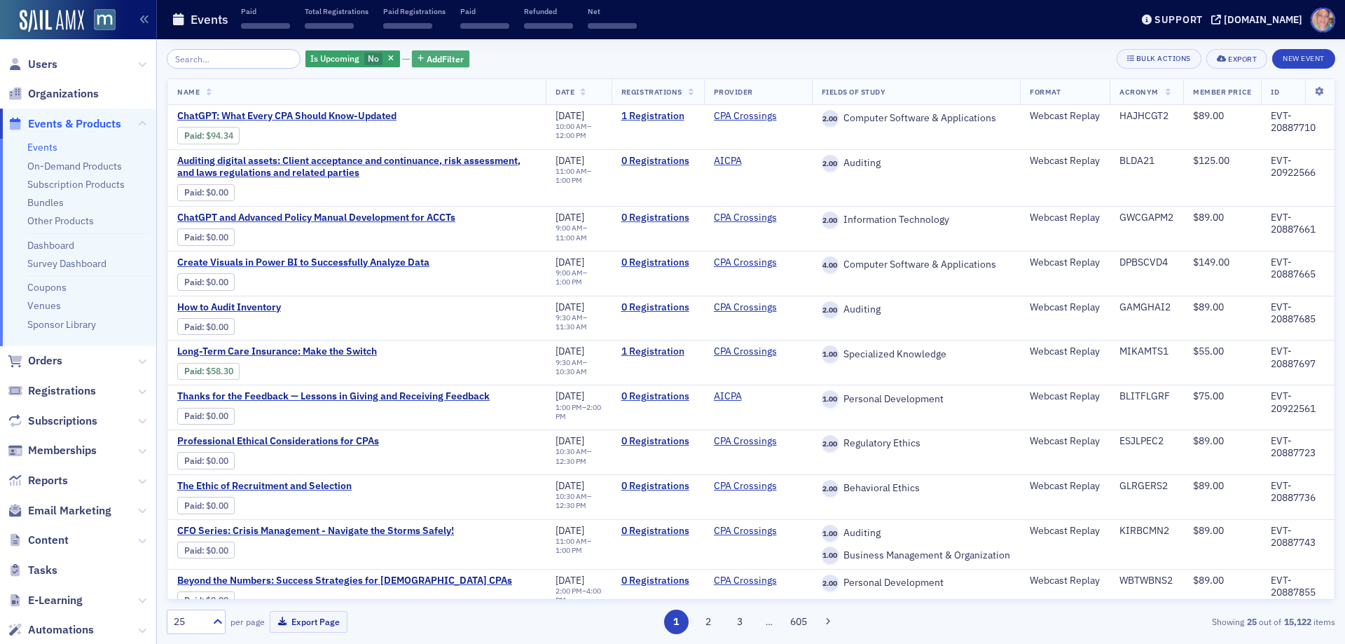
click at [434, 59] on span "Add Filter" at bounding box center [444, 59] width 37 height 13
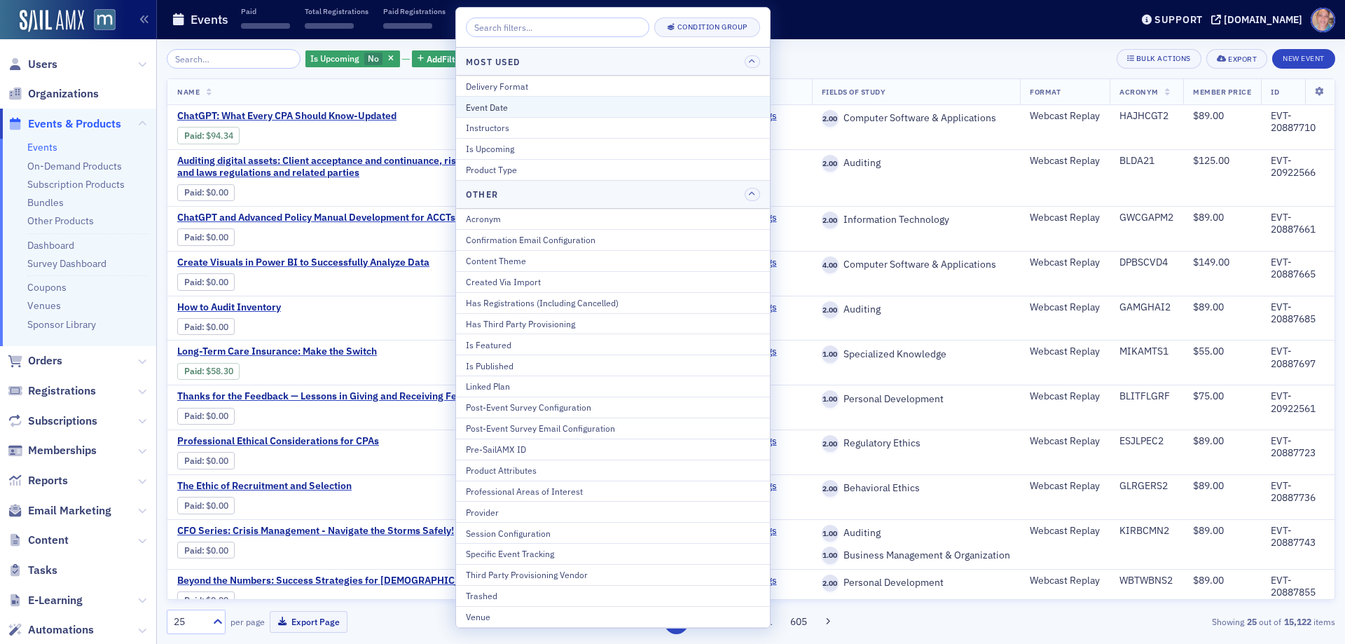
click at [511, 108] on div "Event Date" at bounding box center [613, 107] width 294 height 13
select select "7"
select select "2025"
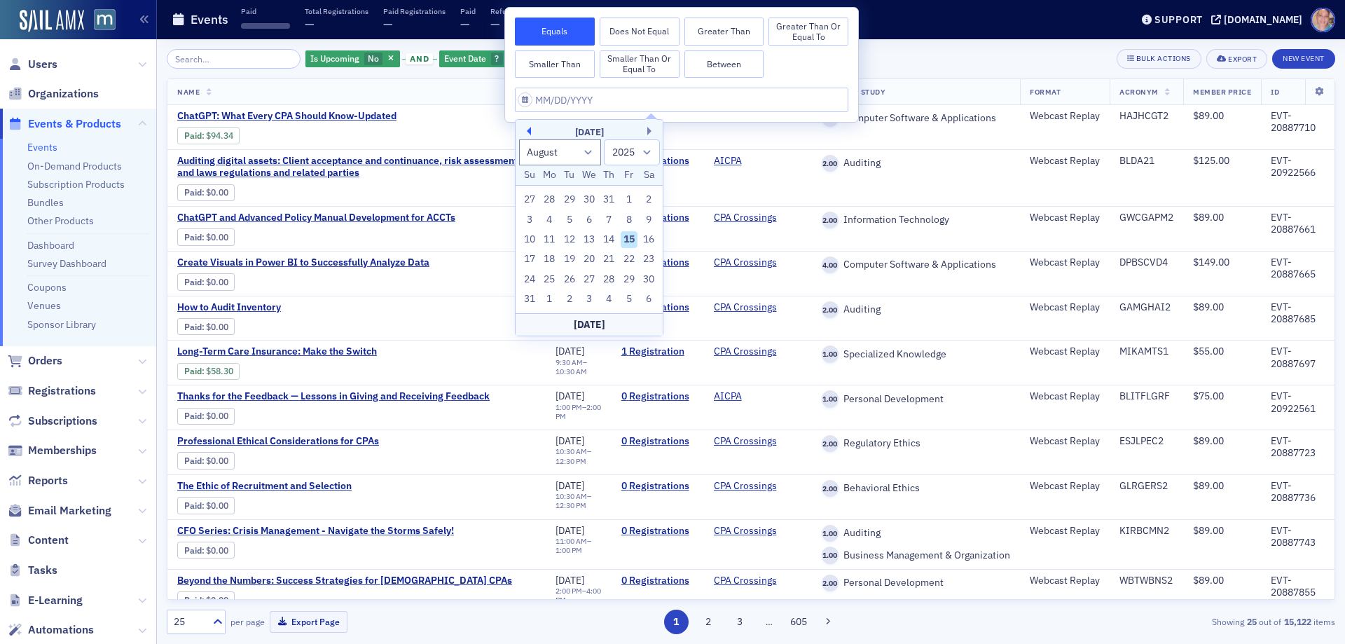
click at [529, 134] on button "Previous Month" at bounding box center [526, 131] width 8 height 8
select select "6"
drag, startPoint x: 549, startPoint y: 275, endPoint x: 944, endPoint y: 99, distance: 432.3
click at [549, 275] on div "28" at bounding box center [549, 279] width 17 height 17
type input "[DATE]"
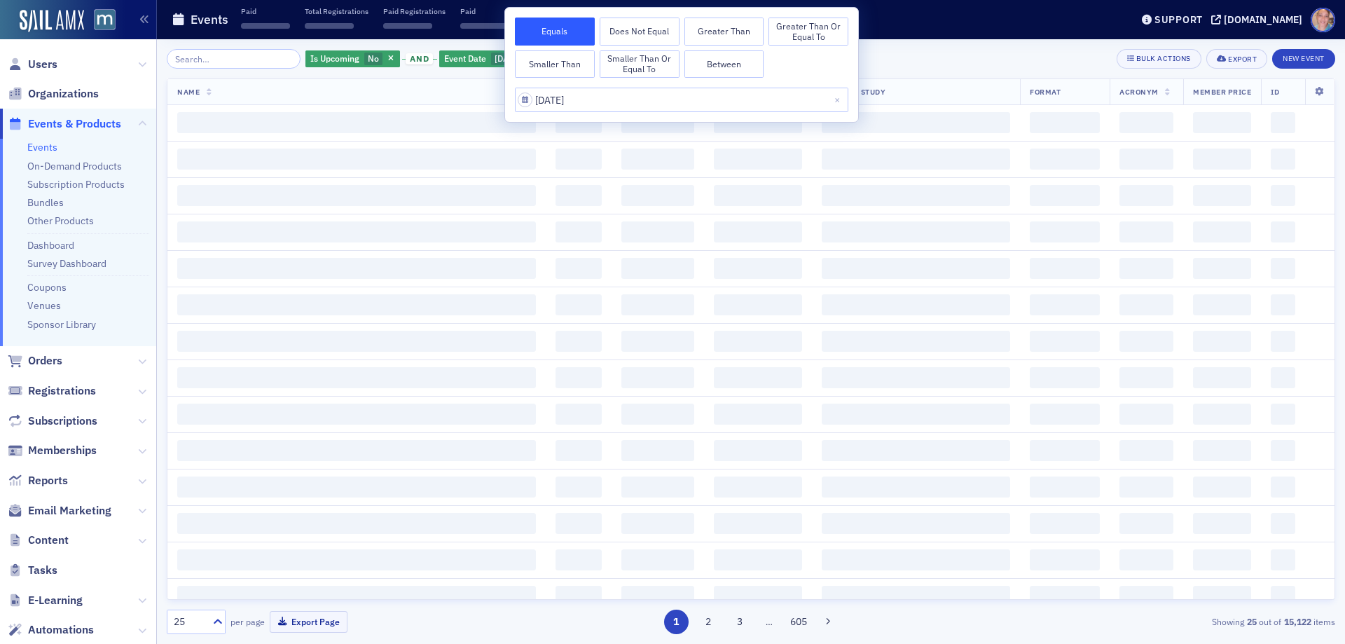
click at [929, 62] on div "Is Upcoming No and Event Date [DATE] Add Filter Bulk Actions Export New Event" at bounding box center [751, 59] width 1168 height 20
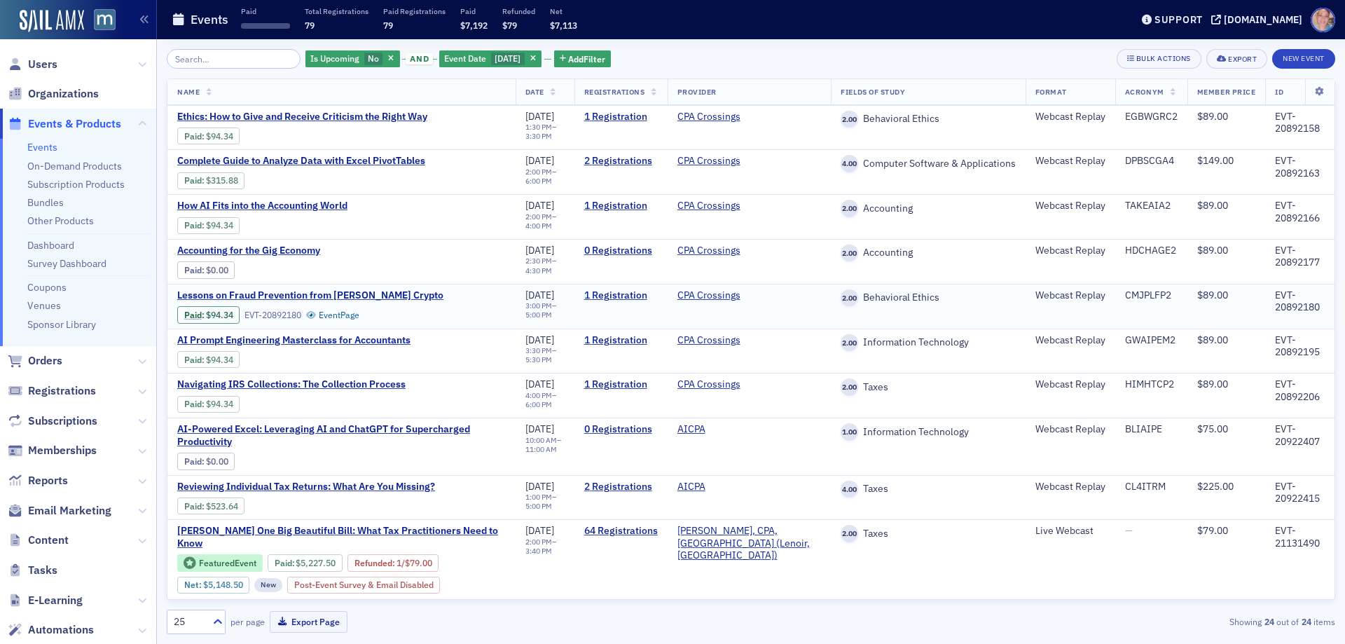
scroll to position [638, 0]
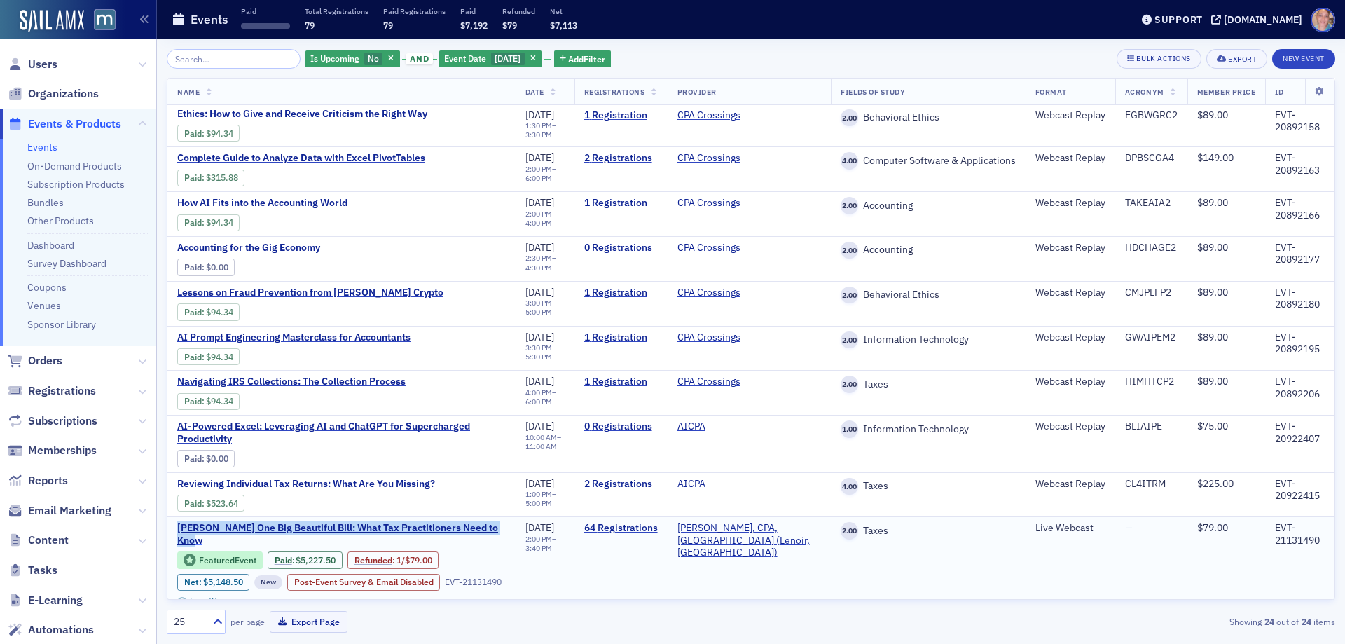
drag, startPoint x: 171, startPoint y: 527, endPoint x: 515, endPoint y: 527, distance: 344.6
click at [515, 527] on td "[PERSON_NAME] One Big Beautiful Bill: What Tax Practitioners Need to Know Featu…" at bounding box center [341, 564] width 348 height 95
copy span "[PERSON_NAME] One Big Beautiful Bill: What Tax Practitioners Need to Know"
drag, startPoint x: 1264, startPoint y: 527, endPoint x: 1314, endPoint y: 541, distance: 51.7
click at [1314, 541] on td "EVT-21131490" at bounding box center [1299, 564] width 69 height 95
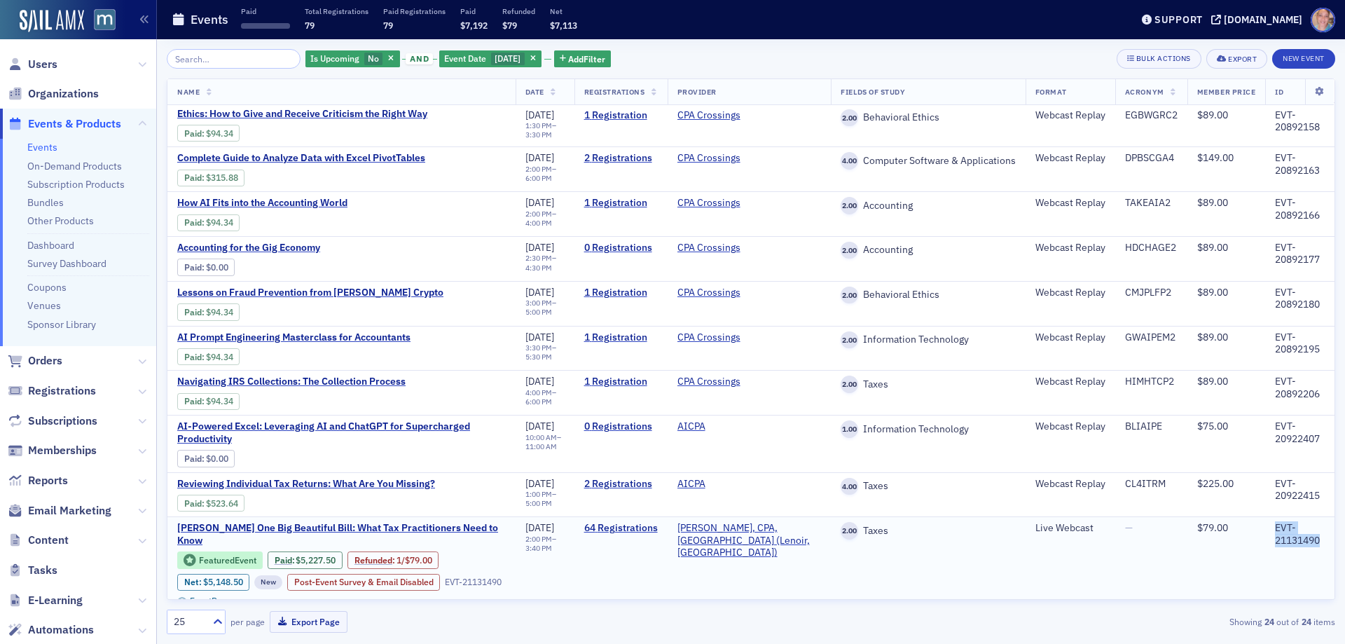
copy div "EVT-21131490"
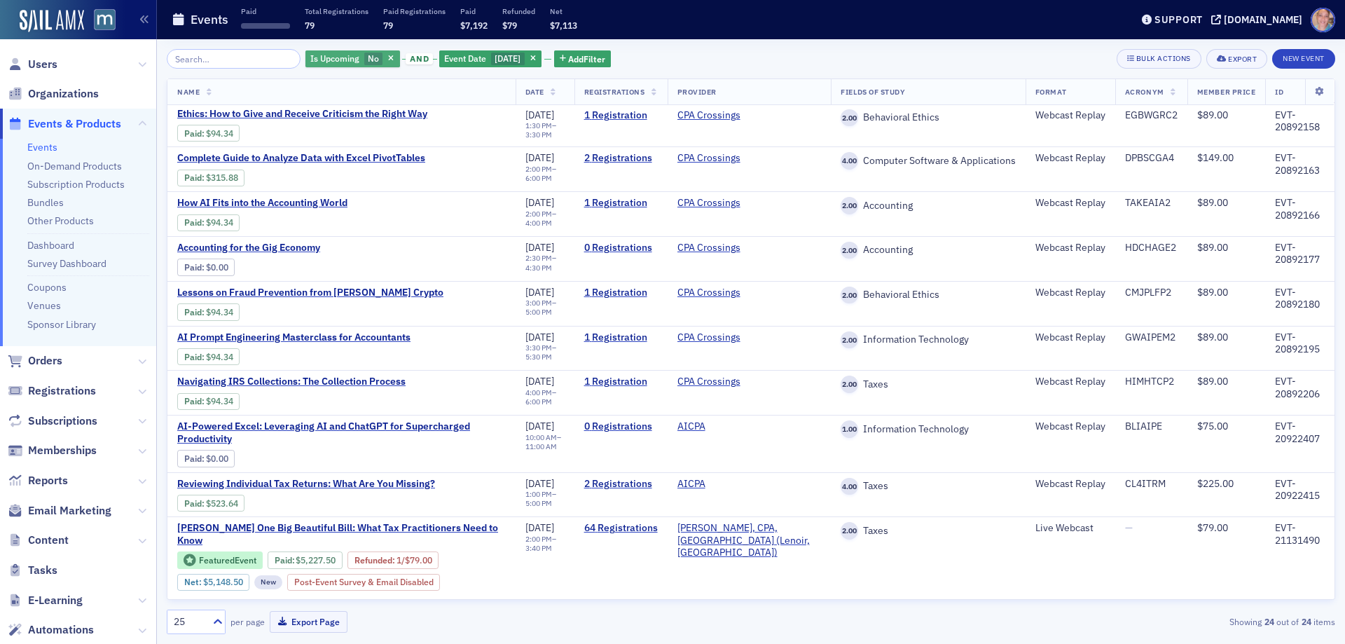
click at [368, 57] on span "No" at bounding box center [373, 58] width 11 height 11
click at [398, 61] on input "Yes" at bounding box center [400, 59] width 13 height 13
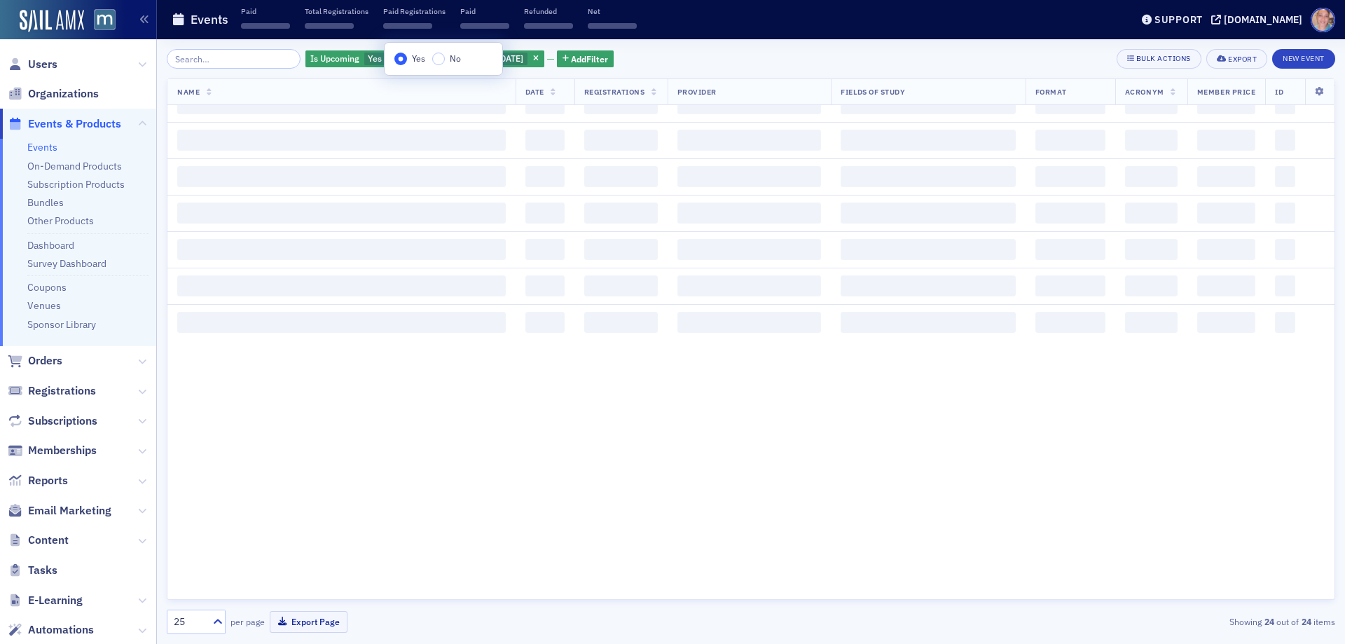
scroll to position [1495, 0]
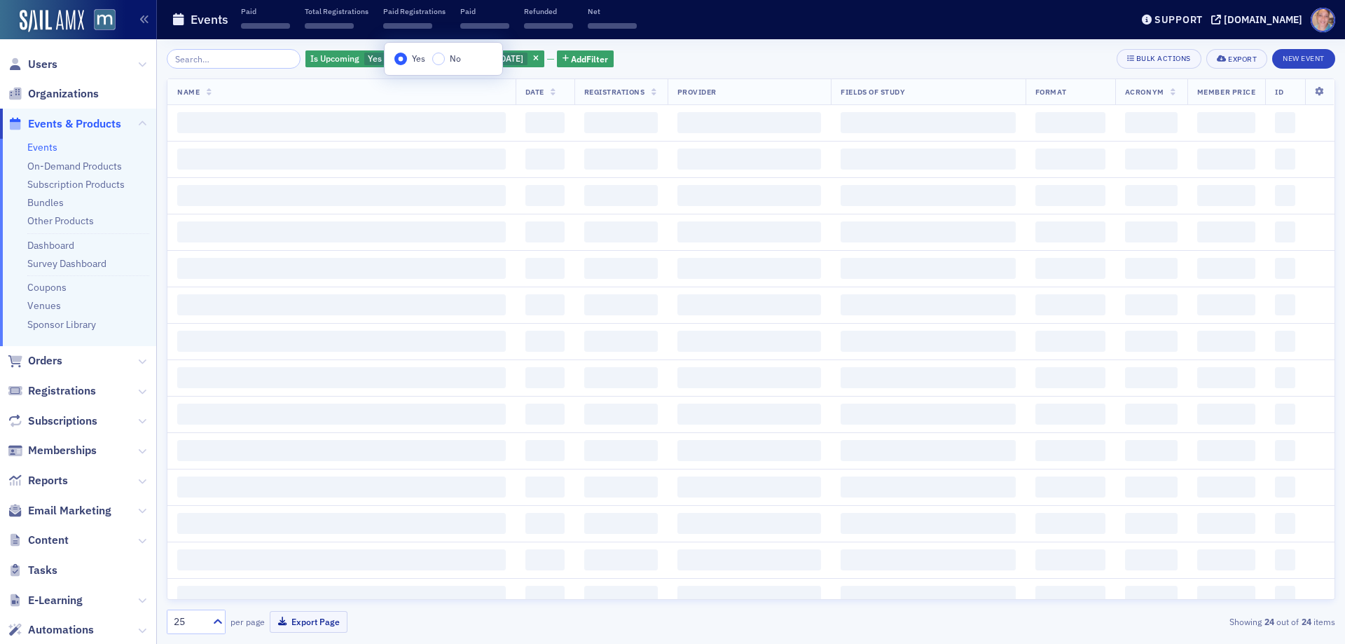
click at [714, 55] on div "Is Upcoming Yes and Event Date [DATE] Add Filter Bulk Actions Export New Event" at bounding box center [751, 59] width 1168 height 20
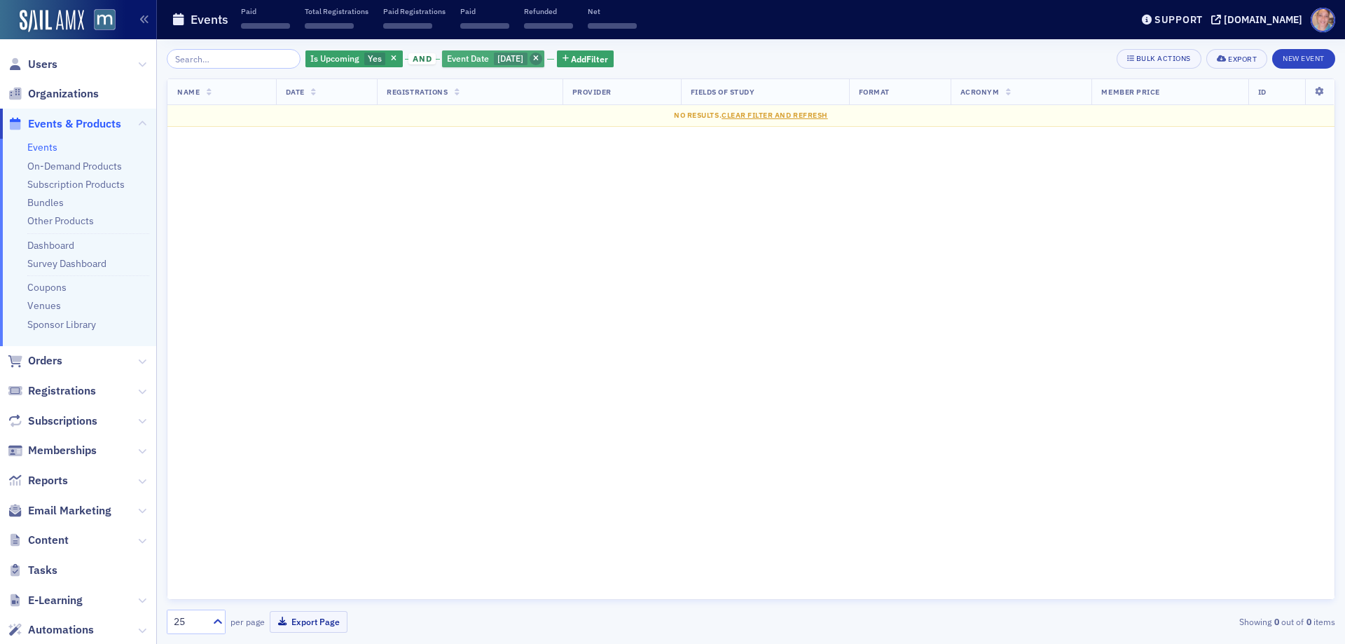
click at [539, 60] on icon "button" at bounding box center [536, 59] width 6 height 8
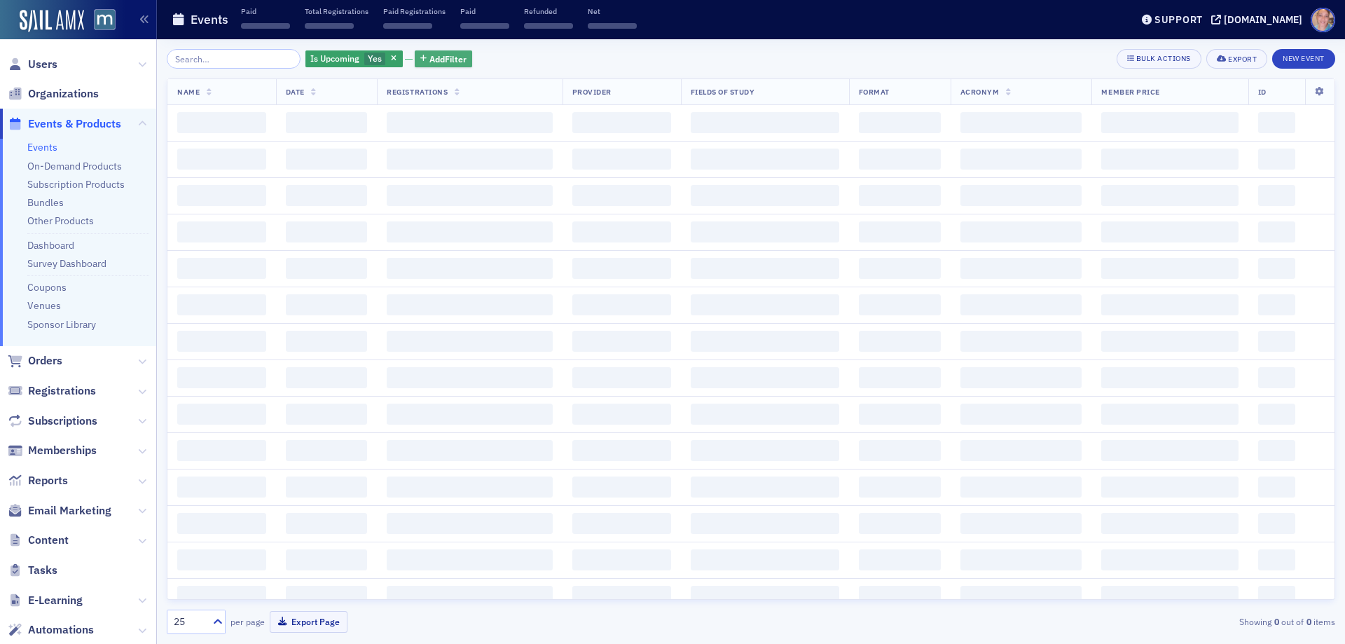
click at [434, 62] on span "Add Filter" at bounding box center [447, 59] width 37 height 13
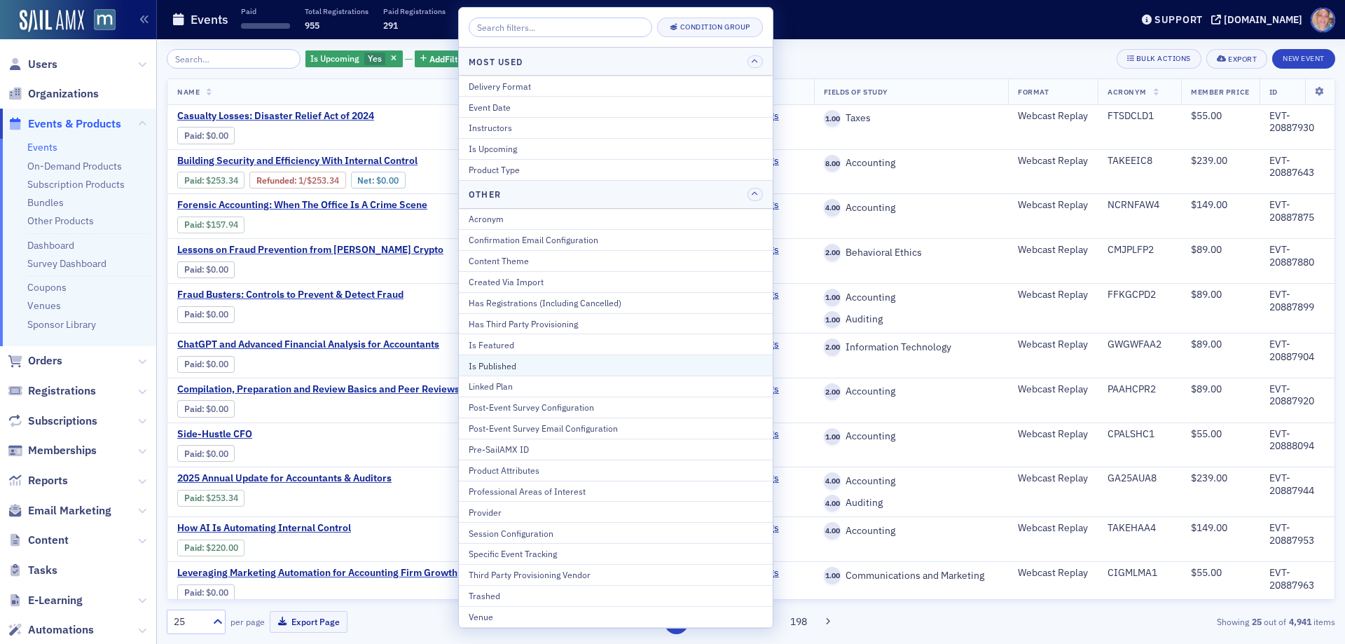
click at [533, 361] on div "Is Published" at bounding box center [616, 365] width 294 height 13
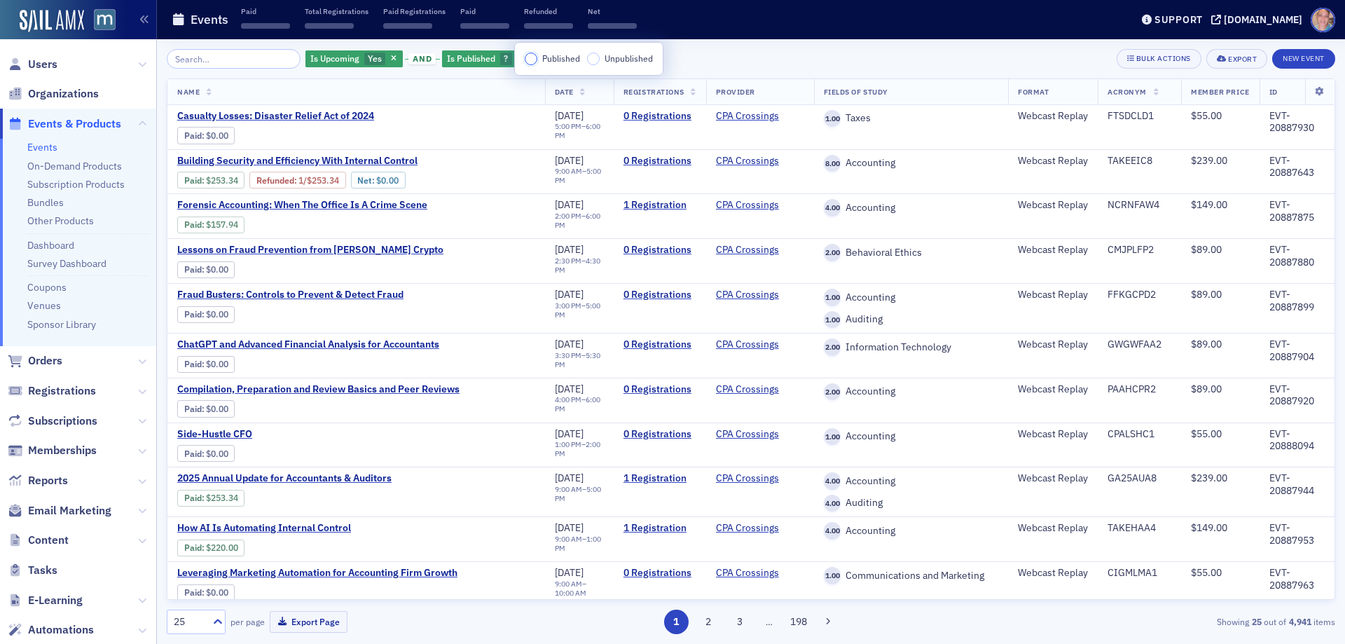
click at [534, 60] on input "Published" at bounding box center [531, 59] width 13 height 13
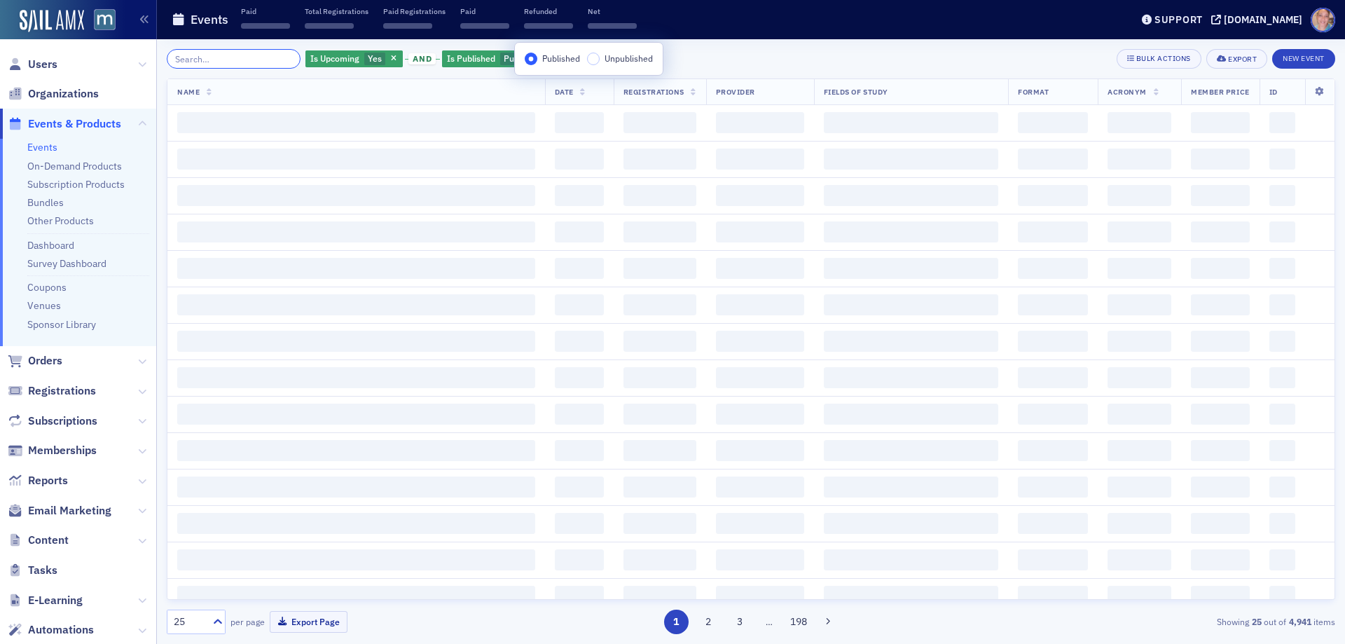
drag, startPoint x: 185, startPoint y: 63, endPoint x: 244, endPoint y: 50, distance: 61.0
click at [188, 61] on input "search" at bounding box center [234, 59] width 134 height 20
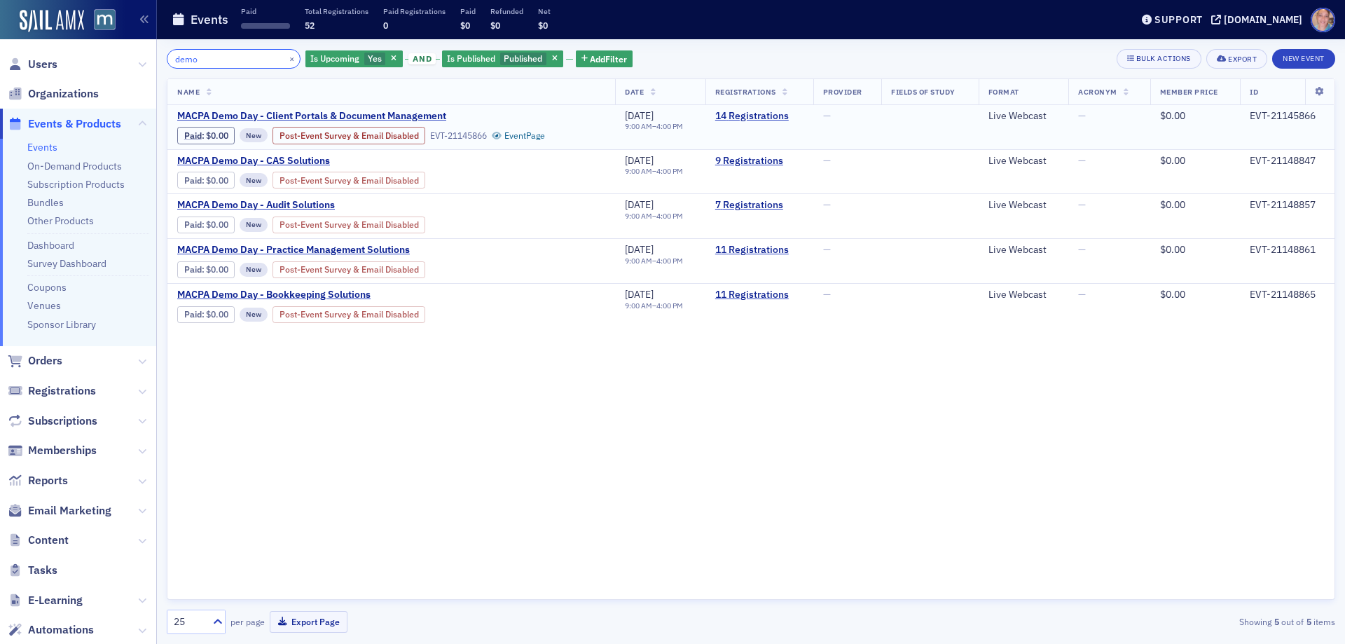
type input "demo"
click at [1282, 117] on div "EVT-21145866" at bounding box center [1286, 116] width 75 height 13
copy div "EVT-21145866"
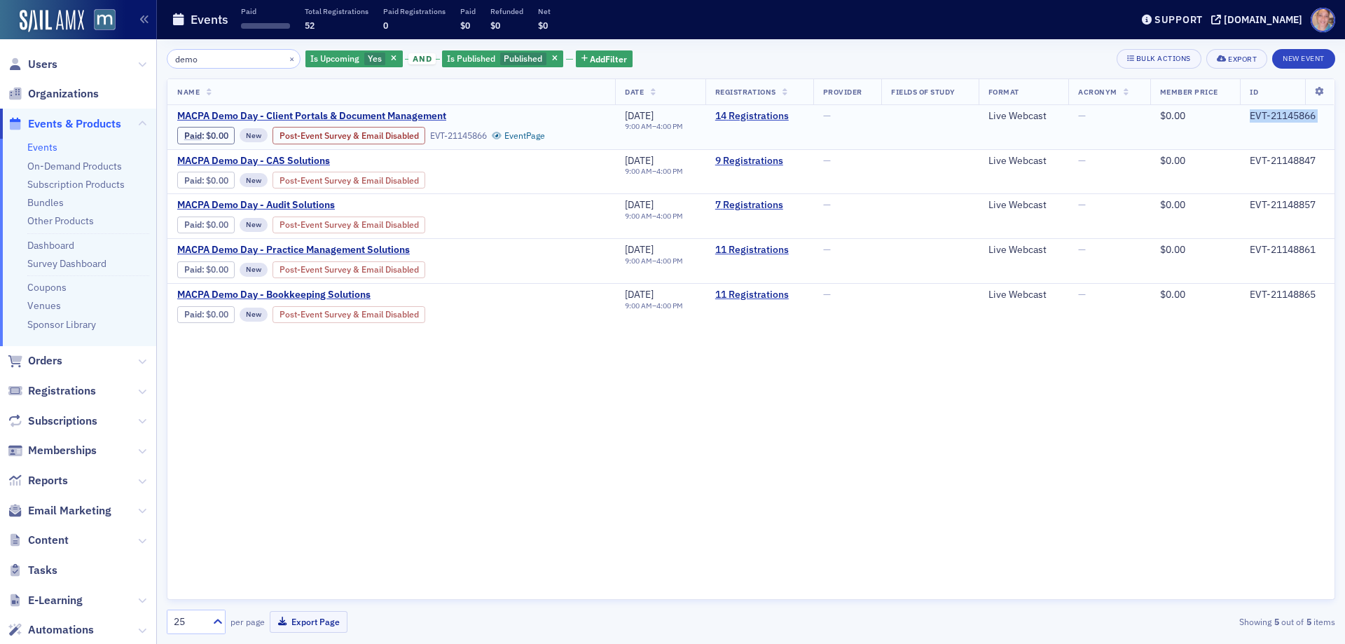
copy div "EVT-21145866"
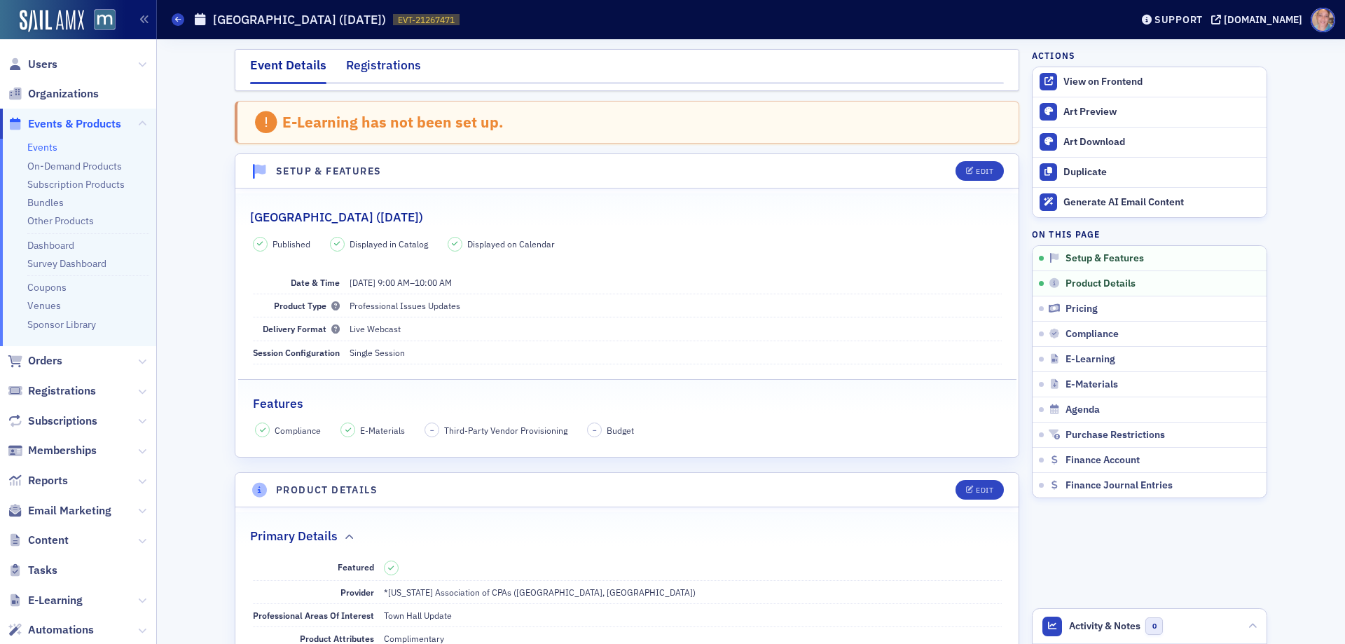
click at [371, 66] on div "Registrations" at bounding box center [383, 69] width 75 height 26
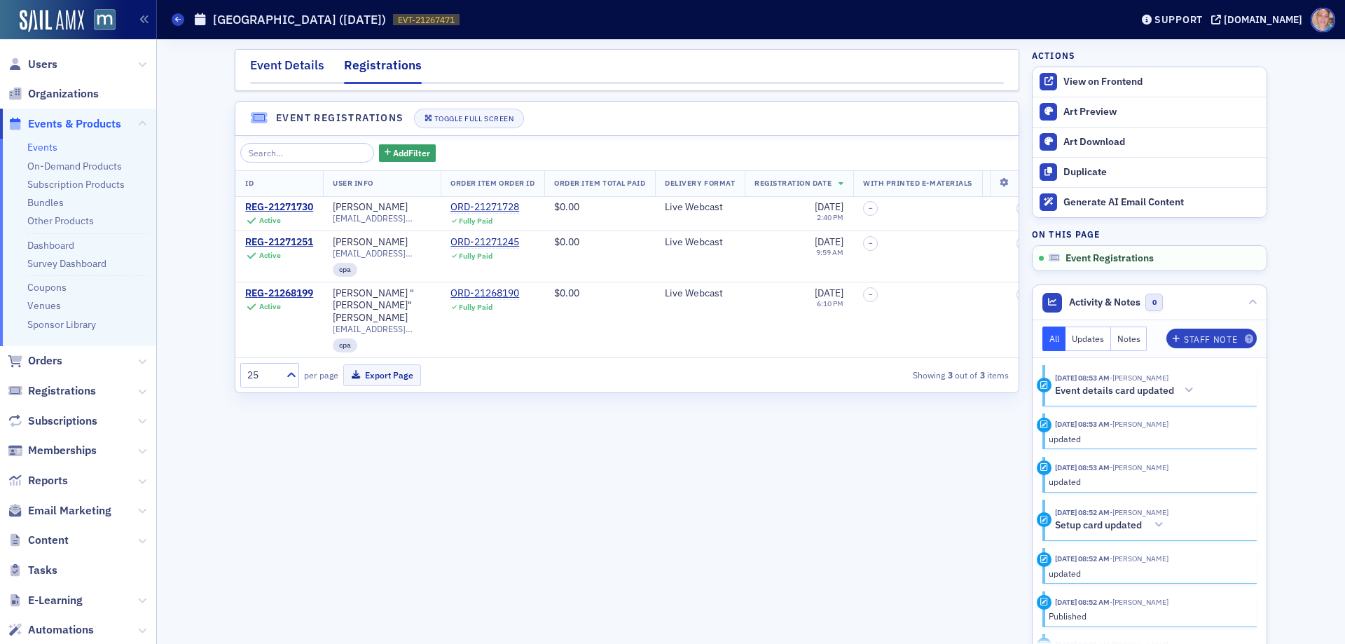
click at [288, 63] on div "Event Details" at bounding box center [287, 69] width 74 height 26
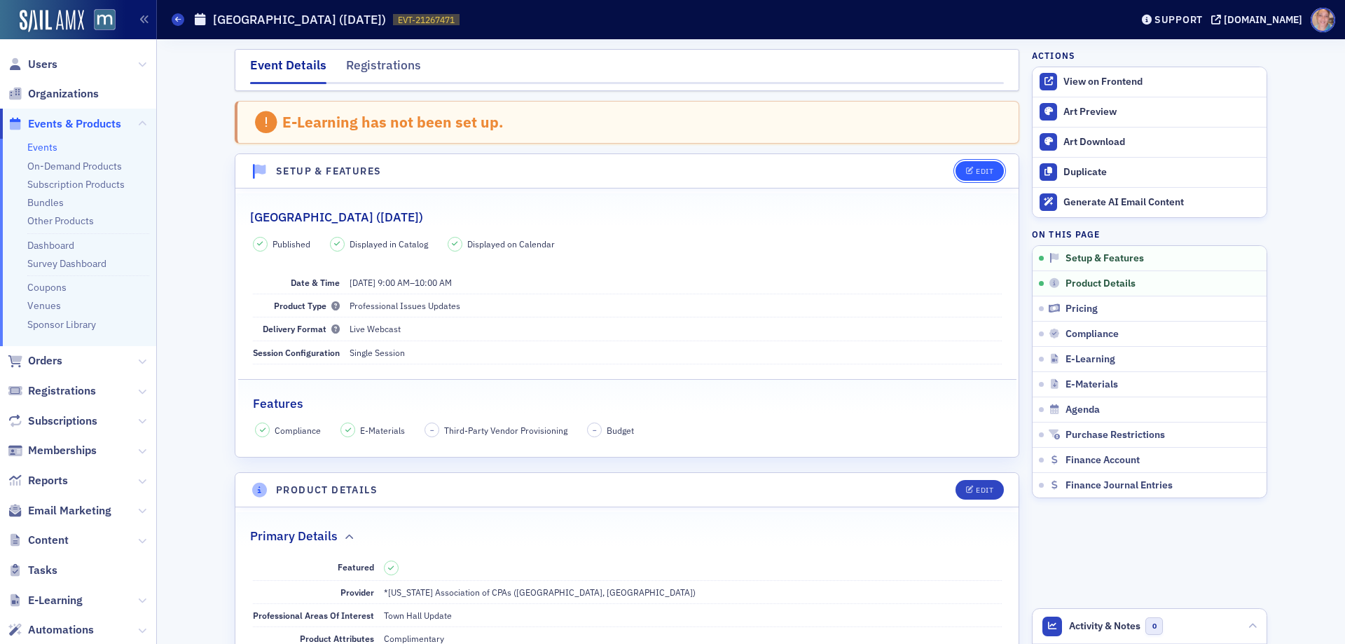
click at [980, 174] on div "Edit" at bounding box center [985, 171] width 18 height 8
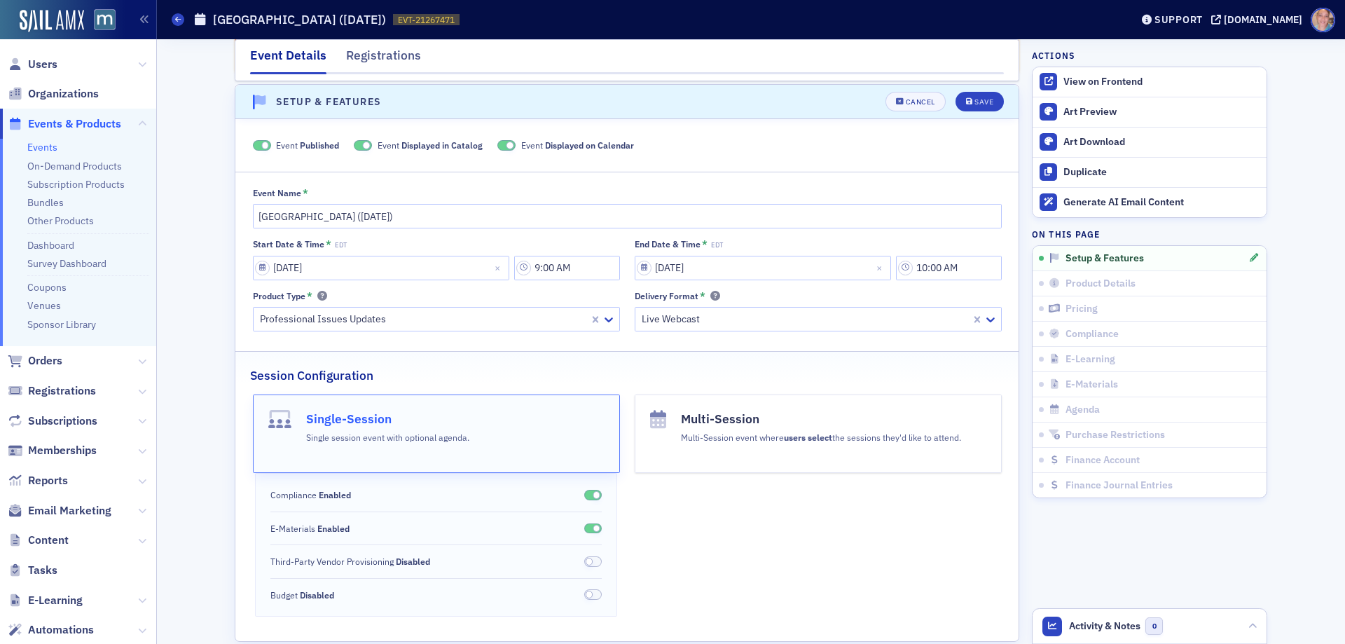
scroll to position [72, 0]
click at [922, 263] on input "10:00 AM" at bounding box center [949, 265] width 106 height 25
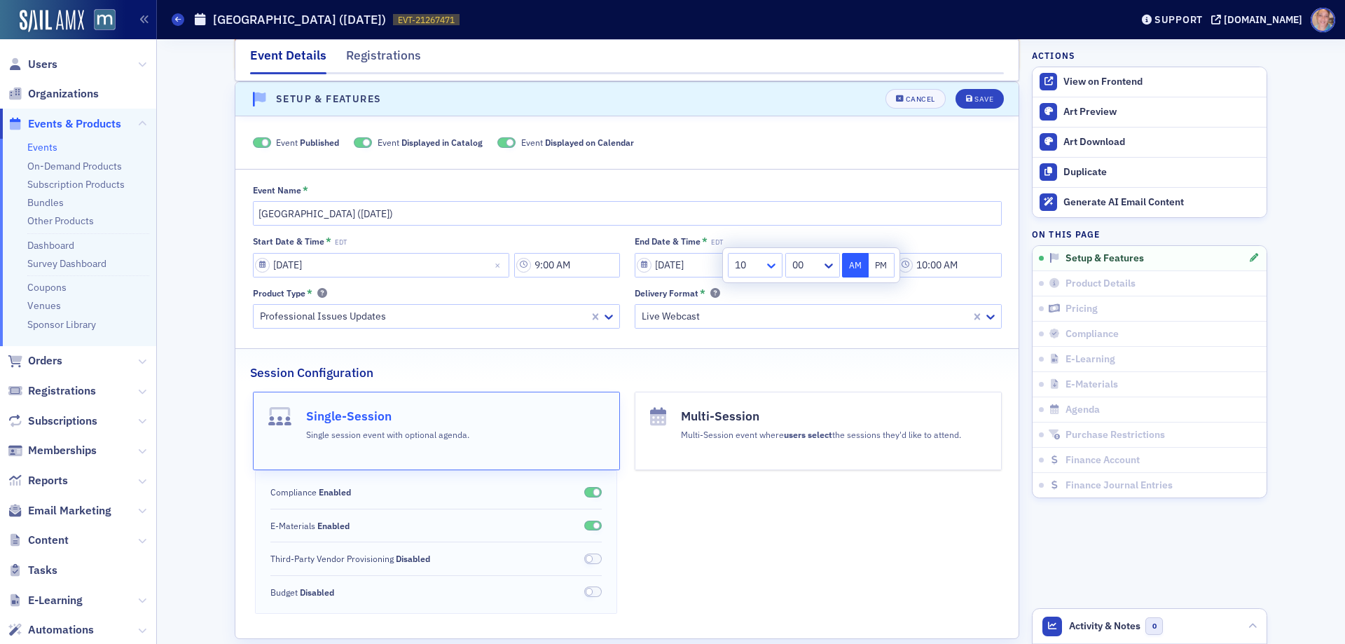
click at [777, 263] on icon at bounding box center [771, 265] width 14 height 14
drag, startPoint x: 749, startPoint y: 446, endPoint x: 750, endPoint y: 436, distance: 9.9
click at [749, 445] on div "11" at bounding box center [755, 448] width 36 height 15
type input "11:00 AM"
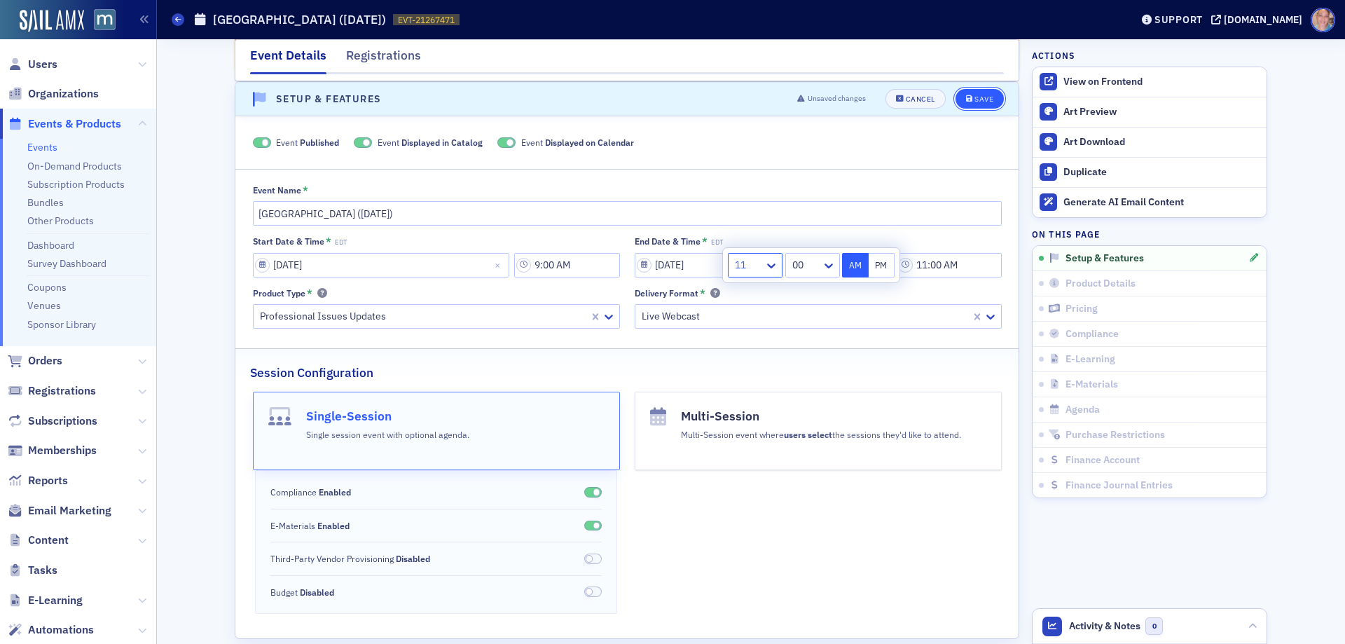
click at [978, 99] on div "Save" at bounding box center [983, 99] width 19 height 8
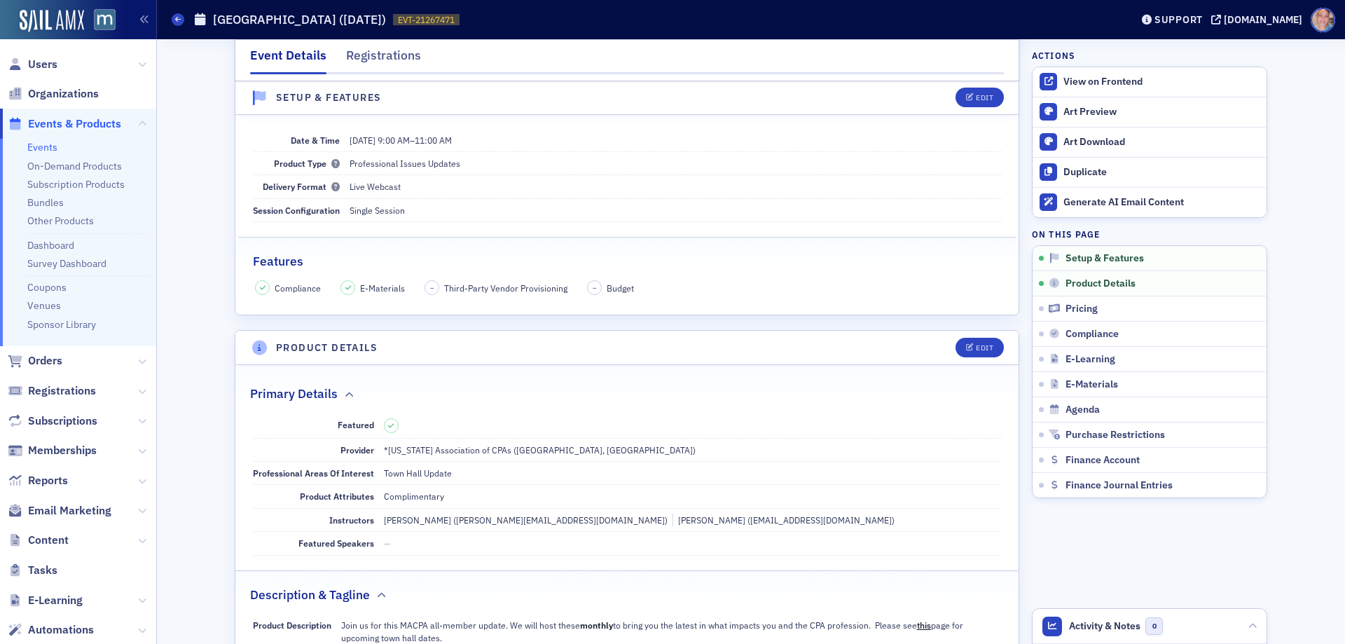
scroll to position [0, 0]
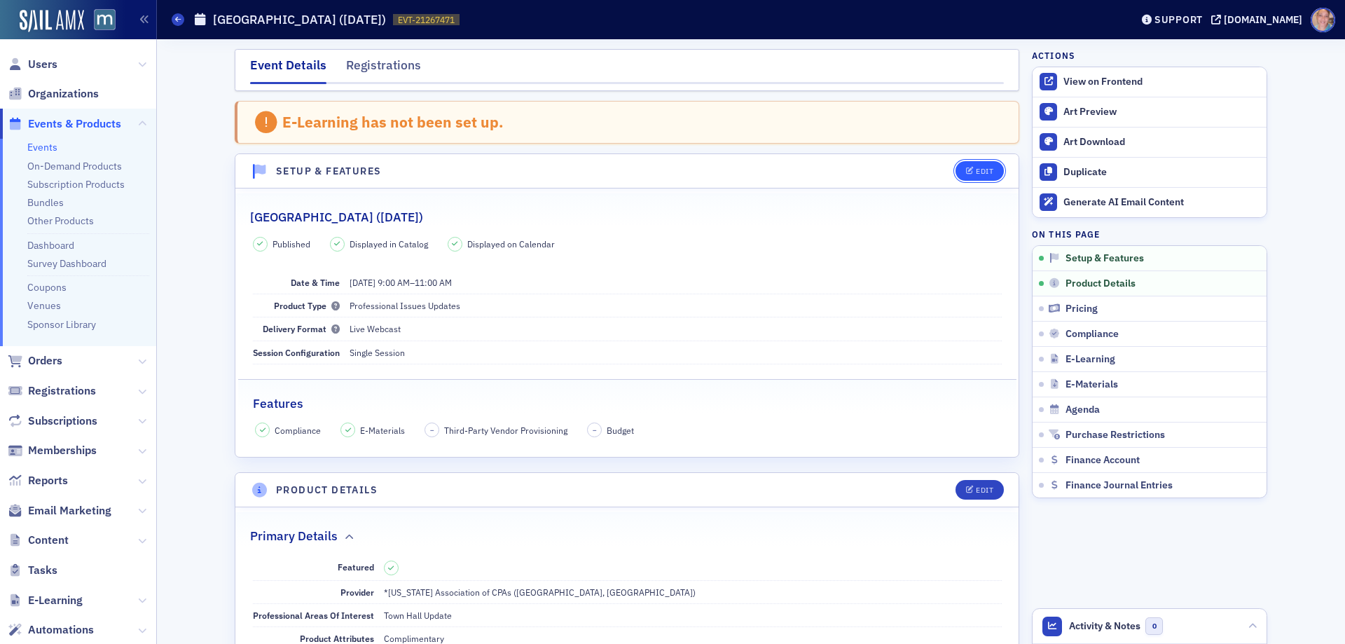
click at [976, 170] on div "Edit" at bounding box center [985, 171] width 18 height 8
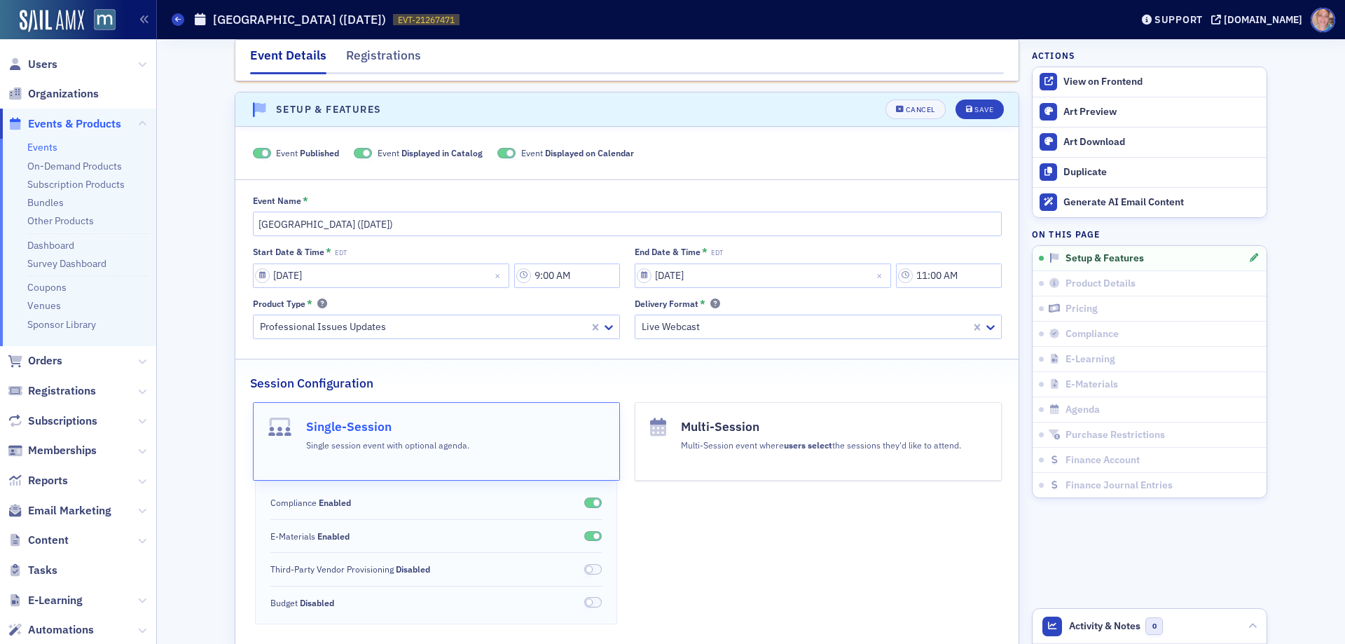
scroll to position [72, 0]
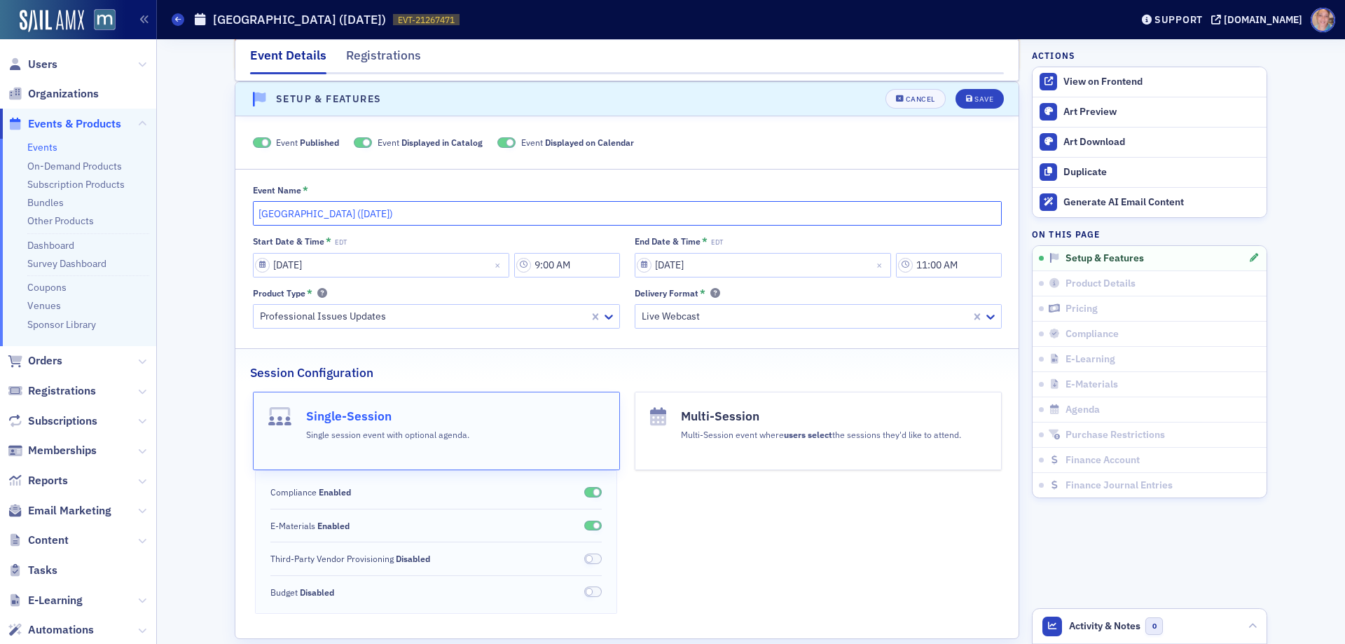
drag, startPoint x: 330, startPoint y: 213, endPoint x: 238, endPoint y: 214, distance: 91.8
click at [238, 214] on div "Event Name * MACPA Town Hall (October 2025) Start Date & Time * EDT 10/29/2025 …" at bounding box center [626, 256] width 783 height 145
paste input "Finance and Accounting 2040 - Rise to the Future Together"
type input "Finance and Accounting 2040 - Rise to the Future Together (October 2025)"
click at [976, 95] on div "Save" at bounding box center [983, 99] width 19 height 8
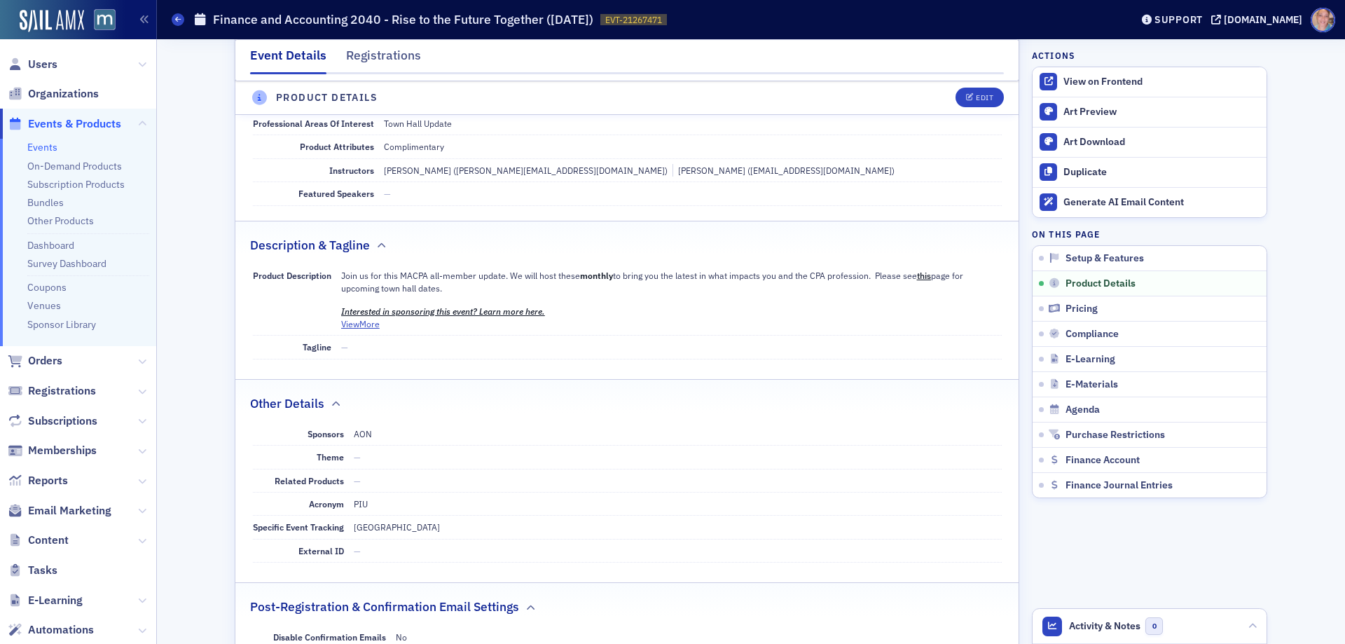
scroll to position [492, 0]
click at [976, 95] on div "Edit" at bounding box center [985, 99] width 18 height 8
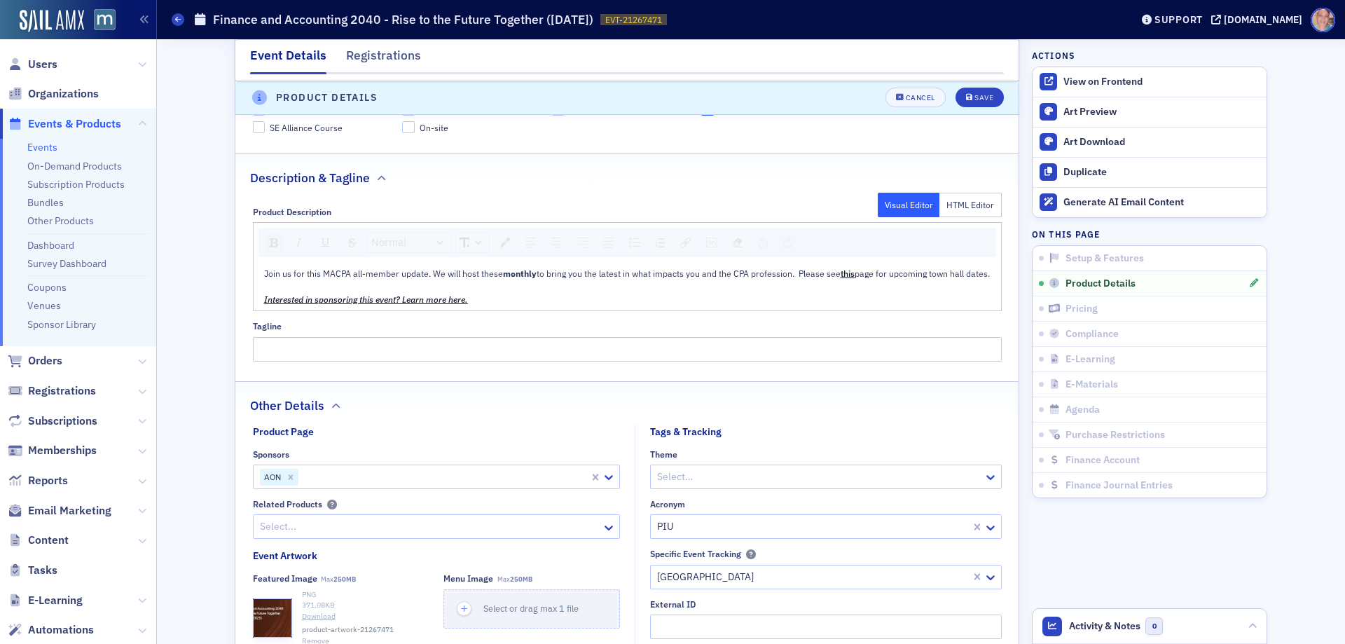
scroll to position [741, 0]
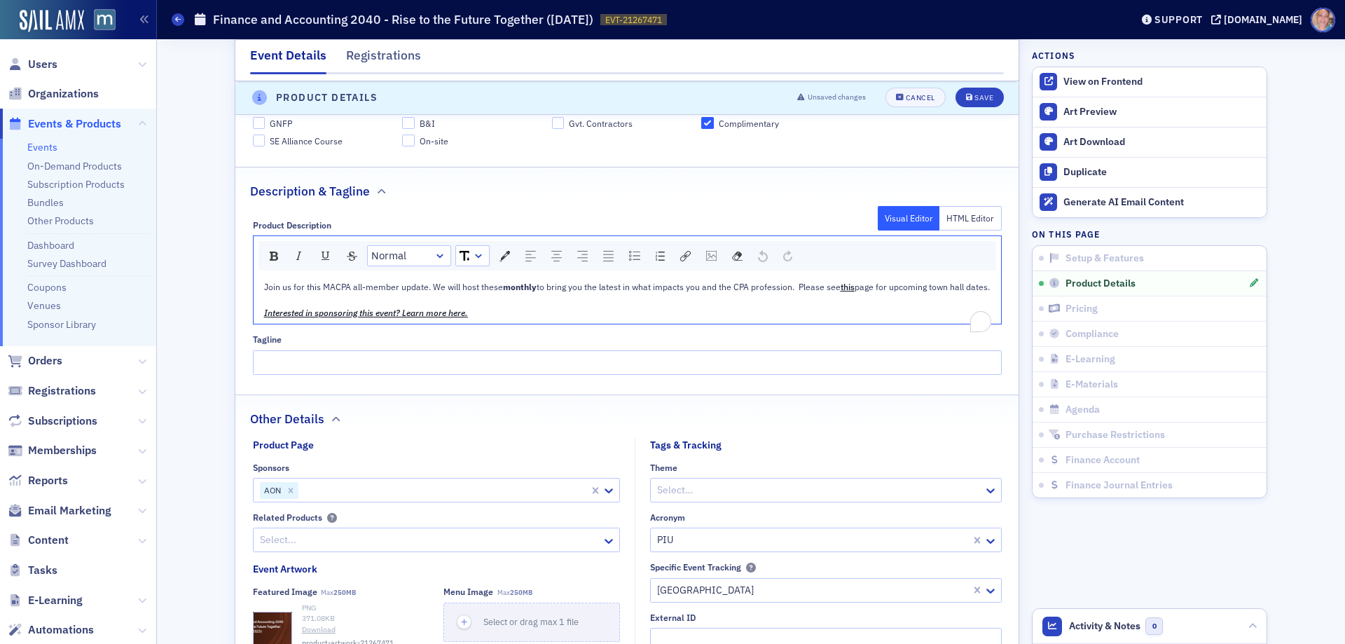
click at [235, 280] on div "Product Description Visual Editor HTML Editor Normal Join us for this MACPA all…" at bounding box center [626, 292] width 783 height 165
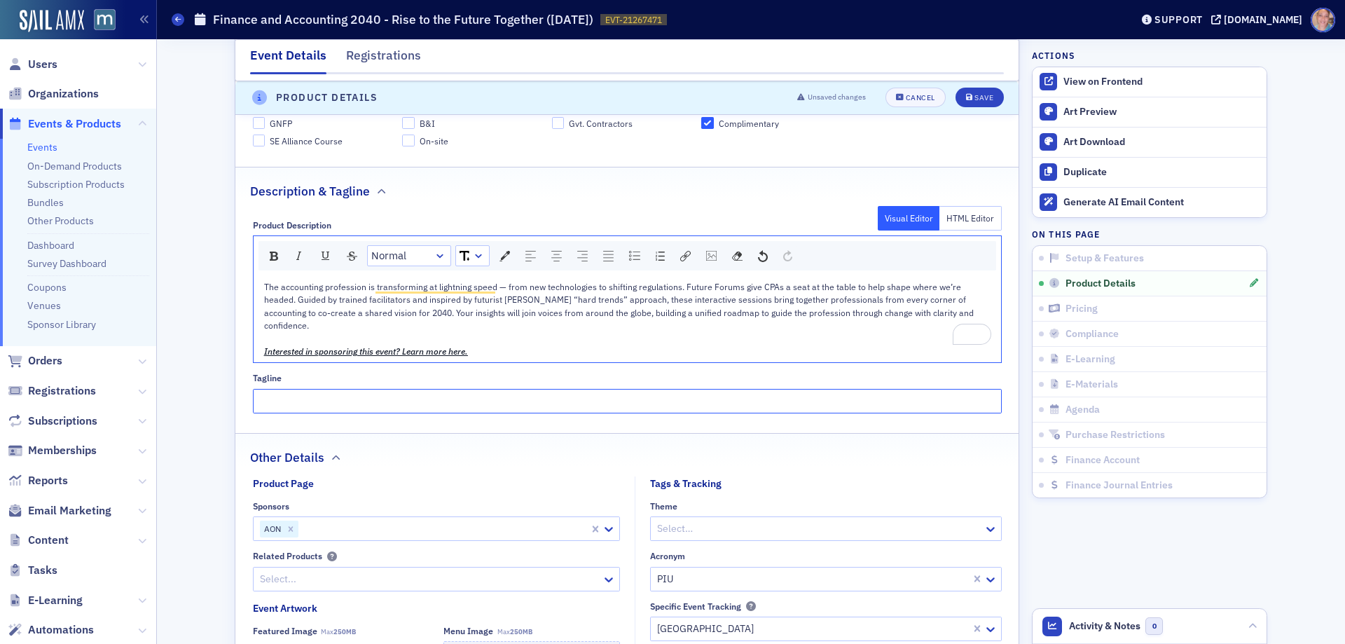
click at [285, 389] on input "Tagline" at bounding box center [627, 401] width 749 height 25
drag, startPoint x: 485, startPoint y: 326, endPoint x: 590, endPoint y: 314, distance: 105.8
click at [485, 332] on div "To enrich screen reader interactions, please activate Accessibility in Grammarl…" at bounding box center [627, 338] width 727 height 13
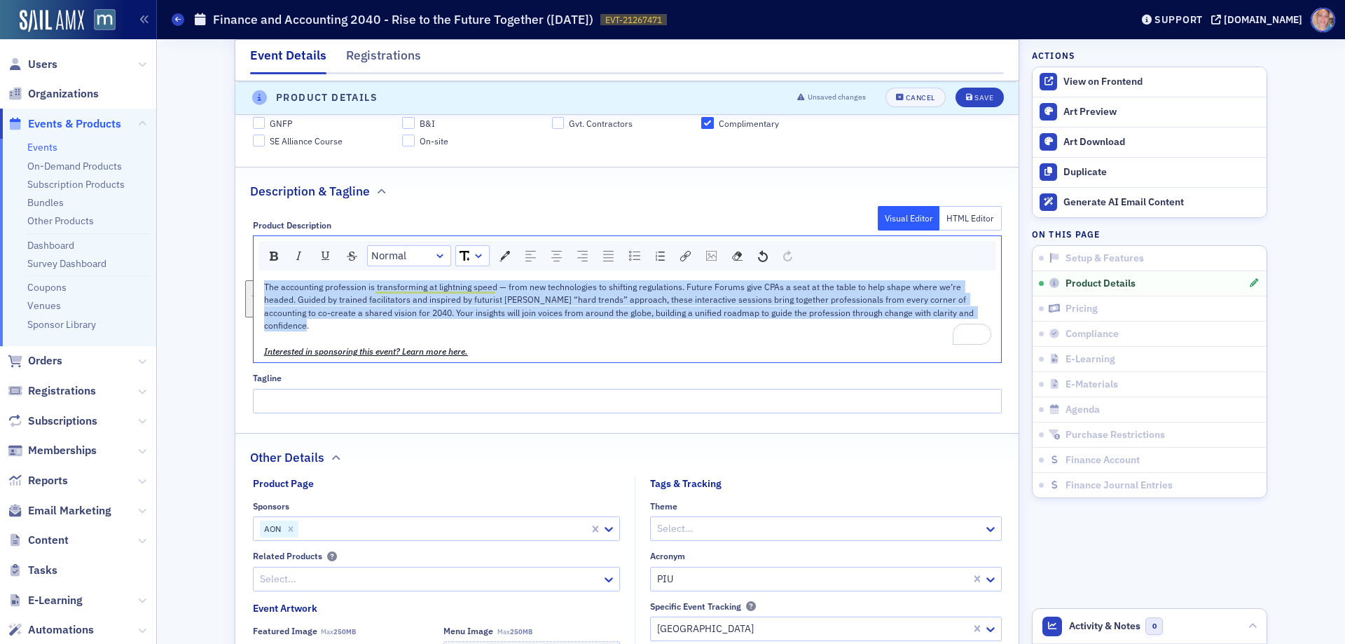
drag, startPoint x: 956, startPoint y: 313, endPoint x: 190, endPoint y: 291, distance: 765.8
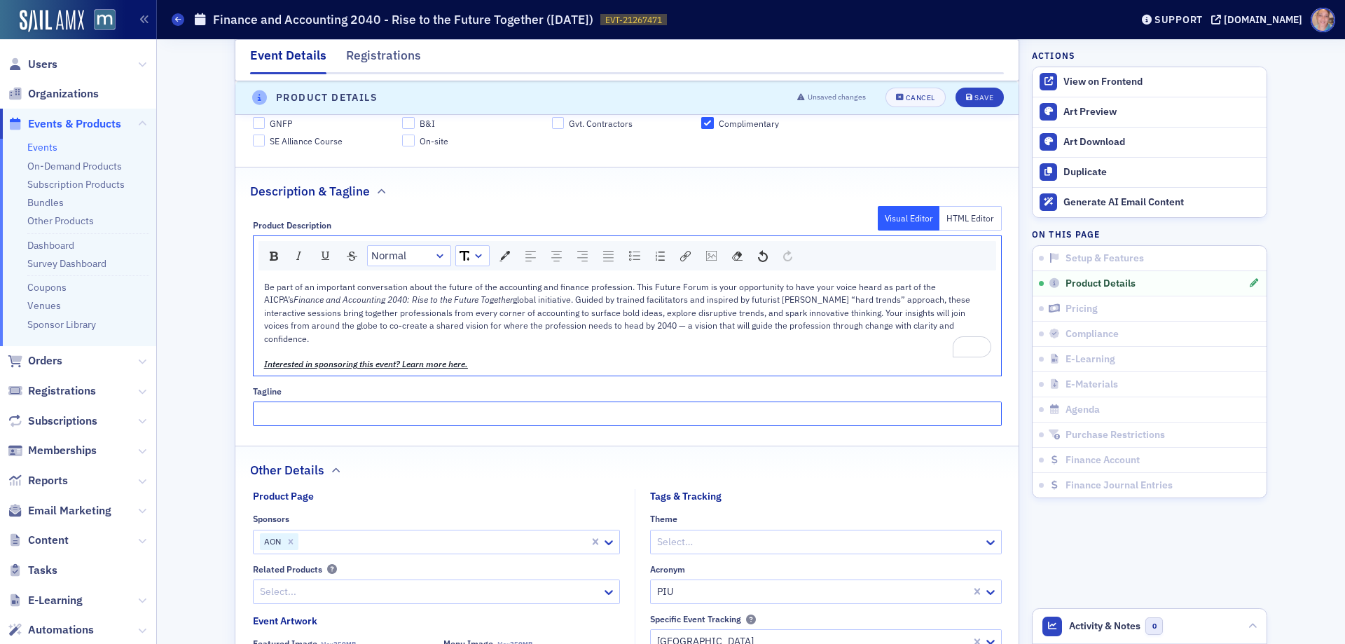
click at [353, 410] on input "Tagline" at bounding box center [627, 413] width 749 height 25
click at [310, 403] on input "Tagline" at bounding box center [627, 413] width 749 height 25
paste input "Co-Creating the Profession of Tomorrow."
paste input "Your Voice. Our Future. 2040."
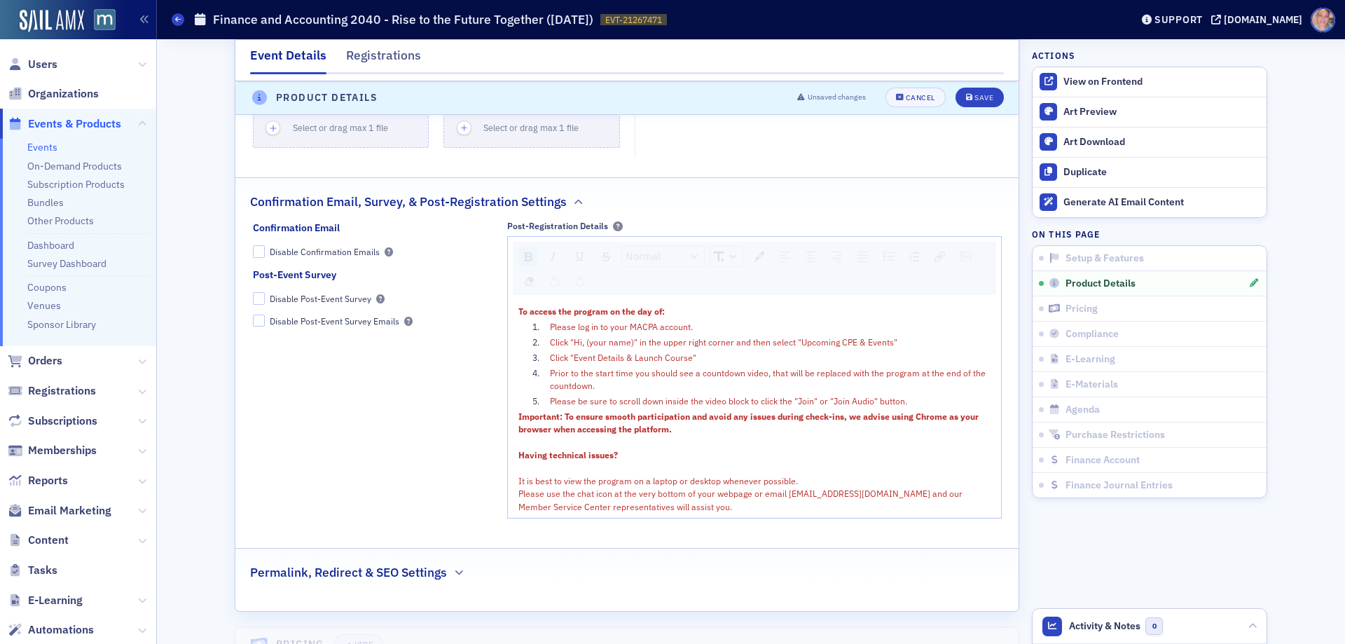
scroll to position [1371, 0]
type input "Your Voice. Our Future. 2040. Co-Creating the Profession of Tomorrow"
click at [966, 97] on icon "submit" at bounding box center [969, 99] width 7 height 8
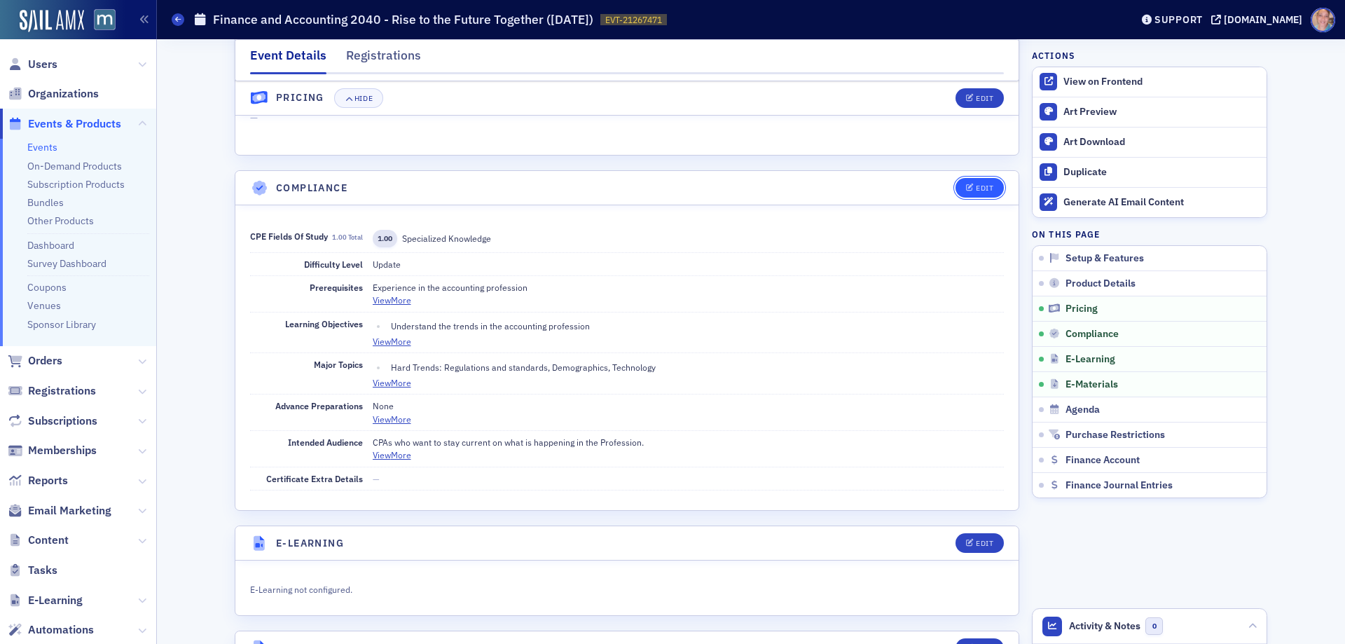
click at [972, 193] on button "Edit" at bounding box center [979, 188] width 48 height 20
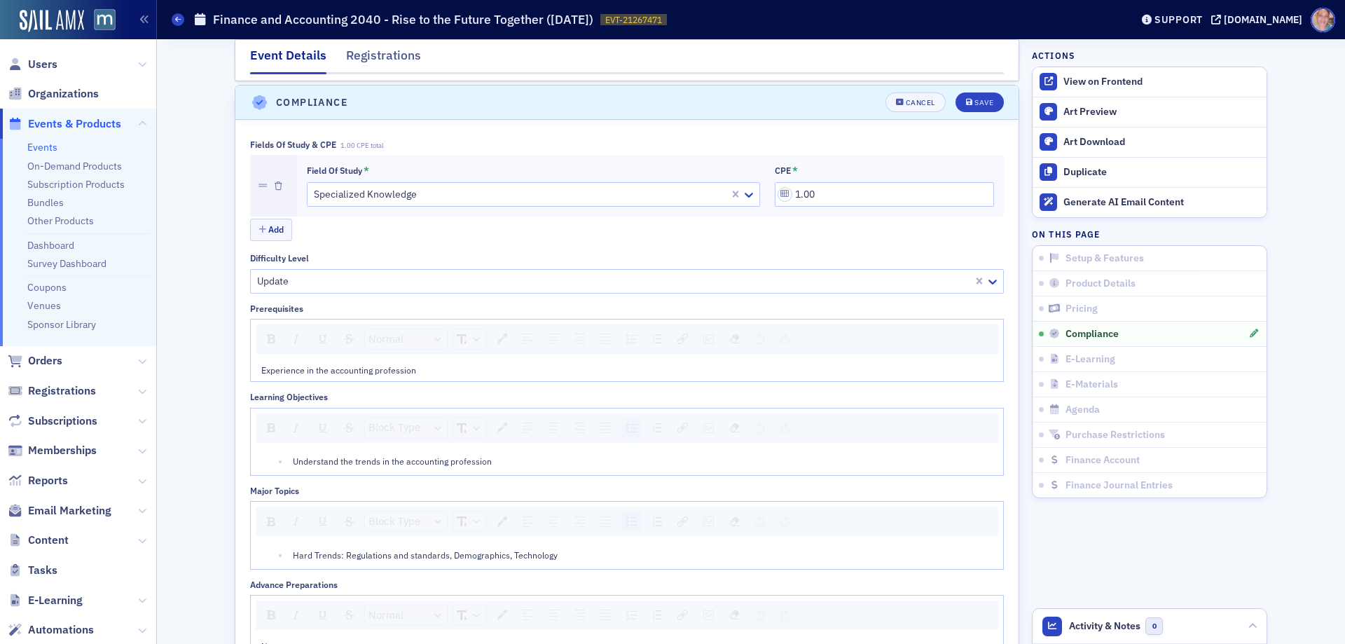
scroll to position [1600, 0]
drag, startPoint x: 846, startPoint y: 196, endPoint x: 699, endPoint y: 196, distance: 147.1
click at [699, 196] on div "Field of Study * Specialized Knowledge CPE * 1.00" at bounding box center [650, 182] width 687 height 42
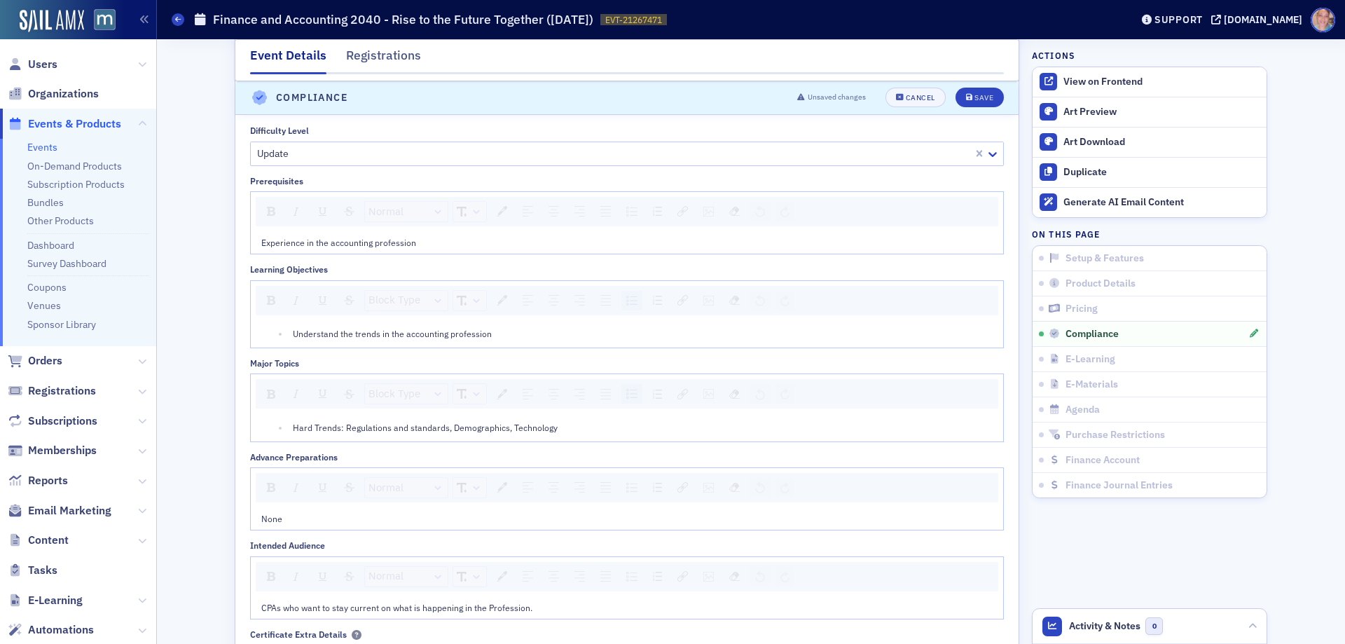
scroll to position [1740, 0]
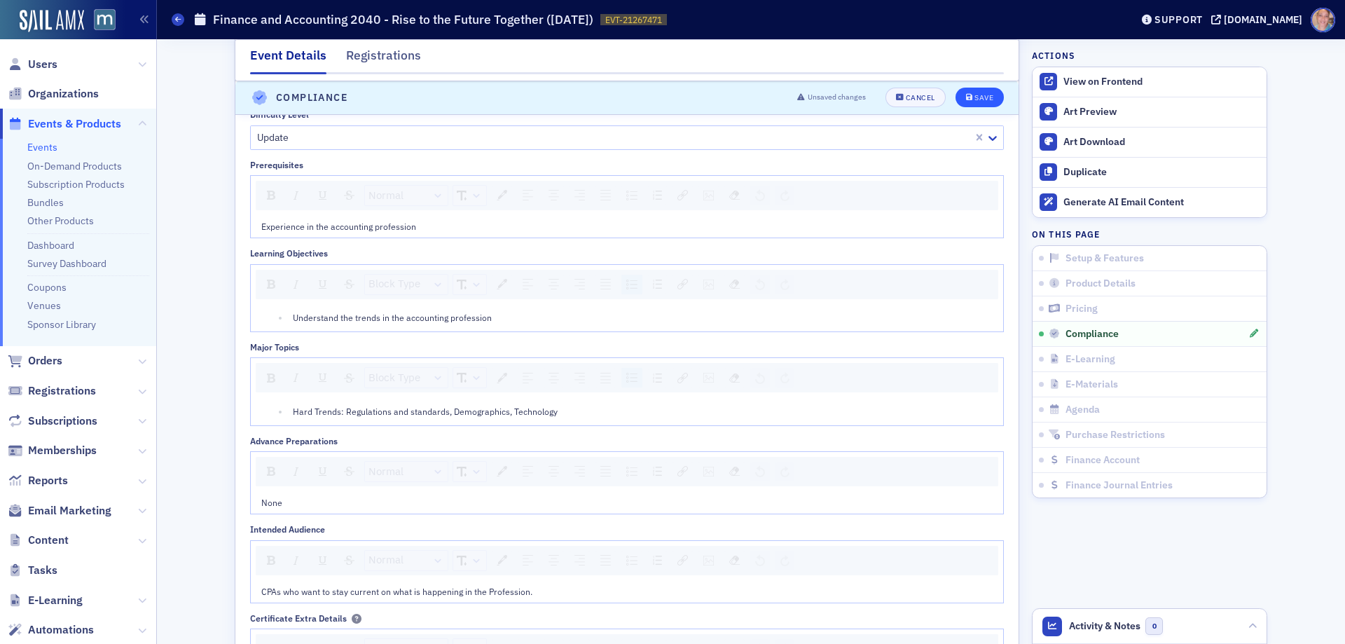
type input "2.00"
click at [974, 95] on div "Save" at bounding box center [983, 99] width 19 height 8
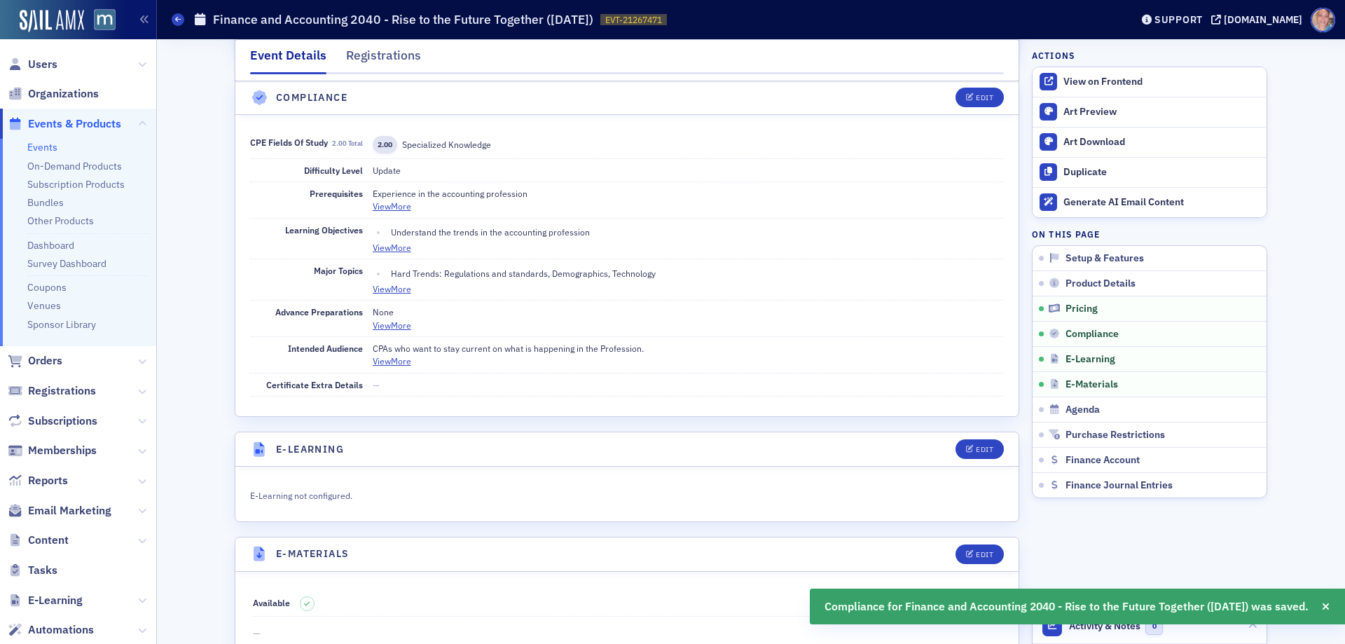
scroll to position [1600, 0]
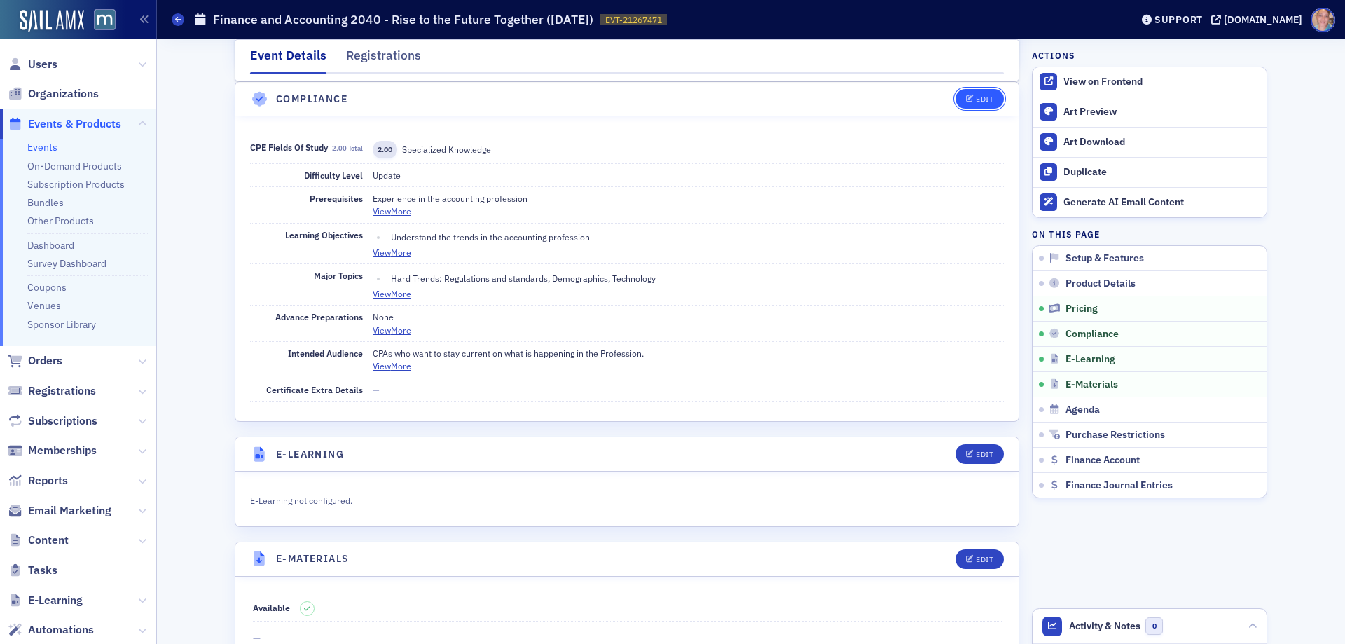
click at [976, 99] on div "Edit" at bounding box center [985, 99] width 18 height 8
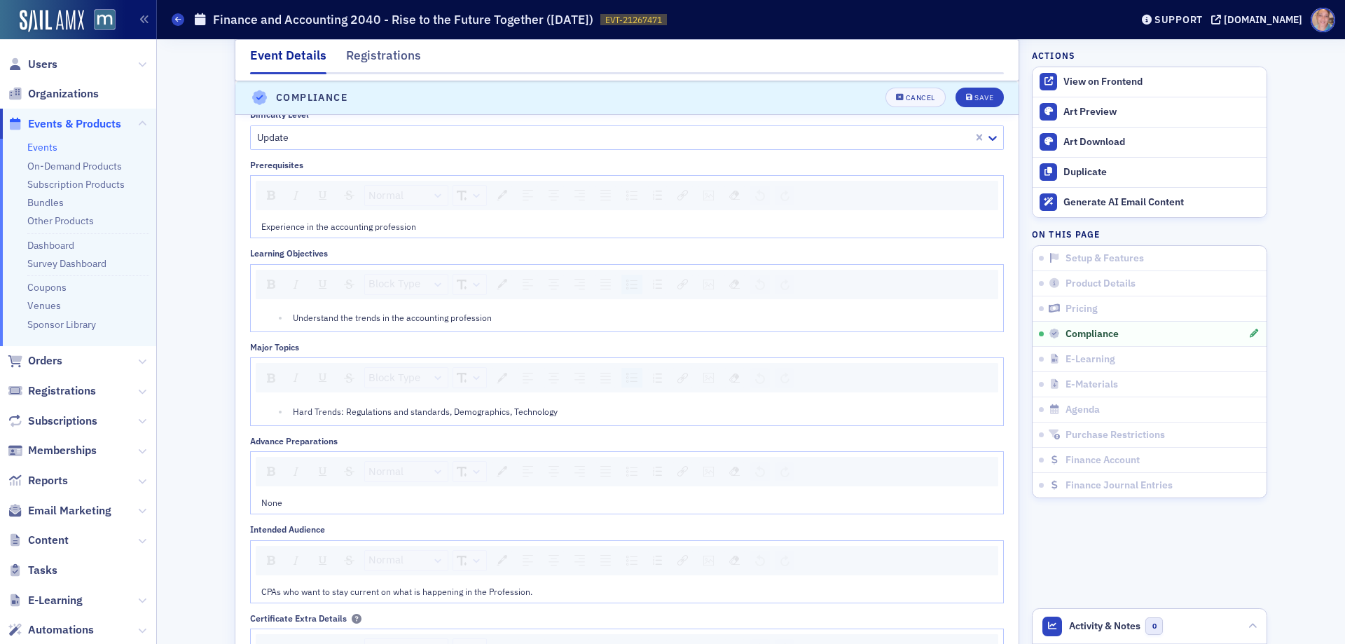
scroll to position [1670, 0]
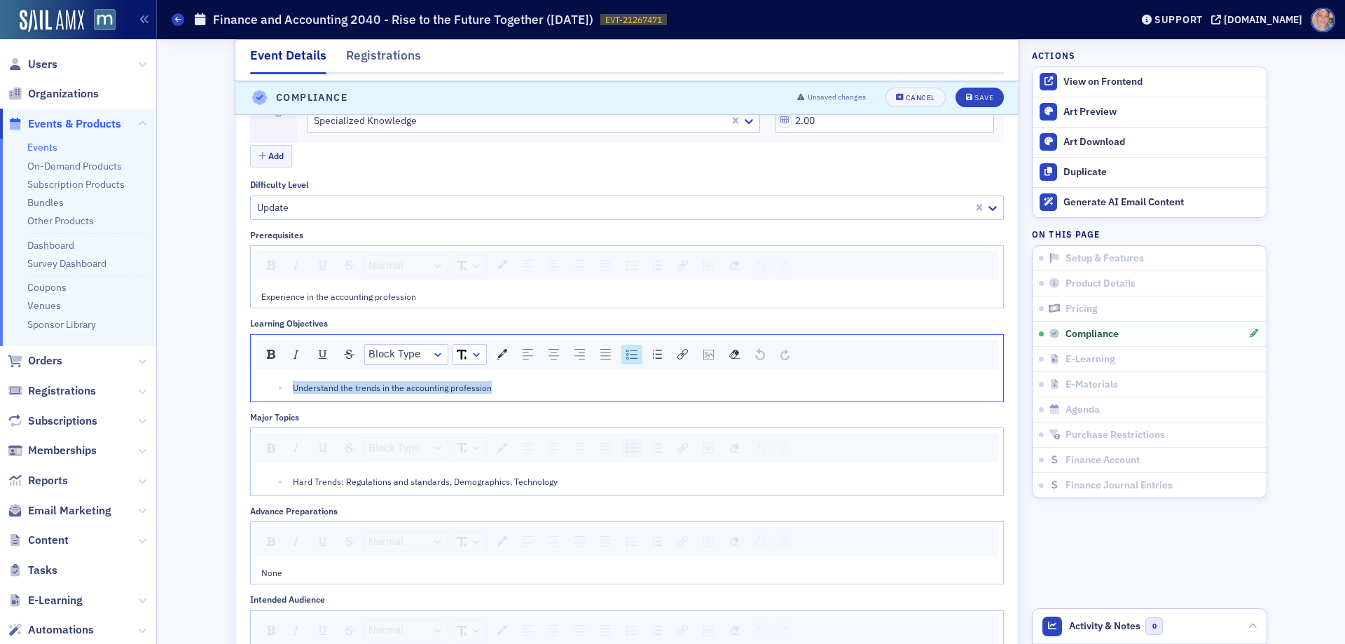
drag, startPoint x: 512, startPoint y: 385, endPoint x: 188, endPoint y: 376, distance: 324.4
click at [188, 376] on div "Event Details Registrations E-Learning has not been set up. Setup & Features Fi…" at bounding box center [751, 2] width 1168 height 3266
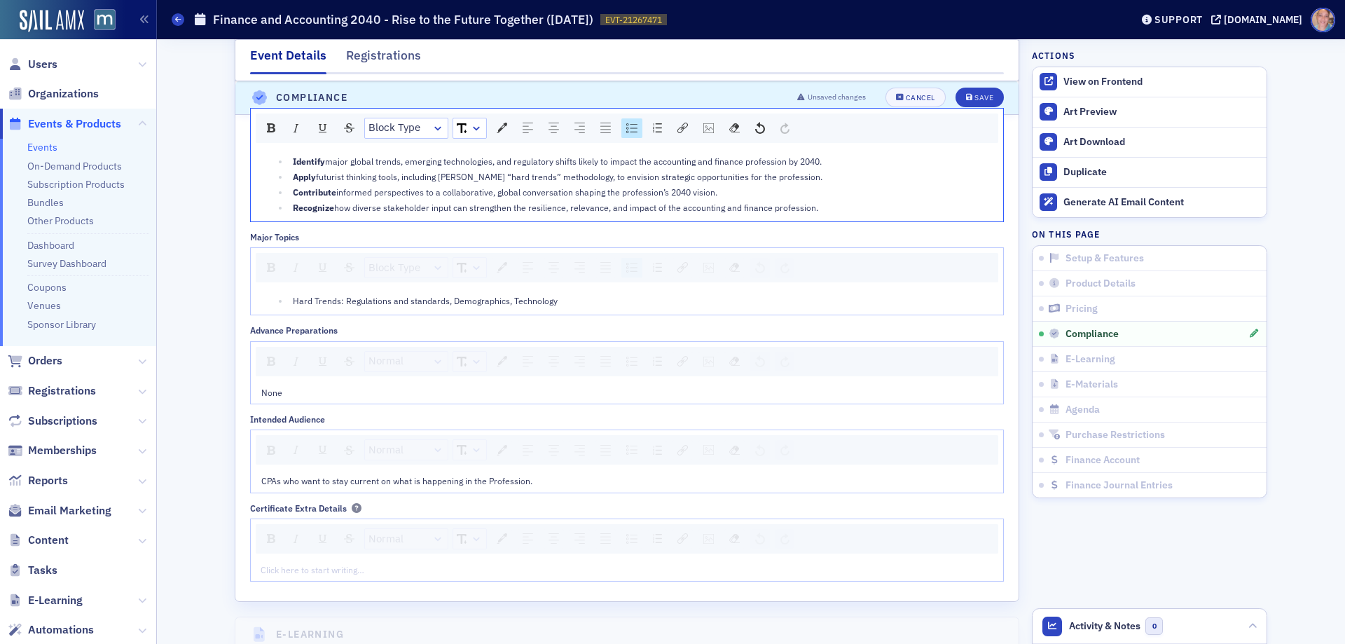
scroll to position [2020, 0]
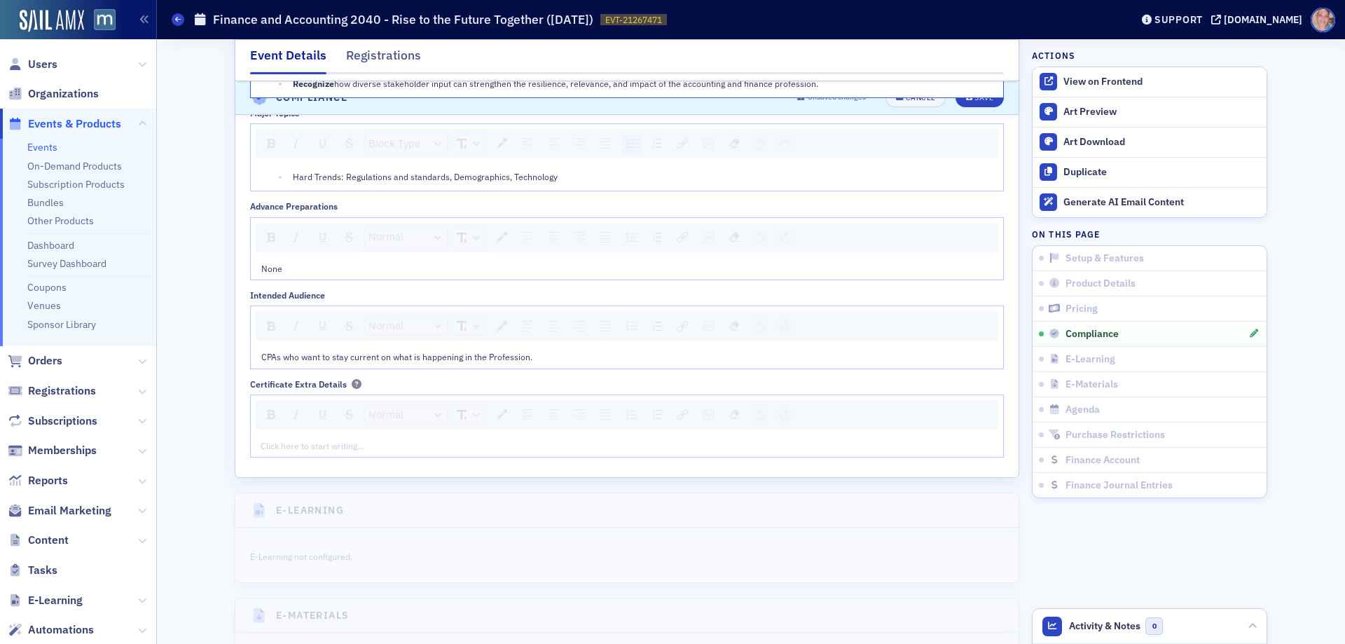
click at [331, 353] on span "CPAs who want to stay current on what is happening in the Profession." at bounding box center [396, 356] width 271 height 11
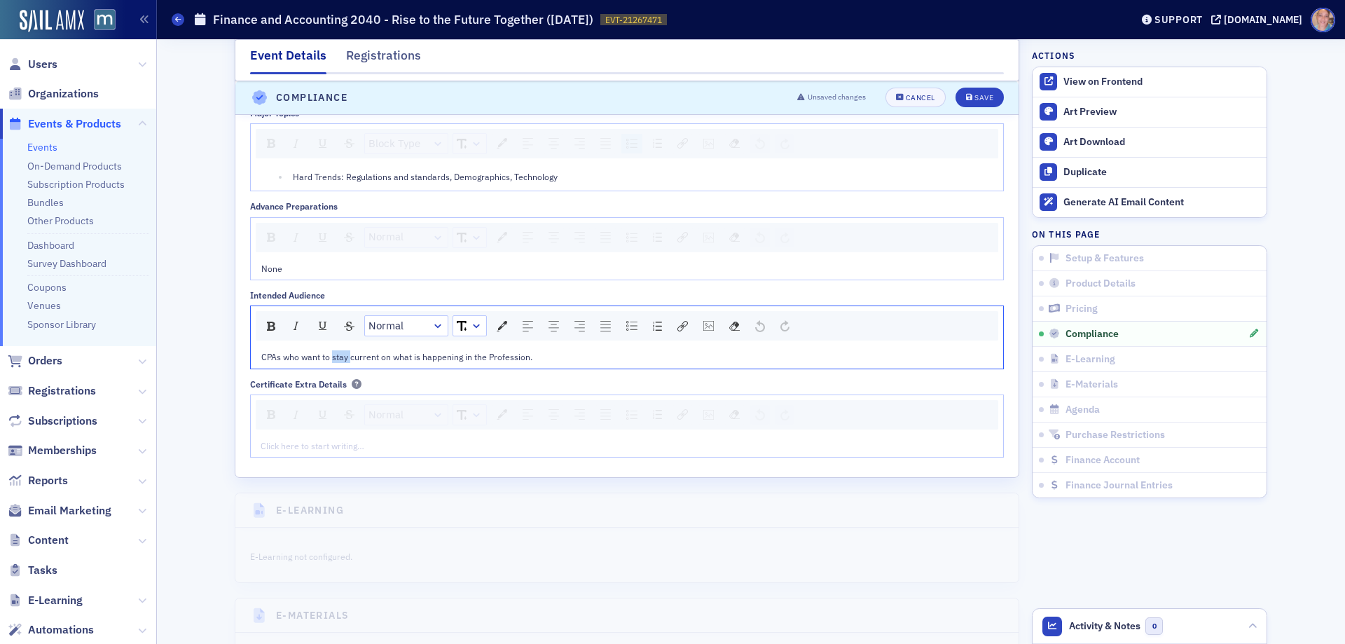
click at [331, 353] on span "CPAs who want to stay current on what is happening in the Profession." at bounding box center [396, 356] width 271 height 11
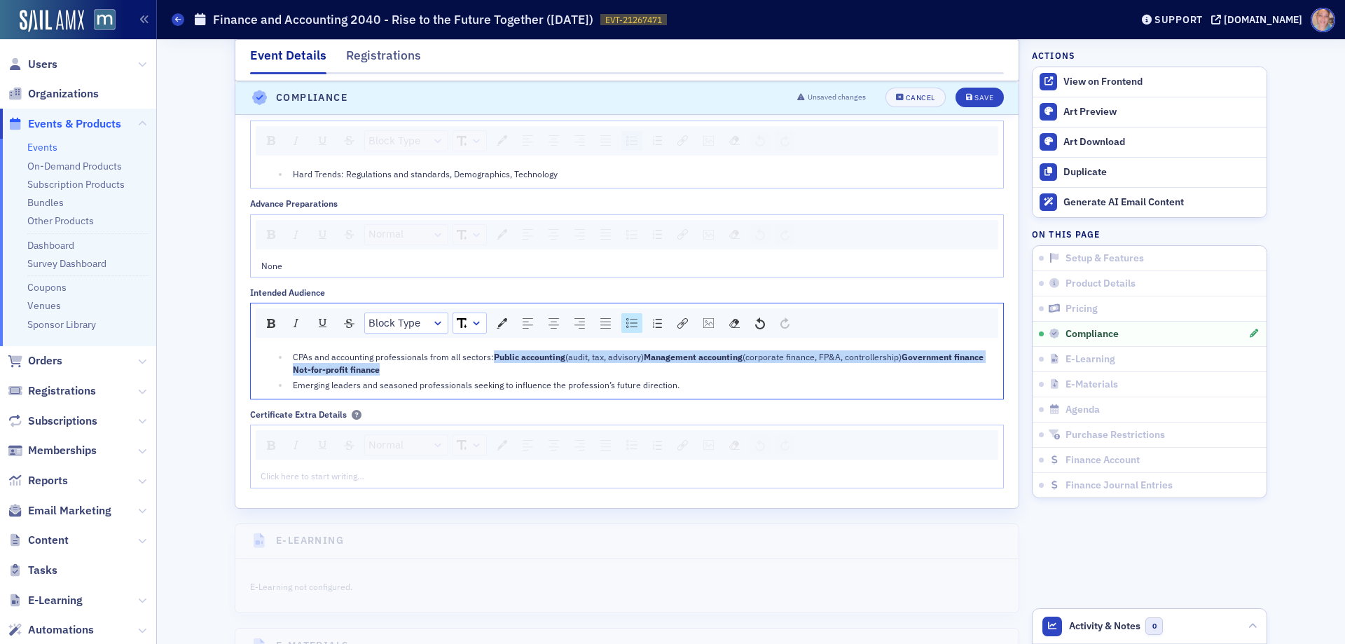
drag, startPoint x: 382, startPoint y: 408, endPoint x: 282, endPoint y: 375, distance: 105.0
click at [282, 375] on ul "CPAs and accounting professionals from all sectors: Public accounting (audit, t…" at bounding box center [627, 370] width 732 height 41
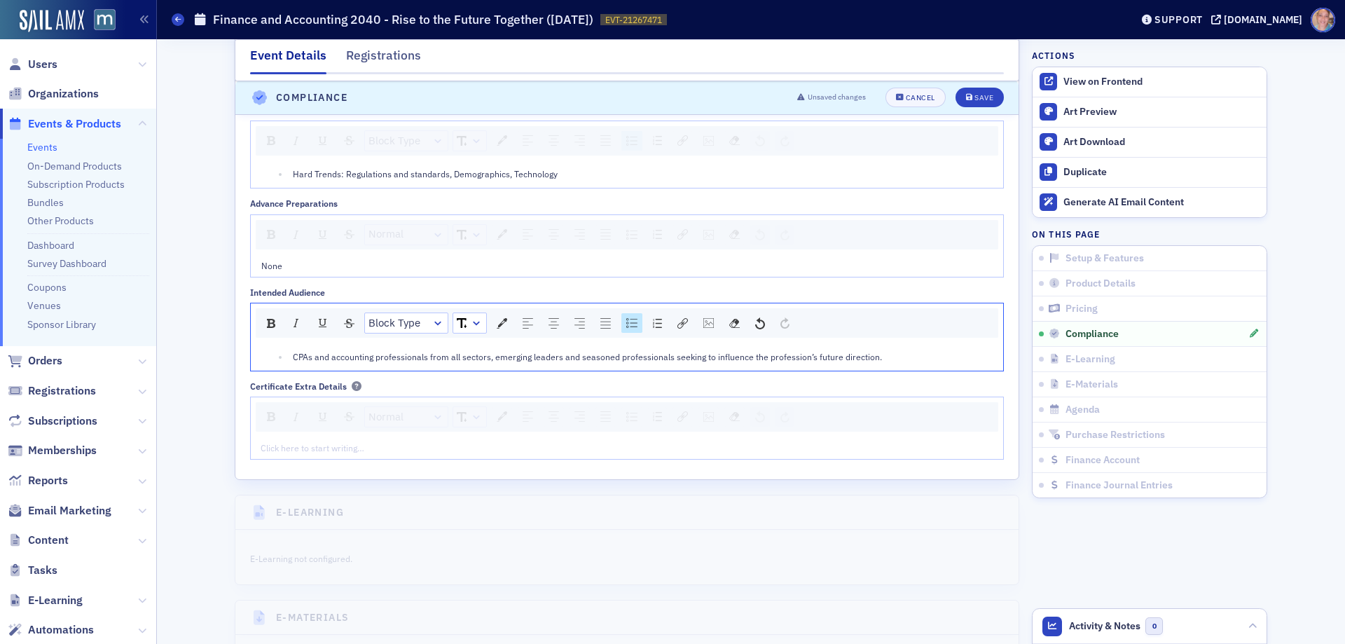
click at [626, 322] on img "rdw-list-control" at bounding box center [631, 323] width 11 height 10
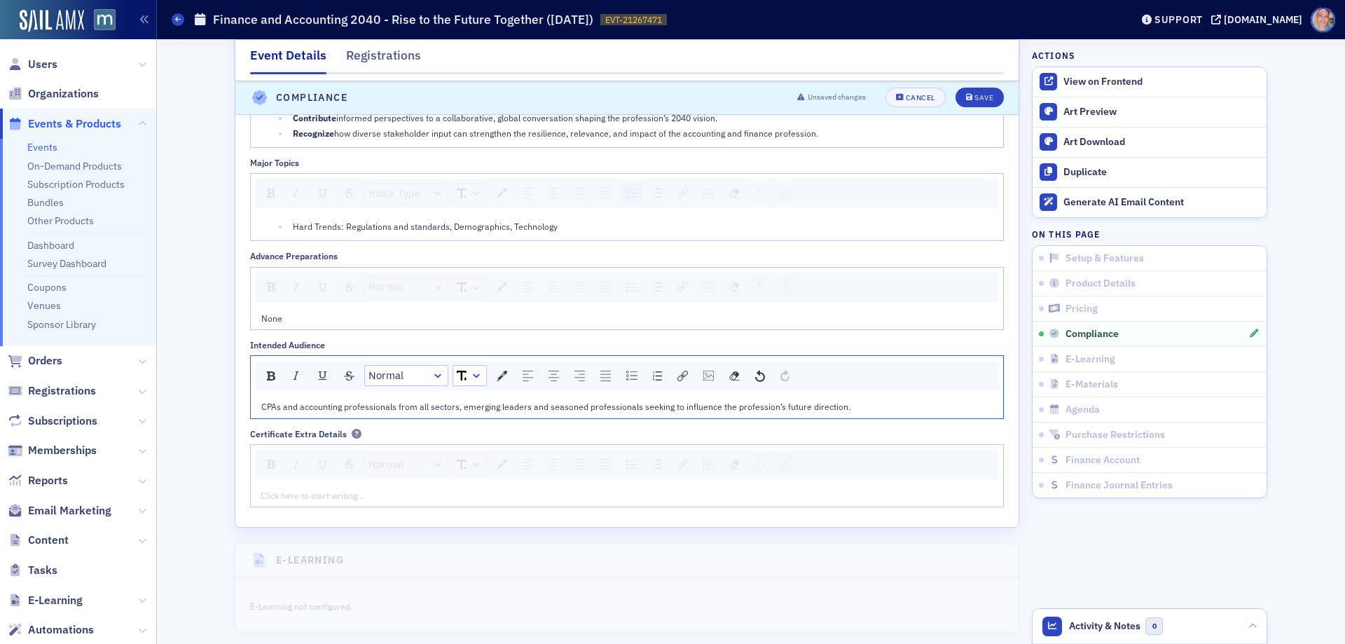
scroll to position [1880, 0]
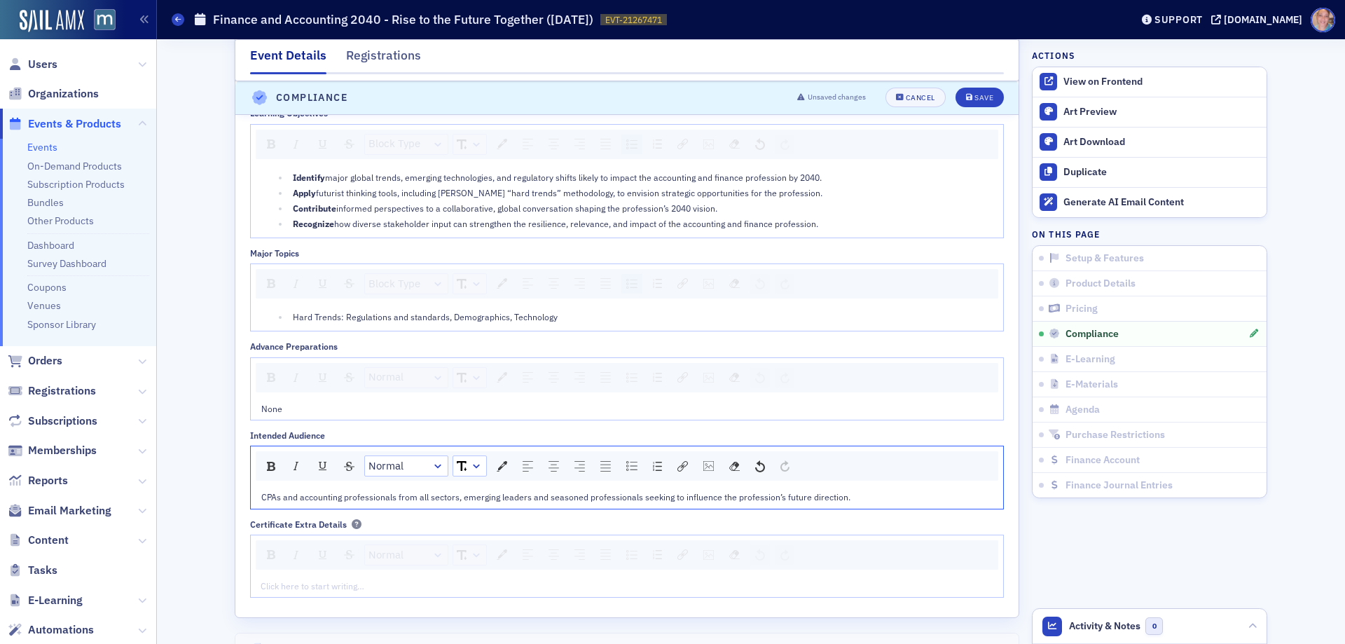
click at [289, 321] on li "Hard Trends: Regulations and standards, Demographics, Technology" at bounding box center [641, 316] width 705 height 13
click at [626, 280] on img "rdw-list-control" at bounding box center [631, 284] width 11 height 10
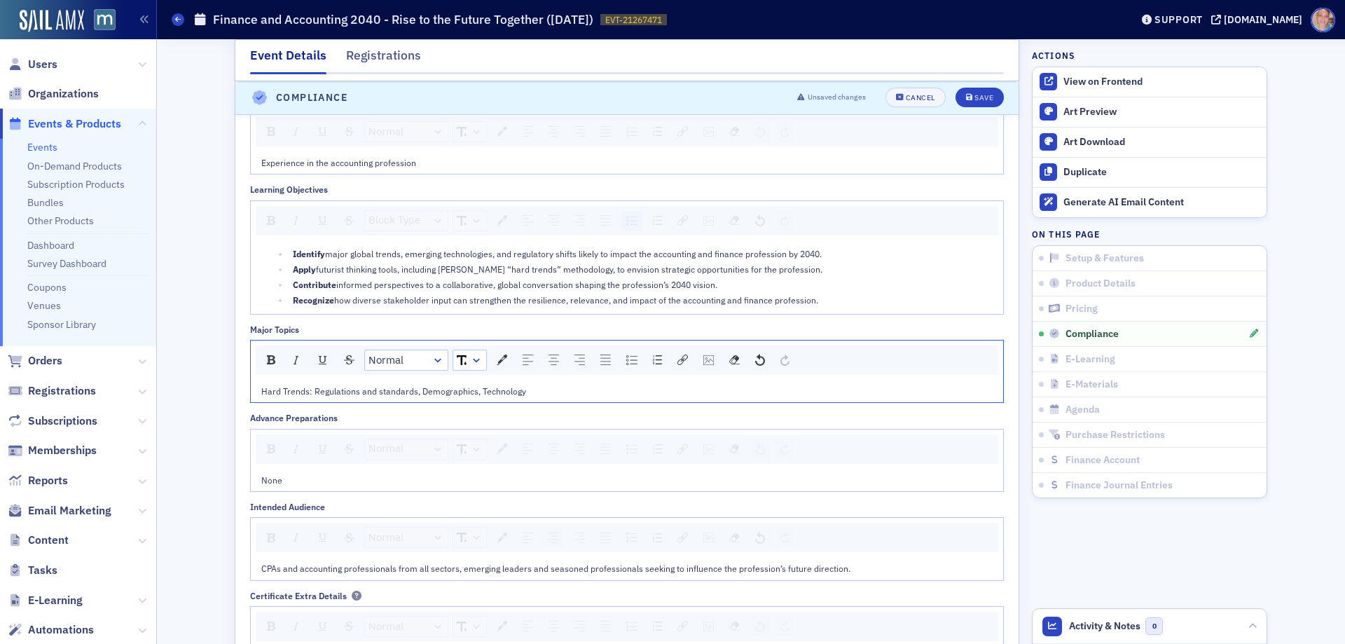
scroll to position [1668, 0]
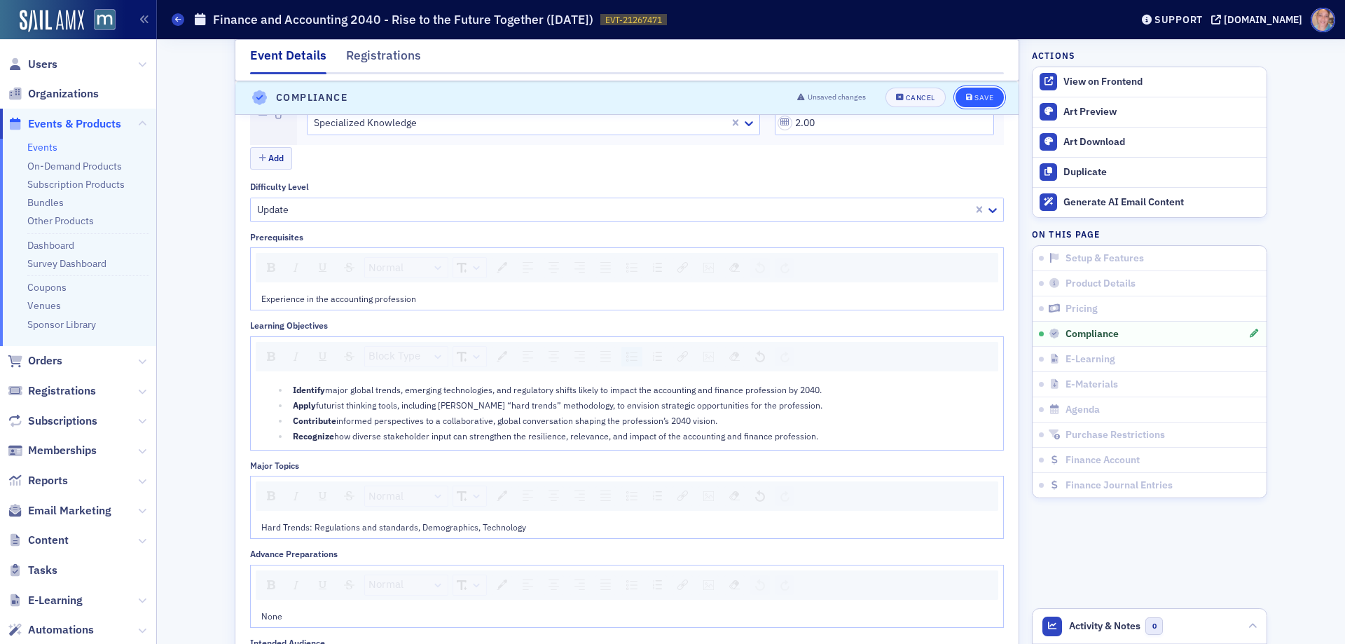
click at [975, 95] on div "Save" at bounding box center [983, 99] width 19 height 8
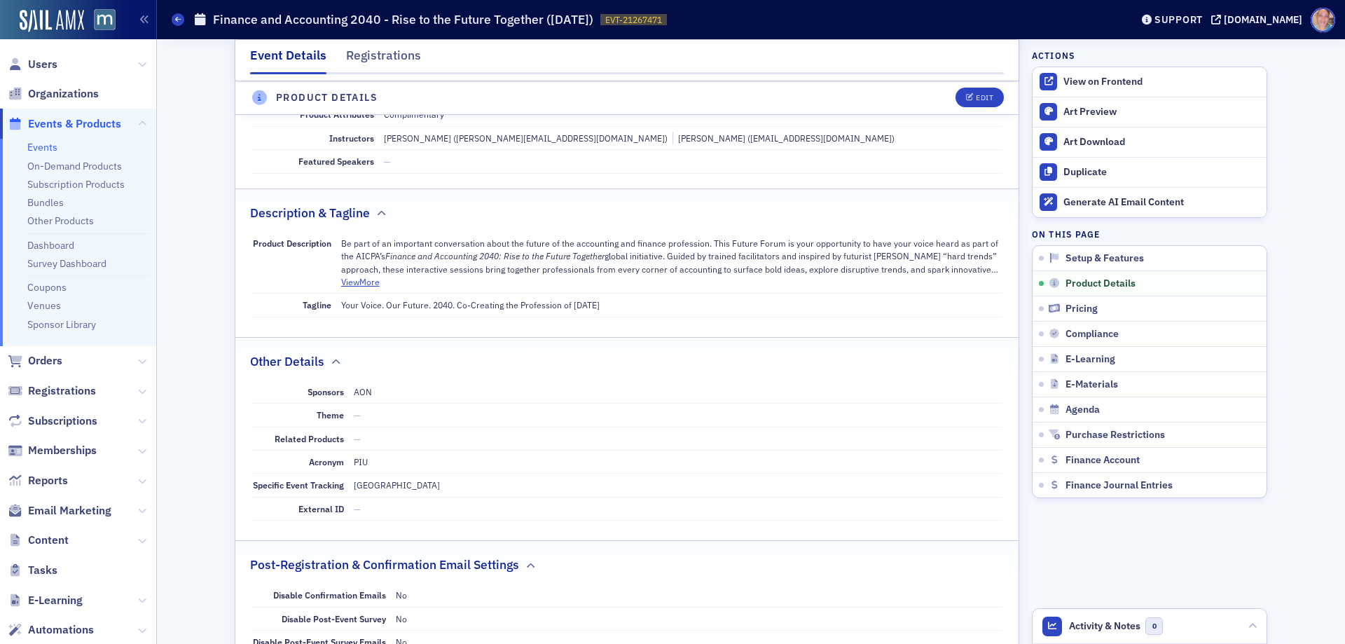
scroll to position [480, 0]
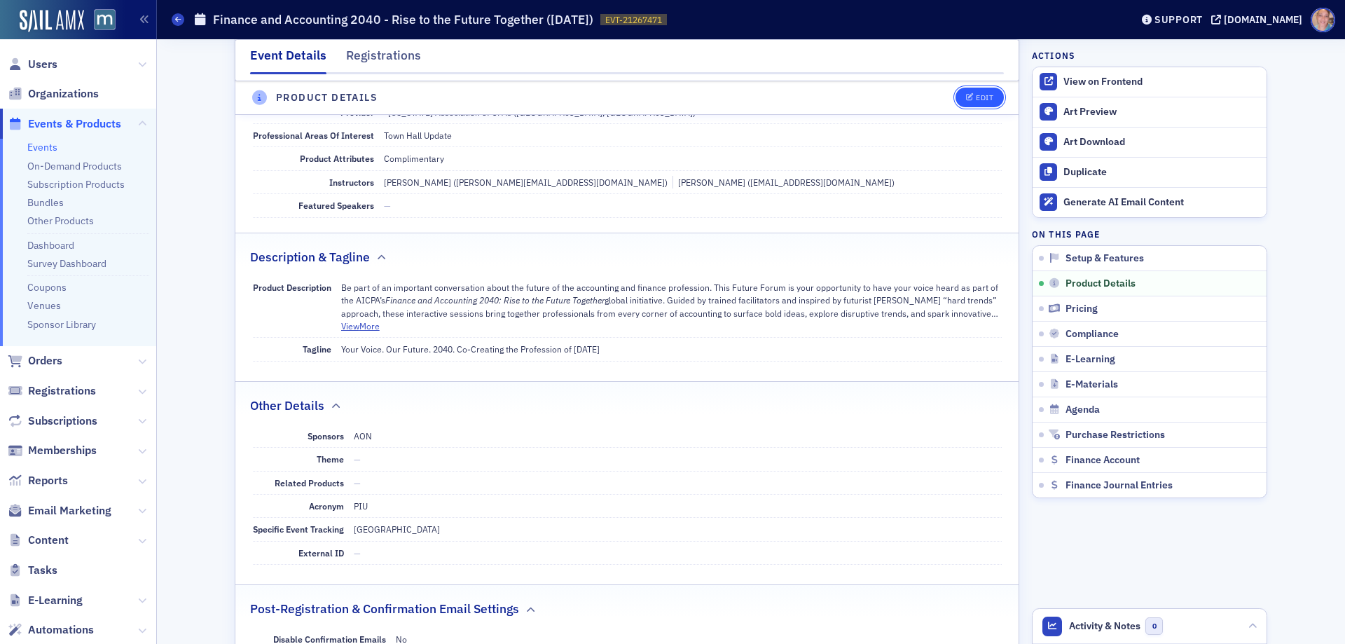
click at [965, 103] on button "Edit" at bounding box center [979, 98] width 48 height 20
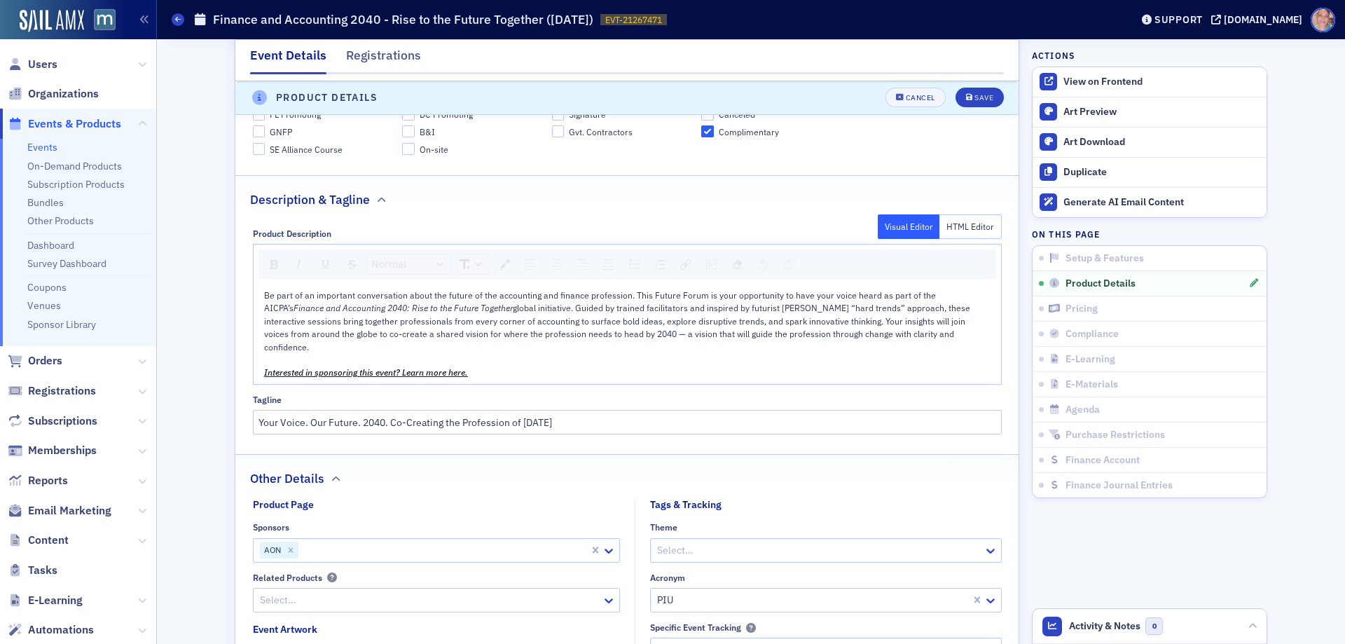
scroll to position [881, 0]
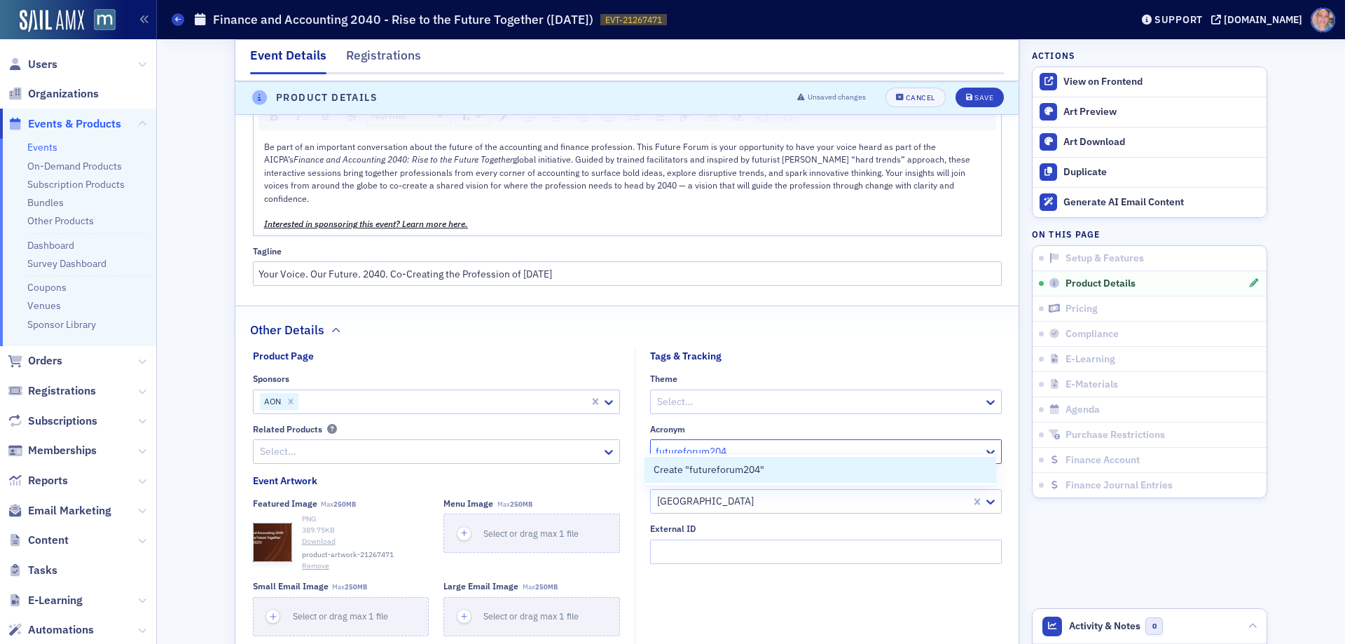
type input "futureforum2040"
click at [771, 467] on div "Create "futureforum2040"" at bounding box center [819, 469] width 333 height 15
click at [974, 95] on div "Save" at bounding box center [983, 99] width 19 height 8
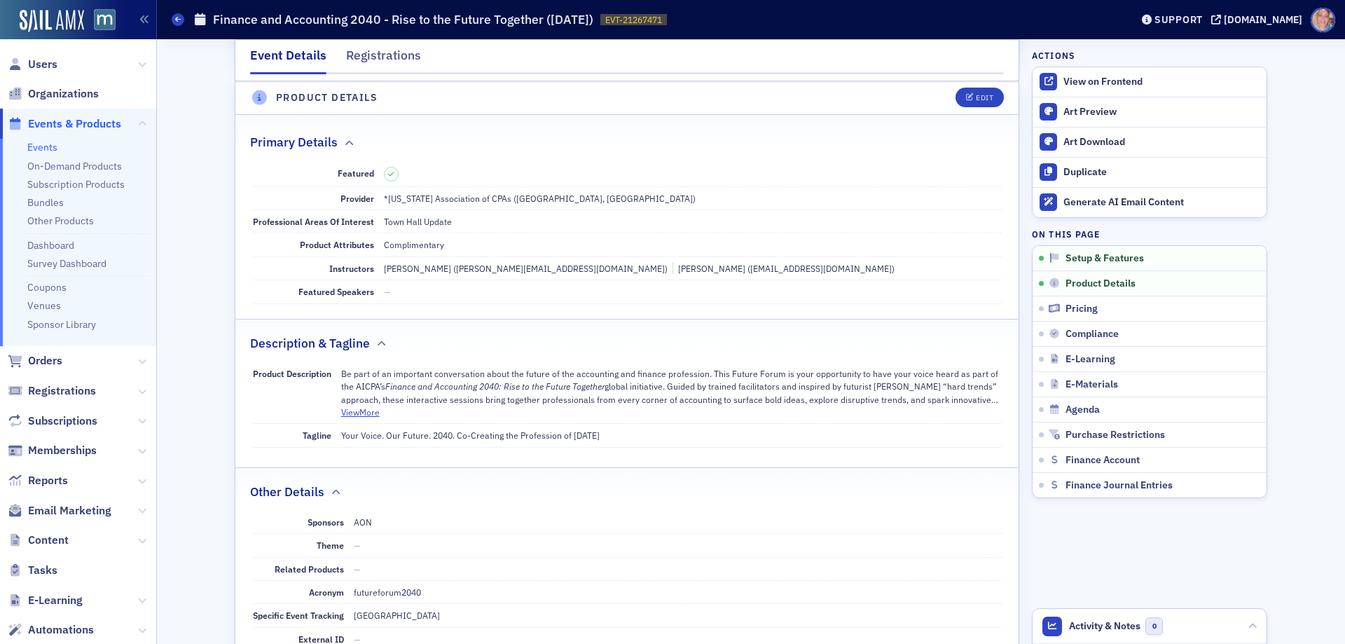
scroll to position [391, 0]
click at [1103, 77] on div "View on Frontend" at bounding box center [1161, 82] width 196 height 13
click at [1092, 169] on div "Duplicate" at bounding box center [1161, 172] width 196 height 13
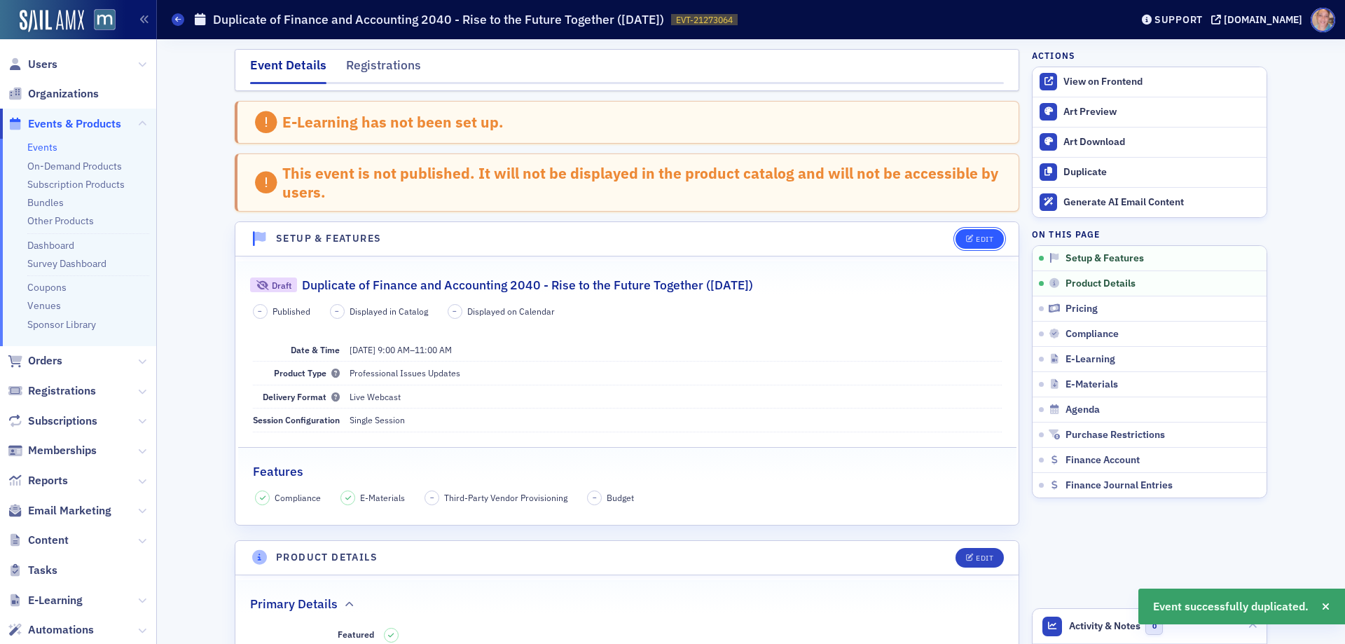
click at [980, 235] on div "Edit" at bounding box center [985, 239] width 18 height 8
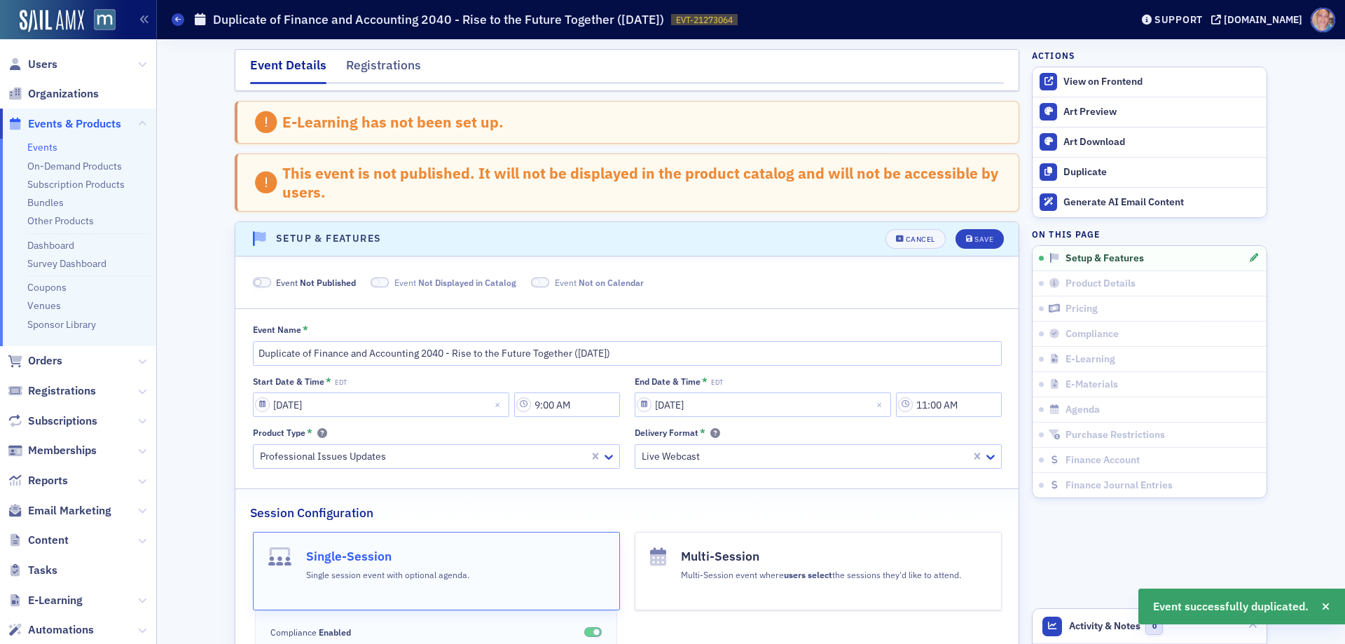
scroll to position [140, 0]
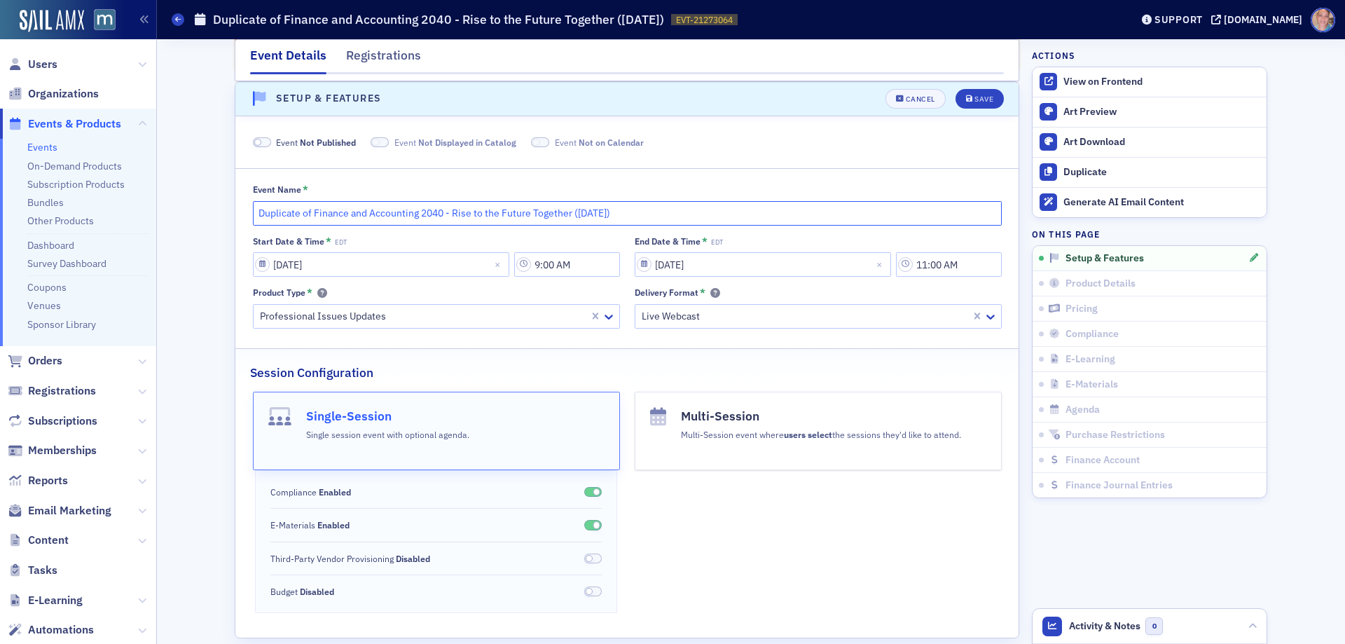
drag, startPoint x: 307, startPoint y: 211, endPoint x: 215, endPoint y: 216, distance: 91.8
click at [523, 207] on input "Finance and Accounting 2040 - Rise to the Future Together (October 2025)" at bounding box center [627, 213] width 749 height 25
click at [524, 209] on input "Finance and Accounting 2040 - Rise to the Future Together (October 2025)" at bounding box center [627, 213] width 749 height 25
type input "Finance and Accounting 2040 - Rise to the Future Together (November 2025)"
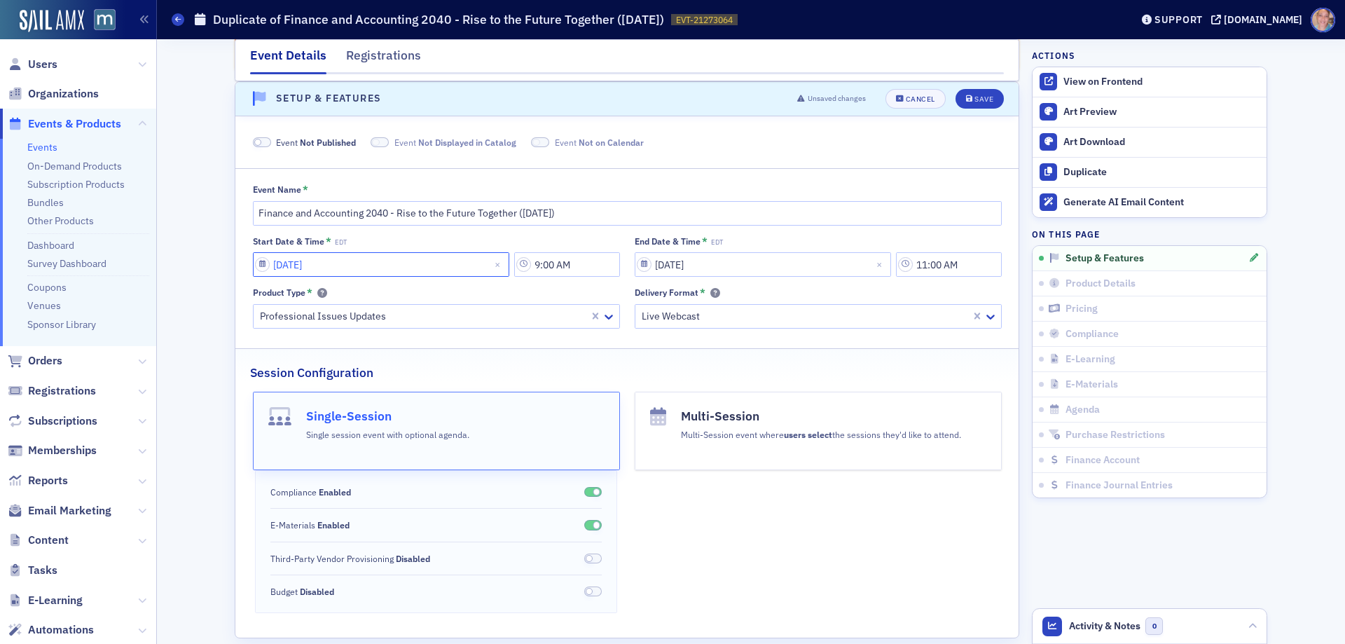
click at [258, 268] on input "10/29/2025" at bounding box center [381, 264] width 256 height 25
select select "9"
select select "2025"
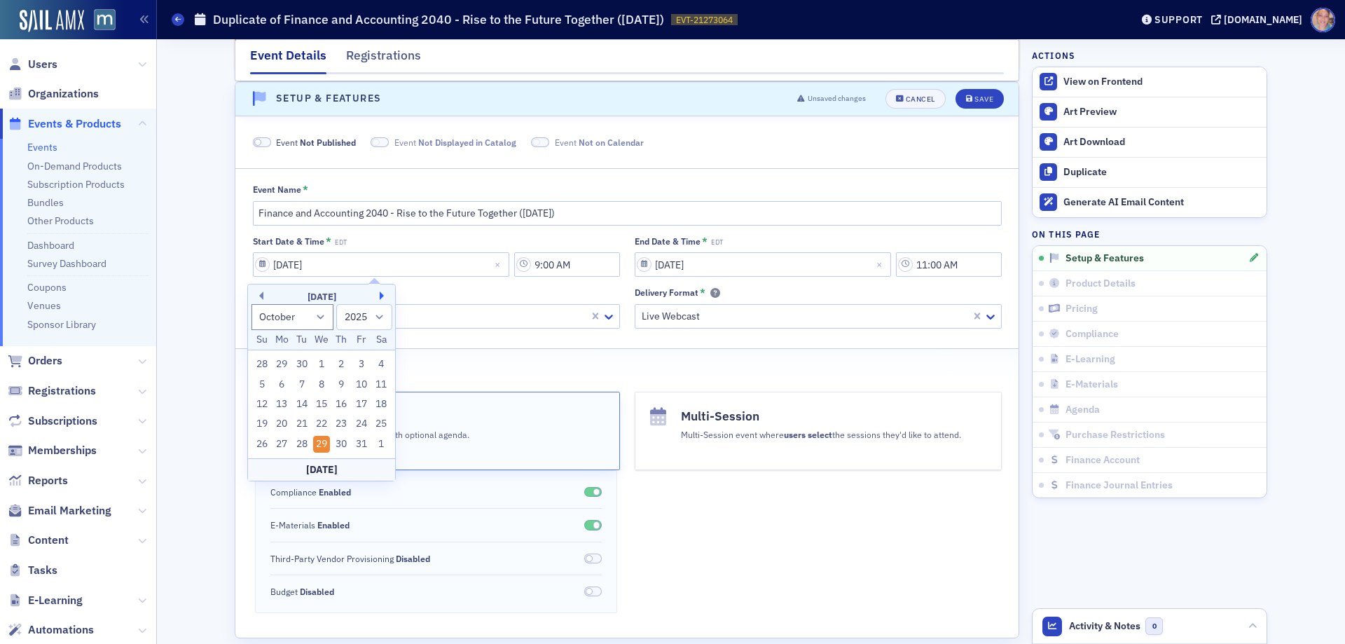
click at [383, 296] on button "Next Month" at bounding box center [384, 295] width 8 height 8
select select "10"
click at [321, 404] on div "12" at bounding box center [321, 404] width 17 height 17
type input "[DATE]"
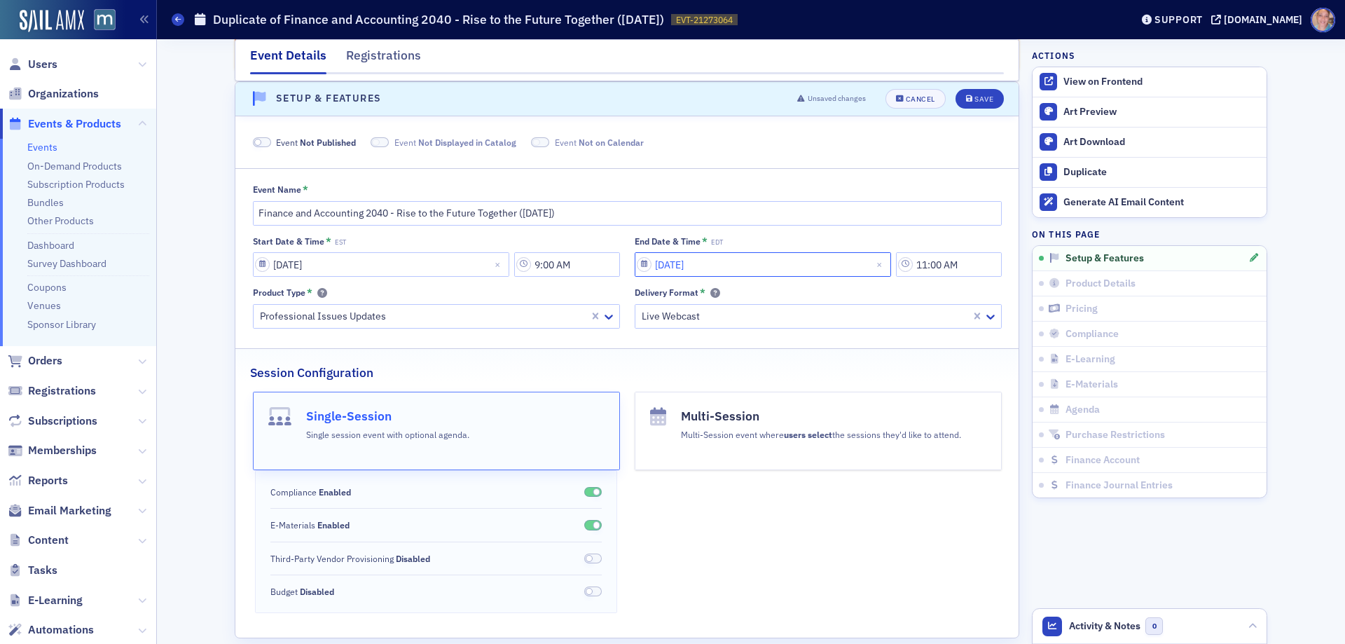
click at [637, 263] on input "10/29/2025" at bounding box center [762, 264] width 256 height 25
select select "9"
select select "2025"
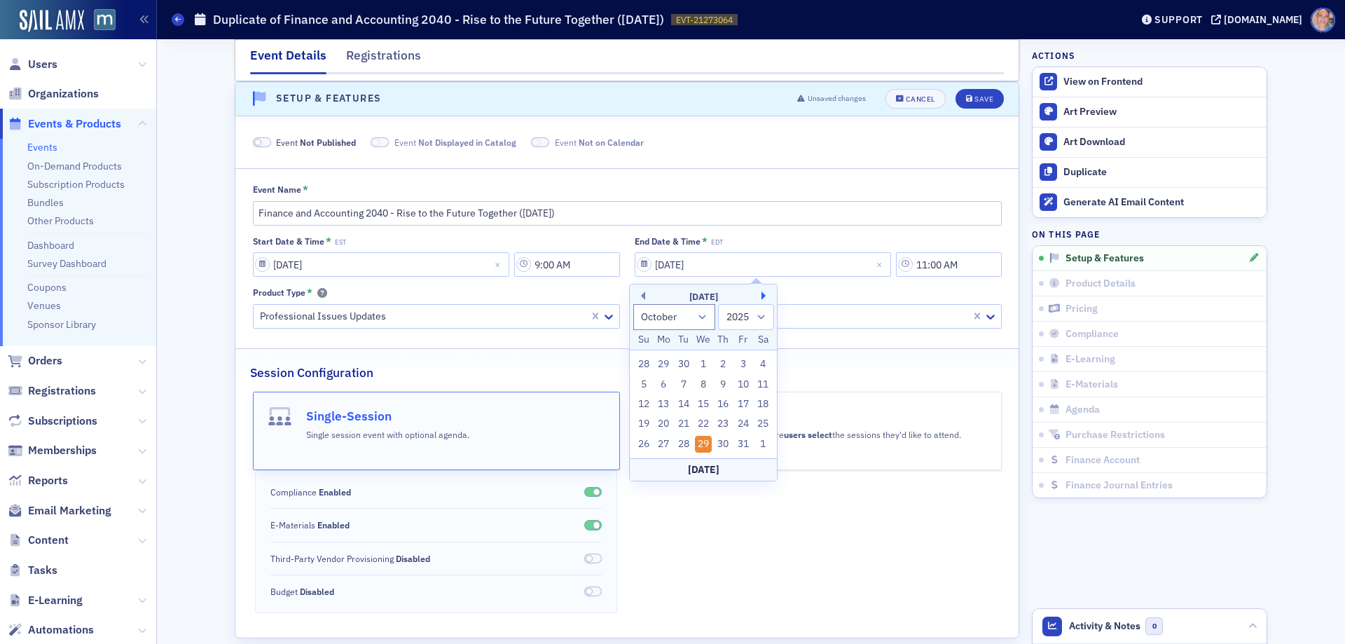
click at [765, 297] on button "Next Month" at bounding box center [765, 295] width 8 height 8
select select "10"
click at [701, 403] on div "12" at bounding box center [703, 404] width 17 height 17
type input "[DATE]"
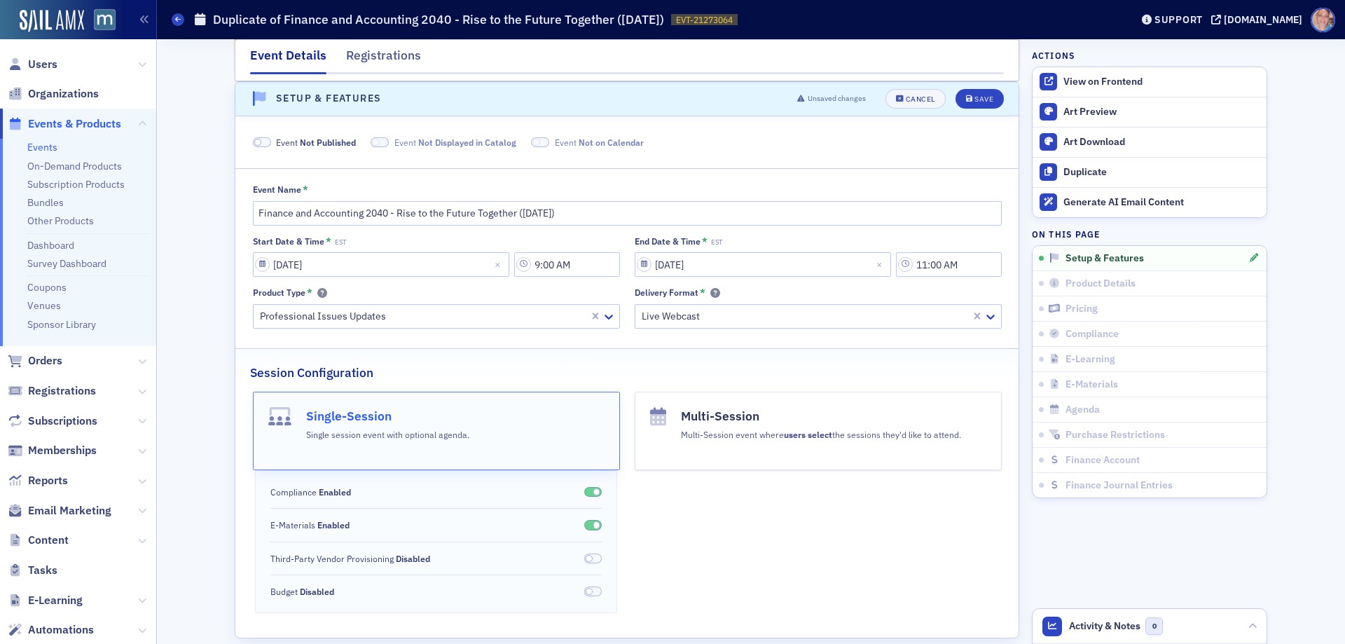
click at [262, 145] on span at bounding box center [262, 142] width 18 height 11
click at [978, 100] on div "Save" at bounding box center [983, 99] width 19 height 8
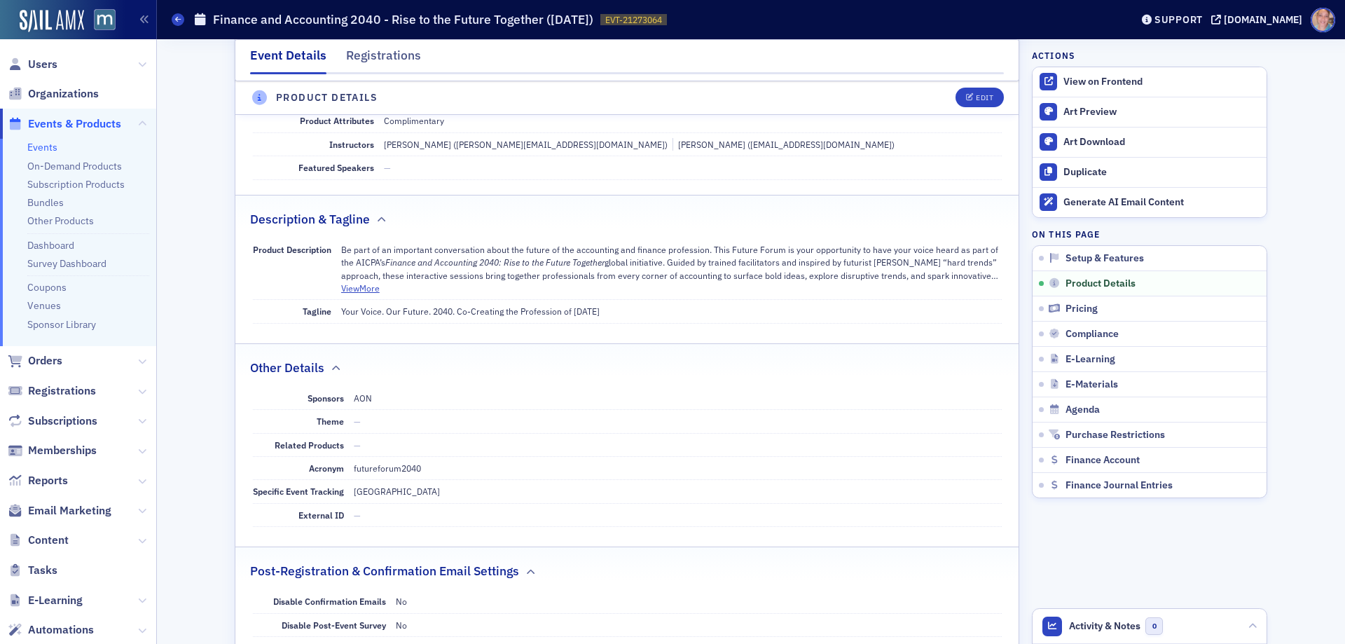
scroll to position [562, 0]
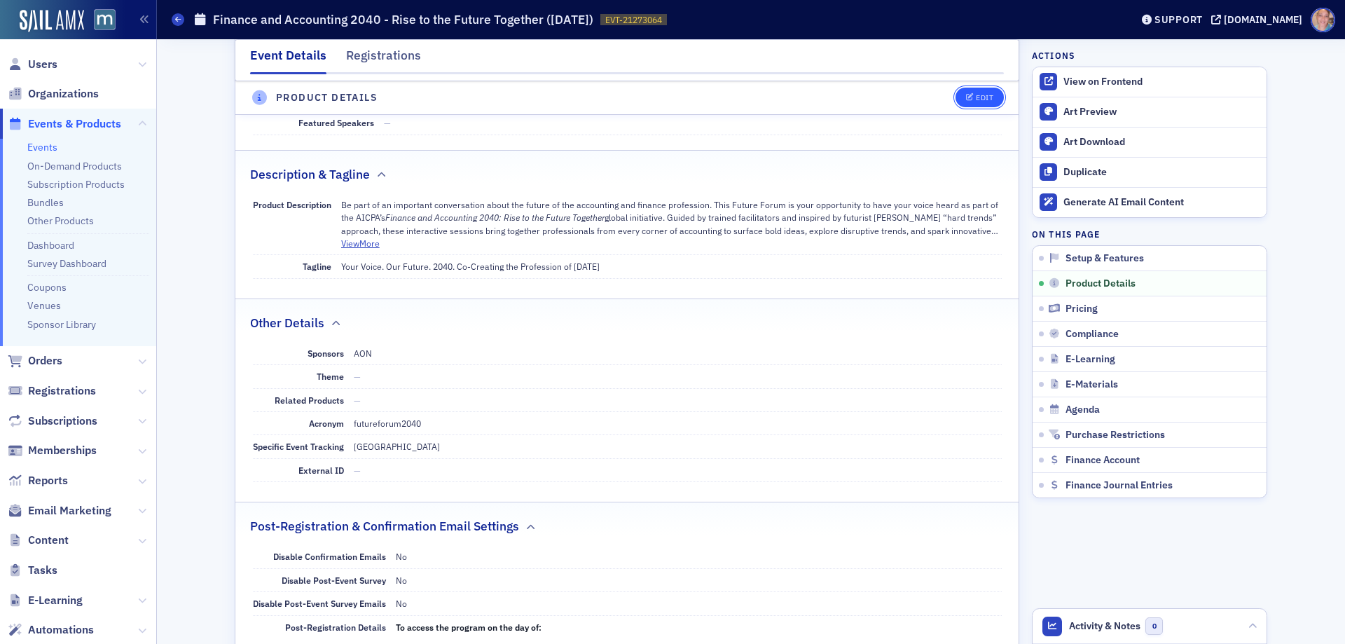
click at [966, 98] on icon "button" at bounding box center [970, 99] width 8 height 8
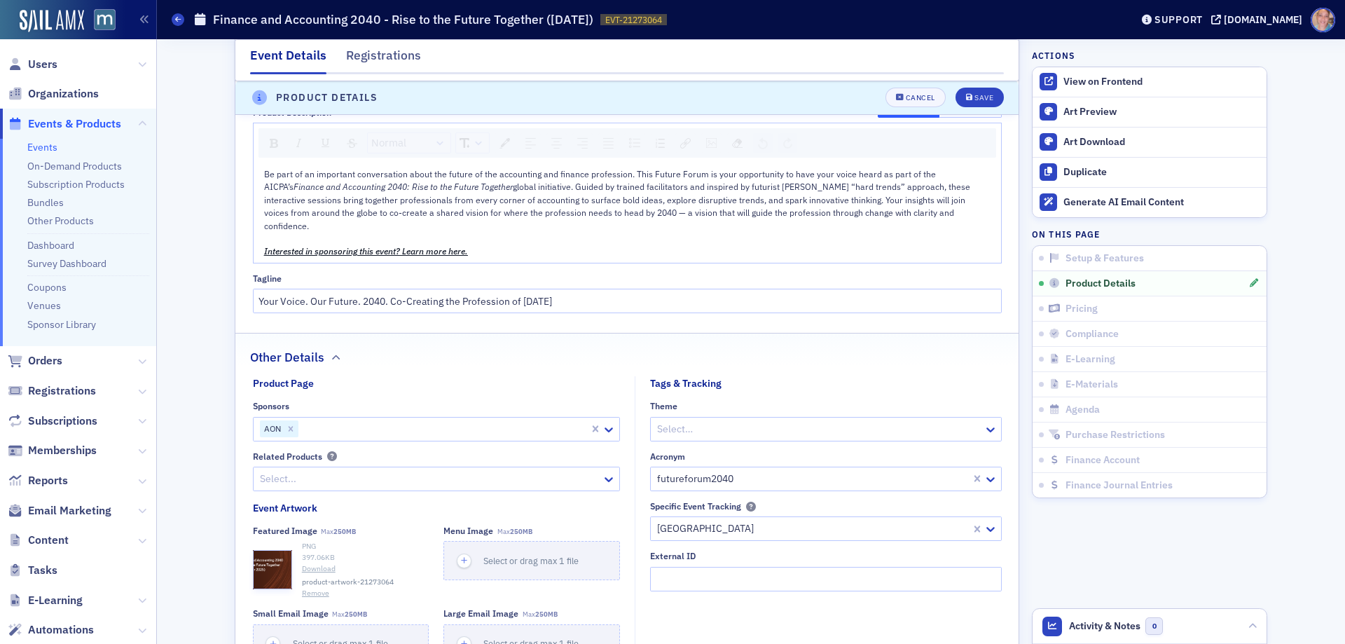
scroll to position [881, 0]
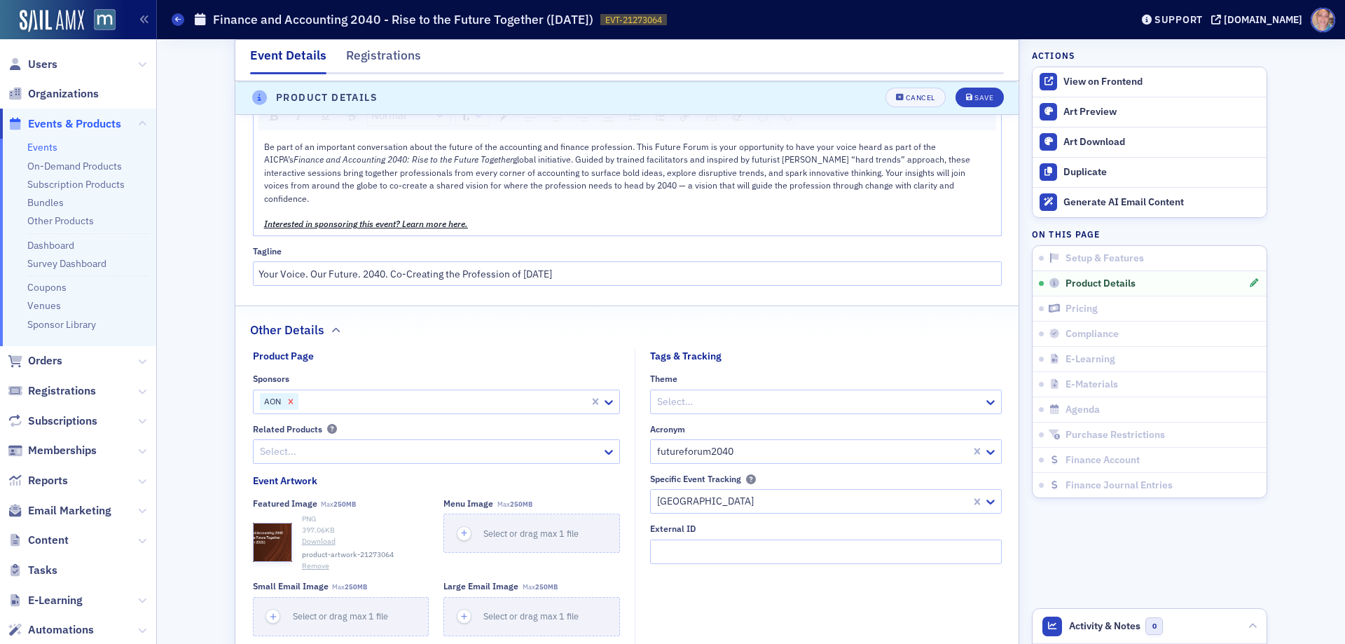
click at [286, 396] on icon "Remove AON" at bounding box center [291, 401] width 10 height 10
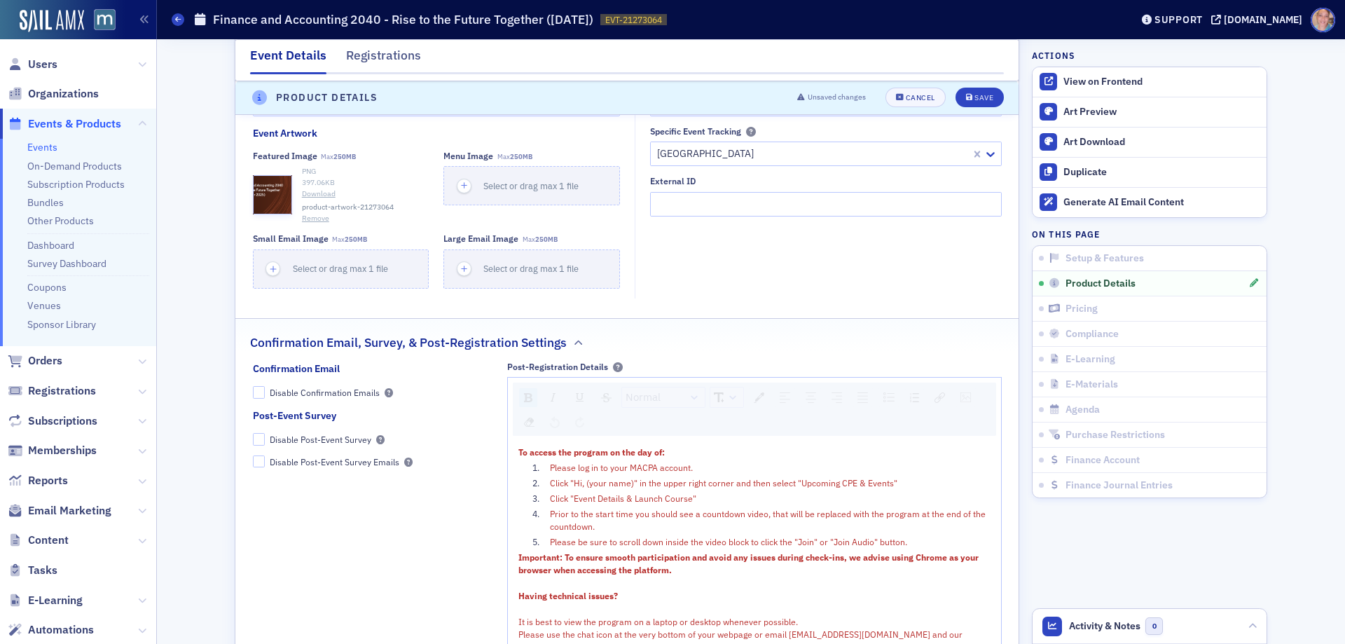
scroll to position [1301, 0]
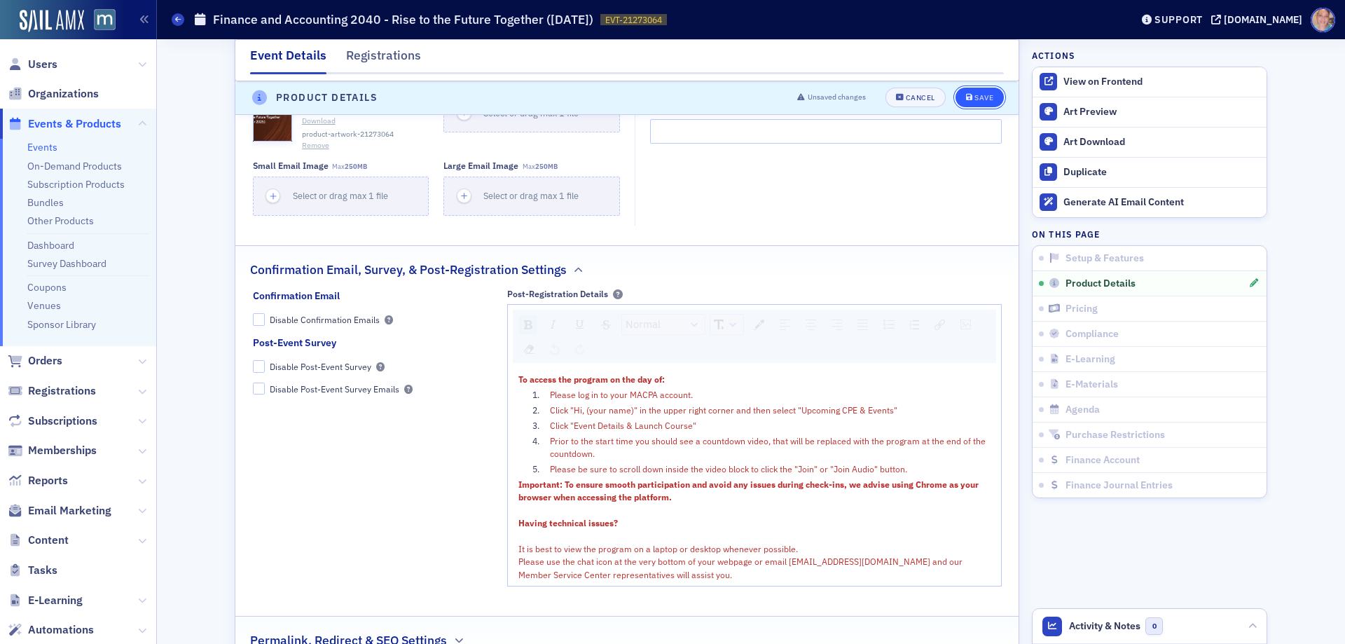
click at [974, 97] on div "Save" at bounding box center [983, 99] width 19 height 8
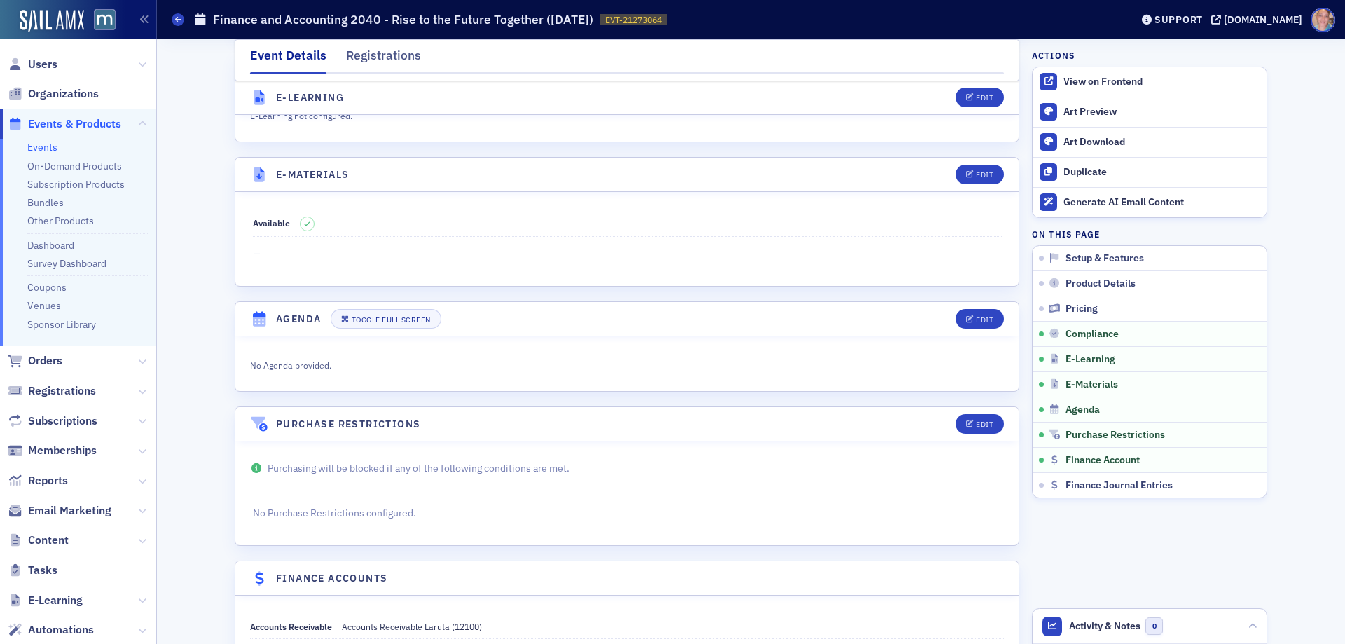
scroll to position [2072, 0]
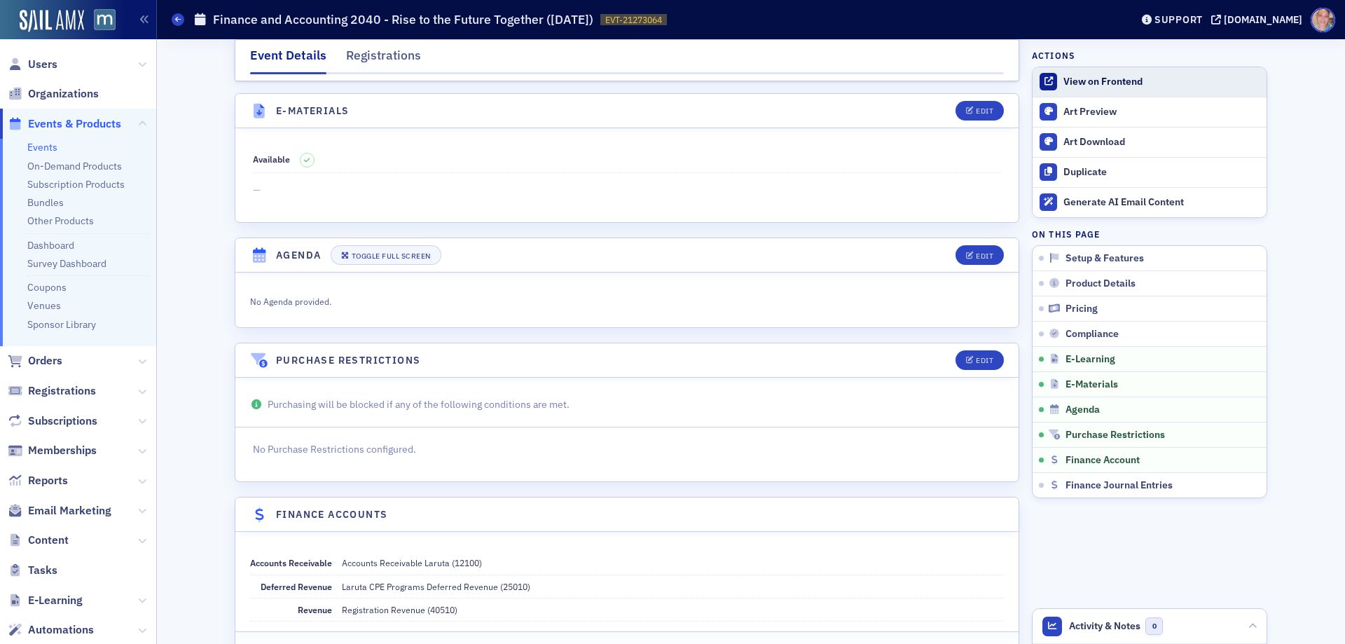
click at [1127, 78] on div "View on Frontend" at bounding box center [1161, 82] width 196 height 13
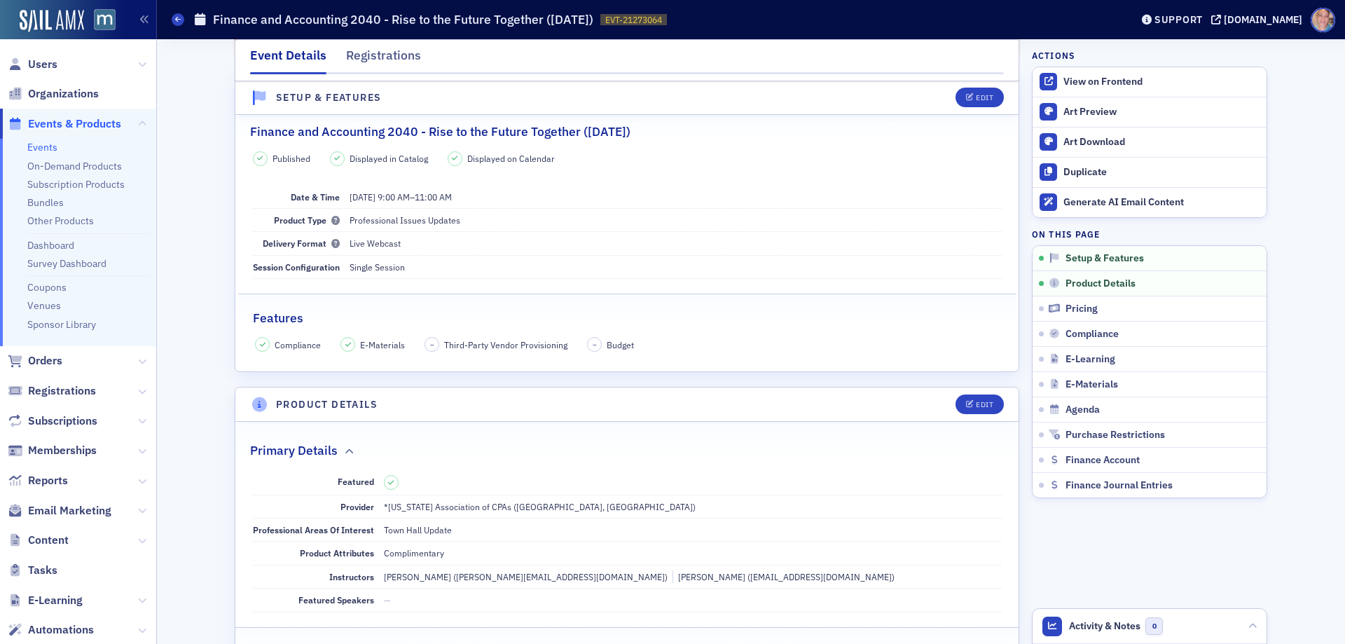
scroll to position [0, 0]
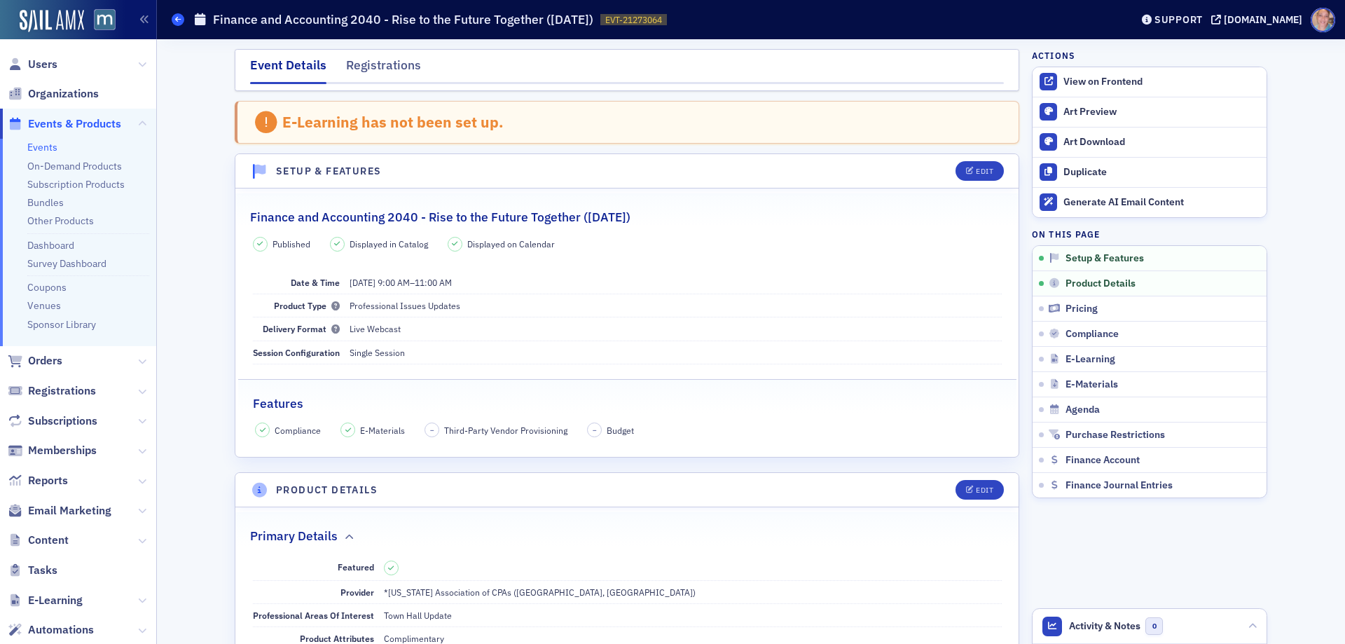
click at [176, 20] on icon at bounding box center [178, 19] width 6 height 6
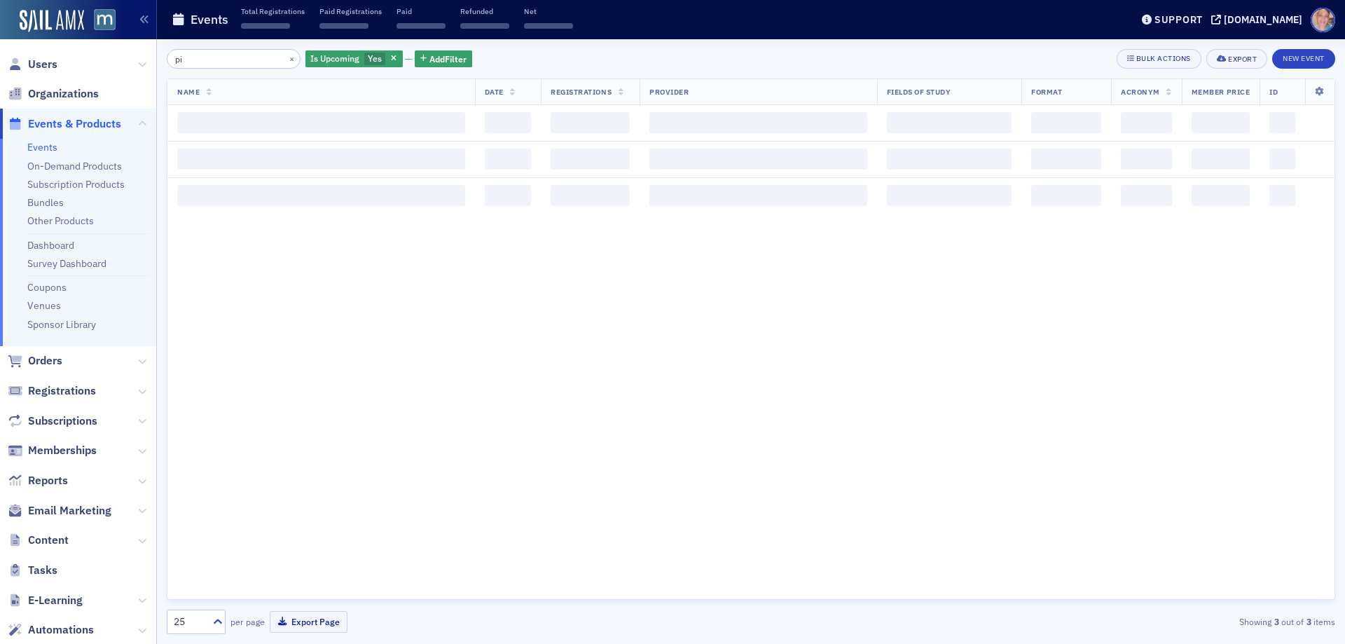
type input "p"
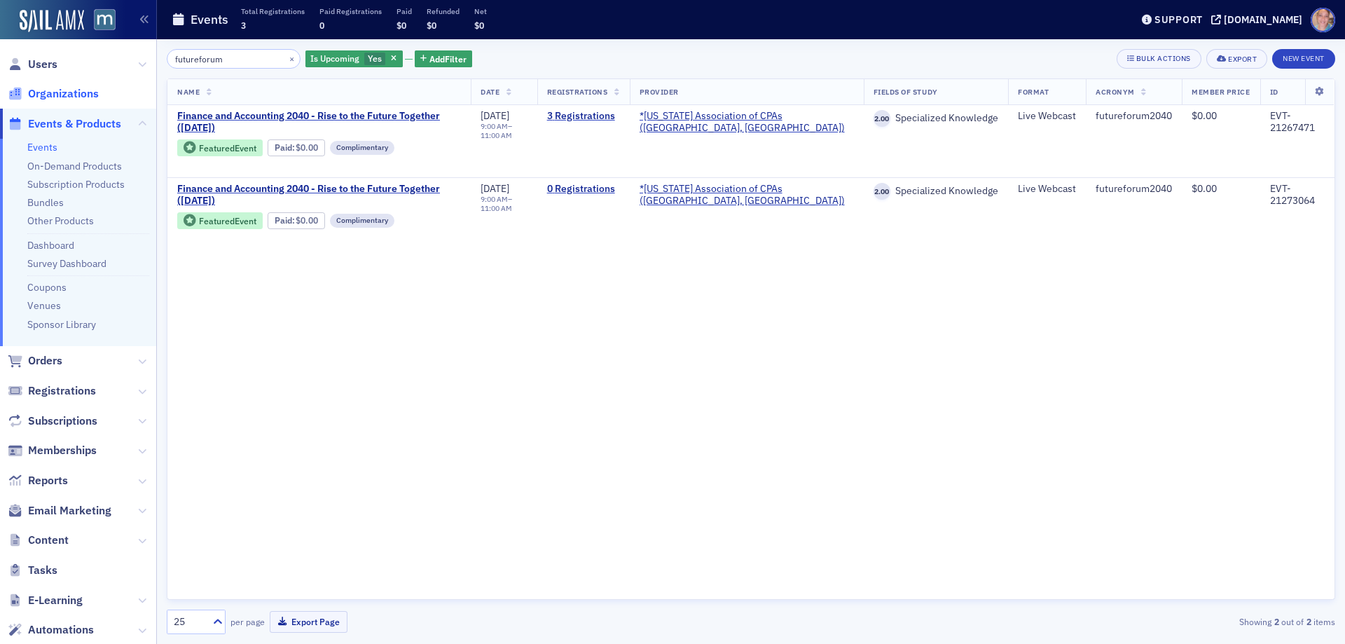
type input "futureforum"
click at [613, 113] on link "3 Registrations" at bounding box center [583, 116] width 73 height 13
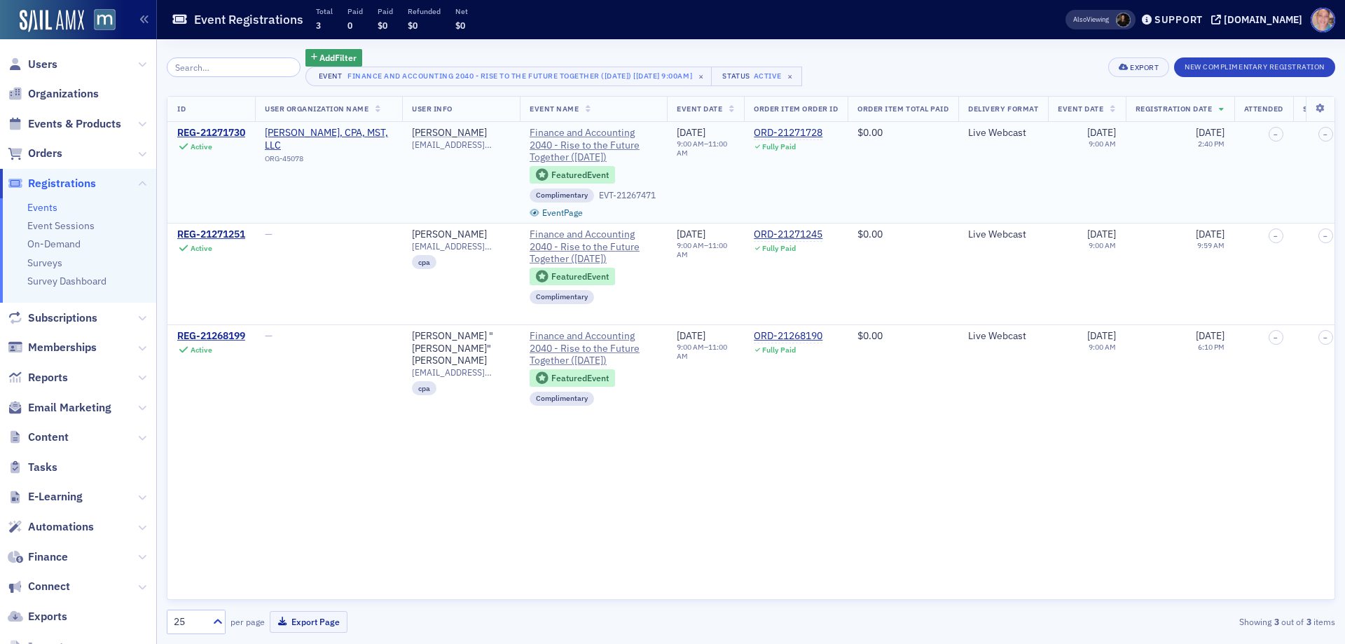
click at [431, 144] on span "jamiekiyomi@gmail.com" at bounding box center [461, 144] width 98 height 11
copy span "jamiekiyomi@gmail.com"
click at [450, 246] on span "mb.kepler@comcast.net" at bounding box center [461, 246] width 98 height 11
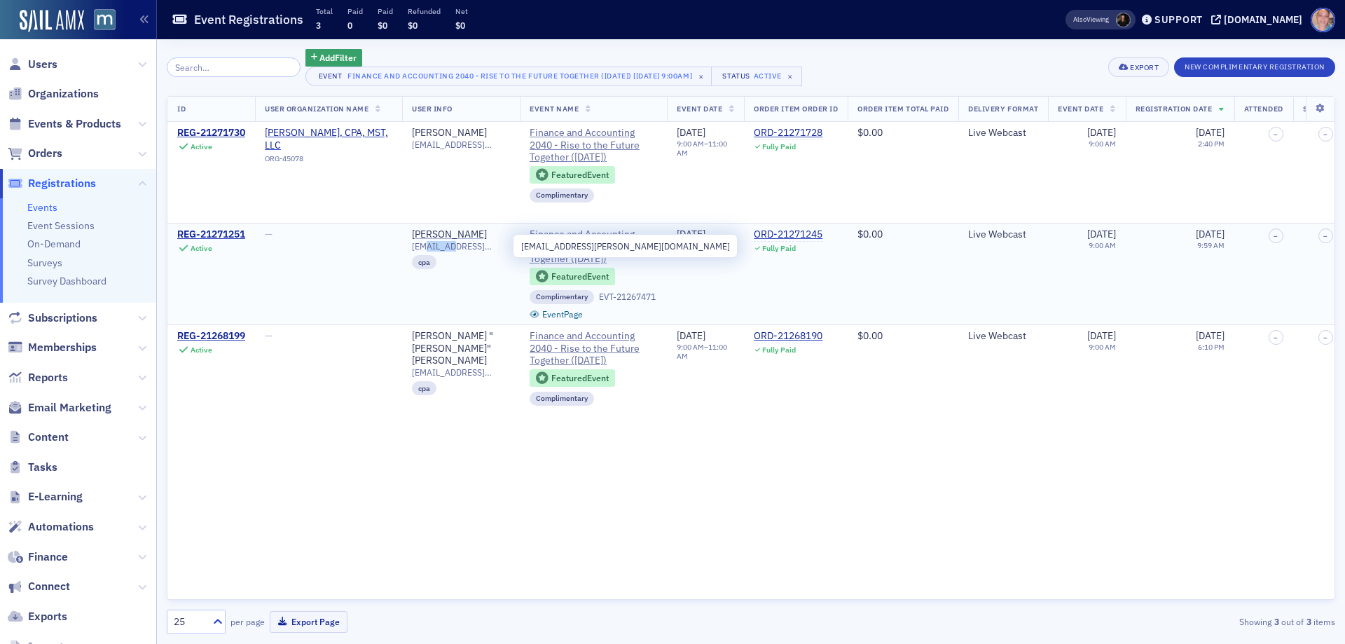
click at [450, 246] on span "mb.kepler@comcast.net" at bounding box center [461, 246] width 98 height 11
copy span "mb.kepler@comcast.net"
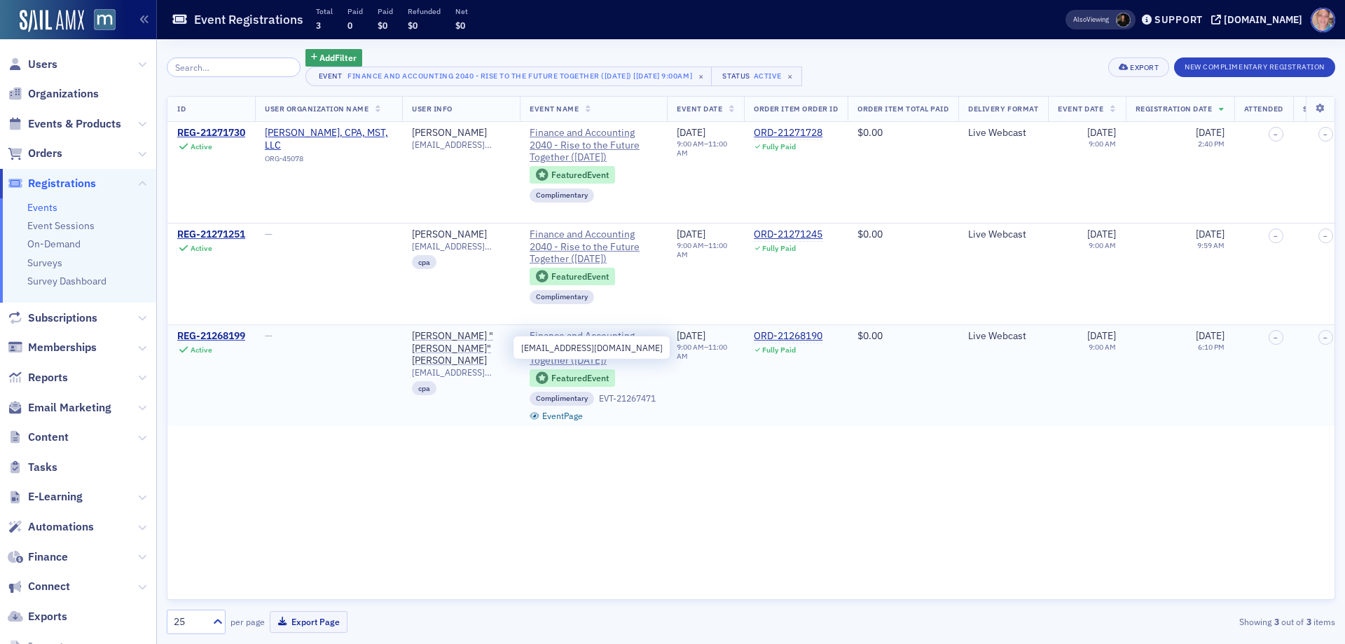
click at [457, 367] on span "raroncruise1@gmail.com" at bounding box center [461, 372] width 98 height 11
copy span "raroncruise1@gmail.com"
